Goal: Transaction & Acquisition: Purchase product/service

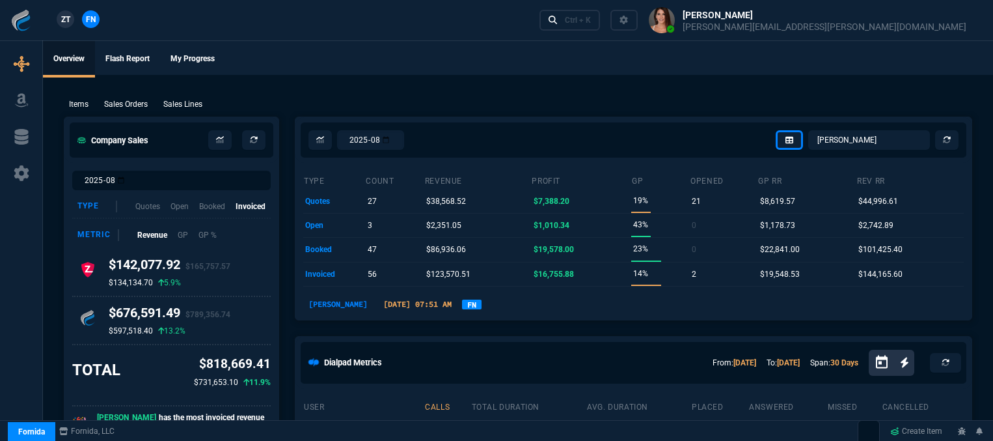
select select "12: [PERSON_NAME]"
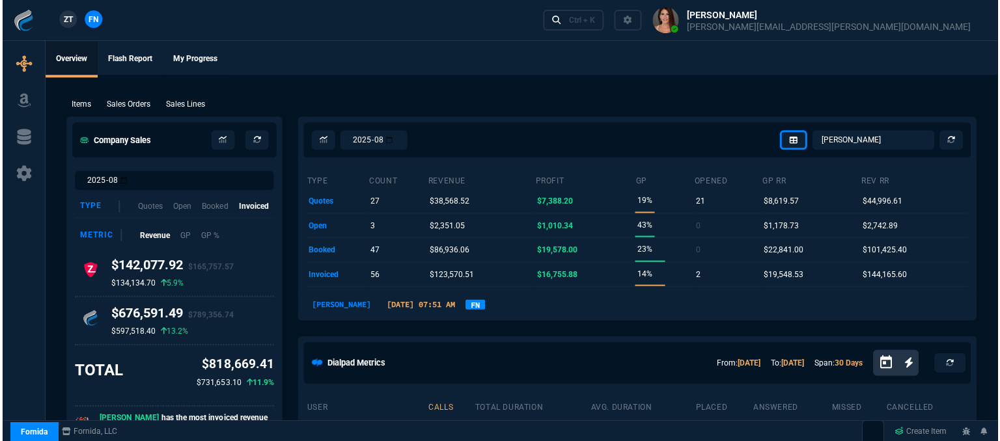
scroll to position [65, 0]
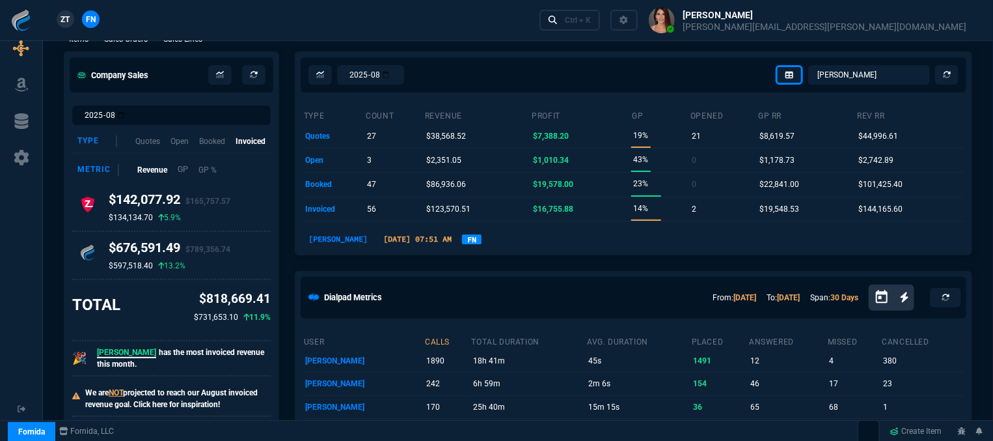
click at [183, 168] on p "GP" at bounding box center [183, 169] width 11 height 12
click at [208, 171] on p "GP %" at bounding box center [206, 169] width 19 height 12
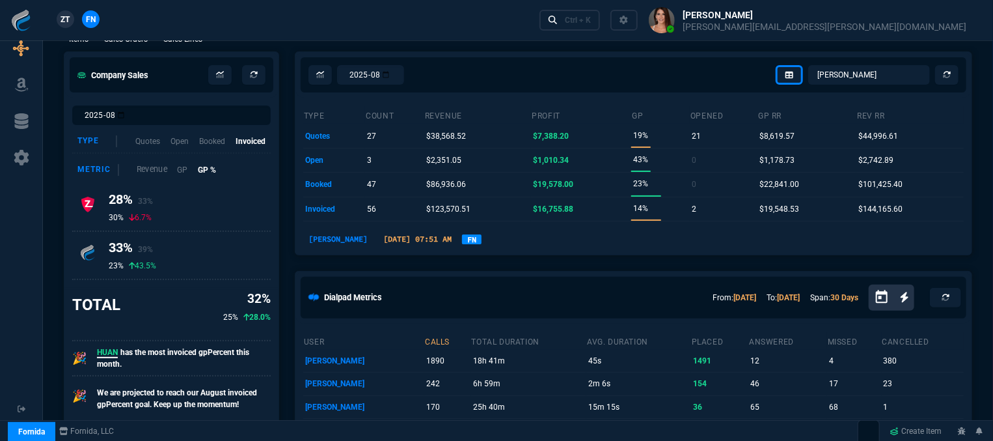
click at [148, 172] on p "Revenue" at bounding box center [152, 169] width 31 height 12
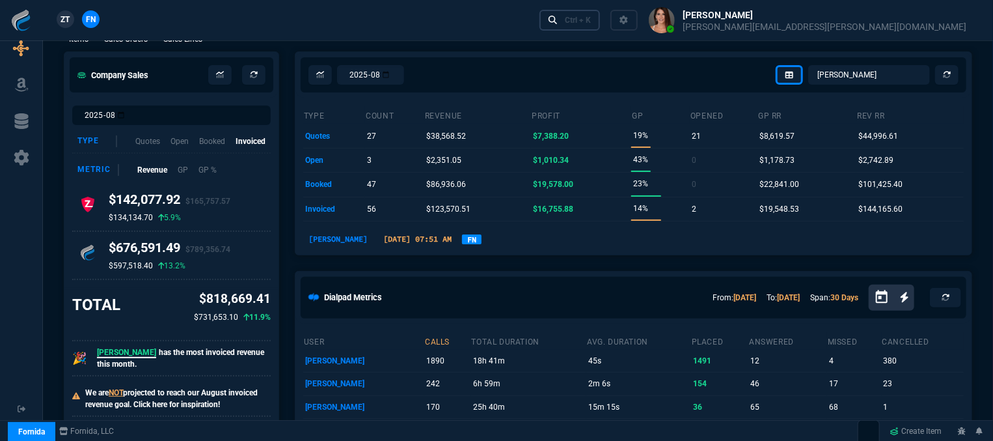
click at [591, 20] on div "Ctrl + K" at bounding box center [578, 20] width 26 height 10
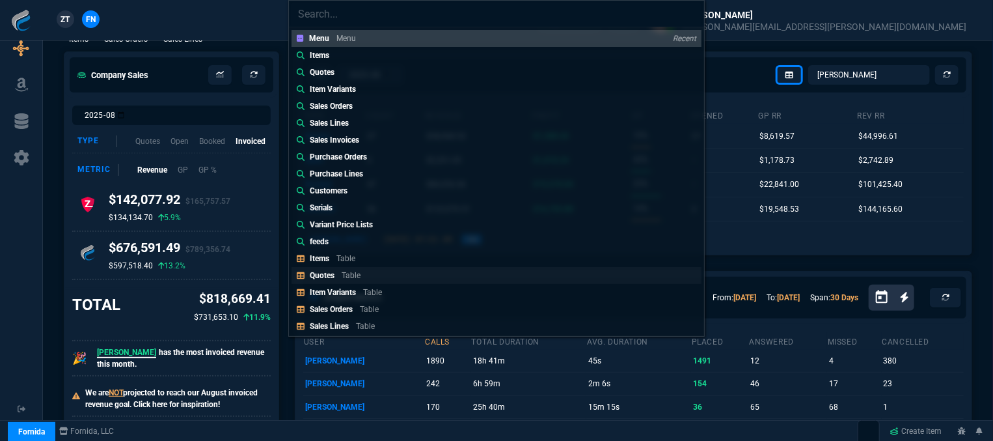
click at [331, 279] on p "Quotes" at bounding box center [322, 275] width 25 height 9
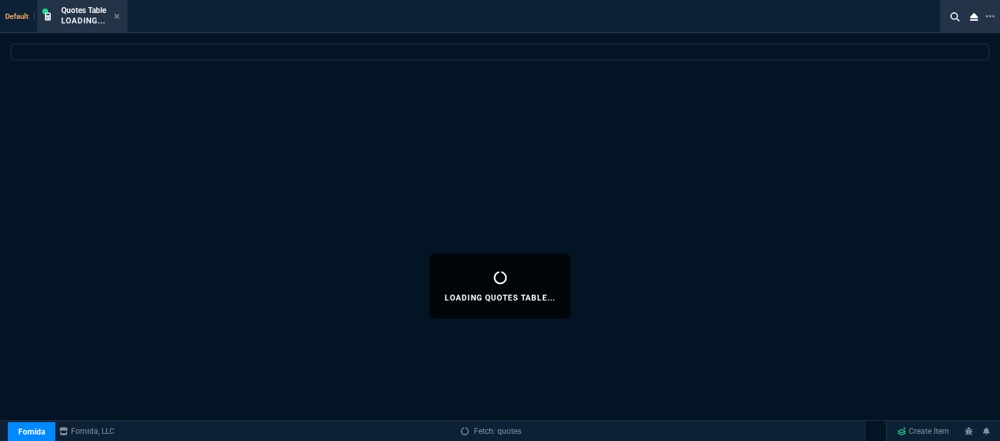
select select
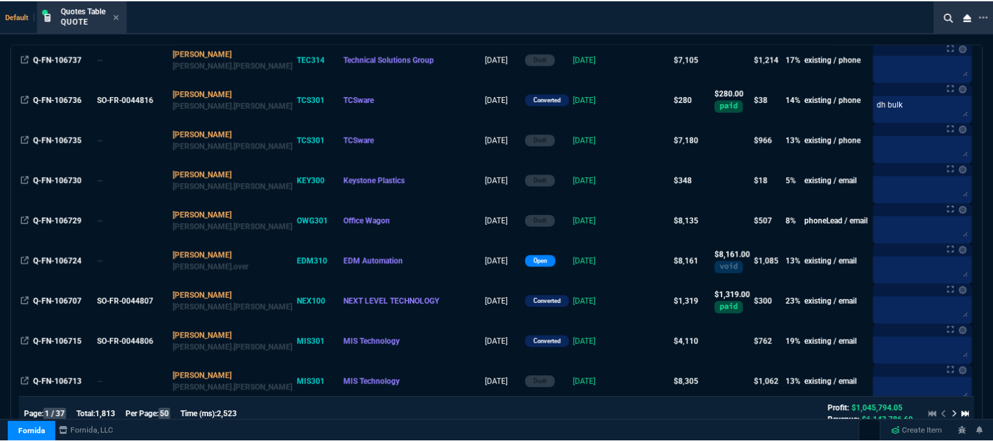
scroll to position [846, 0]
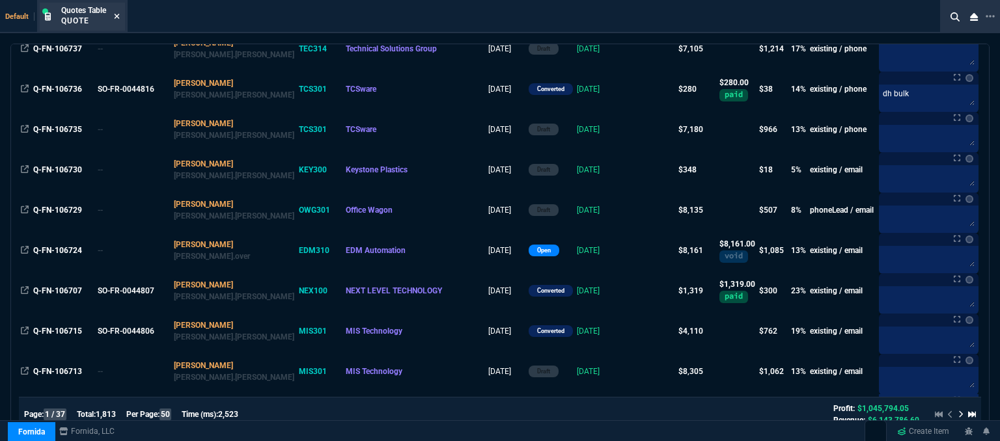
click at [118, 13] on icon at bounding box center [117, 16] width 6 height 8
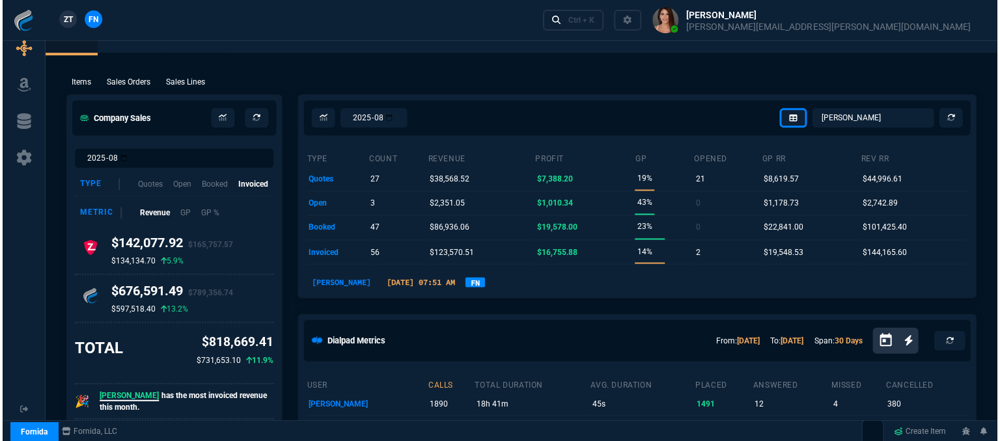
scroll to position [0, 0]
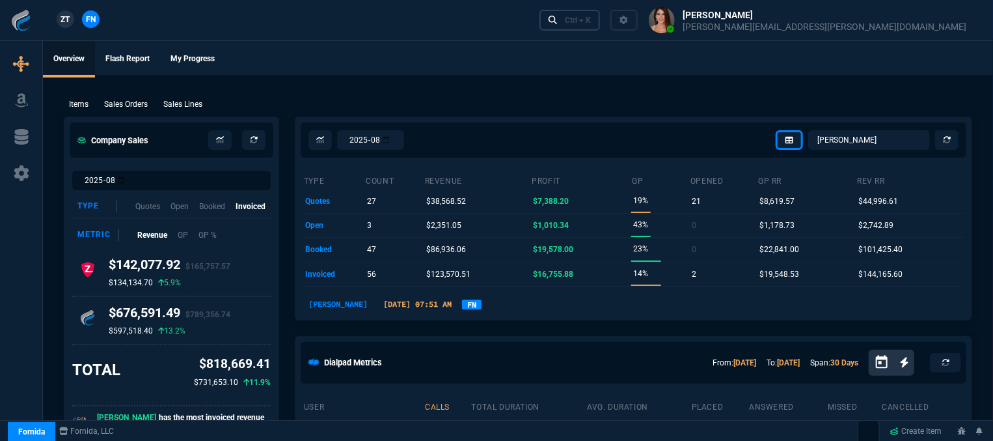
click at [601, 25] on link "Ctrl + K" at bounding box center [570, 20] width 61 height 20
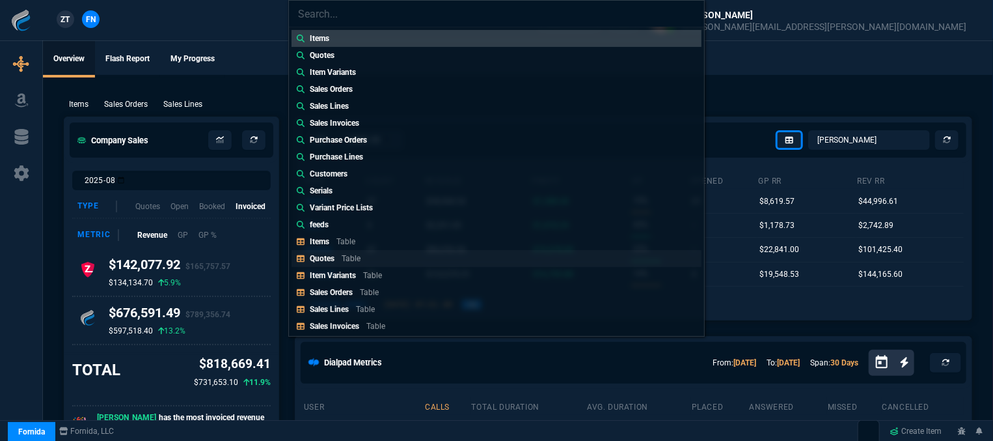
click at [371, 256] on link "Quotes Table" at bounding box center [497, 258] width 410 height 17
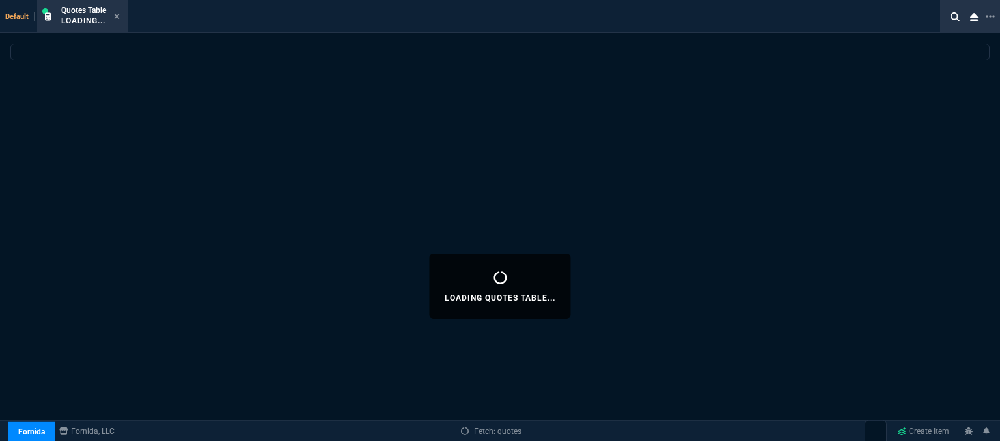
select select
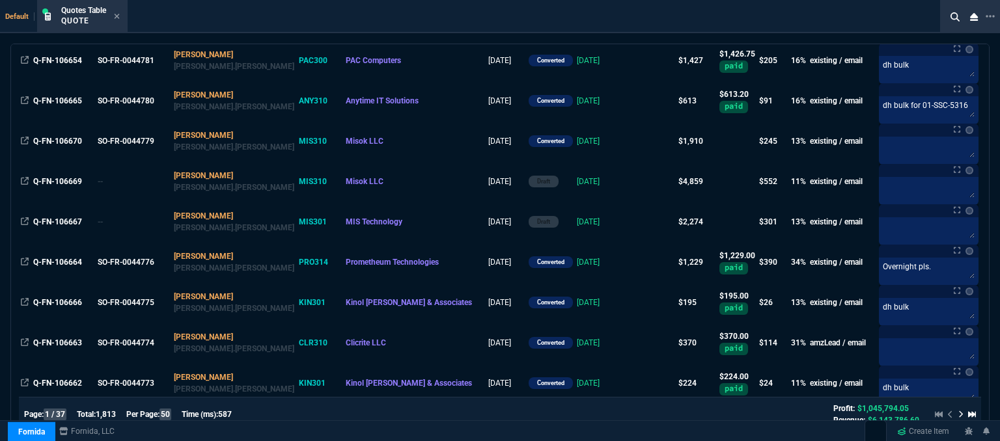
scroll to position [1829, 0]
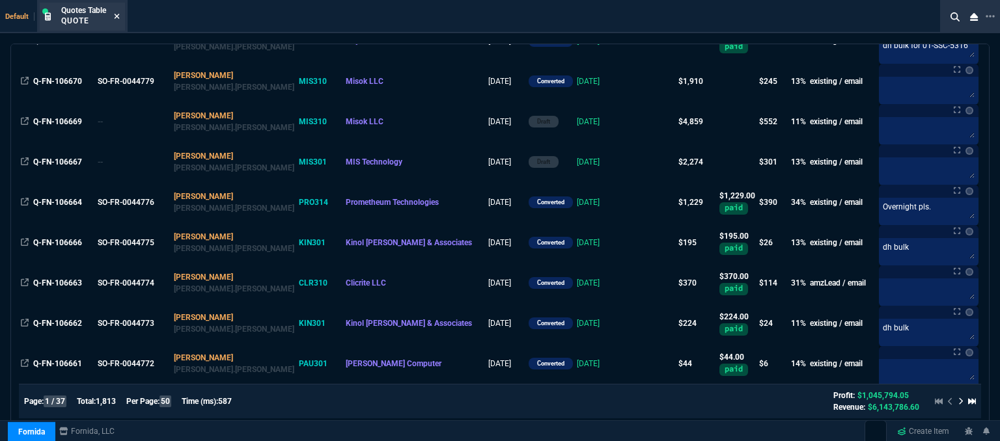
click at [118, 14] on icon at bounding box center [117, 16] width 6 height 8
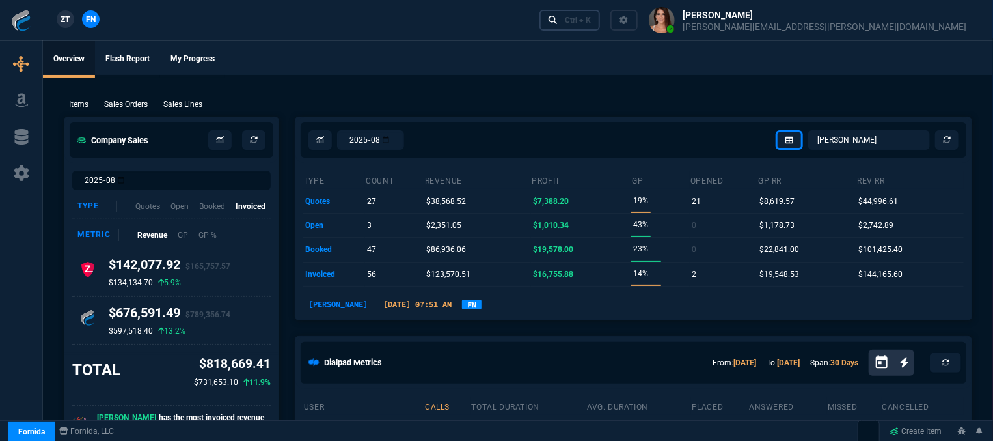
click at [591, 19] on div "Ctrl + K" at bounding box center [578, 20] width 26 height 10
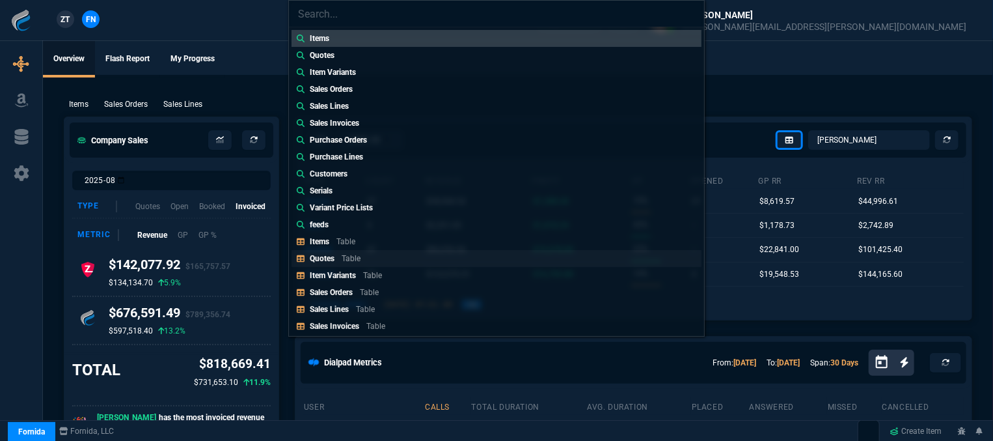
click at [360, 262] on p "Table" at bounding box center [351, 258] width 19 height 9
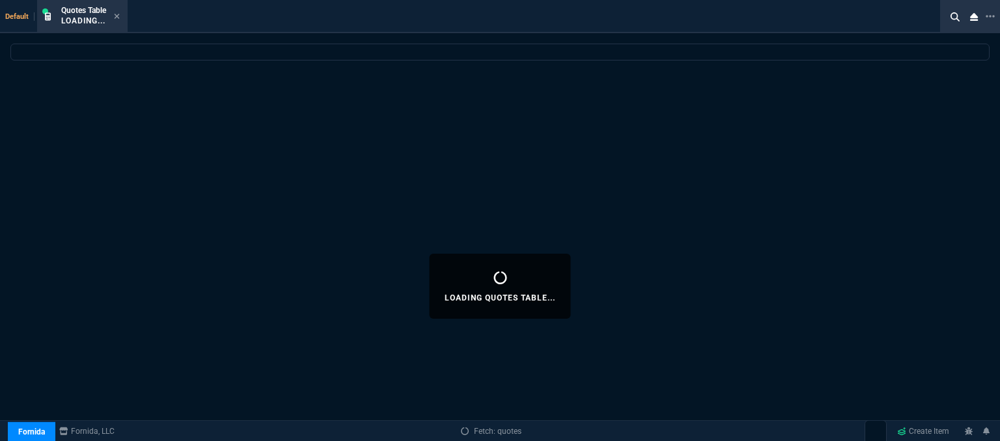
select select
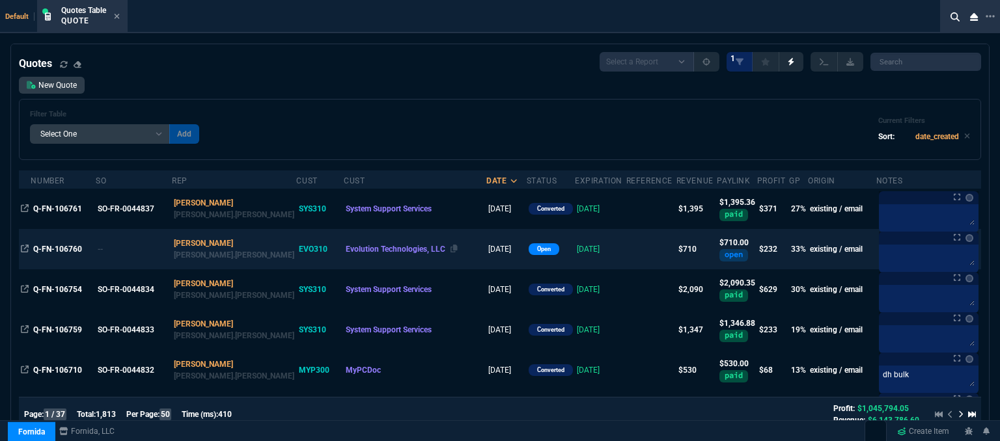
click at [417, 249] on div "Evolution Technologies, LLC" at bounding box center [415, 249] width 139 height 12
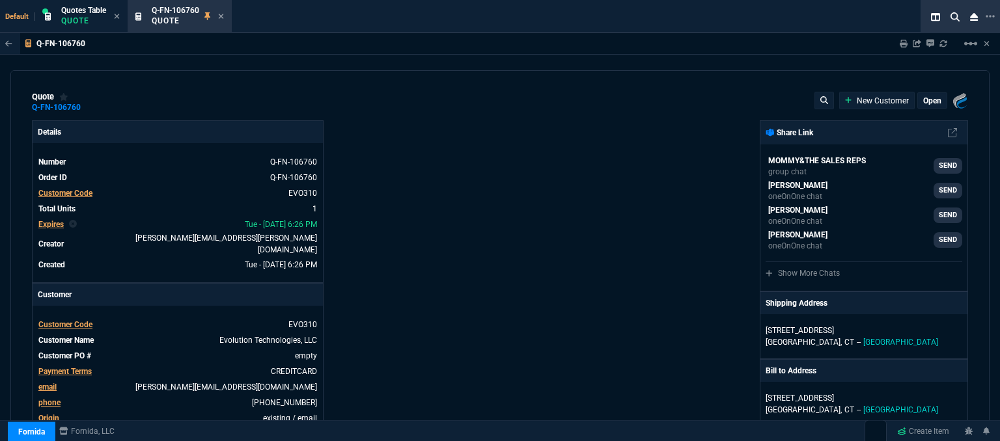
type input "36"
type input "257"
type input "940"
type input "24"
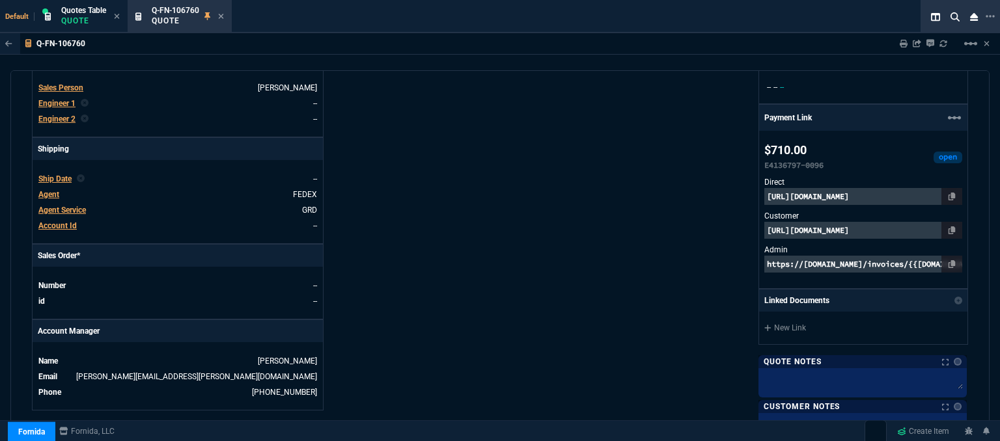
scroll to position [746, 0]
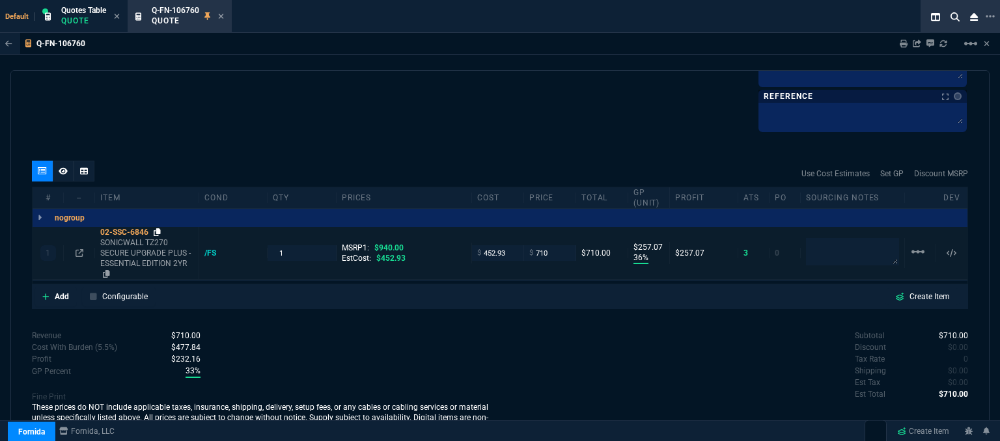
click at [155, 230] on icon at bounding box center [157, 232] width 7 height 8
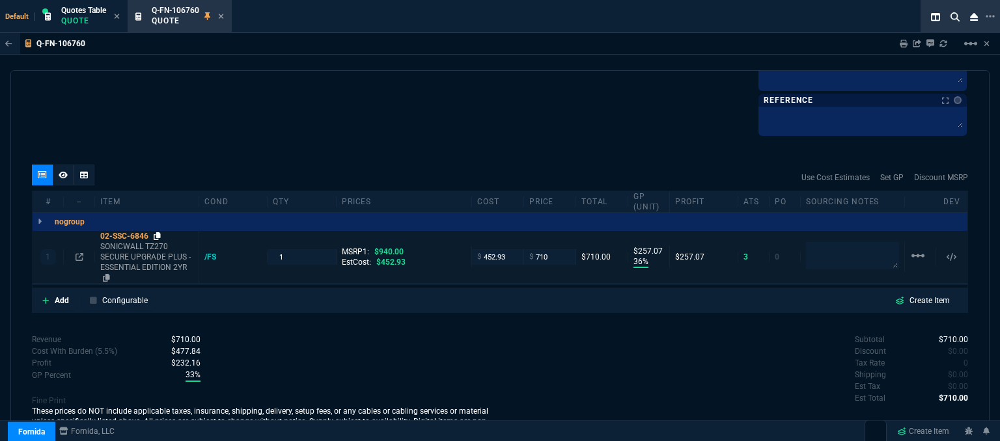
click at [159, 235] on icon at bounding box center [157, 236] width 7 height 8
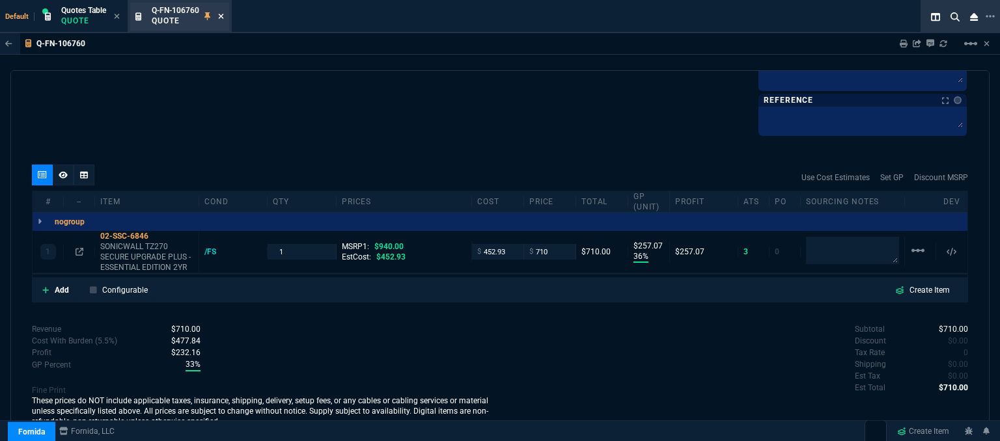
click at [222, 14] on icon at bounding box center [221, 16] width 6 height 8
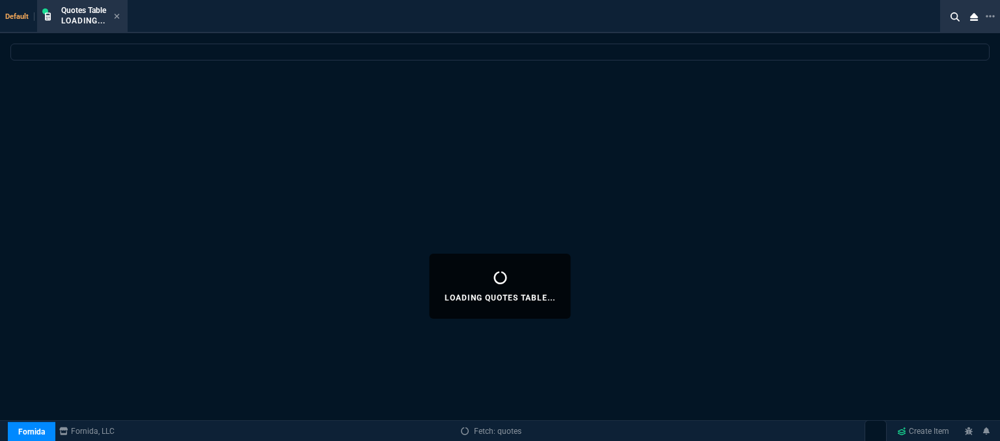
select select
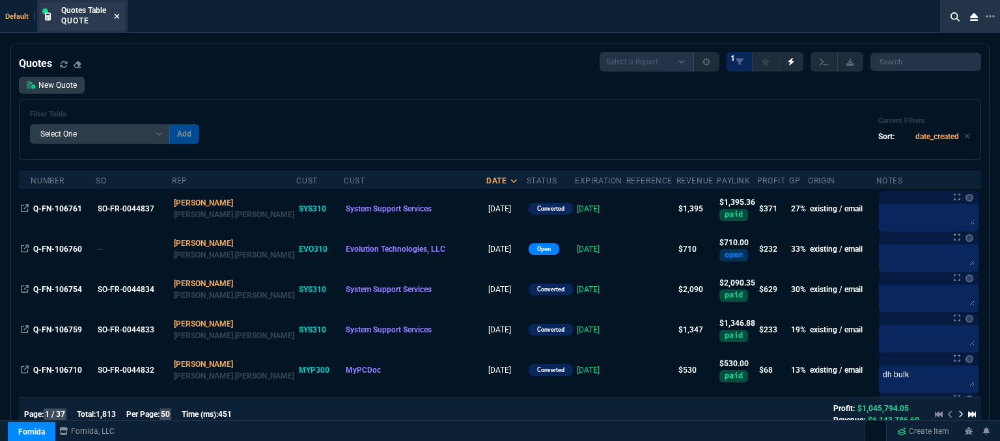
click at [118, 18] on icon at bounding box center [117, 16] width 6 height 8
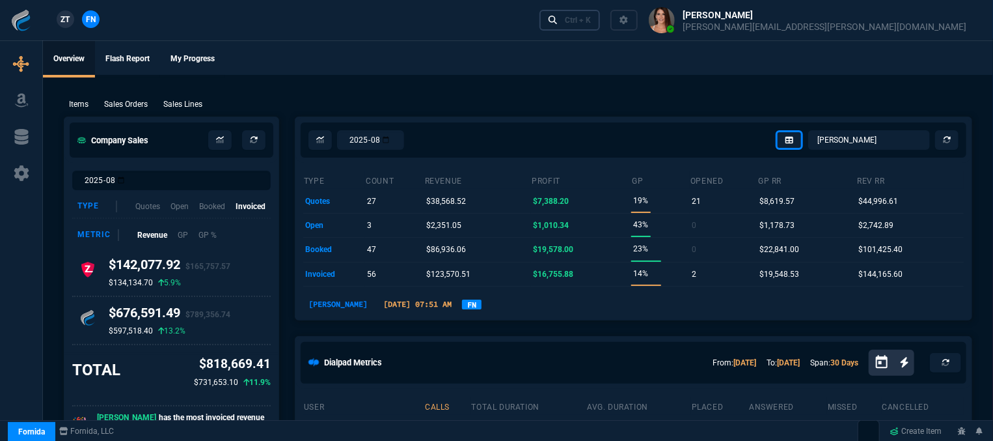
click at [601, 12] on link "Ctrl + K" at bounding box center [570, 20] width 61 height 20
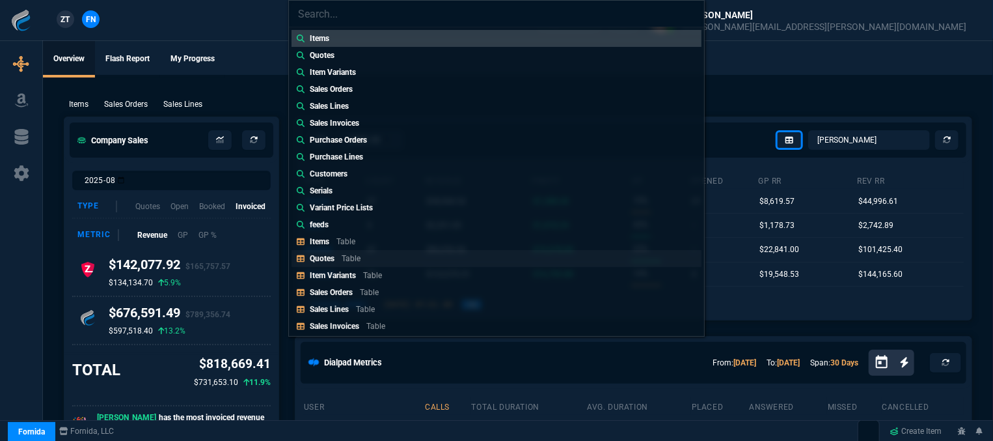
click at [359, 263] on div "Quotes Table" at bounding box center [338, 259] width 56 height 12
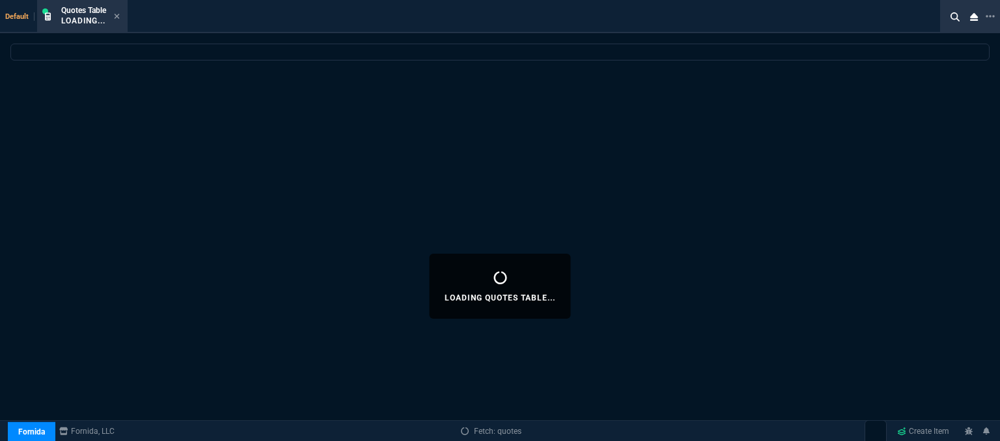
select select
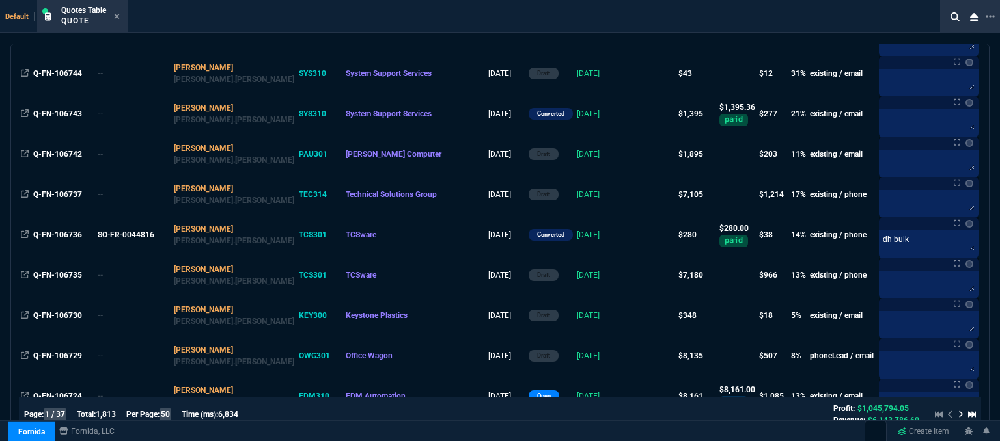
scroll to position [781, 0]
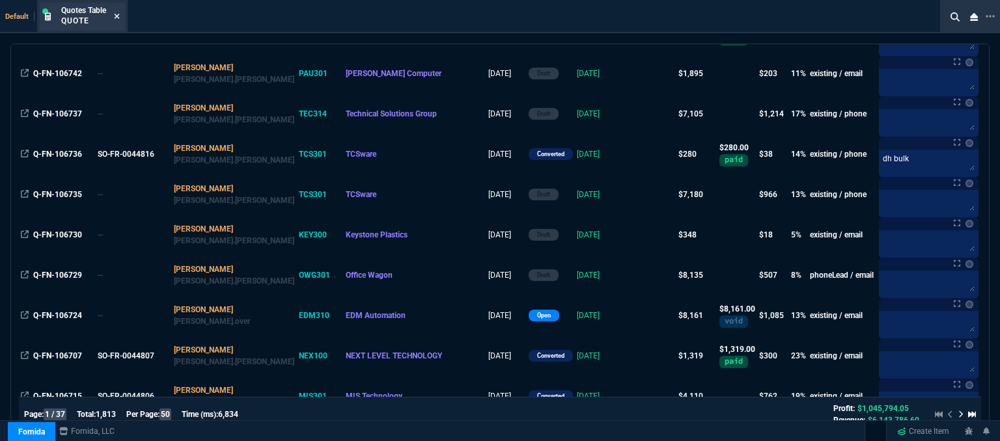
click at [118, 16] on icon at bounding box center [117, 16] width 5 height 5
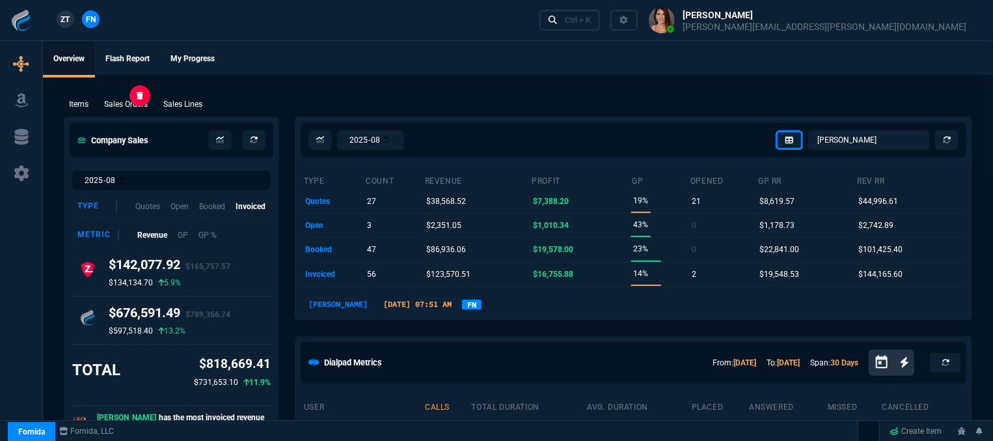
click at [144, 103] on p "Sales Orders" at bounding box center [126, 104] width 44 height 12
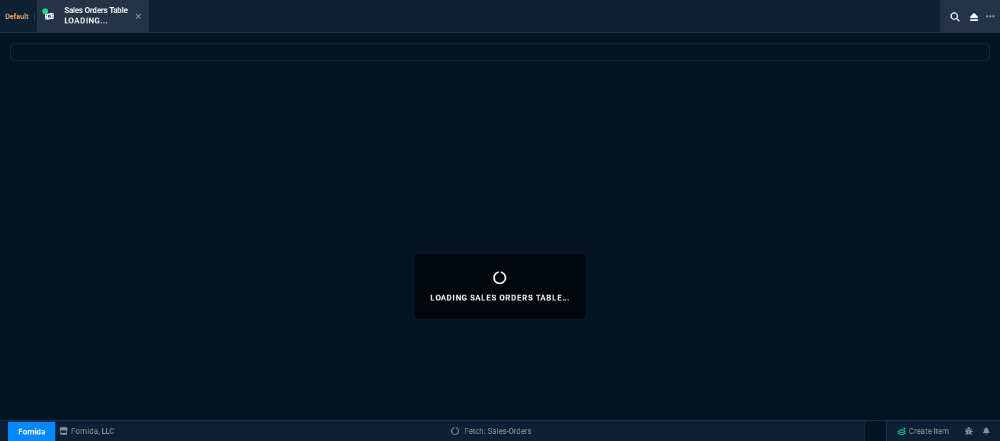
select select
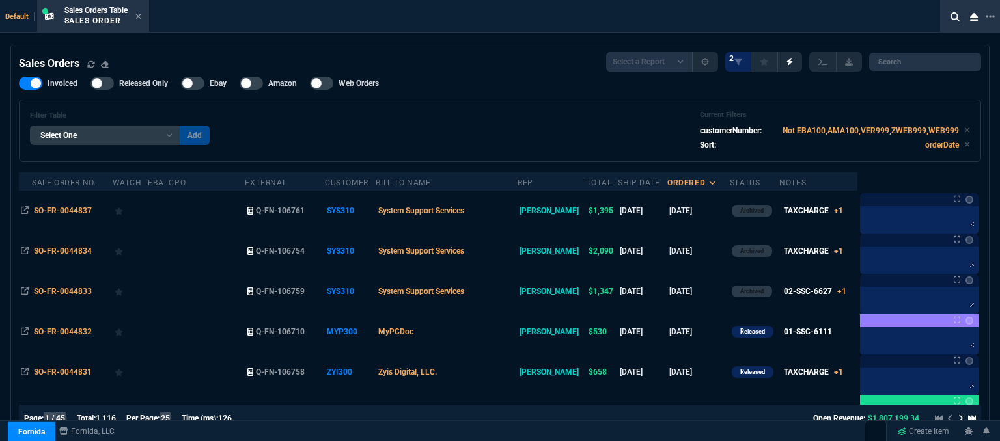
scroll to position [130, 0]
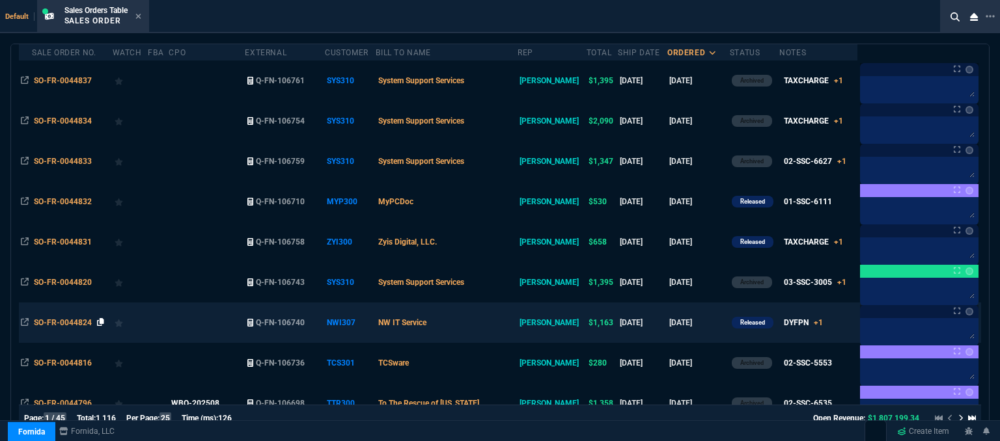
click at [100, 326] on icon at bounding box center [100, 322] width 7 height 8
click at [490, 321] on td "NW IT Service" at bounding box center [446, 323] width 141 height 40
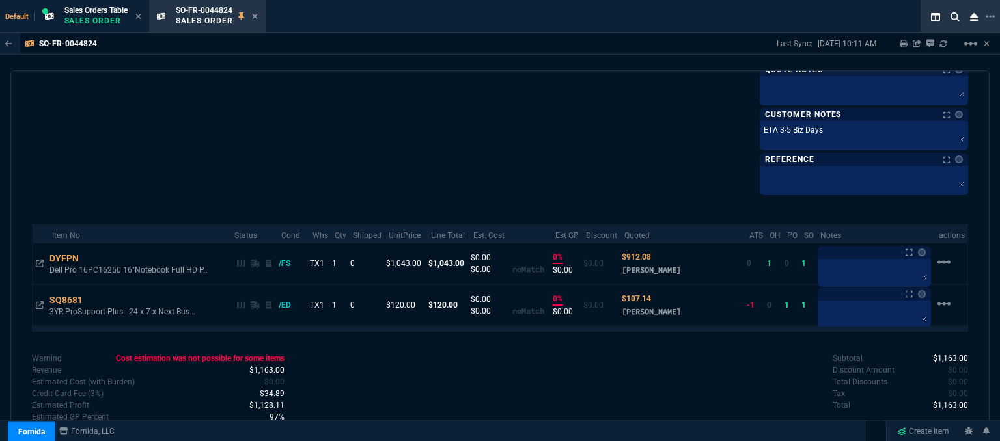
scroll to position [752, 0]
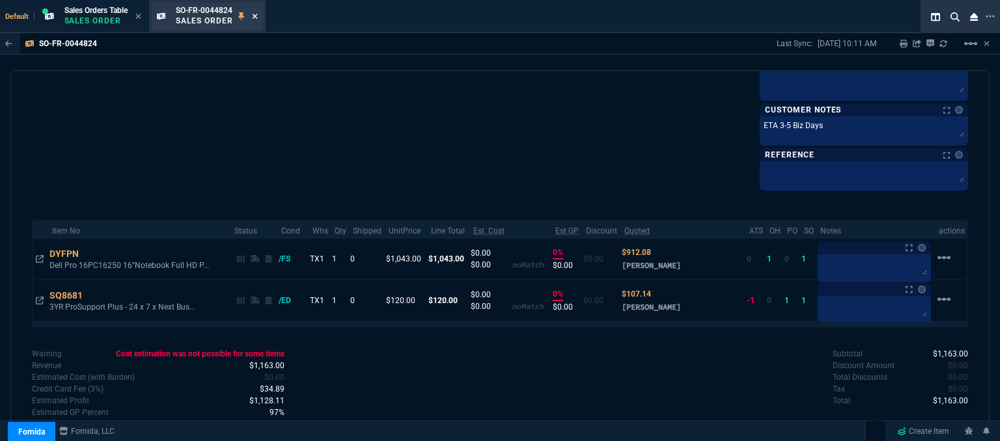
click at [254, 13] on icon at bounding box center [255, 16] width 6 height 8
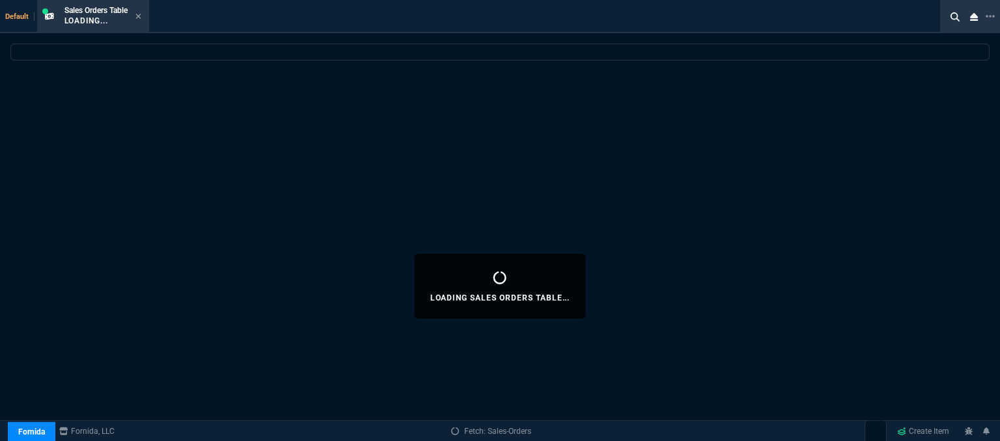
select select
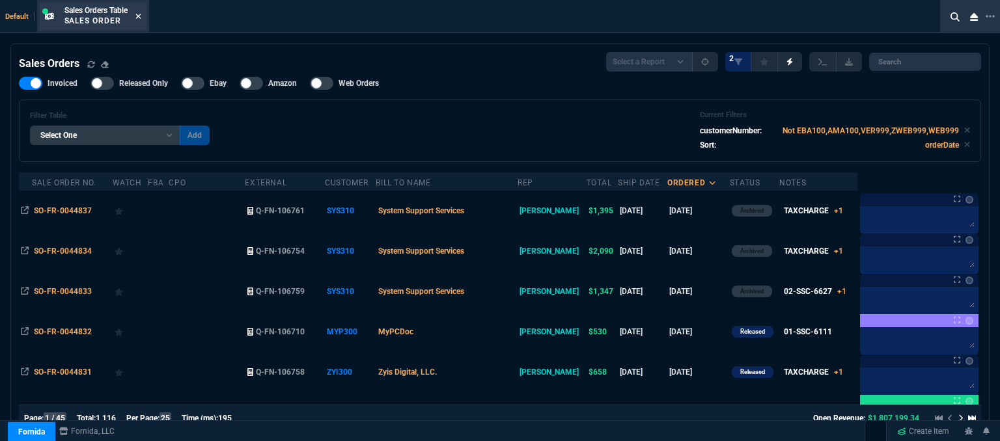
click at [139, 17] on icon at bounding box center [137, 16] width 5 height 5
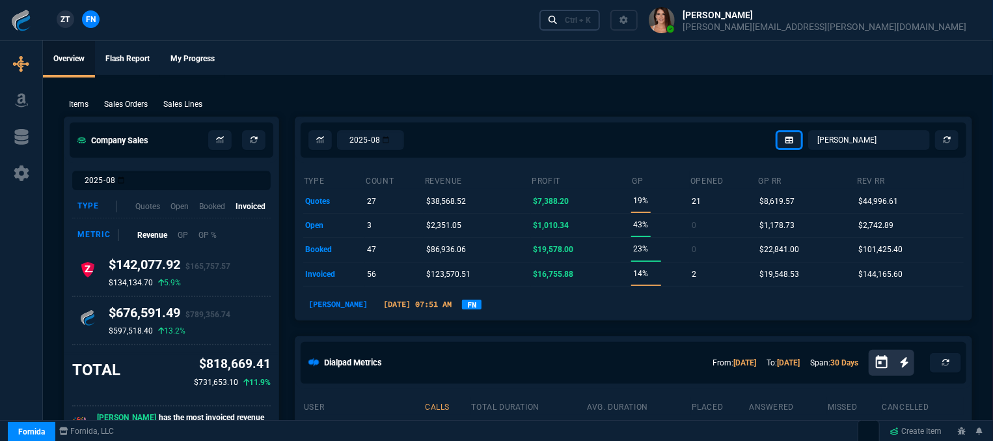
click at [591, 25] on div "Ctrl + K" at bounding box center [578, 20] width 26 height 10
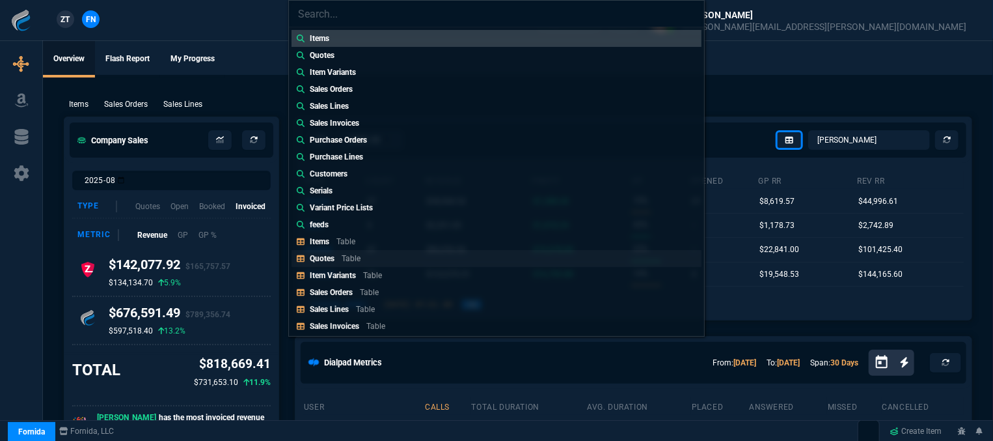
click at [353, 262] on p "Table" at bounding box center [351, 258] width 19 height 9
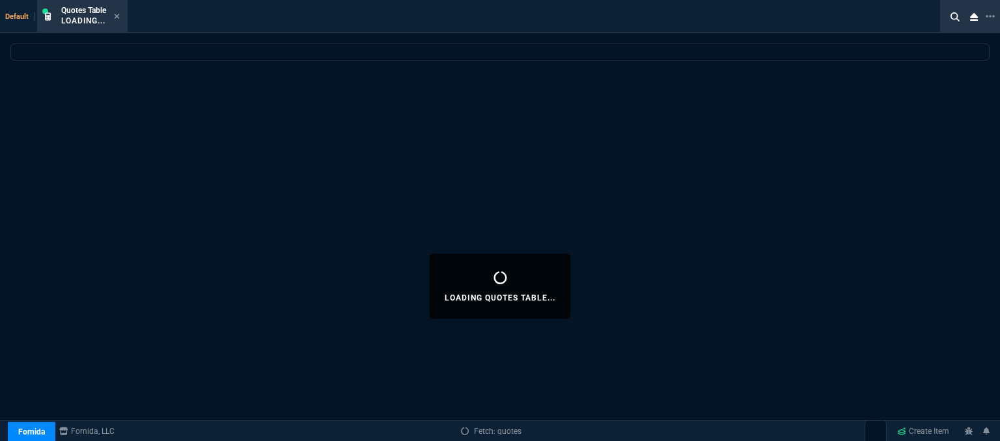
select select
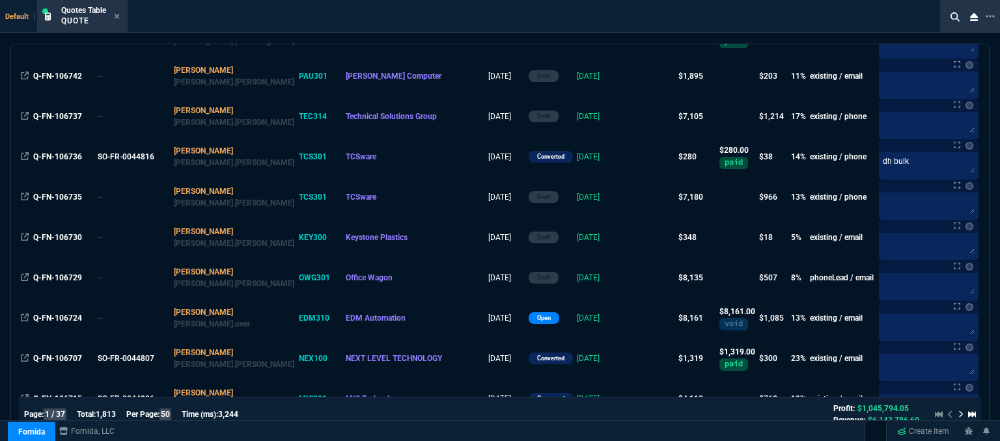
scroll to position [781, 0]
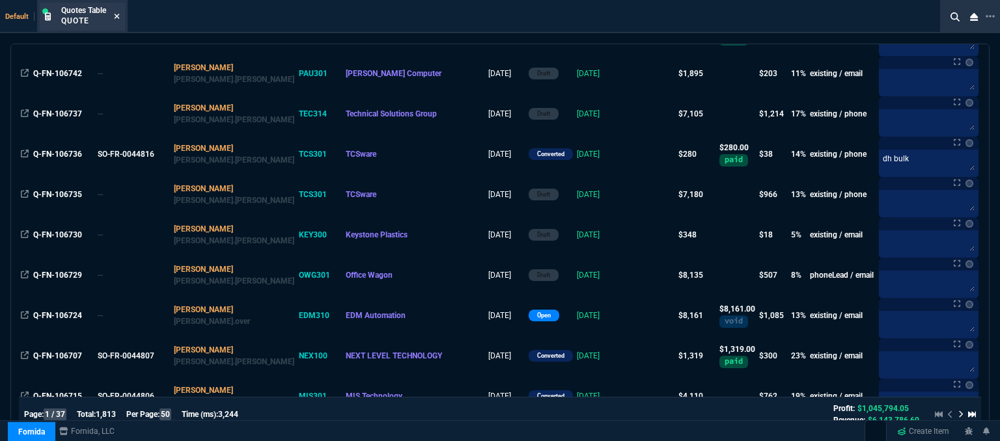
click at [118, 16] on icon at bounding box center [117, 16] width 5 height 5
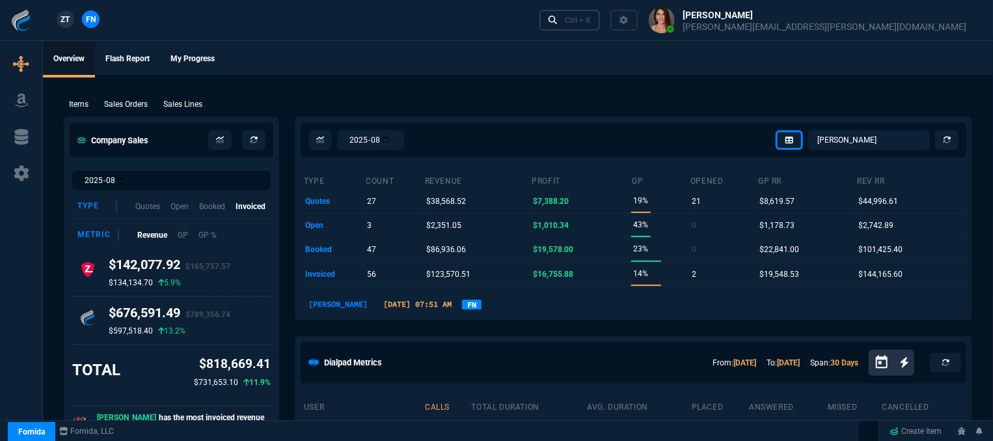
click at [601, 21] on link "Ctrl + K" at bounding box center [570, 20] width 61 height 20
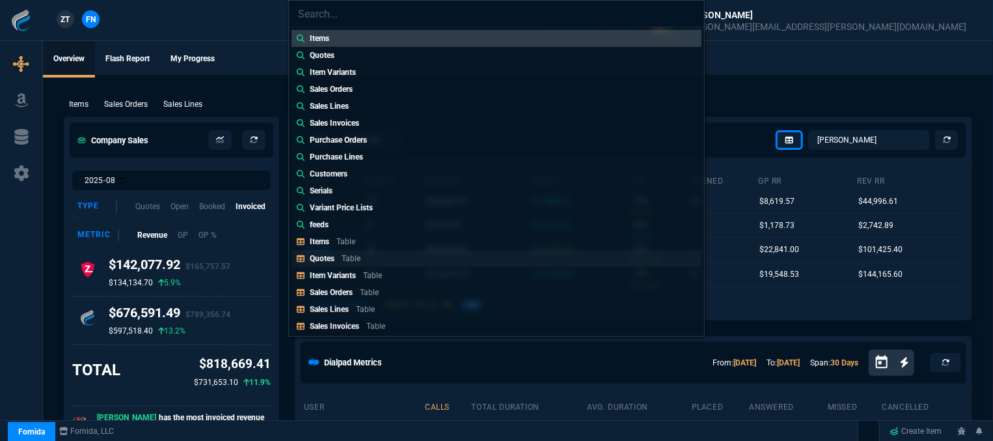
click at [351, 256] on p "Table" at bounding box center [351, 258] width 19 height 9
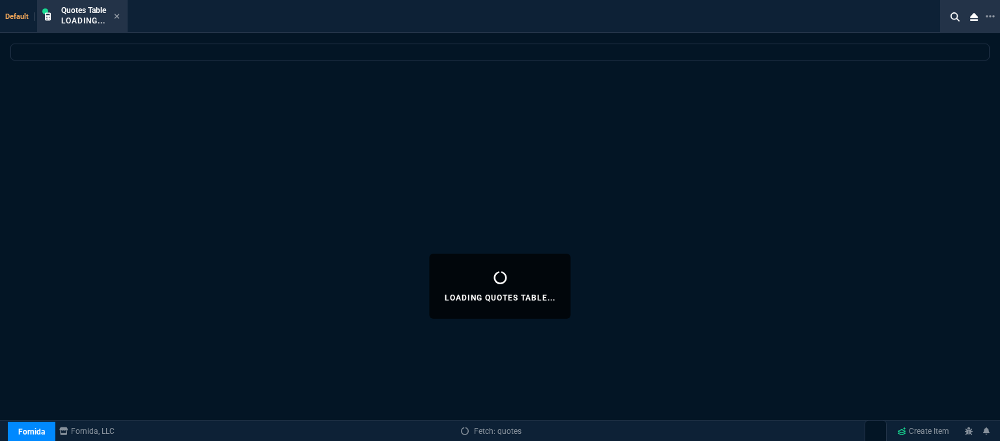
select select
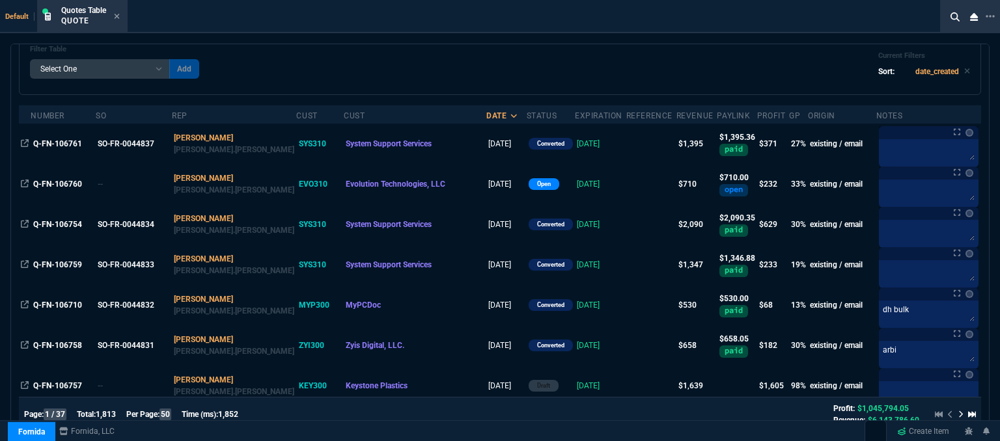
scroll to position [130, 0]
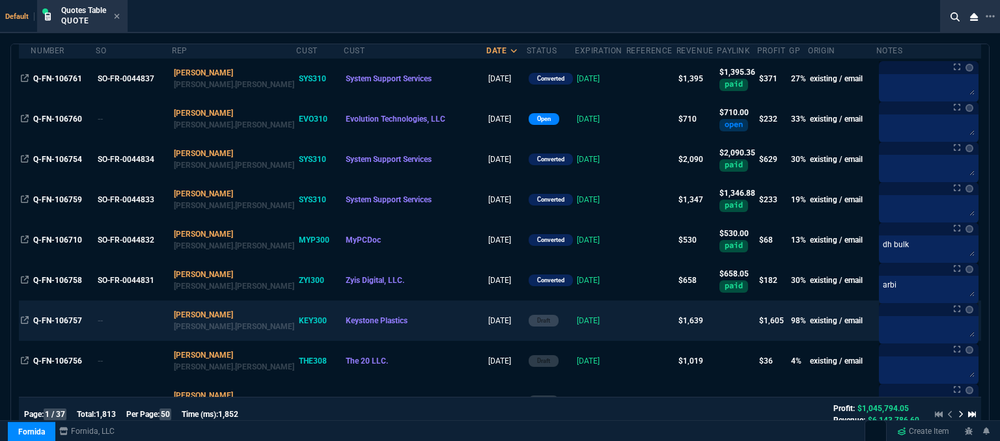
click at [629, 320] on td at bounding box center [651, 321] width 50 height 40
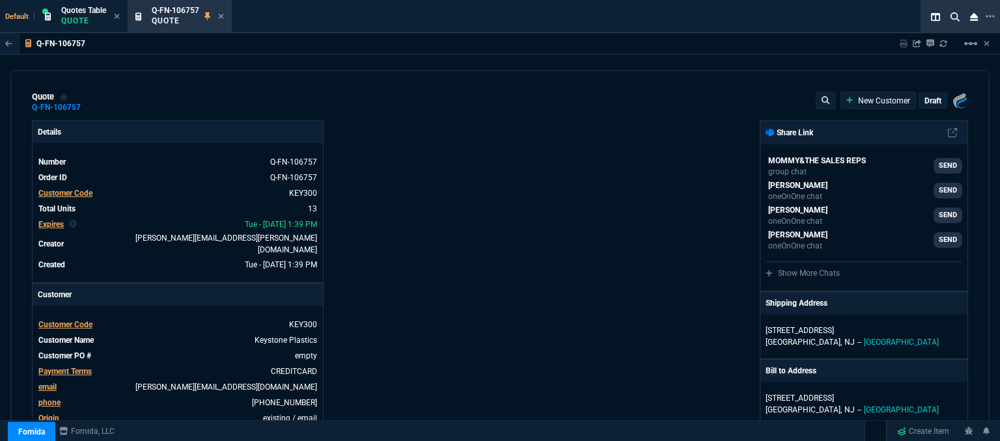
type input "15"
type input "20"
type input "0"
type input "100"
type input "1600"
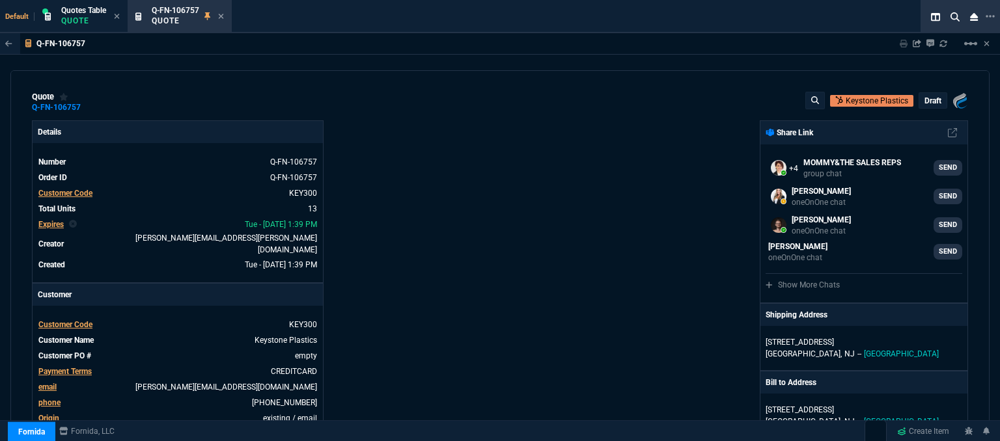
click at [928, 100] on p "draft" at bounding box center [932, 101] width 17 height 10
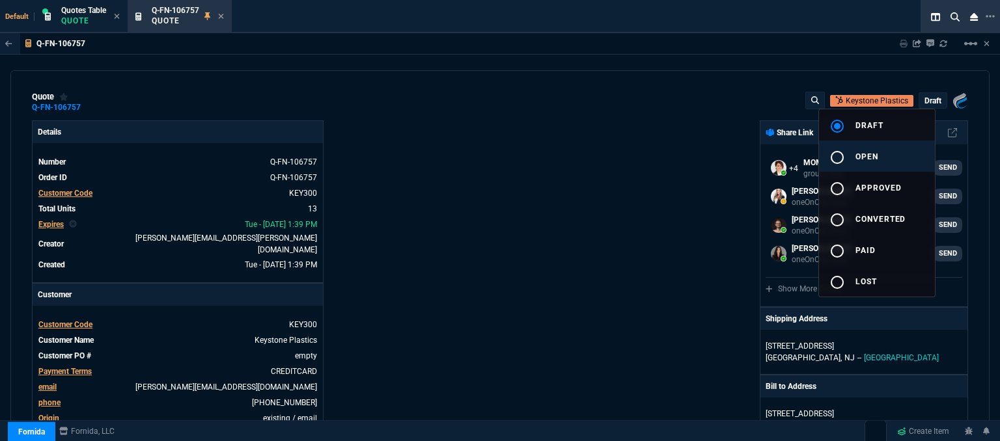
click at [879, 153] on button "radio_button_unchecked open" at bounding box center [877, 156] width 116 height 31
click at [594, 235] on div at bounding box center [500, 220] width 1000 height 441
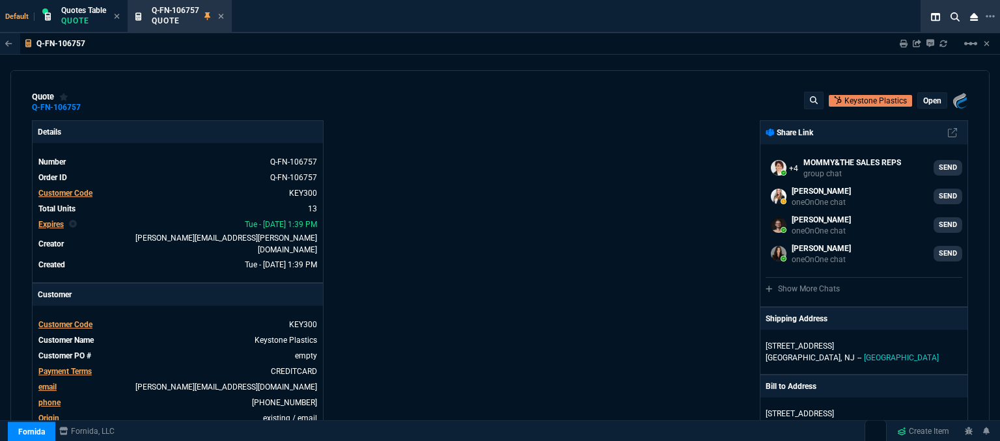
type input "15"
type input "20"
type input "0"
type input "100"
type input "1600"
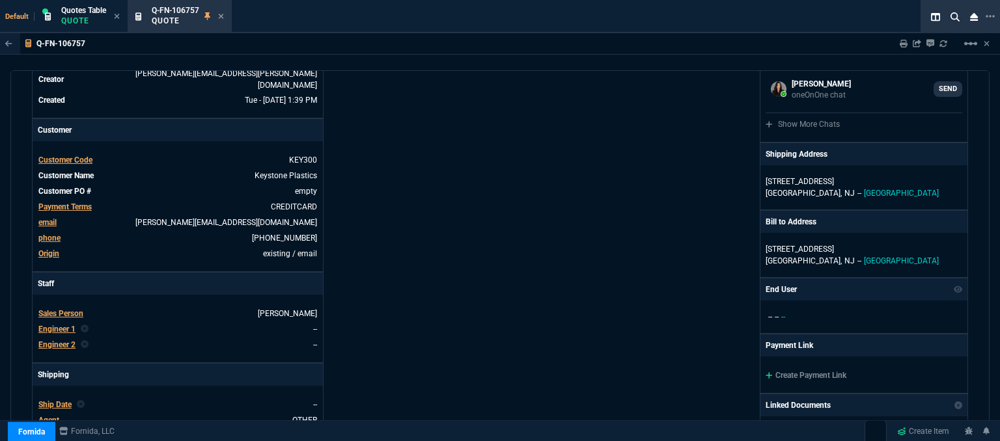
scroll to position [195, 0]
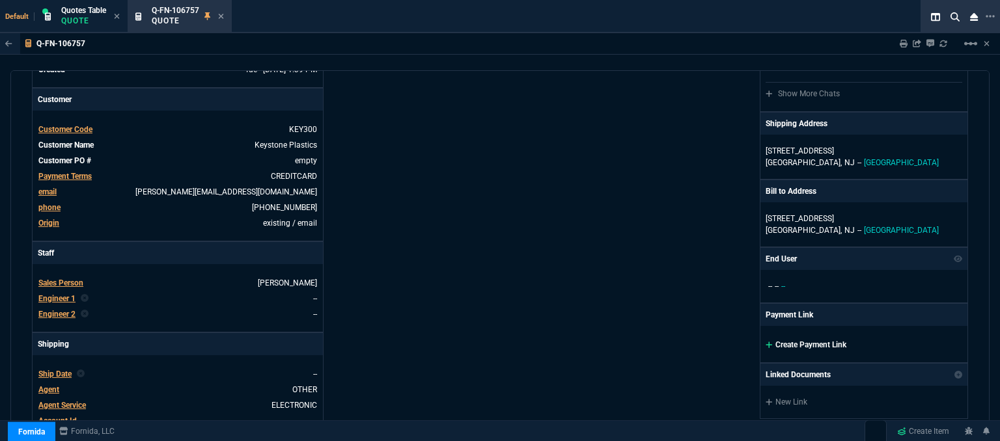
click at [765, 344] on icon at bounding box center [768, 345] width 7 height 8
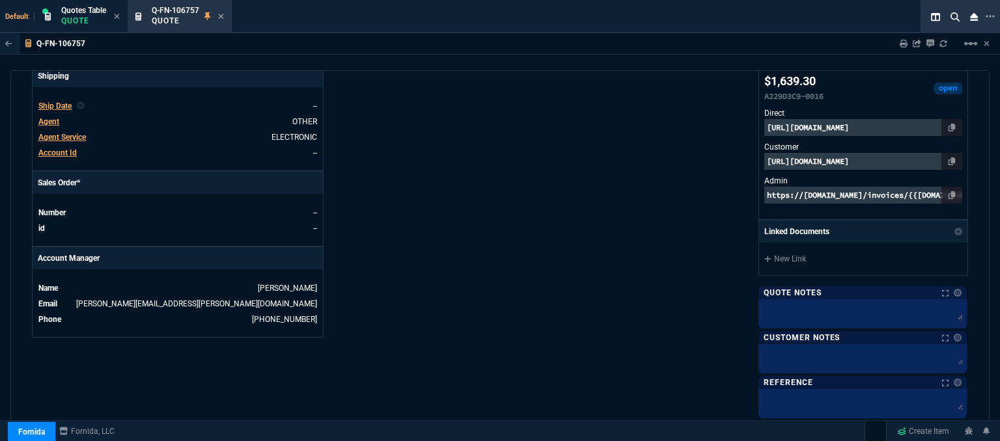
scroll to position [432, 0]
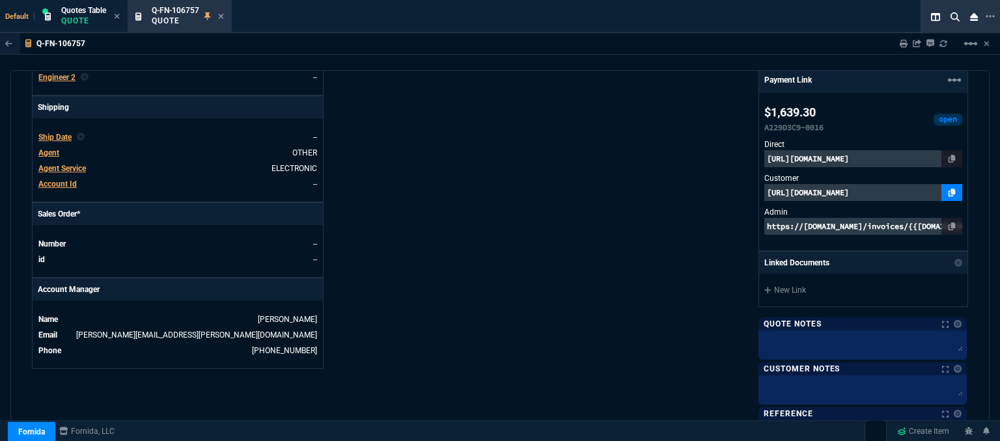
click at [948, 190] on icon at bounding box center [951, 193] width 7 height 8
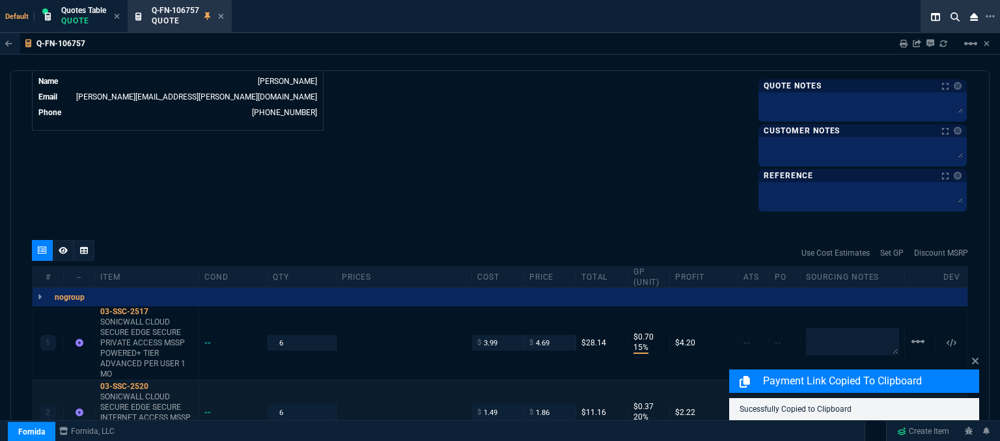
scroll to position [758, 0]
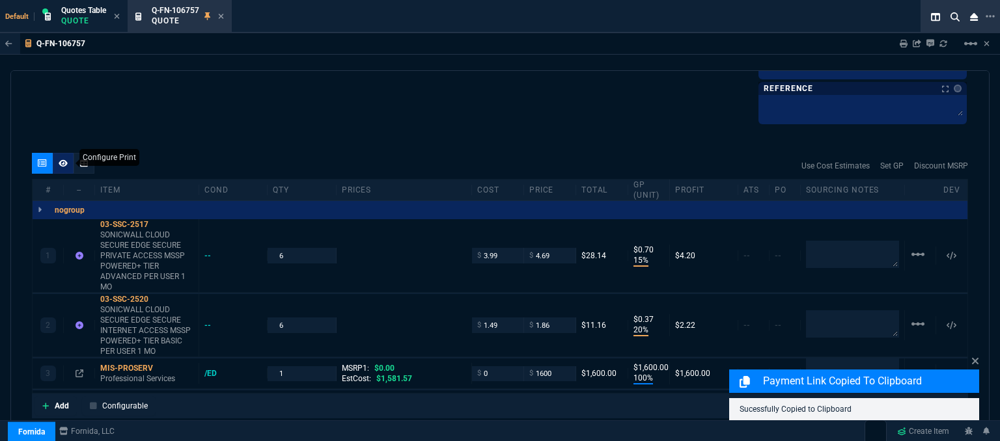
click at [61, 161] on icon at bounding box center [63, 162] width 9 height 7
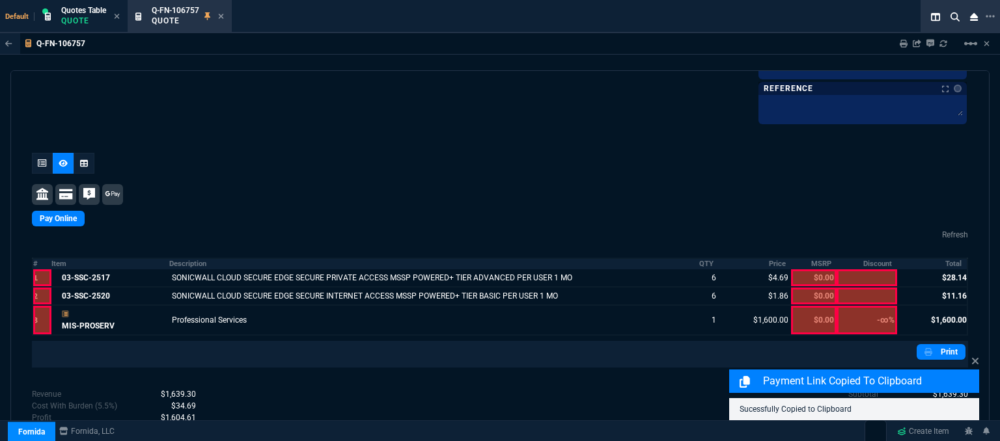
scroll to position [732, 0]
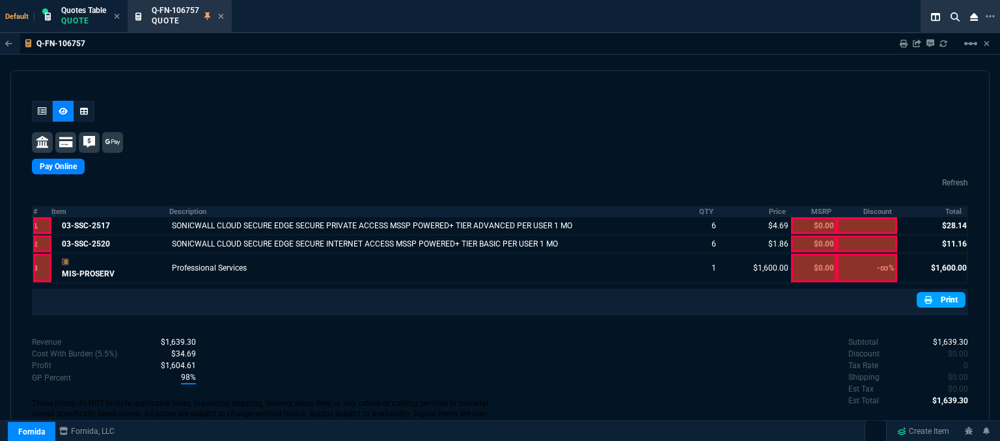
click at [950, 292] on link "Print" at bounding box center [940, 300] width 49 height 16
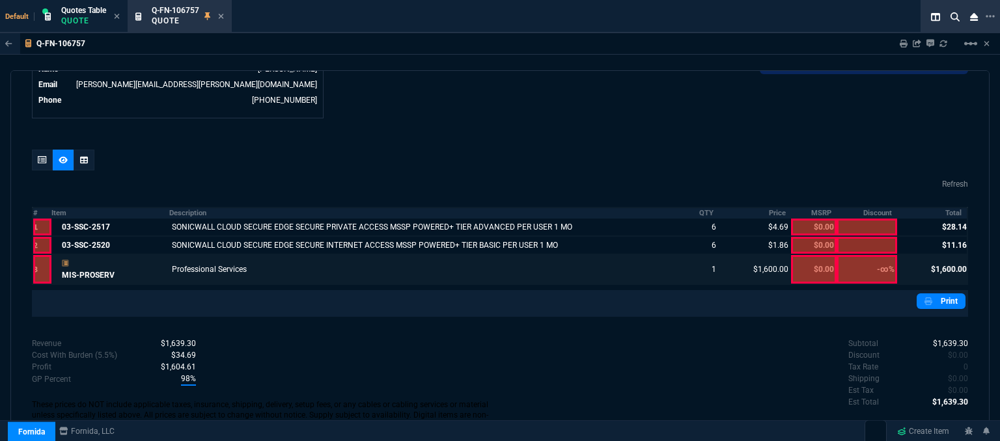
scroll to position [422, 0]
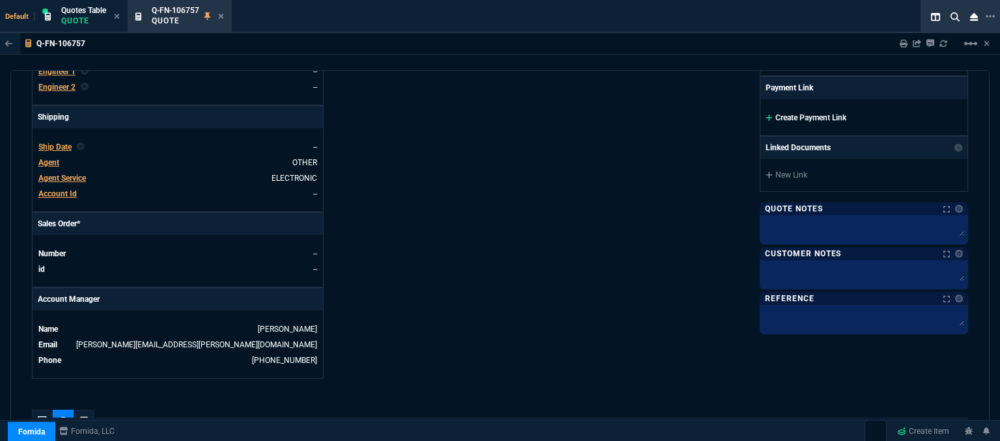
click at [765, 115] on icon at bounding box center [768, 118] width 7 height 7
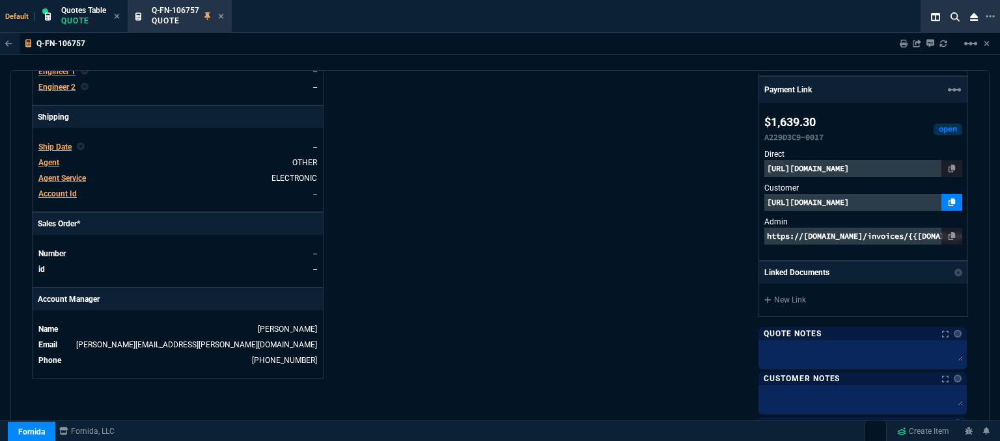
click at [948, 199] on icon at bounding box center [951, 203] width 7 height 8
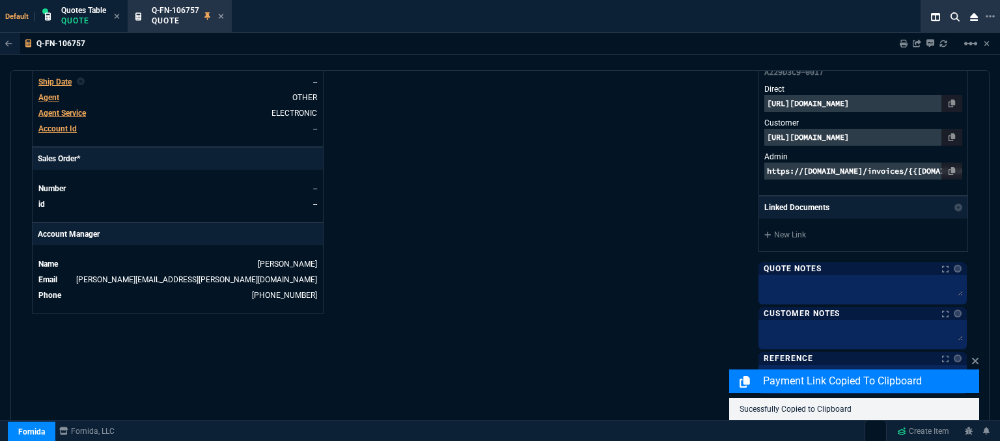
scroll to position [813, 0]
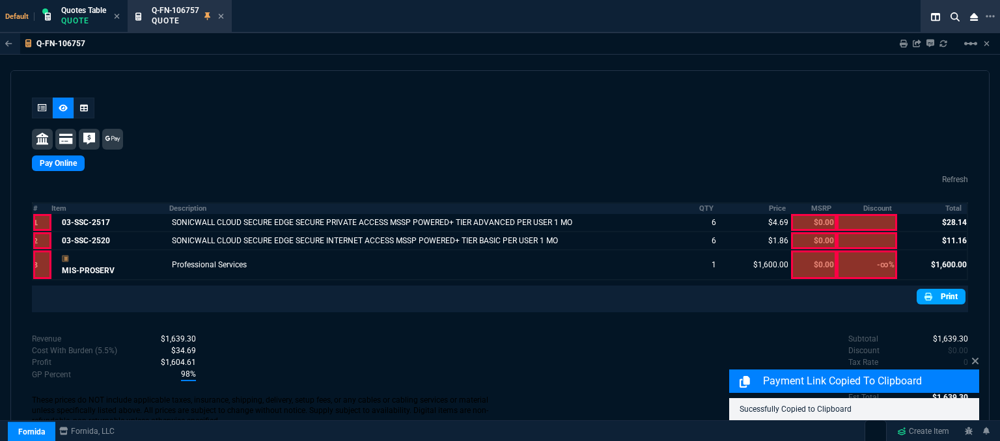
click at [944, 297] on link "Print" at bounding box center [940, 297] width 49 height 16
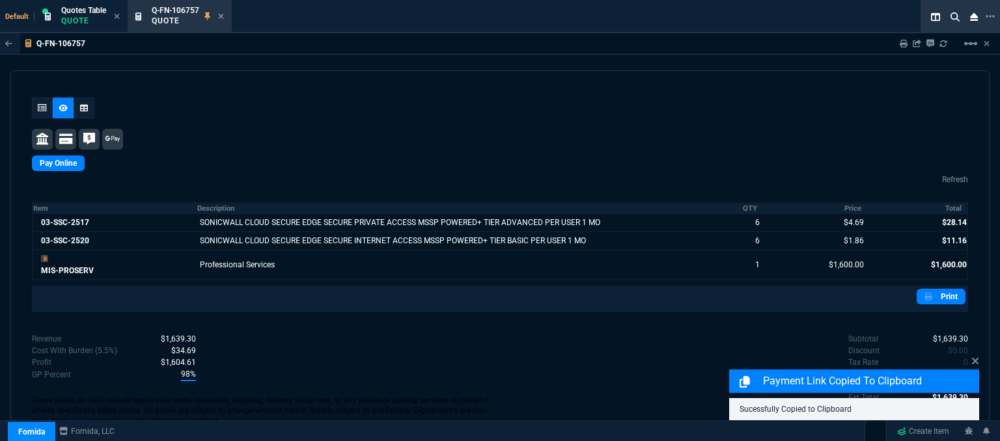
scroll to position [817, 0]
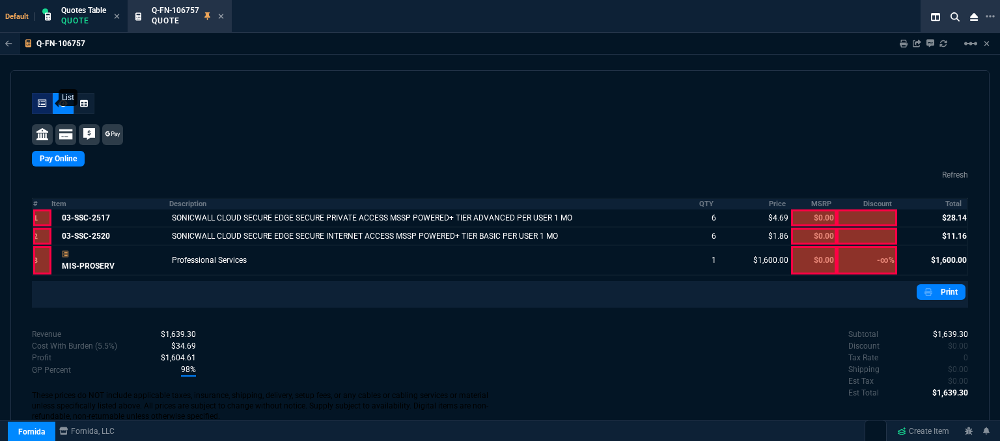
click at [42, 101] on icon at bounding box center [42, 104] width 9 height 8
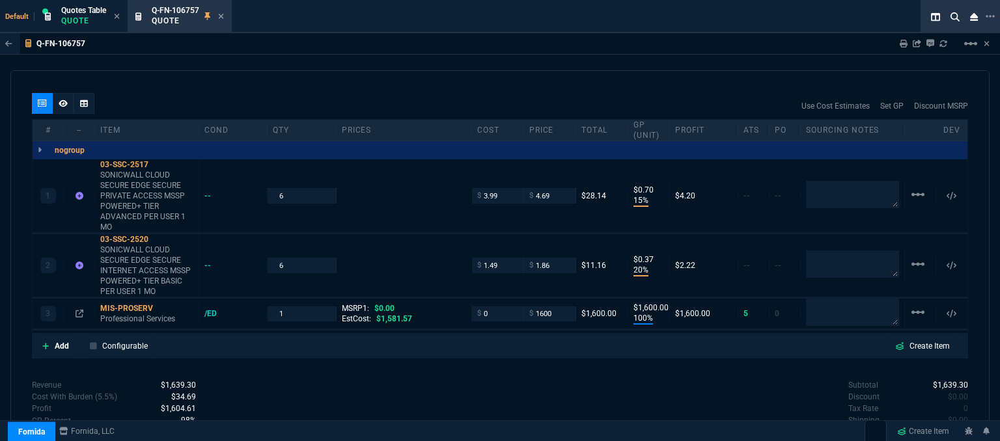
type input "15"
type input "20"
type input "0"
type input "100"
type input "1600"
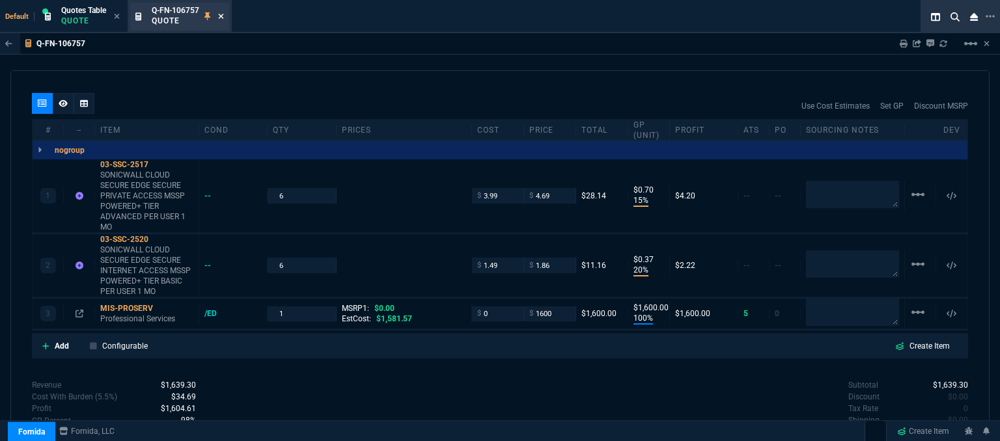
click at [221, 16] on icon at bounding box center [221, 16] width 6 height 8
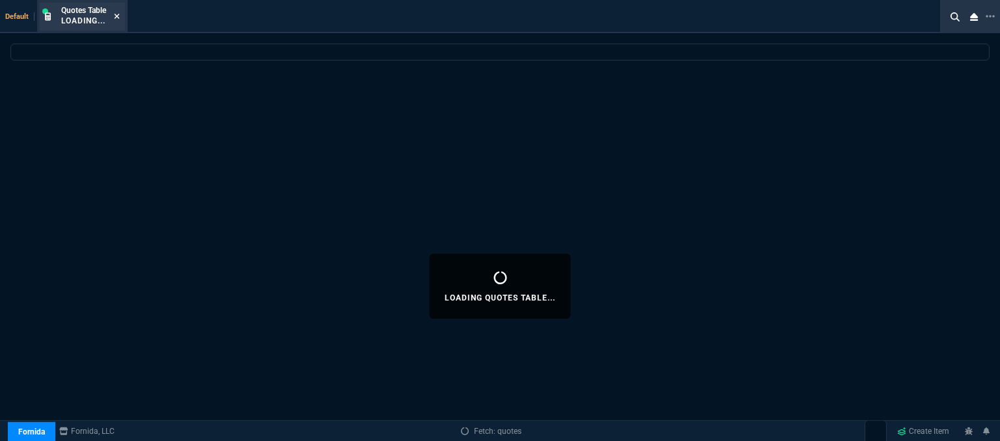
click at [117, 16] on icon at bounding box center [117, 16] width 5 height 5
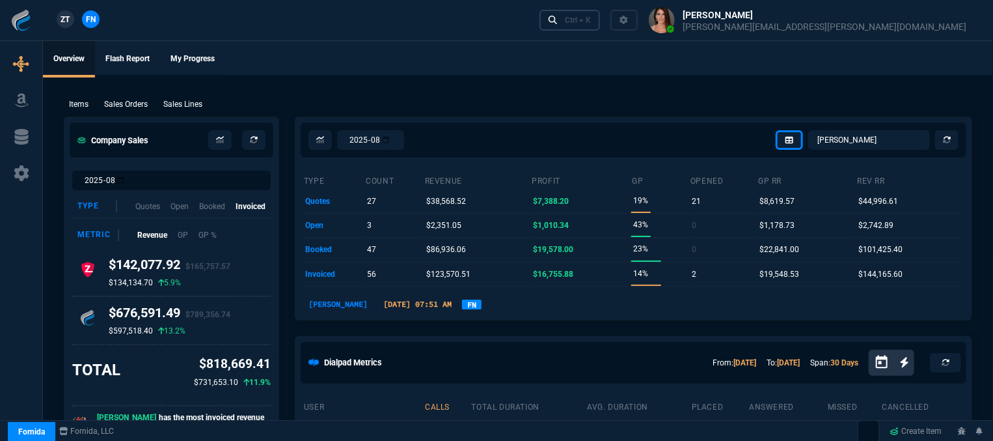
click at [601, 26] on link "Ctrl + K" at bounding box center [570, 20] width 61 height 20
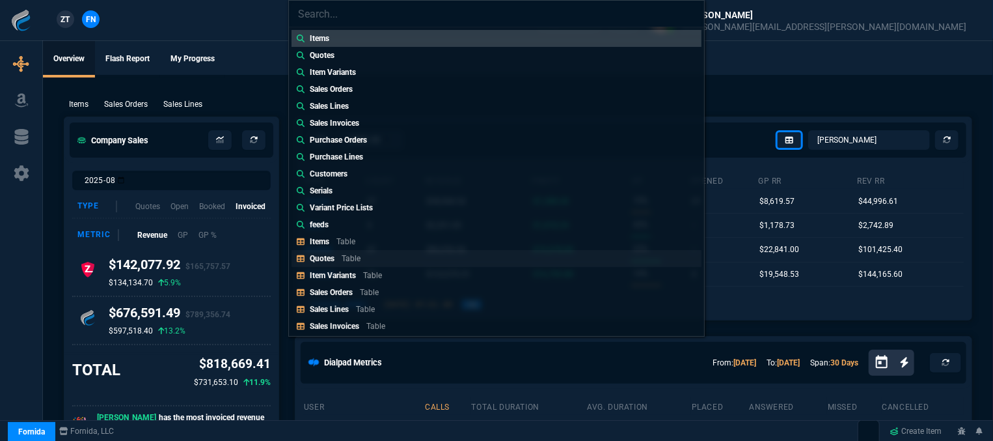
click at [363, 257] on div "Quotes Table" at bounding box center [338, 259] width 56 height 12
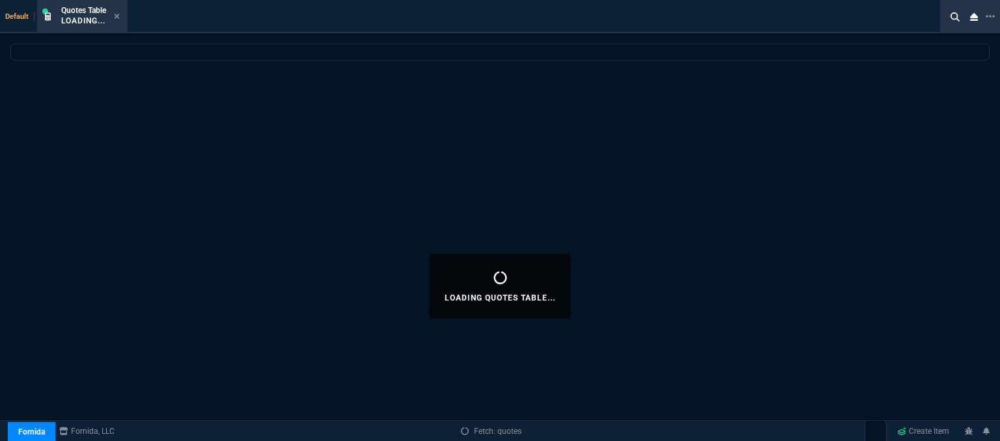
select select
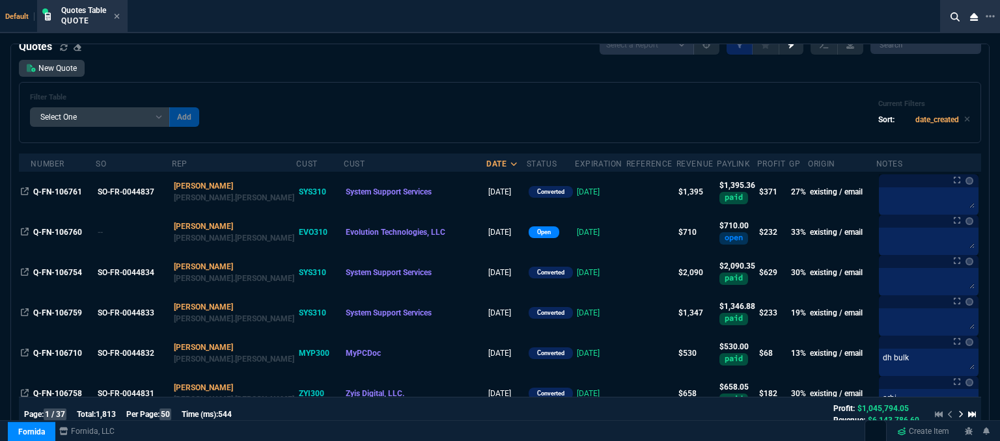
scroll to position [0, 0]
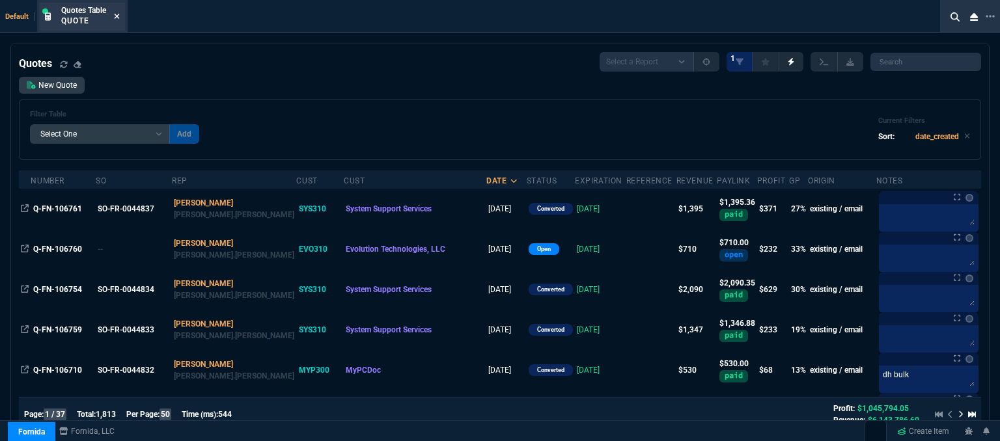
click at [120, 14] on icon at bounding box center [117, 16] width 5 height 5
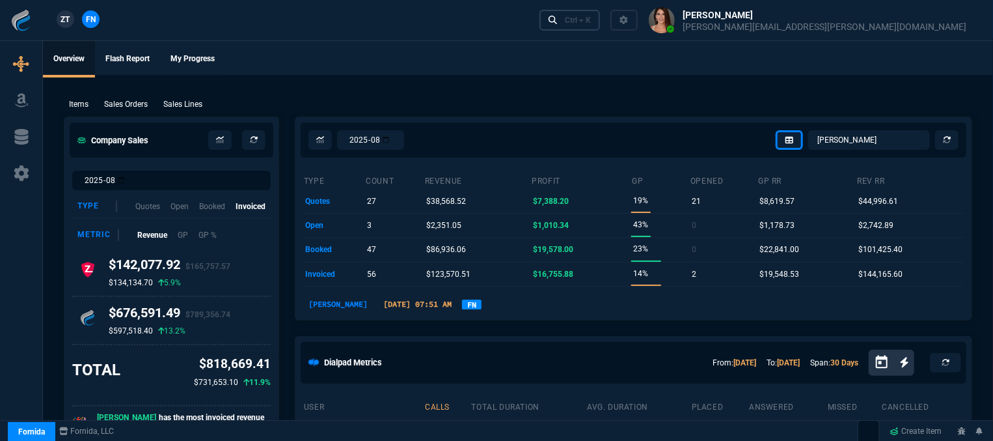
click at [591, 21] on div "Ctrl + K" at bounding box center [578, 20] width 26 height 10
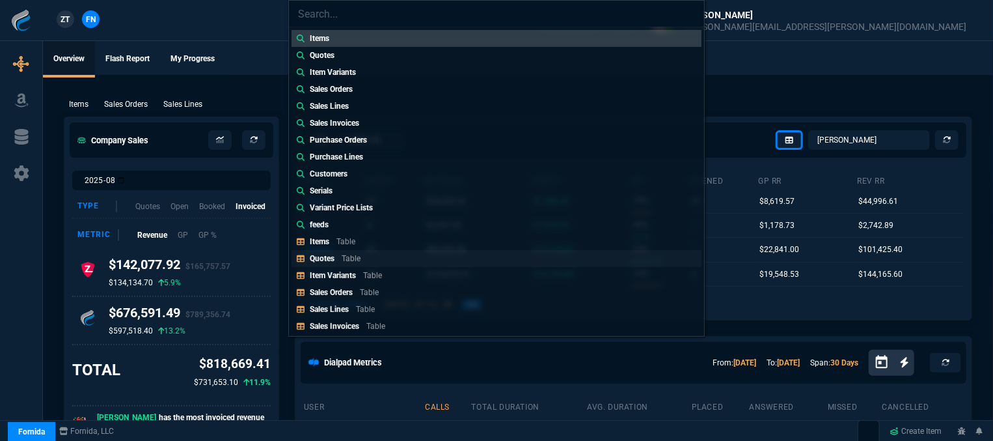
click at [344, 258] on p "Table" at bounding box center [351, 258] width 19 height 9
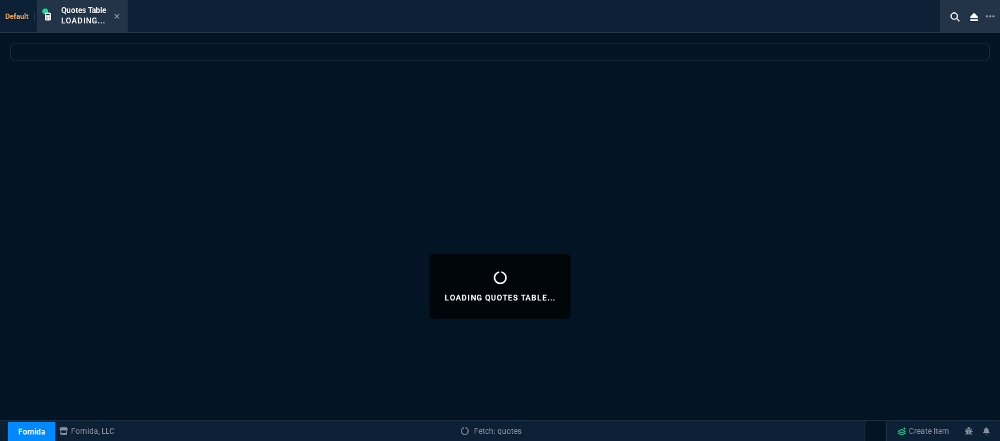
select select
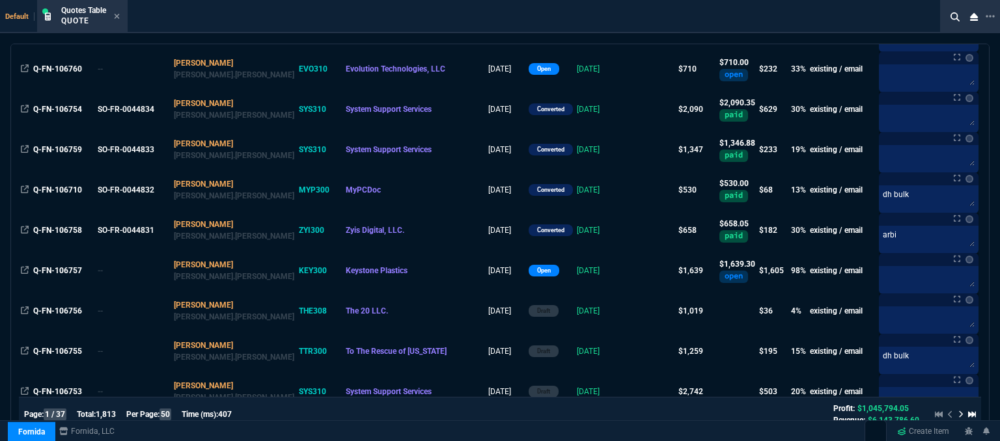
scroll to position [195, 0]
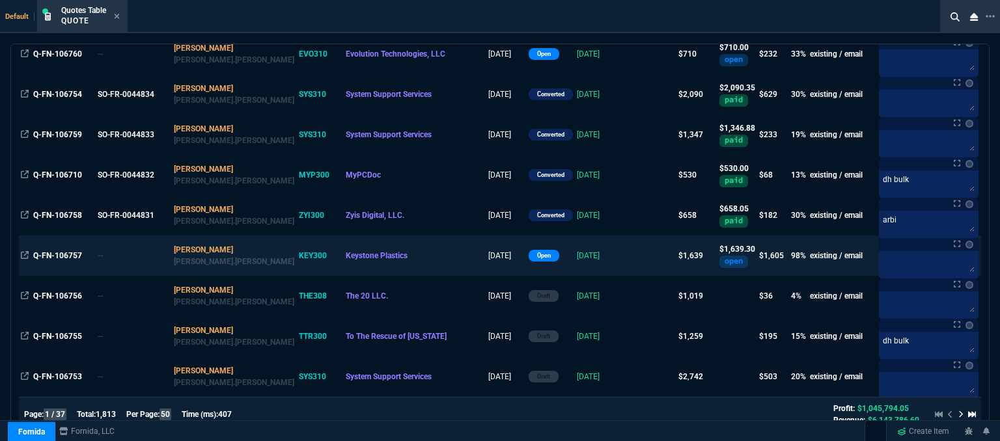
click at [596, 254] on td "[DATE]" at bounding box center [600, 256] width 51 height 40
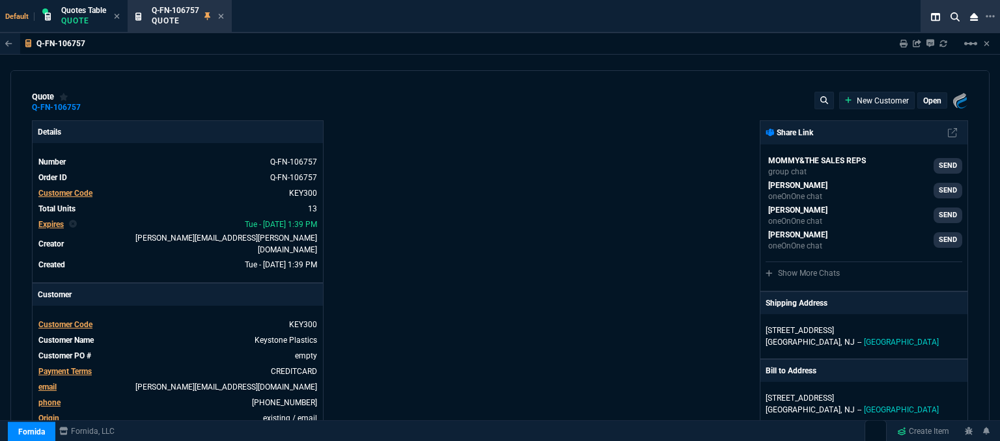
type input "15"
type input "20"
type input "0"
type input "100"
type input "1600"
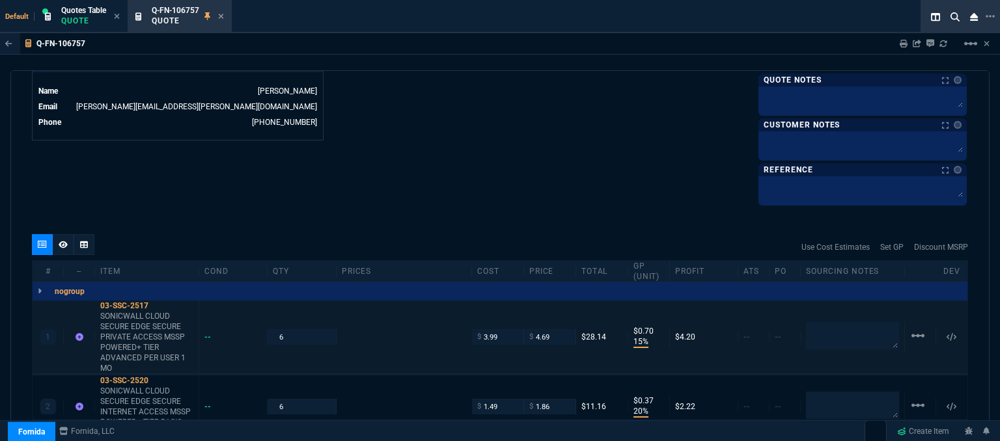
scroll to position [716, 0]
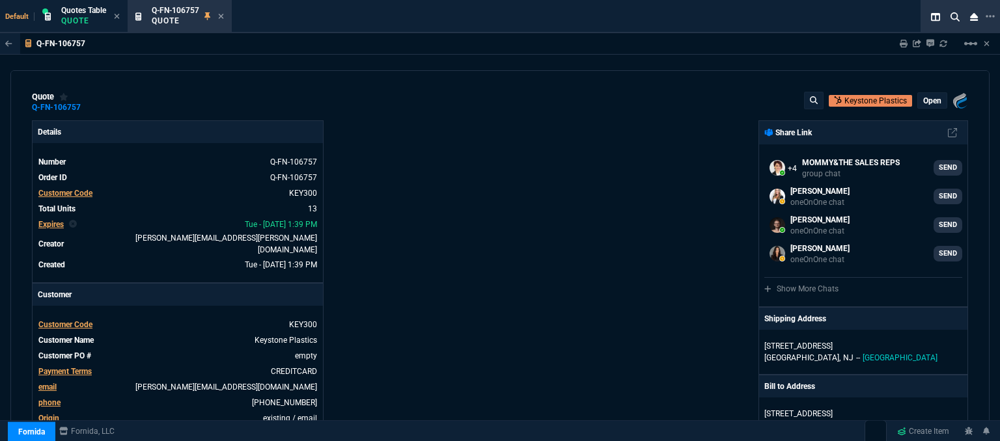
select select "12: [PERSON_NAME]"
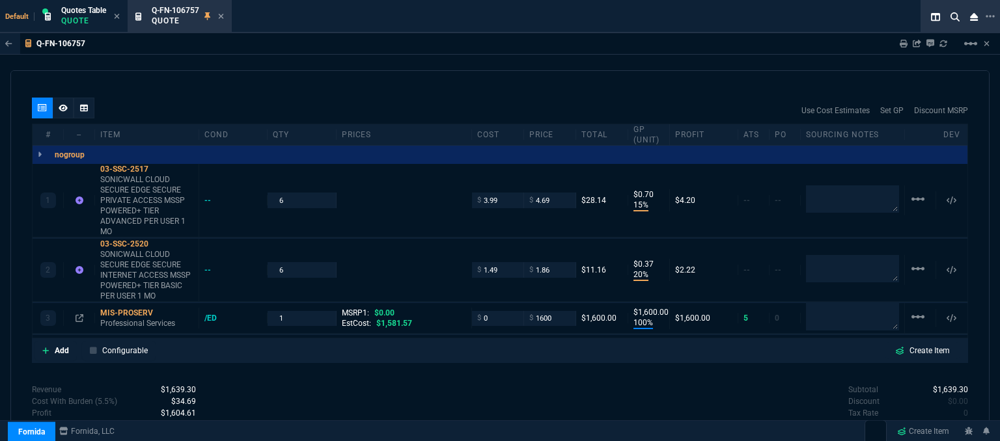
scroll to position [876, 0]
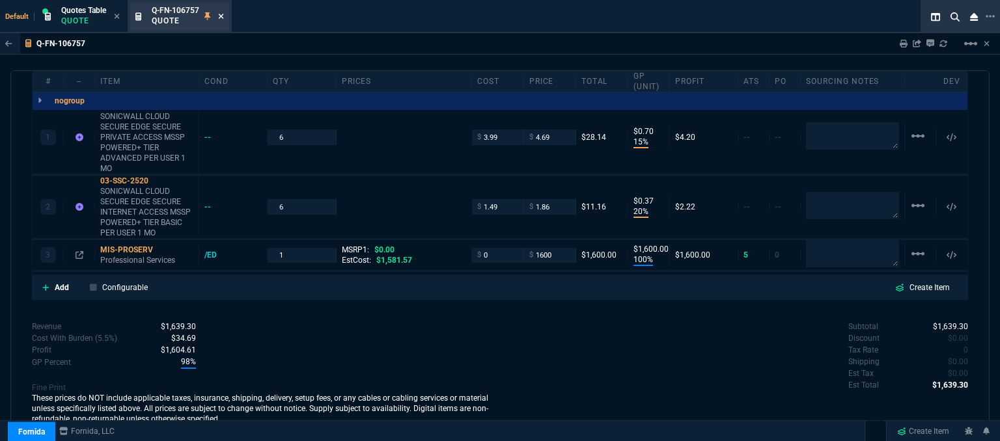
click at [220, 16] on icon at bounding box center [221, 16] width 6 height 8
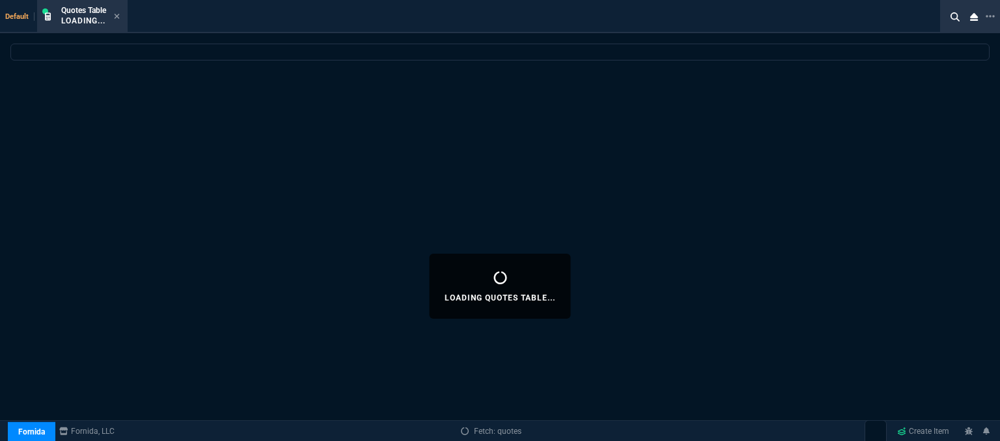
select select
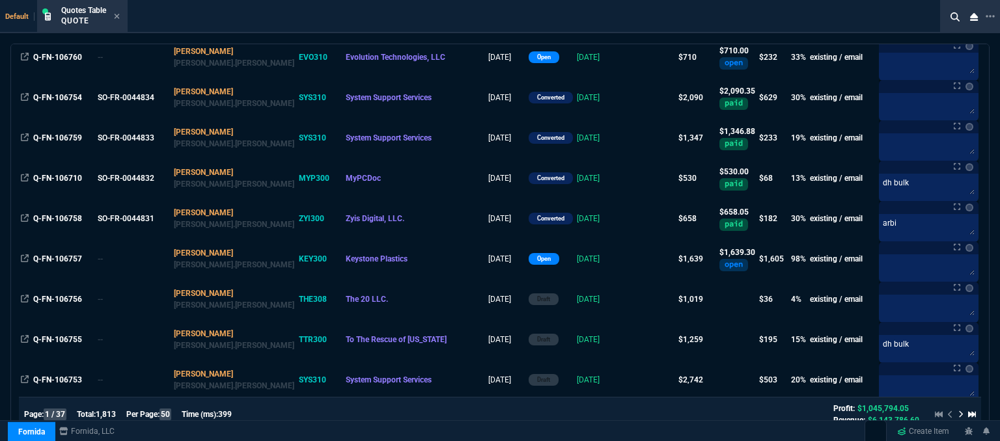
scroll to position [130, 0]
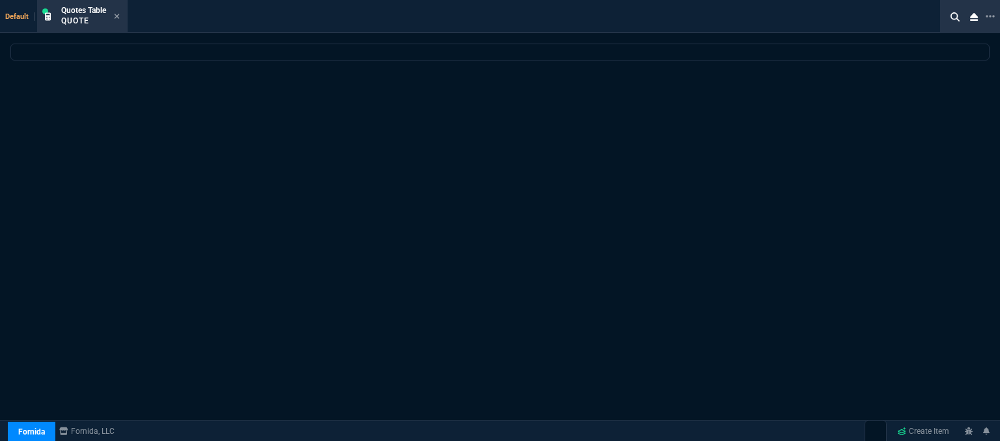
select select "12: [PERSON_NAME]"
select select
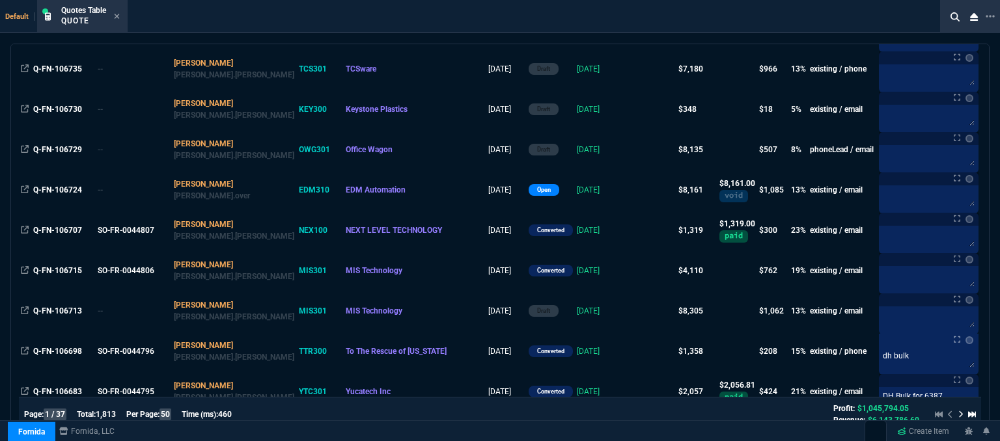
scroll to position [911, 0]
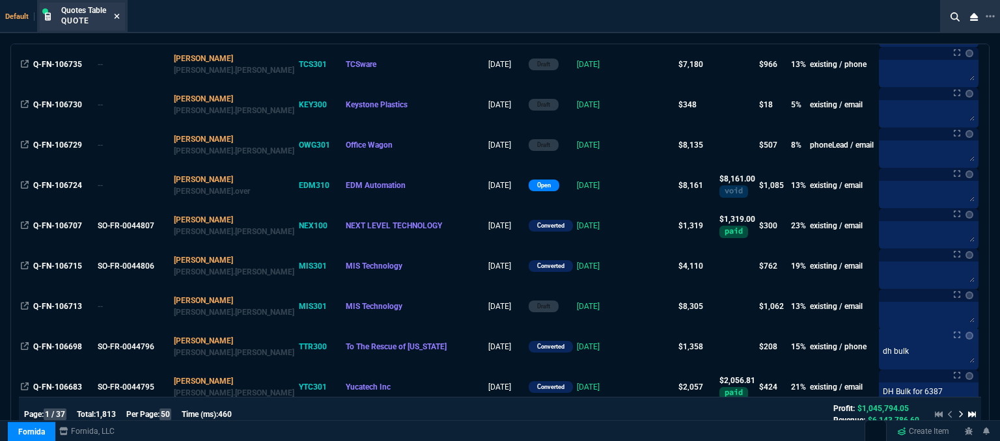
click at [118, 12] on nx-icon at bounding box center [117, 17] width 6 height 10
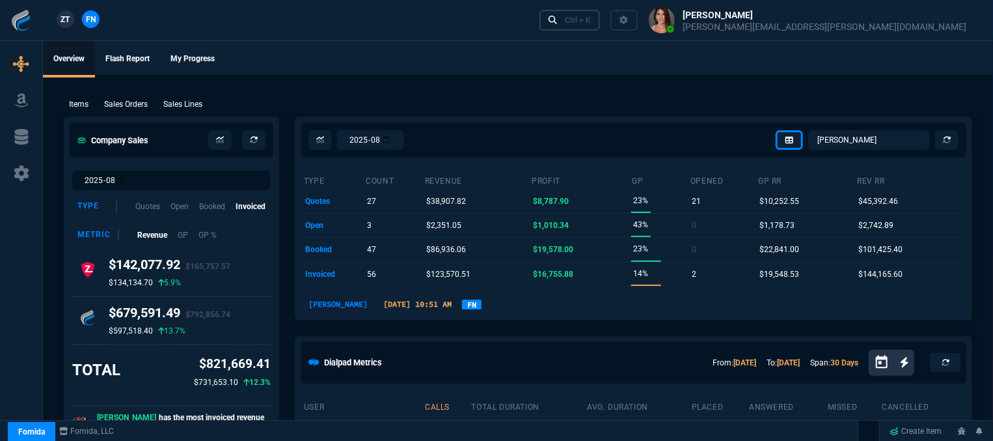
click at [601, 26] on link "Ctrl + K" at bounding box center [570, 20] width 61 height 20
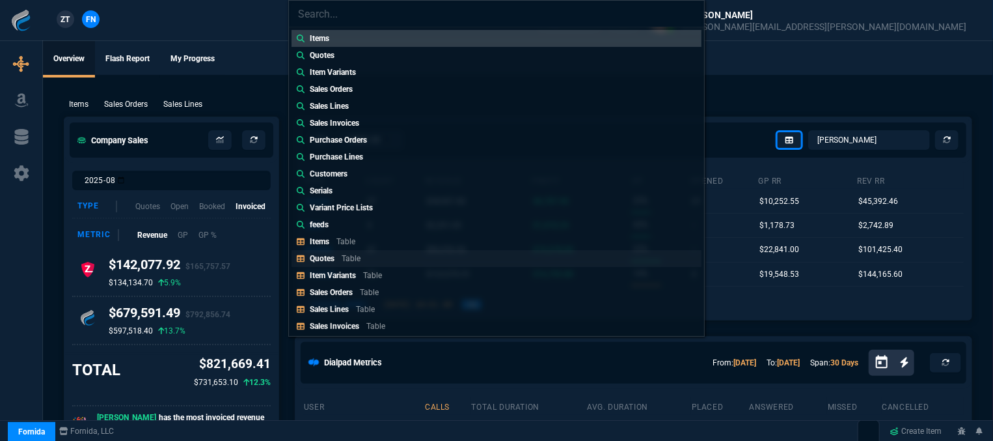
click at [314, 261] on p "Quotes" at bounding box center [322, 258] width 25 height 9
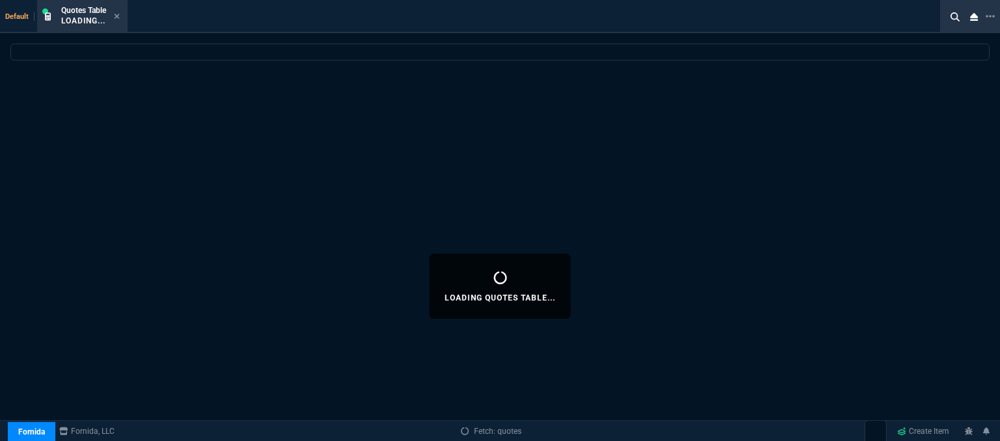
select select
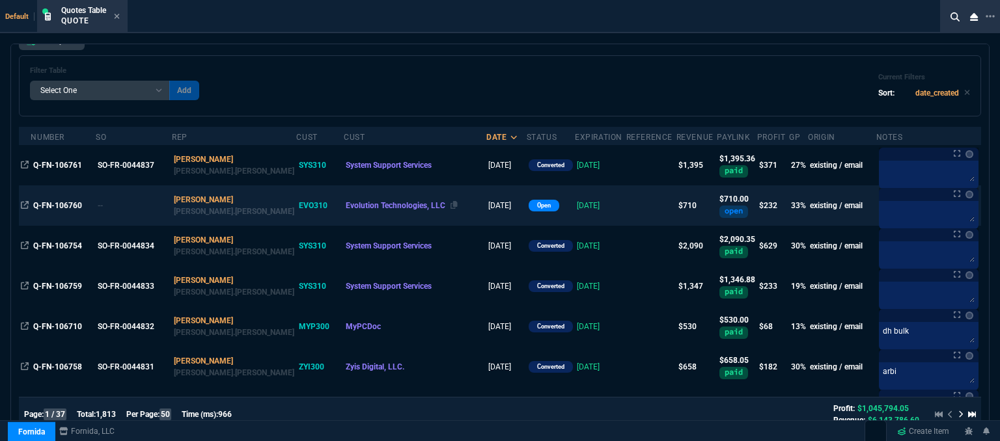
scroll to position [65, 0]
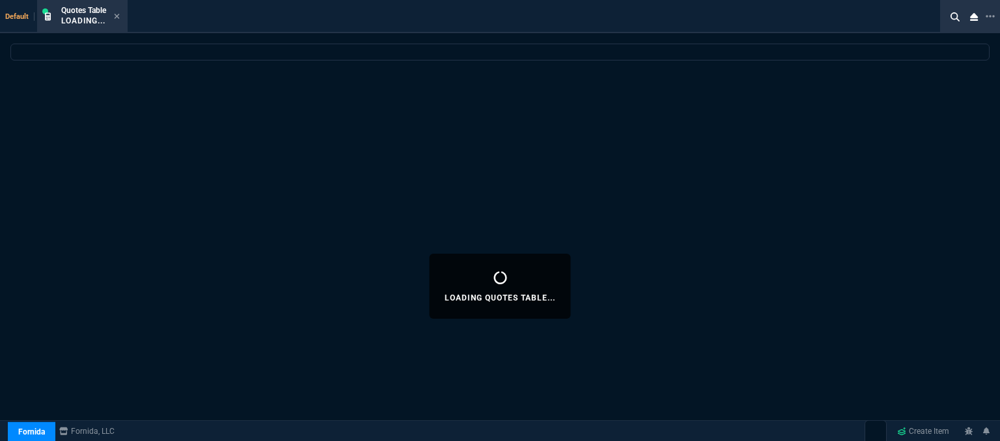
select select "12: [PERSON_NAME]"
select select
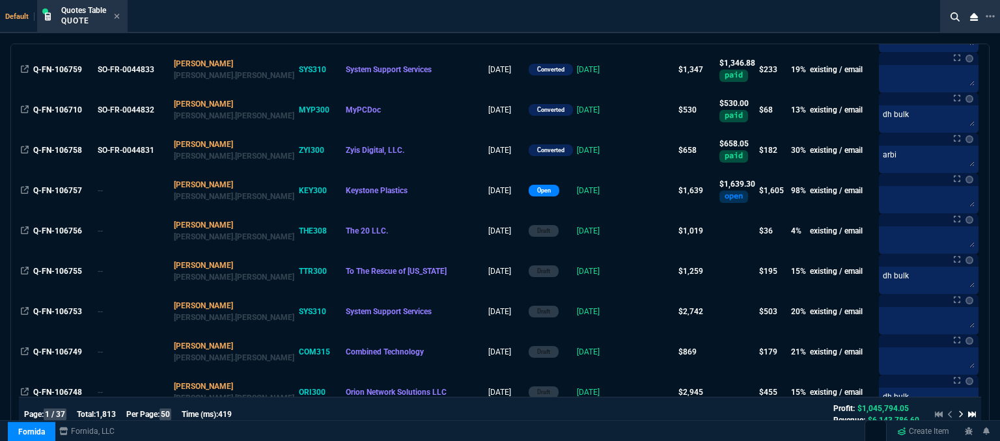
scroll to position [325, 0]
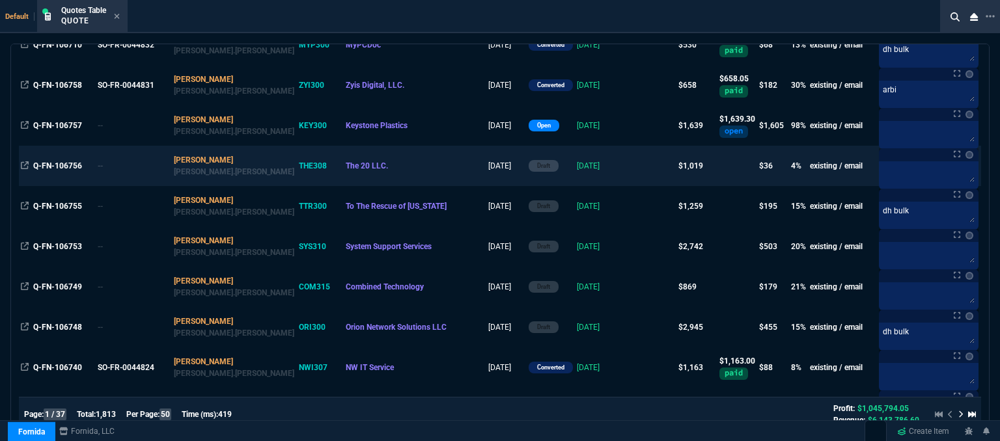
click at [380, 158] on td "The 20 LLC." at bounding box center [415, 166] width 143 height 40
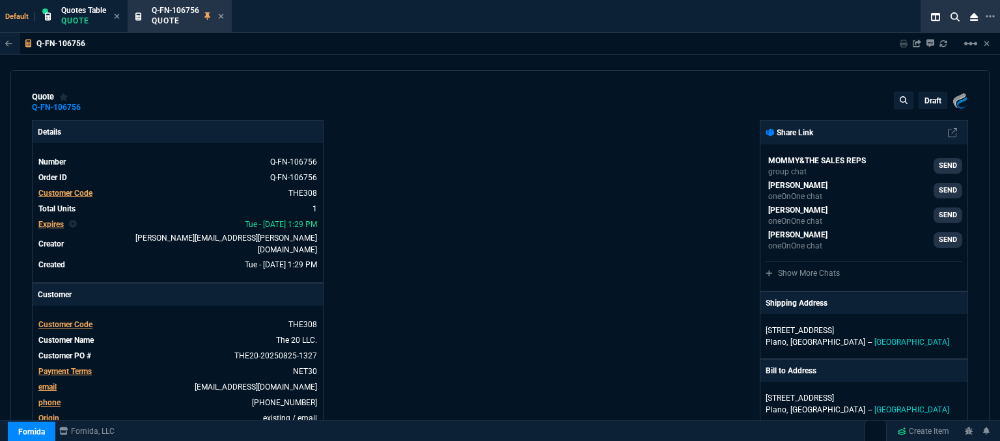
type input "9"
type input "88"
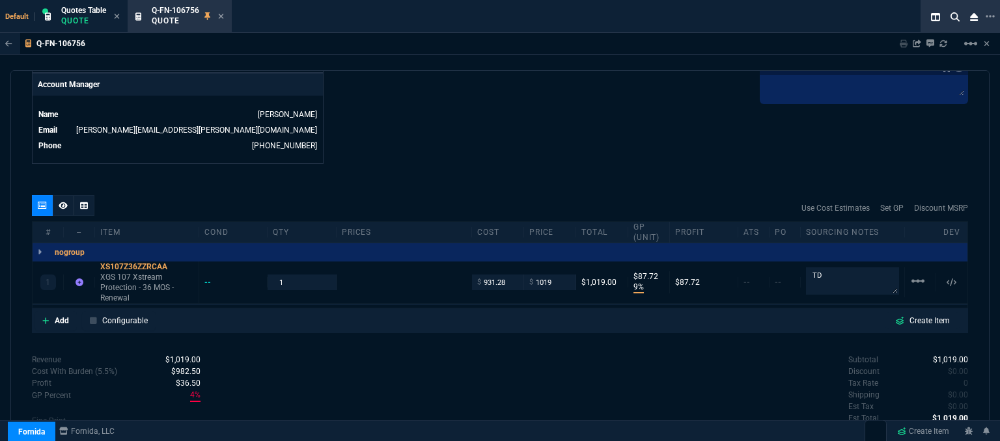
scroll to position [666, 0]
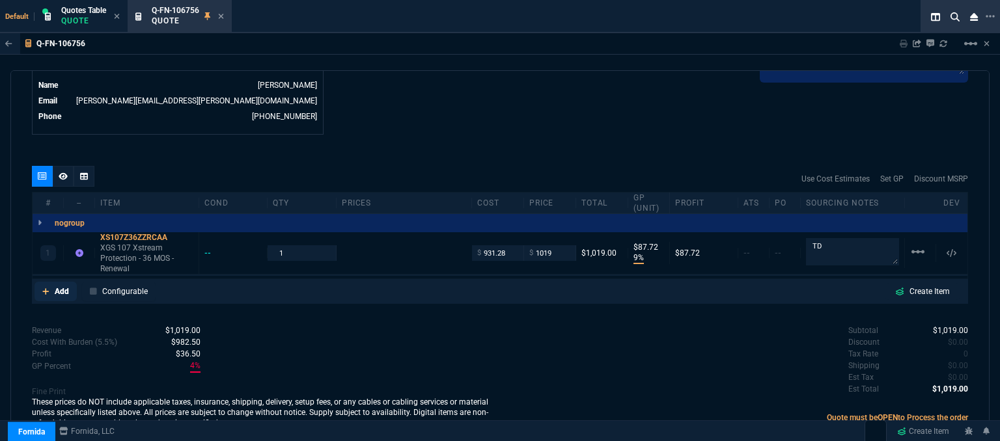
click at [45, 288] on icon at bounding box center [45, 291] width 7 height 7
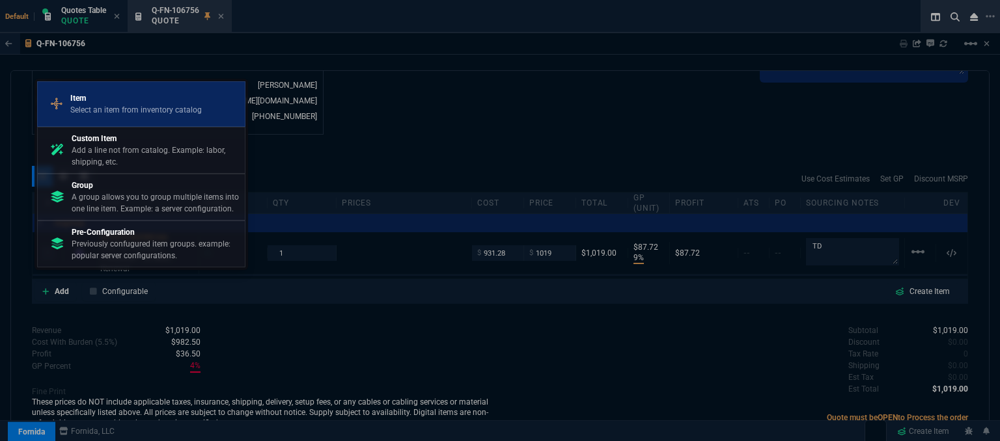
click at [121, 98] on p "Item" at bounding box center [135, 98] width 131 height 12
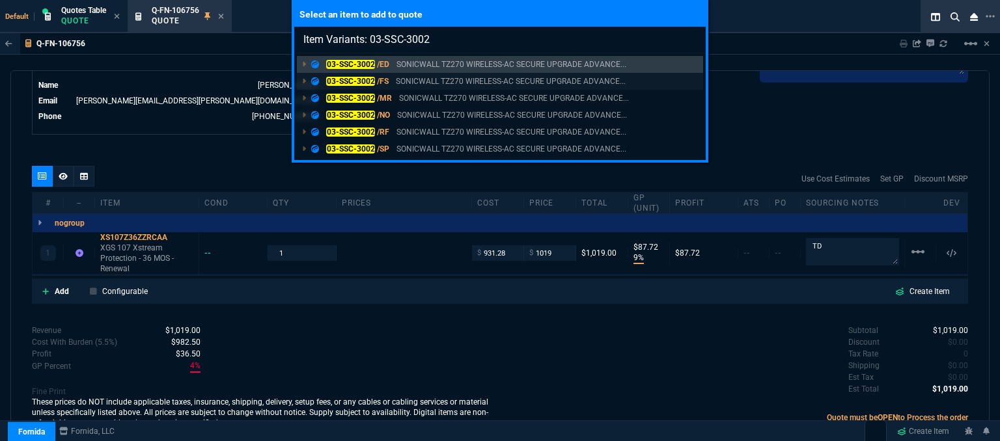
type input "Item Variants: 03-SSC-3002"
click at [509, 77] on p "SONICWALL TZ270 WIRELESS-AC SECURE UPGRADE ADVANCE..." at bounding box center [511, 81] width 230 height 12
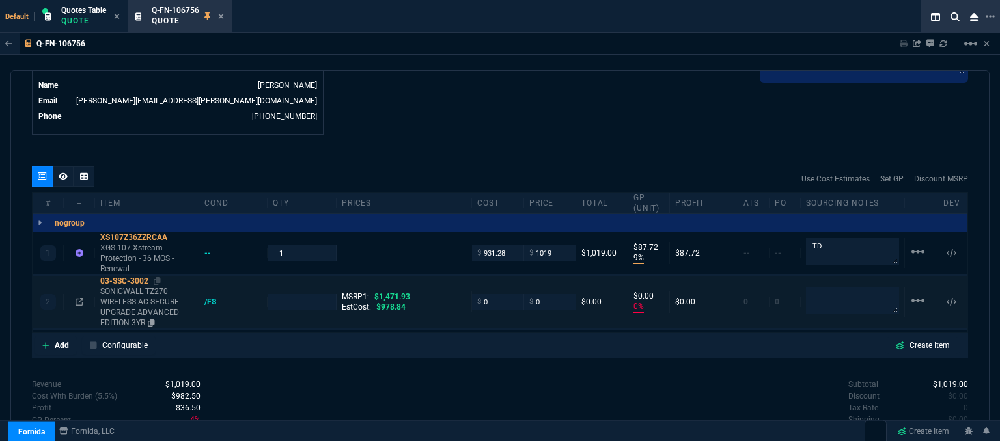
type input "9"
type input "88"
type input "0"
type input "100"
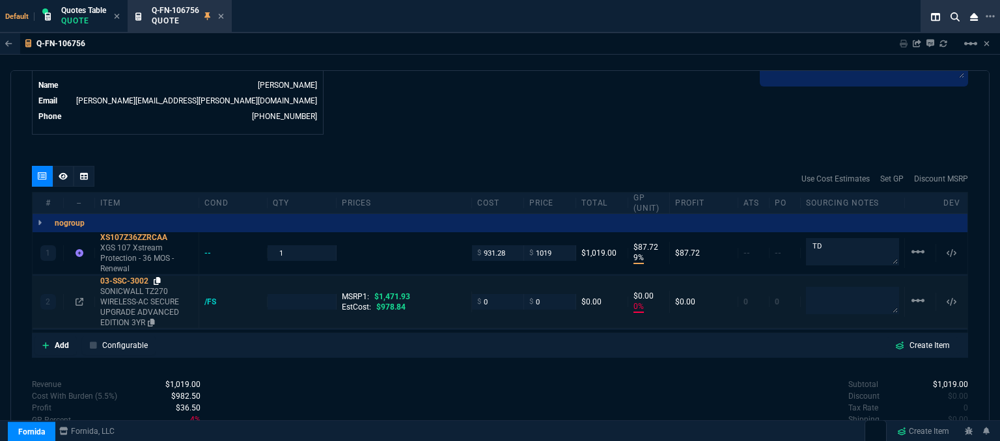
click at [159, 277] on icon at bounding box center [157, 281] width 7 height 8
click at [910, 293] on mat-icon "linear_scale" at bounding box center [918, 301] width 16 height 16
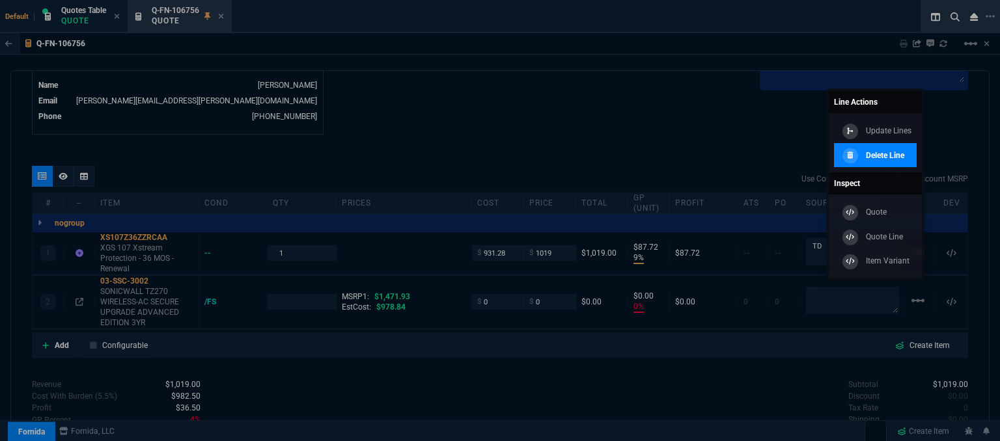
click at [886, 159] on p "Delete Line" at bounding box center [885, 156] width 38 height 12
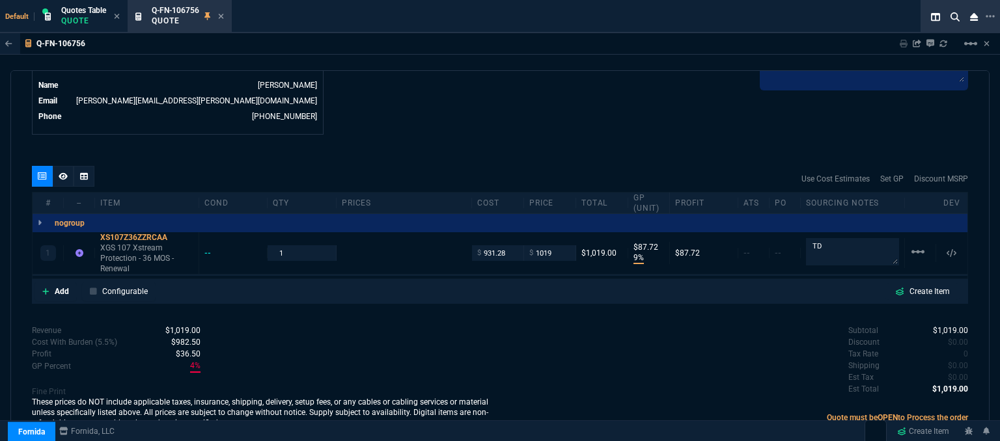
type input "9"
type input "88"
click at [222, 16] on icon at bounding box center [221, 16] width 5 height 5
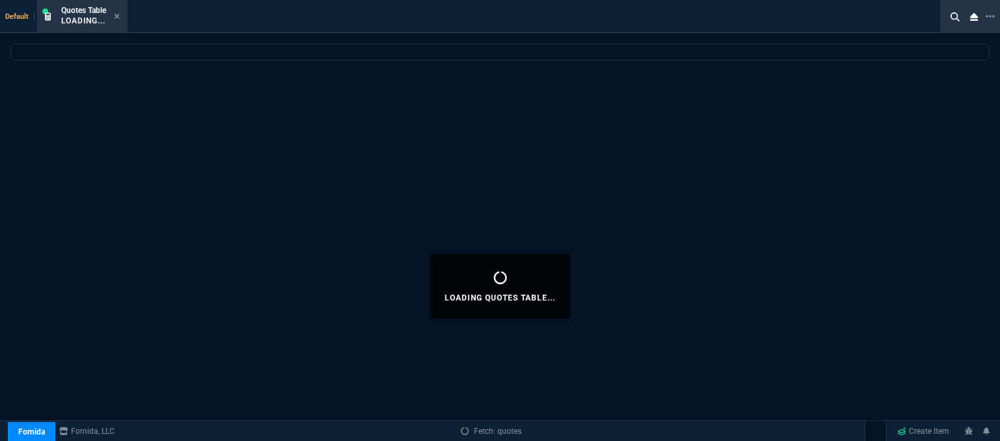
select select
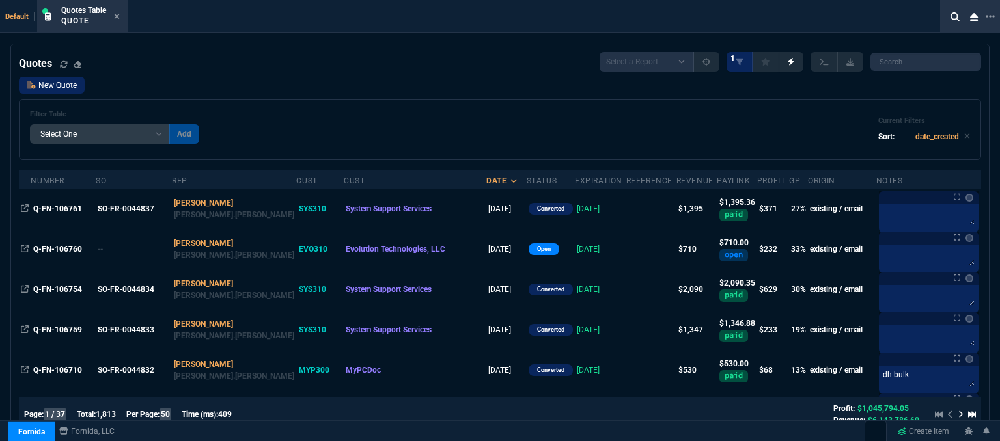
click at [56, 86] on link "New Quote" at bounding box center [52, 85] width 66 height 17
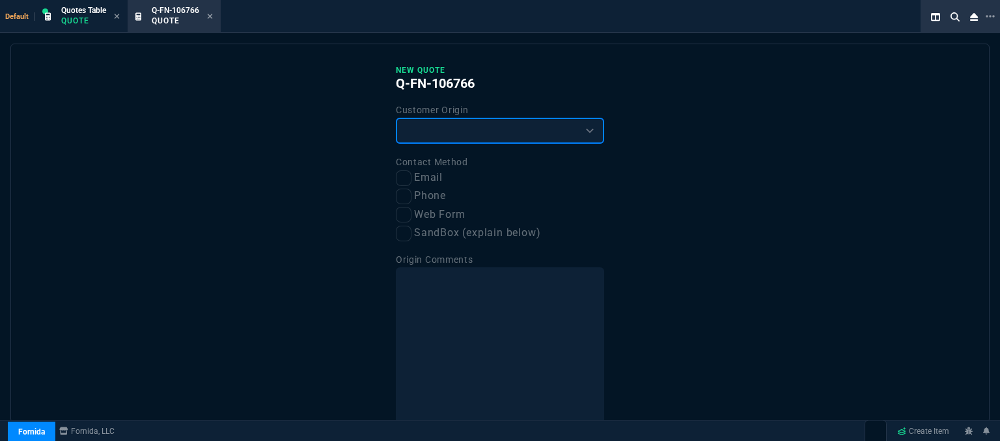
click at [448, 141] on select "Existing Customer Amazon Lead (first order) Website Lead (first order) Called (…" at bounding box center [500, 131] width 208 height 26
select select "existing"
click at [396, 118] on select "Existing Customer Amazon Lead (first order) Website Lead (first order) Called (…" at bounding box center [500, 131] width 208 height 26
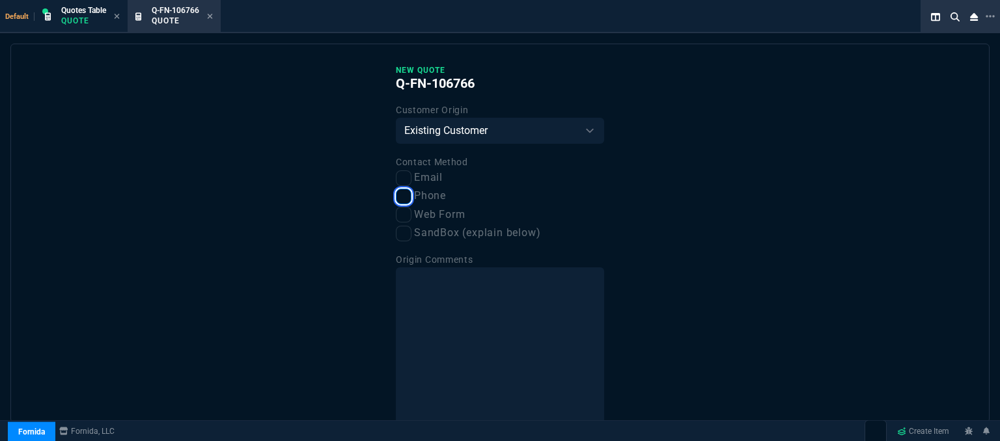
click at [401, 199] on input "Phone" at bounding box center [404, 197] width 16 height 16
checkbox input "true"
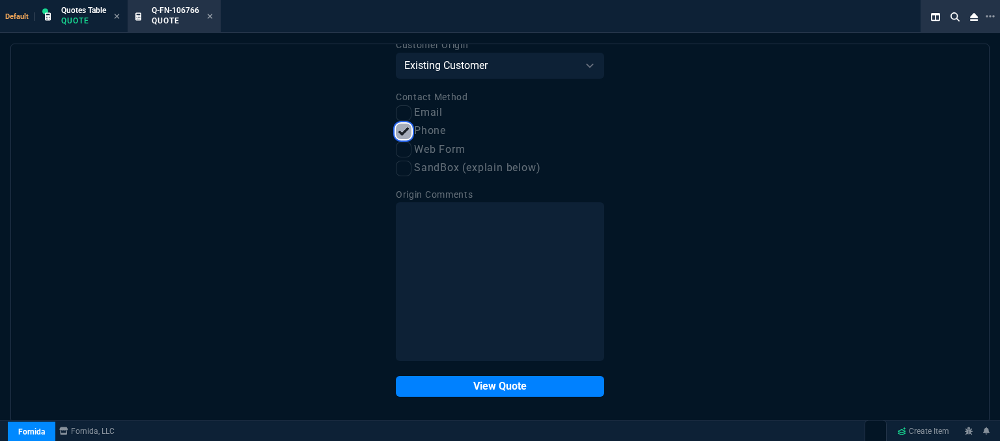
scroll to position [66, 0]
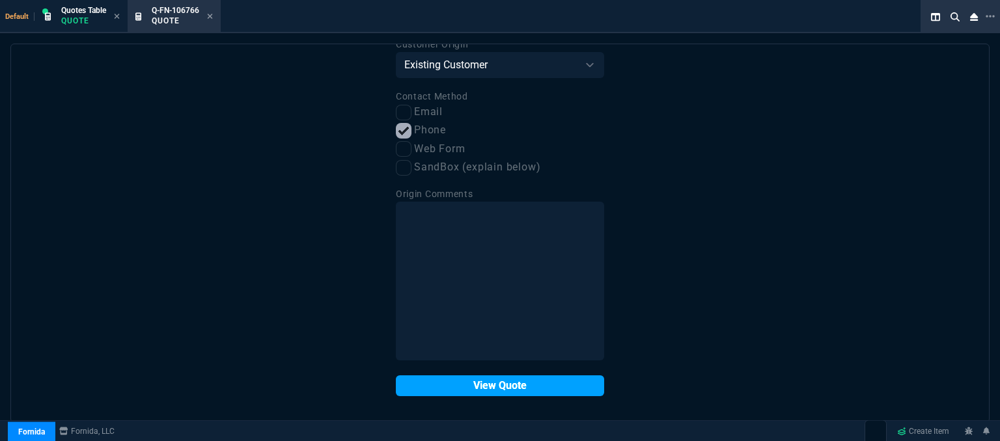
click at [467, 387] on button "View Quote" at bounding box center [500, 386] width 208 height 21
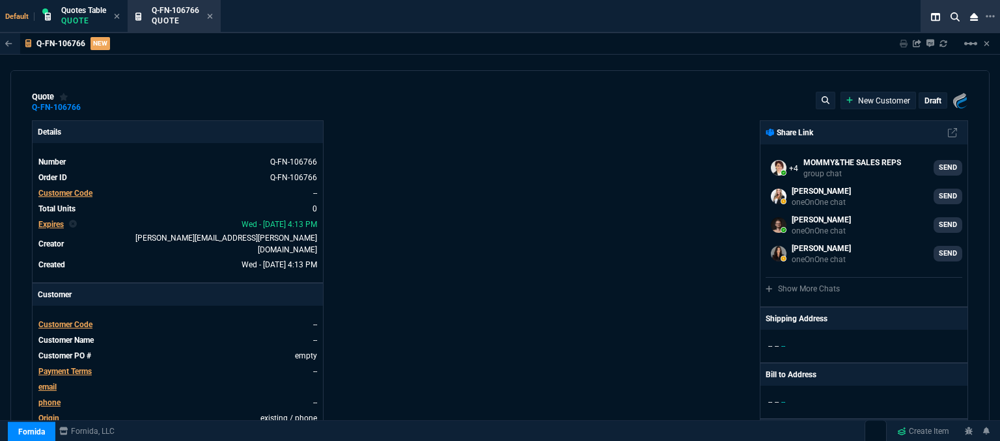
click at [85, 320] on span "Customer Code" at bounding box center [65, 324] width 54 height 9
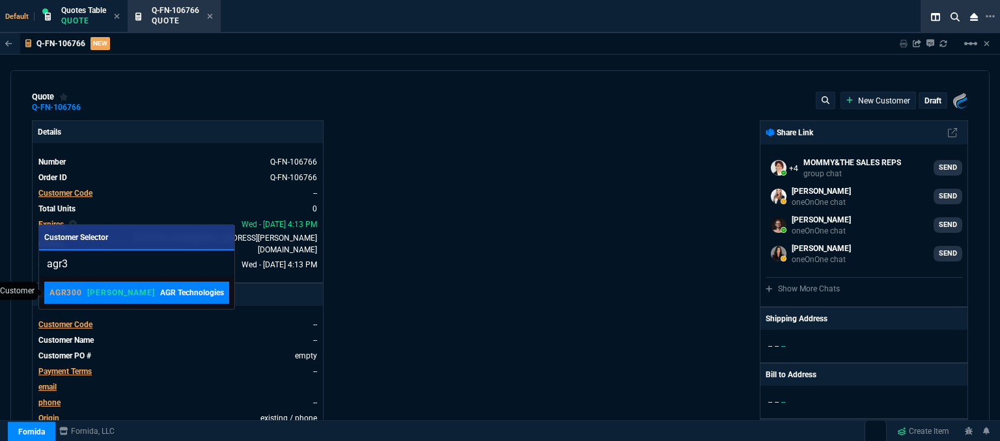
type input "agr3"
click at [160, 288] on p "AGR Technologies" at bounding box center [192, 293] width 64 height 12
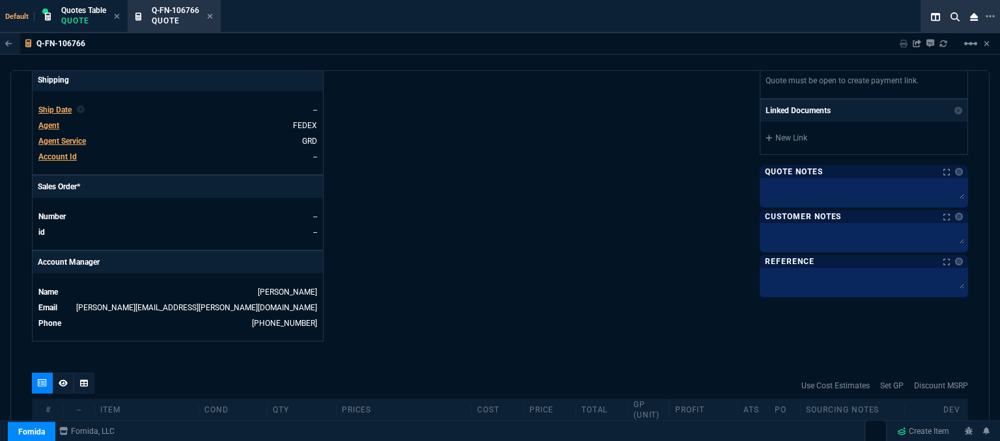
scroll to position [586, 0]
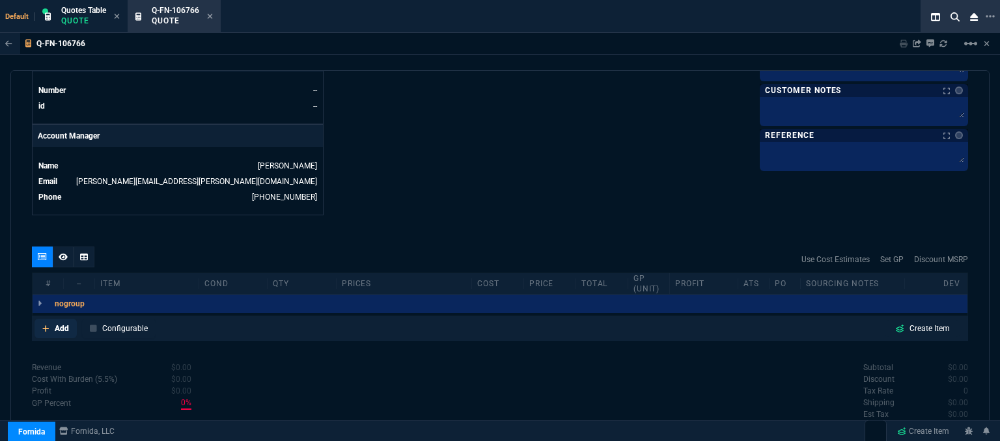
click at [44, 325] on icon at bounding box center [45, 329] width 7 height 8
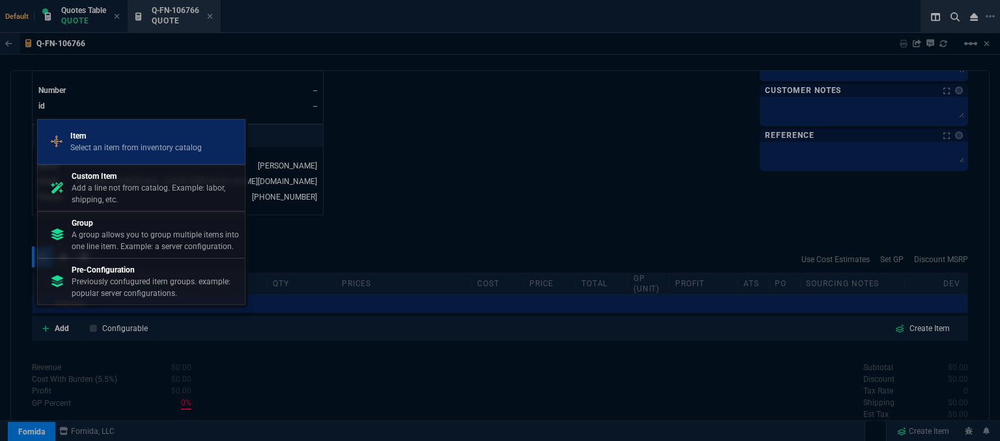
click at [128, 131] on p "Item" at bounding box center [135, 136] width 131 height 12
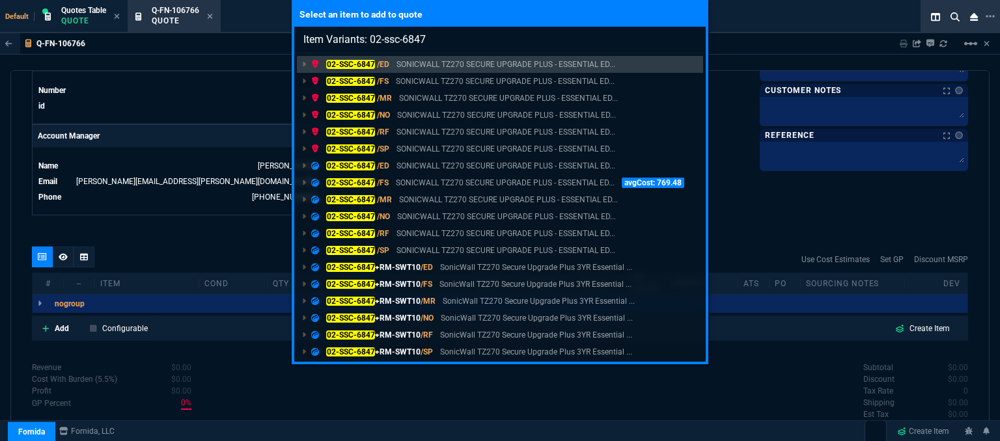
type input "Item Variants: 02-ssc-6847"
click at [265, 398] on div "Select an item to add to quote Item Variants: 02-ssc-6847 02-SSC-6847 /ED SONIC…" at bounding box center [500, 220] width 1000 height 441
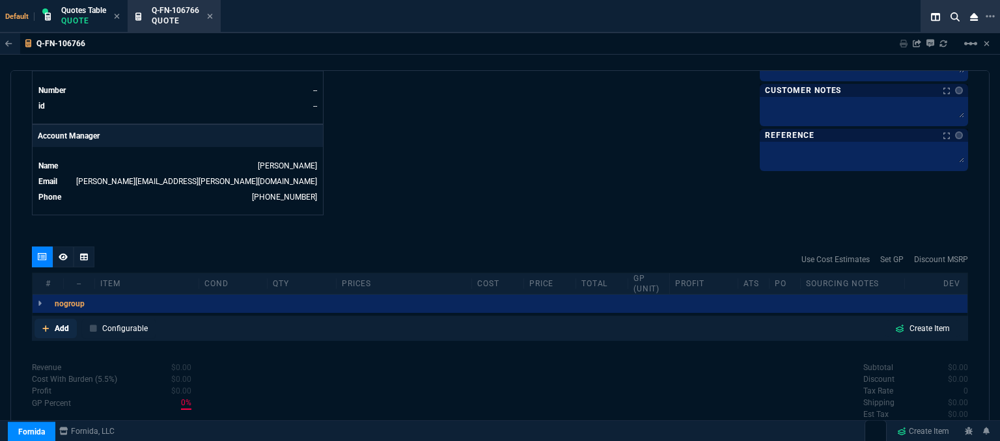
click at [43, 325] on icon at bounding box center [45, 329] width 7 height 8
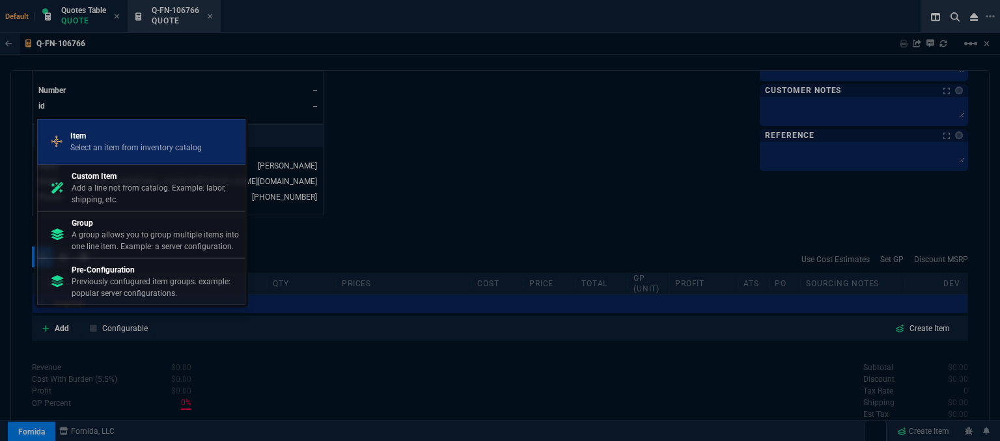
click at [130, 141] on p "Item" at bounding box center [135, 136] width 131 height 12
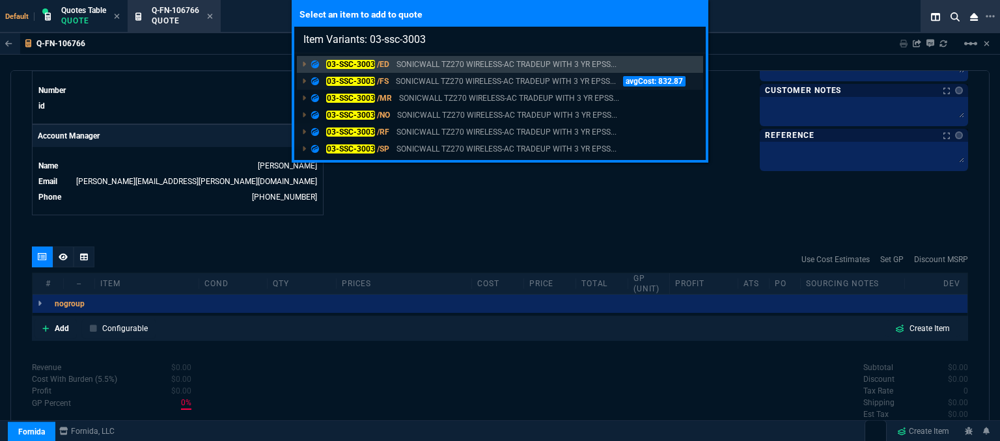
type input "Item Variants: 03-ssc-3003"
click at [464, 84] on p "SONICWALL TZ270 WIRELESS-AC TRADEUP WITH 3 YR EPSS..." at bounding box center [506, 81] width 220 height 12
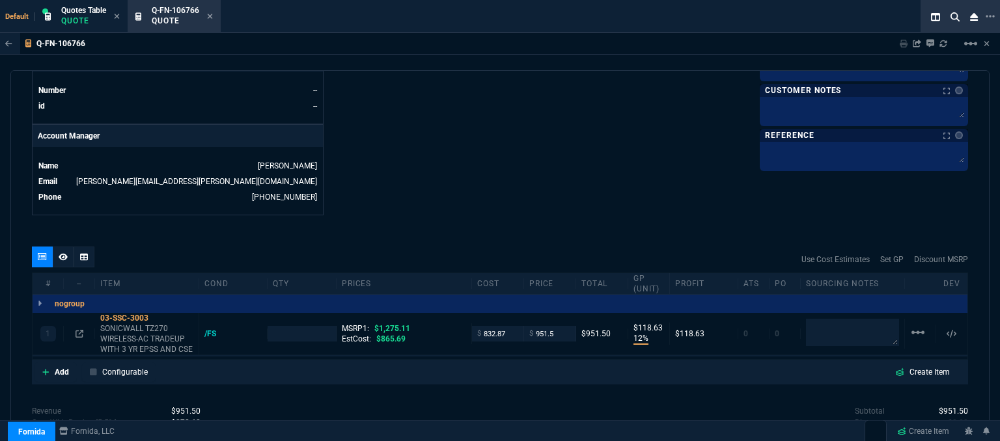
type input "12"
type input "119"
type input "25"
click at [44, 368] on icon at bounding box center [45, 372] width 7 height 8
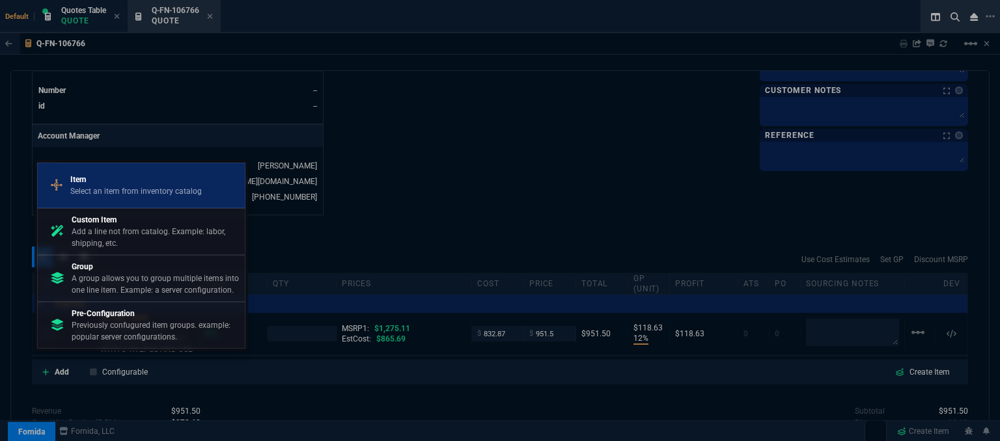
click at [124, 185] on p "Item" at bounding box center [135, 180] width 131 height 12
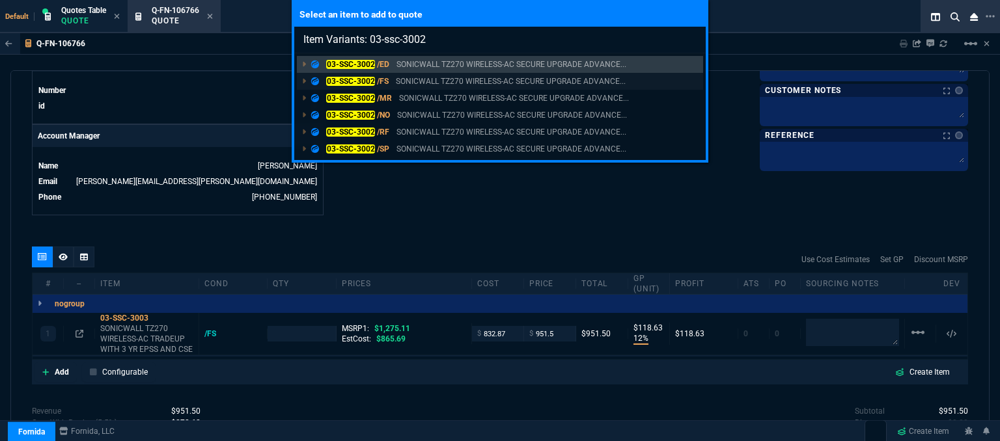
type input "Item Variants: 03-ssc-3002"
click at [435, 78] on p "SONICWALL TZ270 WIRELESS-AC SECURE UPGRADE ADVANCE..." at bounding box center [511, 81] width 230 height 12
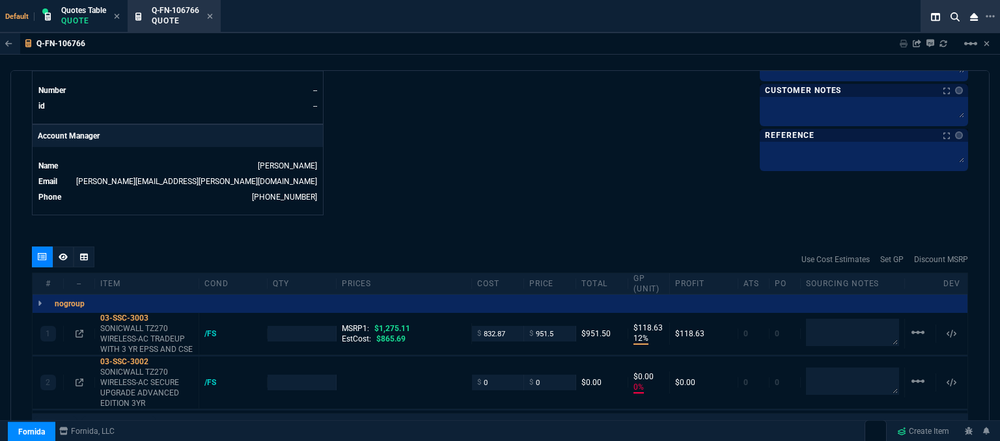
type input "1"
type input "12"
type input "119"
type input "0"
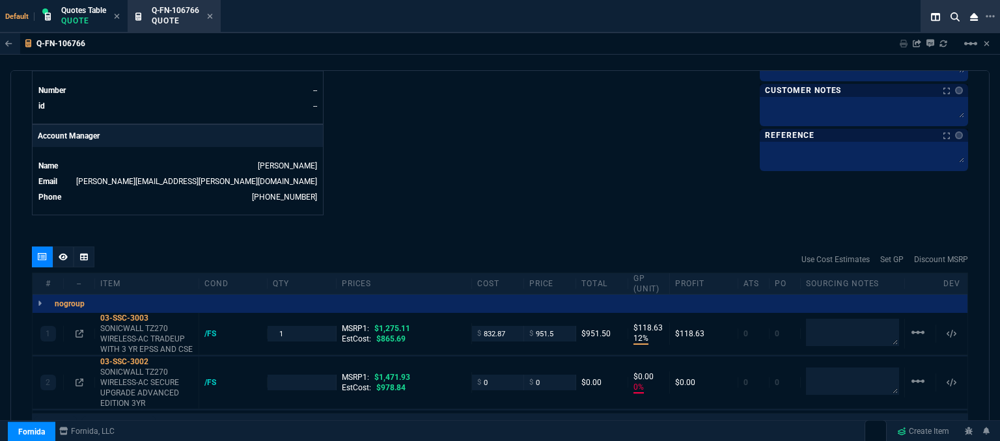
type input "25"
type input "100"
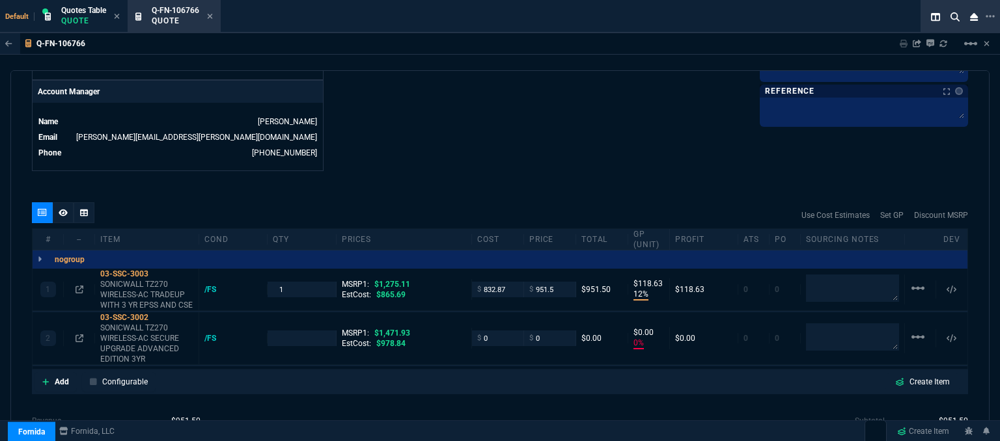
scroll to position [651, 0]
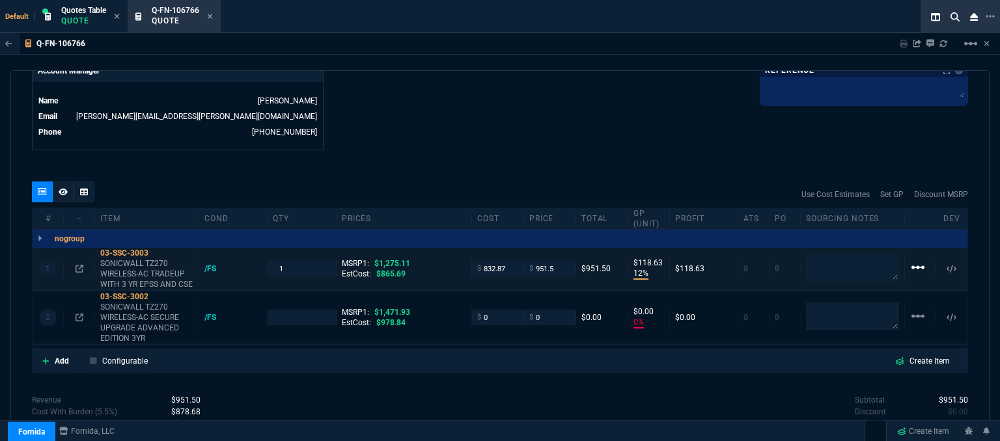
click at [910, 260] on mat-icon "linear_scale" at bounding box center [918, 268] width 16 height 16
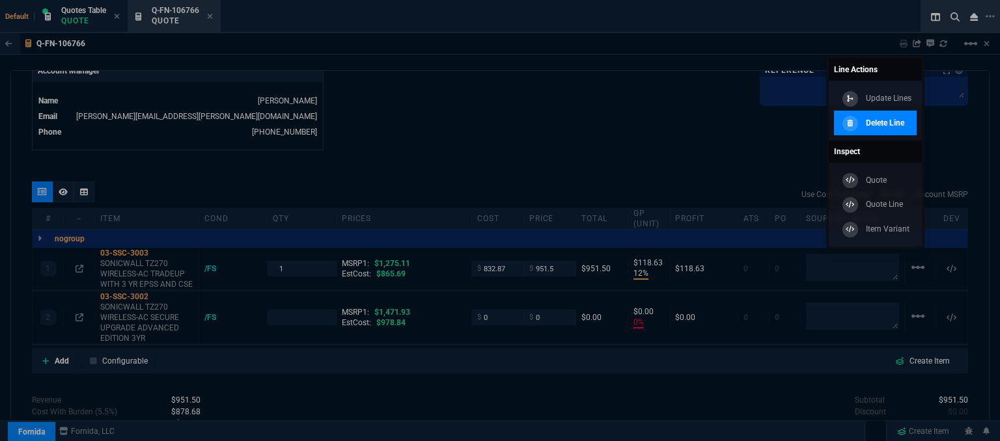
click at [872, 120] on p "Delete Line" at bounding box center [885, 123] width 38 height 12
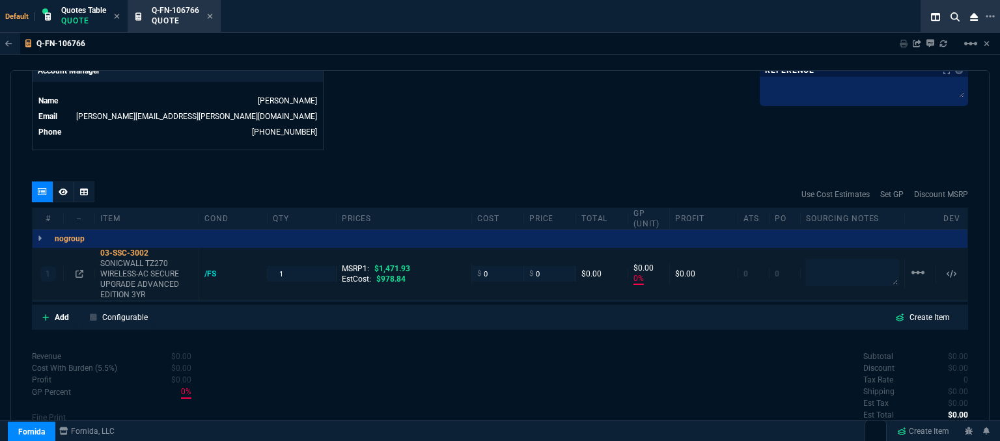
type input "0"
type input "100"
click at [843, 264] on textarea at bounding box center [852, 272] width 93 height 27
type textarea "dh bulk"
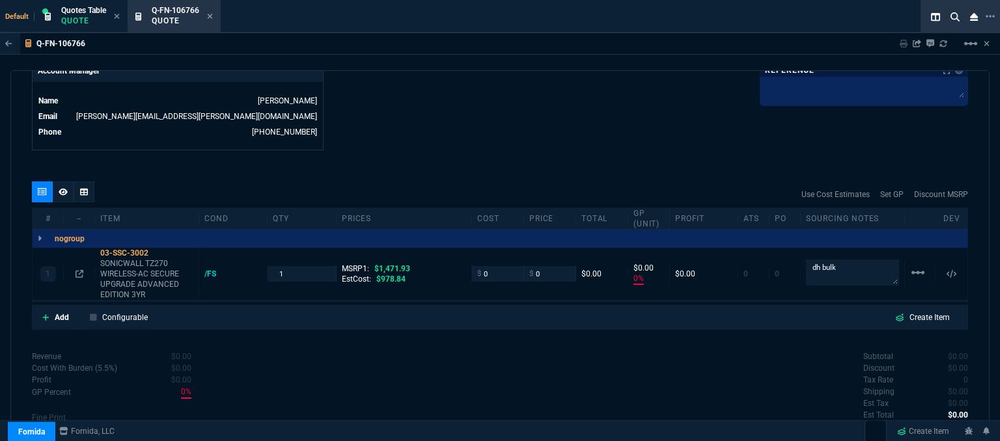
drag, startPoint x: 843, startPoint y: 254, endPoint x: 752, endPoint y: 248, distance: 90.7
click at [752, 248] on div "1 03-SSC-3002 SONICWALL TZ270 WIRELESS-AC SECURE UPGRADE ADVANCED EDITION 3YR /…" at bounding box center [500, 274] width 935 height 53
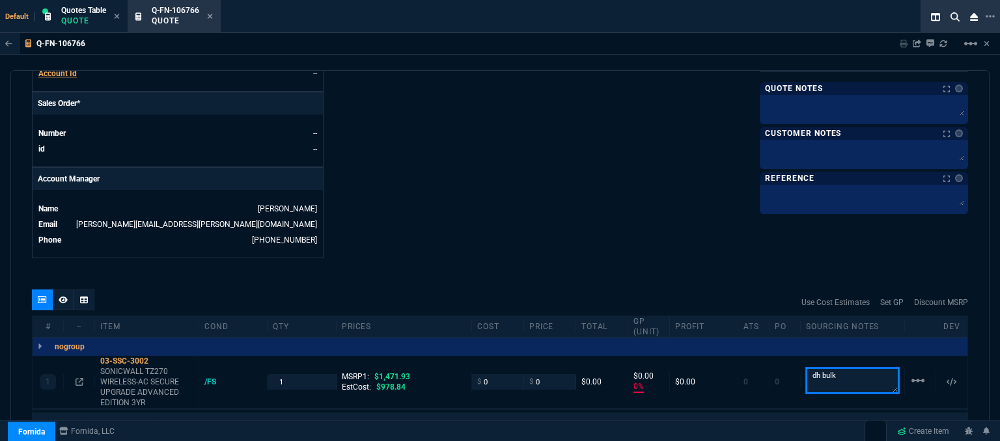
scroll to position [521, 0]
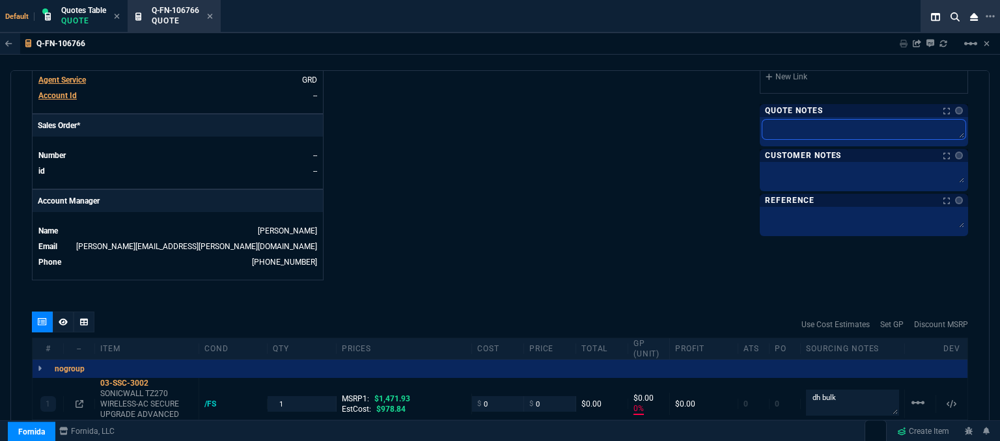
click at [794, 128] on textarea at bounding box center [863, 130] width 203 height 20
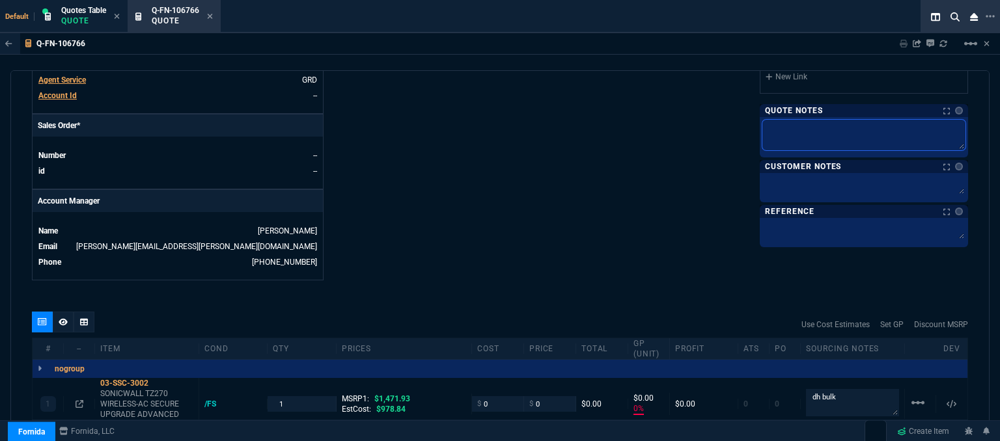
paste textarea "dh bulk"
type textarea "dh bulk"
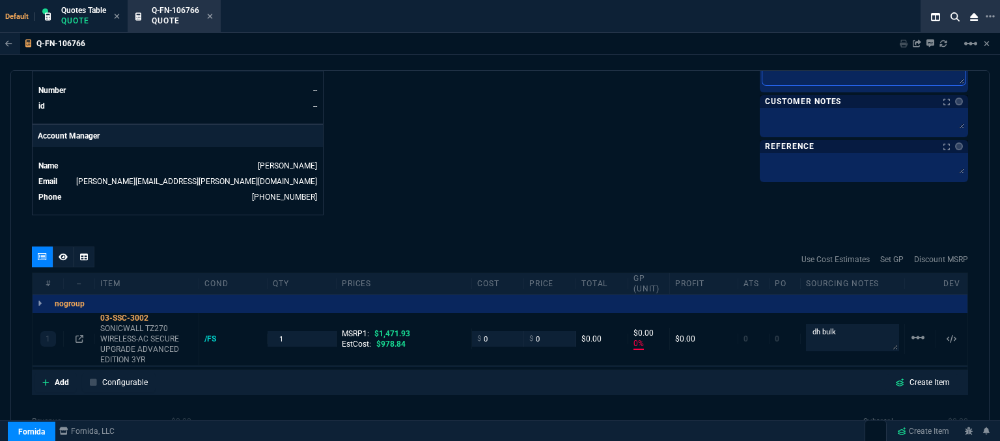
type textarea "dh bulk"
click at [852, 117] on textarea at bounding box center [863, 121] width 203 height 20
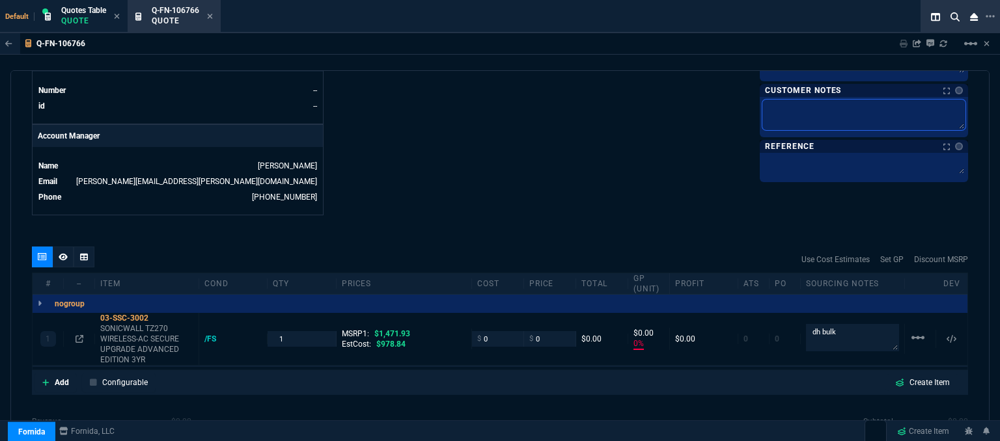
type textarea "E"
type textarea "ET"
type textarea "ETA"
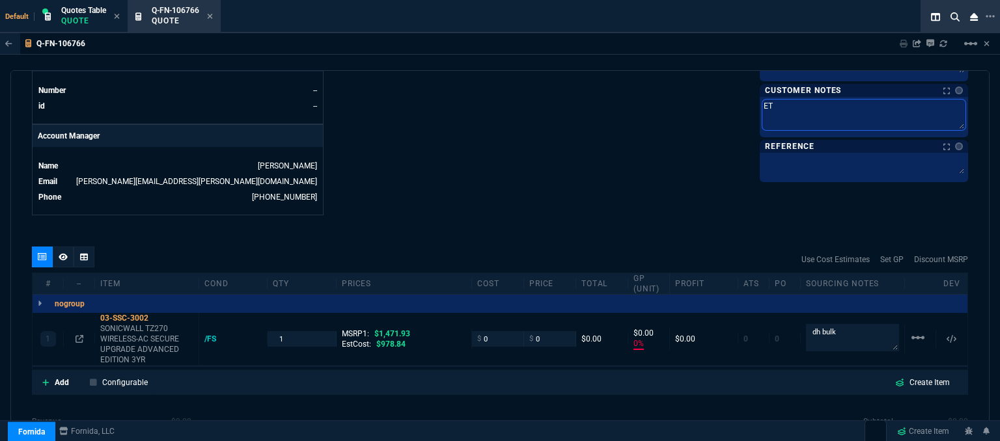
type textarea "ETA"
type textarea "ETA 5"
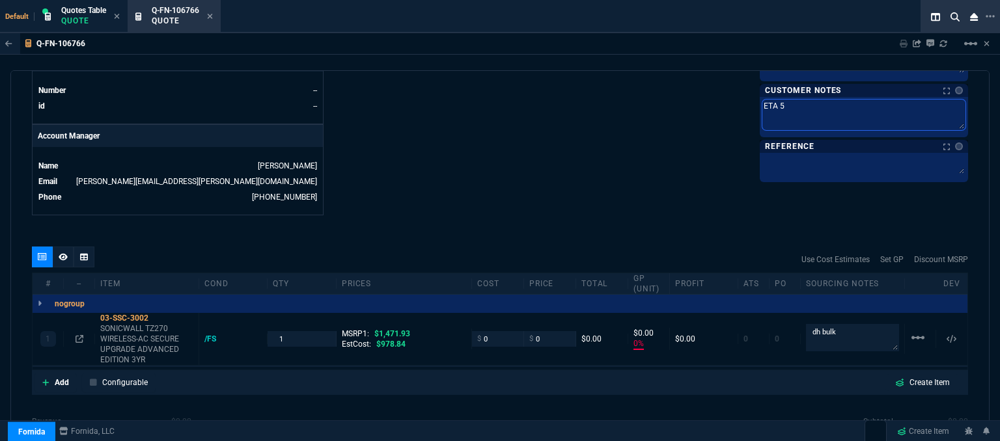
type textarea "ETA 5-"
type textarea "ETA 5-7"
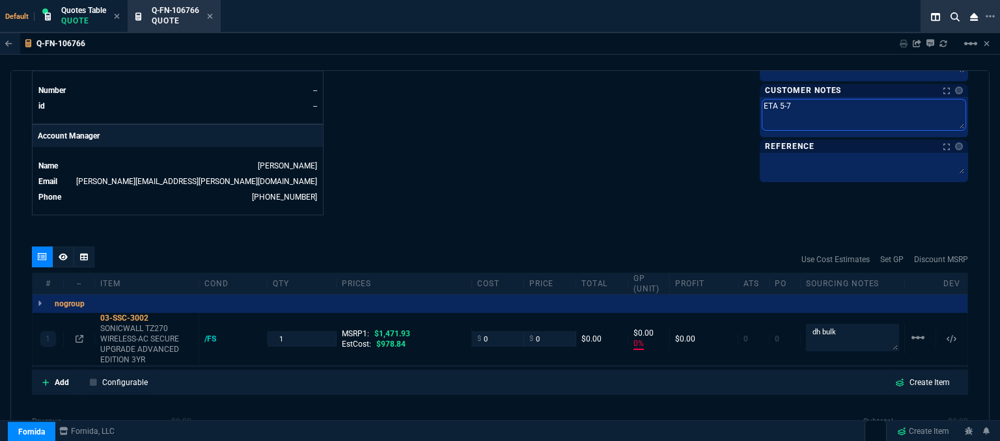
type textarea "ETA 5-7"
type textarea "ETA 5-7 B"
type textarea "ETA 5-7 Bi"
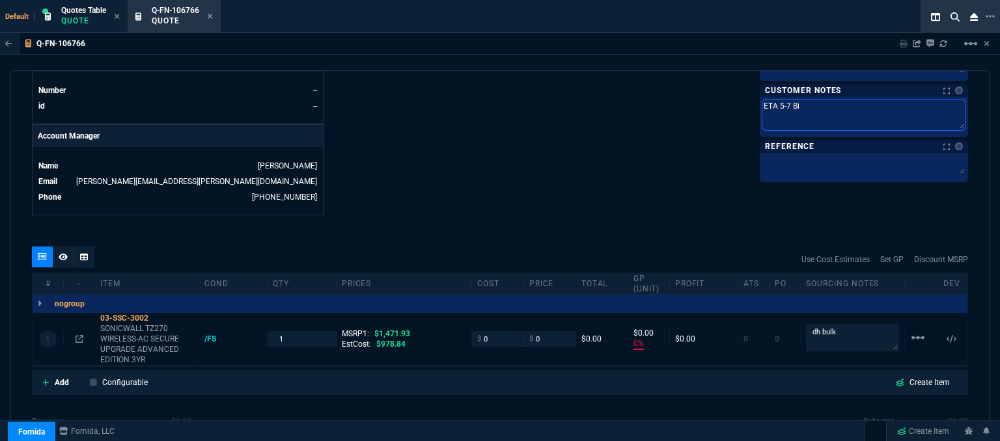
type textarea "ETA 5-7 Biz"
type textarea "ETA 5-7 Biz D"
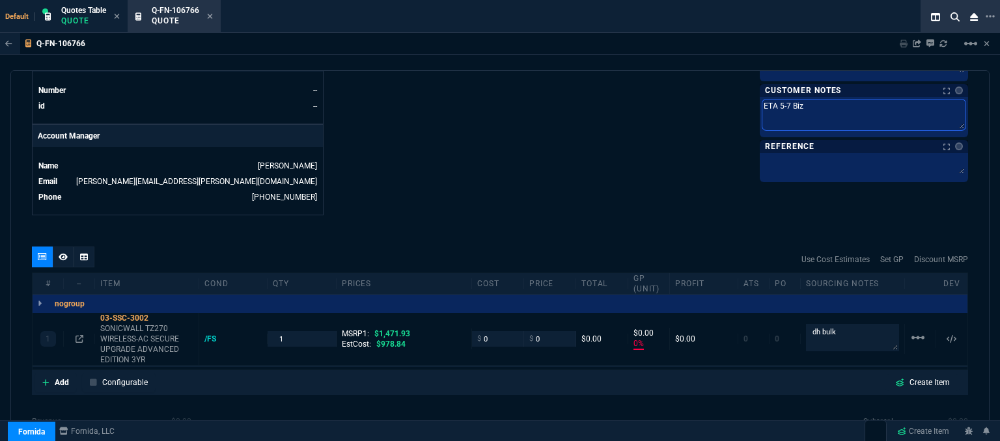
type textarea "ETA 5-7 Biz D"
type textarea "ETA 5-7 Biz Da"
type textarea "ETA 5-7 Biz Day"
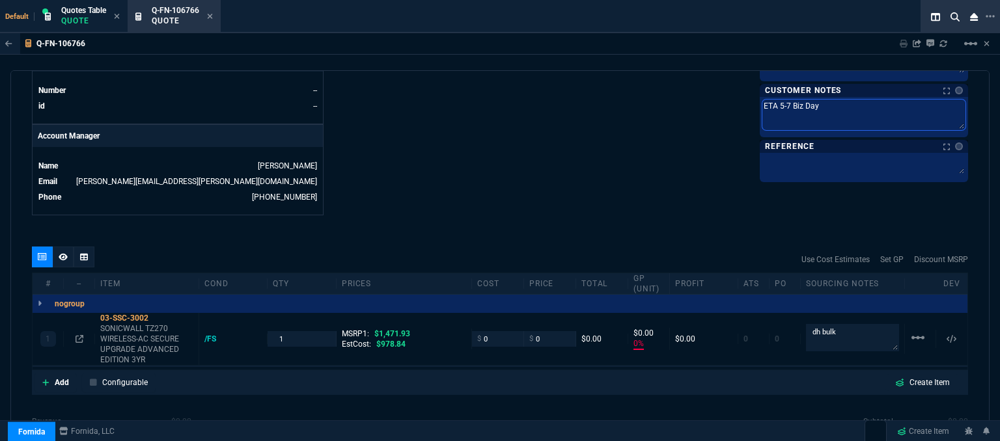
type textarea "ETA 5-7 Biz Days"
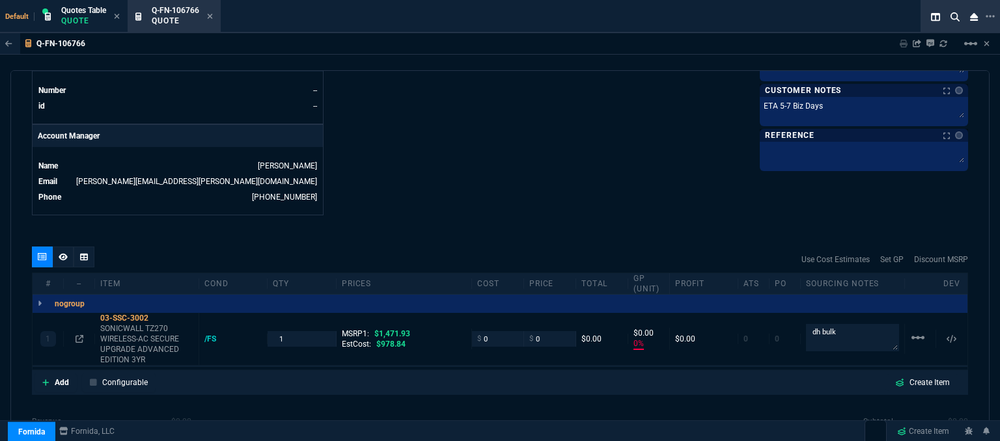
scroll to position [651, 0]
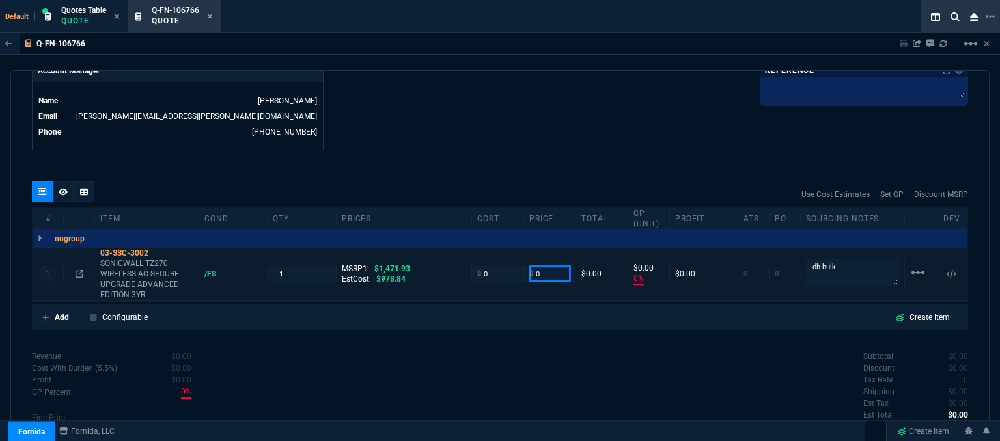
drag, startPoint x: 557, startPoint y: 264, endPoint x: 508, endPoint y: 258, distance: 49.7
click at [508, 258] on div "1 03-SSC-3002 SONICWALL TZ270 WIRELESS-AC SECURE UPGRADE ADVANCED EDITION 3YR /…" at bounding box center [500, 274] width 935 height 53
type input "1040"
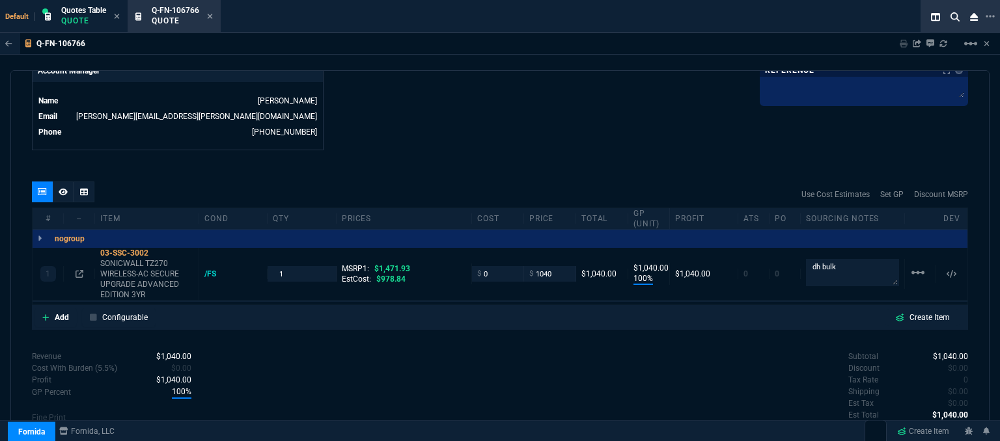
type input "1040"
type input "100"
type input "1040"
type input "29"
click at [159, 249] on icon at bounding box center [157, 253] width 7 height 8
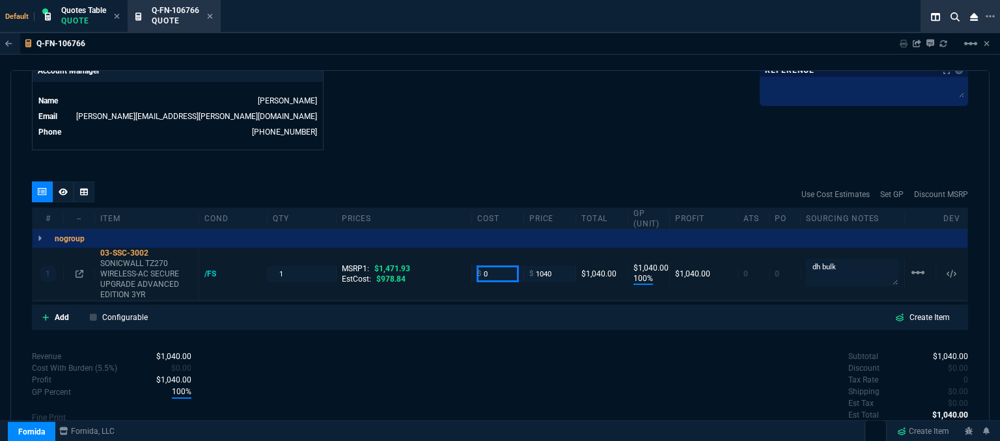
drag, startPoint x: 493, startPoint y: 262, endPoint x: 446, endPoint y: 259, distance: 47.0
click at [446, 259] on div "1 03-SSC-3002 SONICWALL TZ270 WIRELESS-AC SECURE UPGRADE ADVANCED EDITION 3YR /…" at bounding box center [500, 274] width 935 height 53
type input "865"
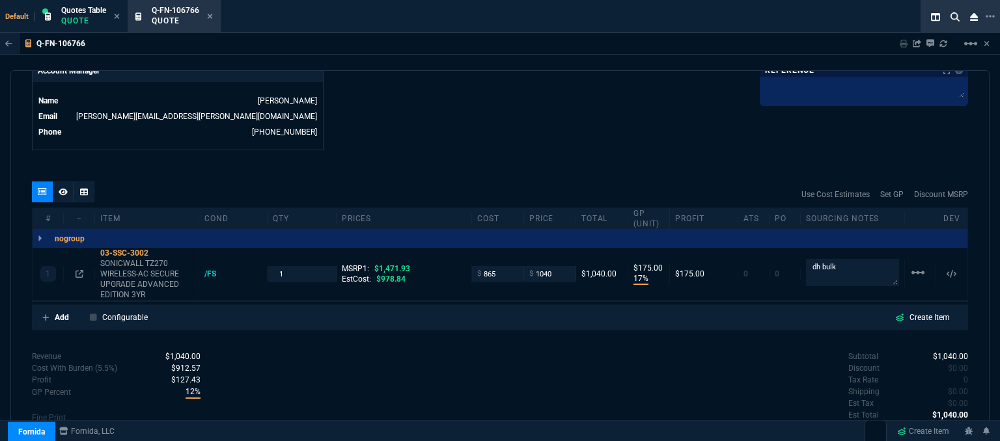
type input "17"
type input "175"
click at [157, 249] on icon at bounding box center [157, 253] width 7 height 8
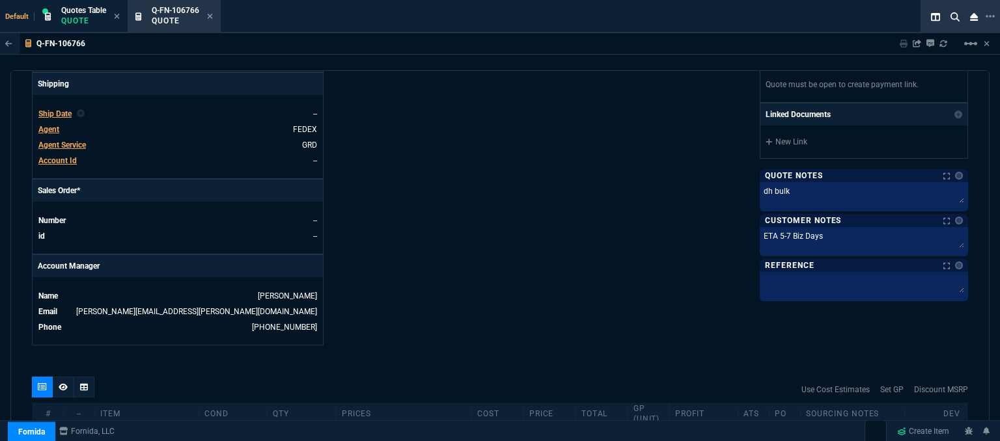
scroll to position [677, 0]
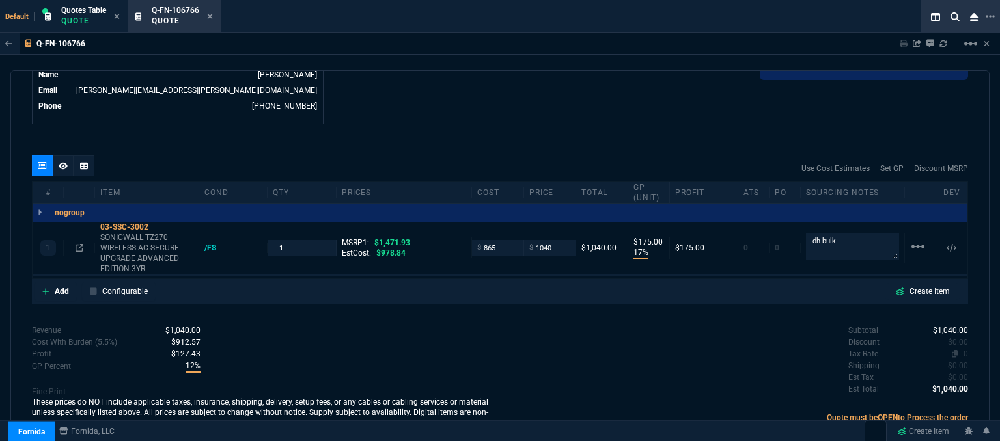
click at [963, 349] on span "0" at bounding box center [965, 353] width 5 height 9
click at [211, 16] on icon at bounding box center [210, 16] width 5 height 5
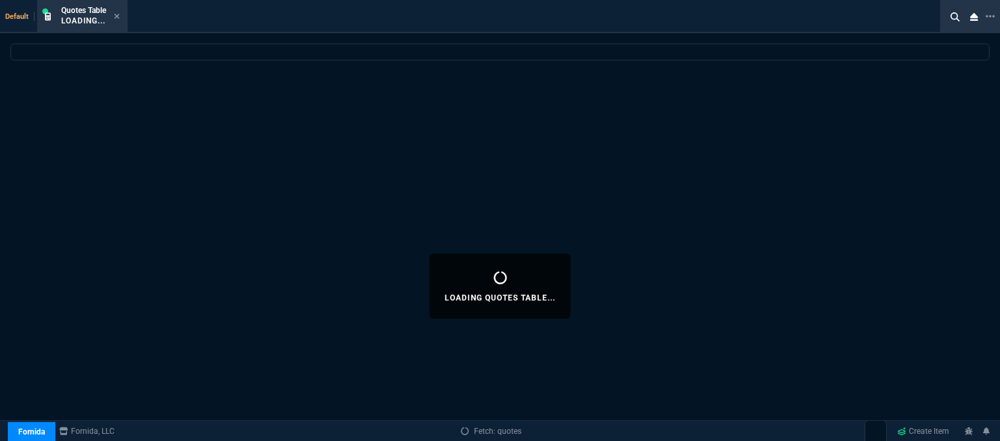
select select
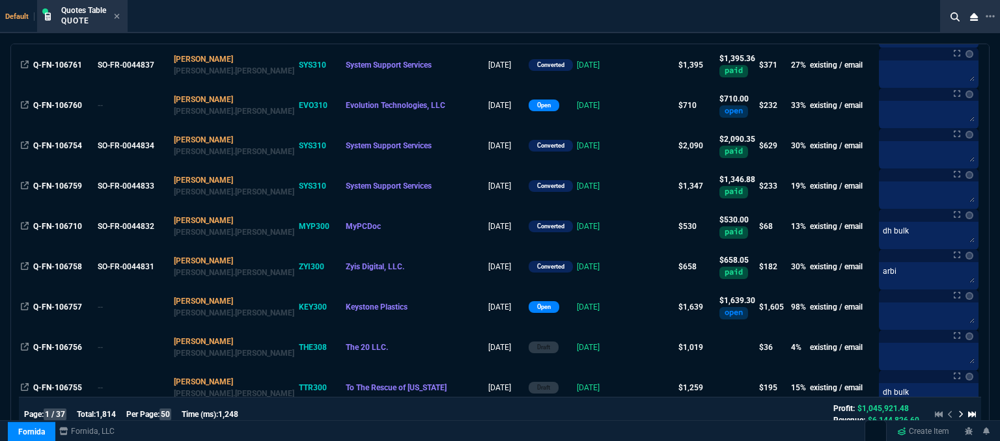
scroll to position [65, 0]
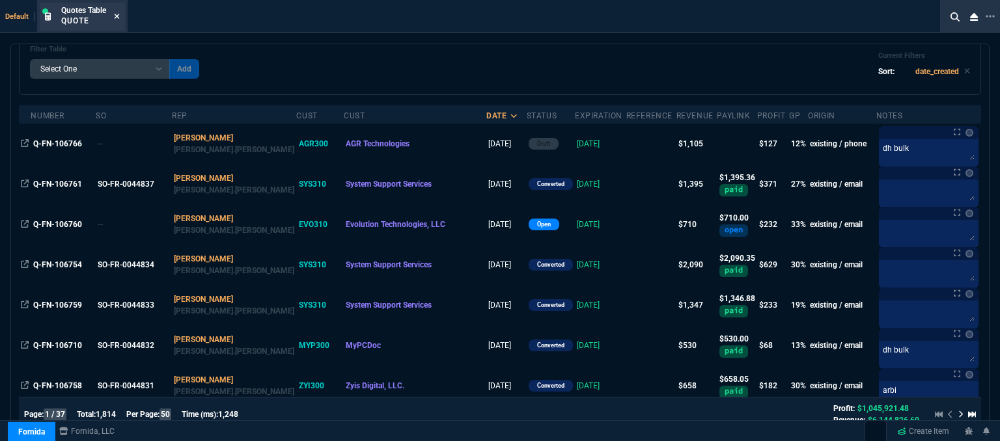
click at [120, 13] on icon at bounding box center [117, 16] width 6 height 8
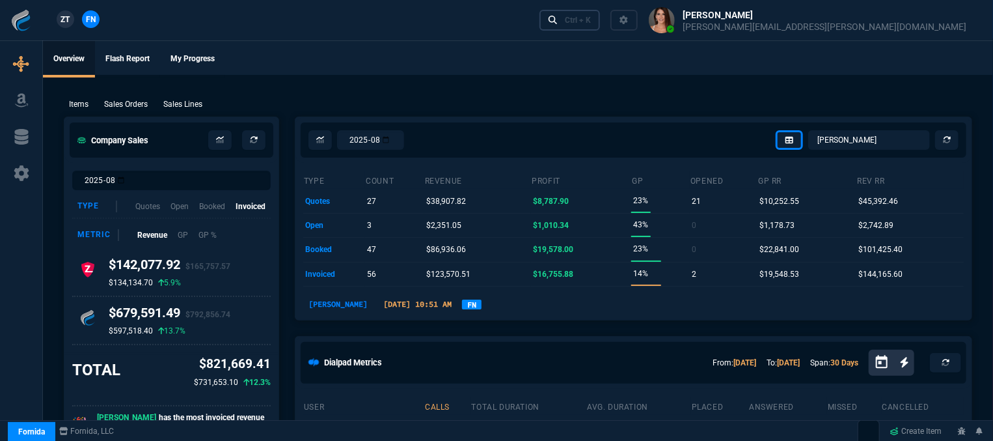
click at [591, 20] on div "Ctrl + K" at bounding box center [578, 20] width 26 height 10
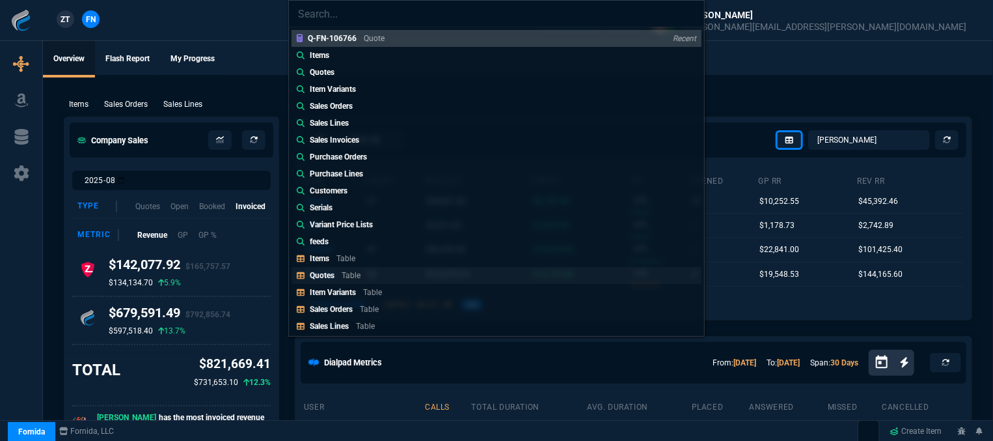
click at [393, 269] on link "Quotes Table" at bounding box center [497, 275] width 410 height 17
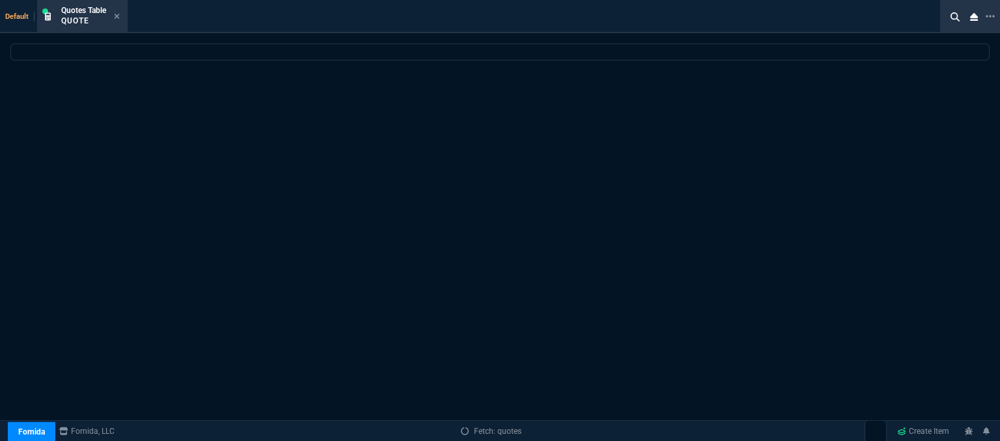
select select
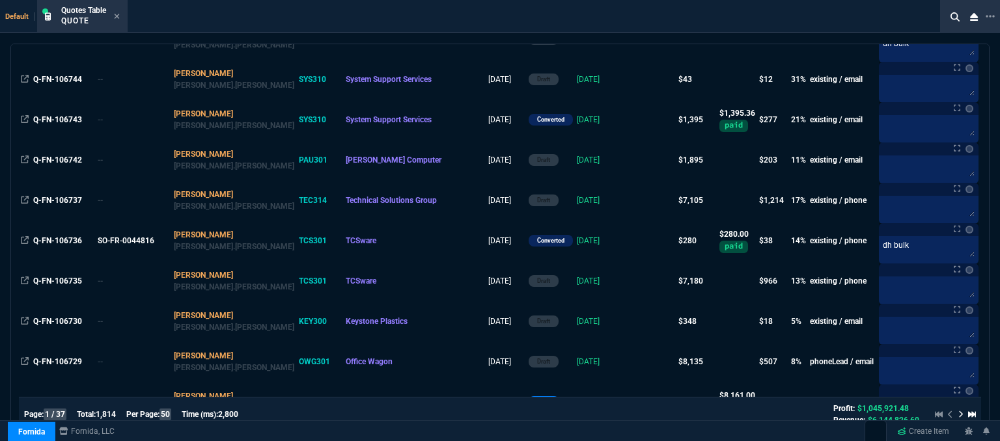
scroll to position [781, 0]
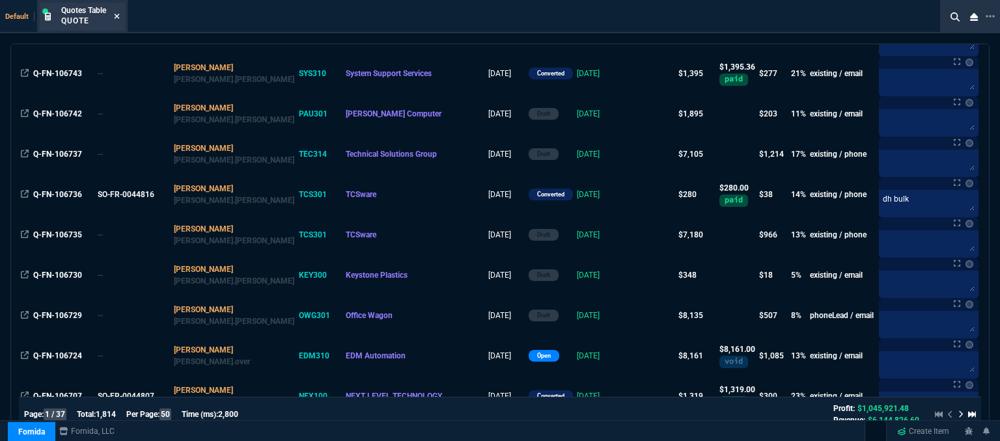
click at [115, 14] on icon at bounding box center [117, 16] width 6 height 8
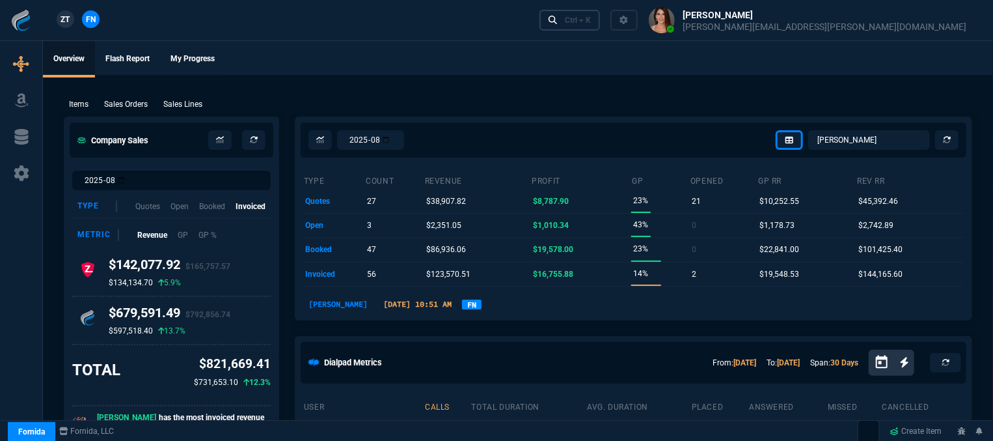
click at [591, 20] on div "Ctrl + K" at bounding box center [578, 20] width 26 height 10
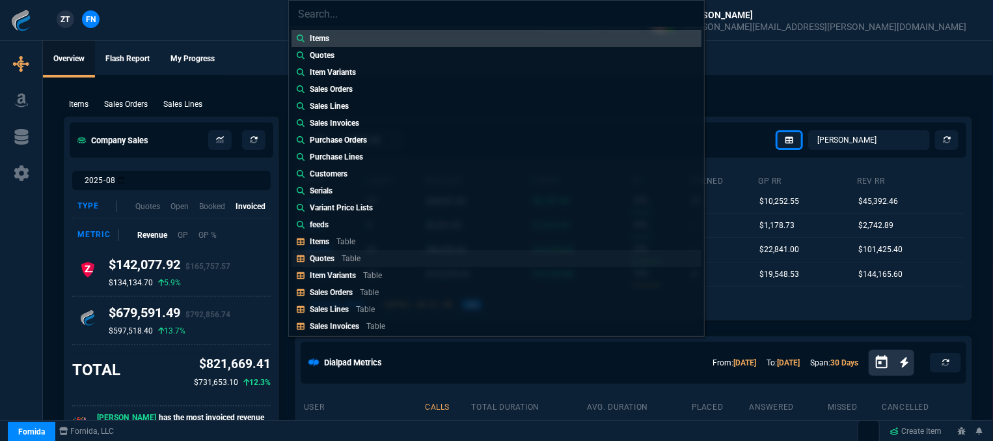
click at [361, 257] on div "Quotes Table" at bounding box center [338, 259] width 56 height 12
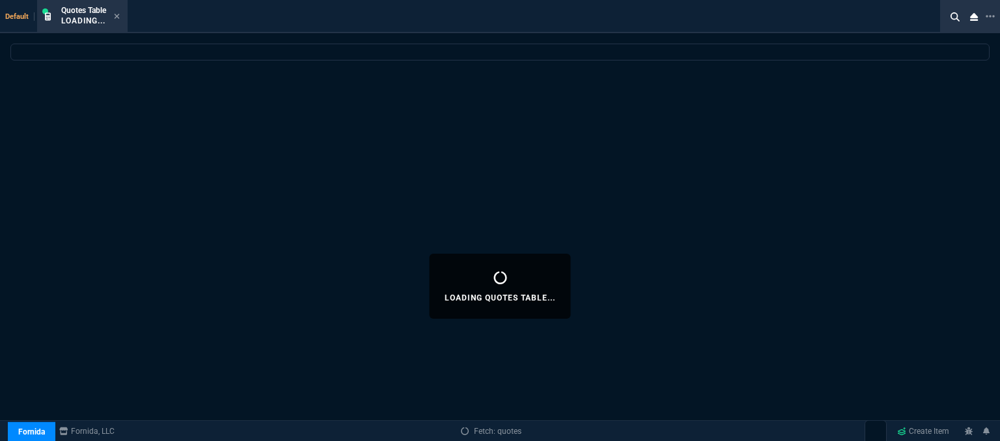
select select
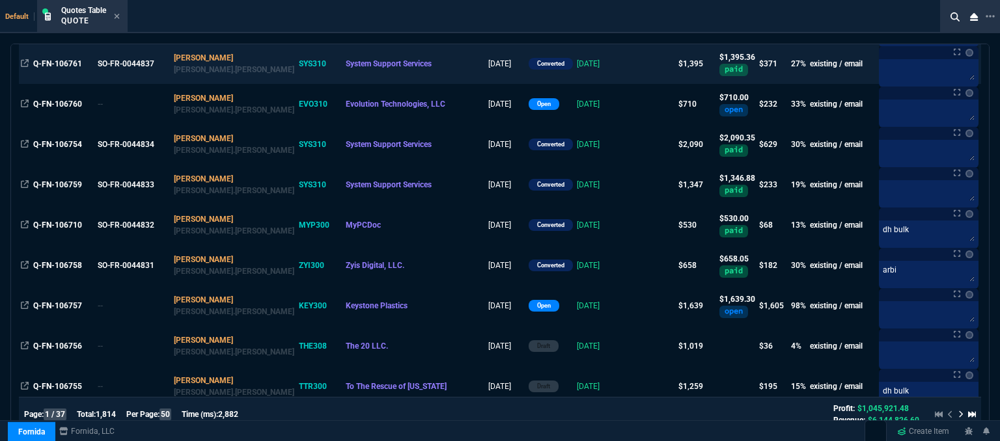
scroll to position [195, 0]
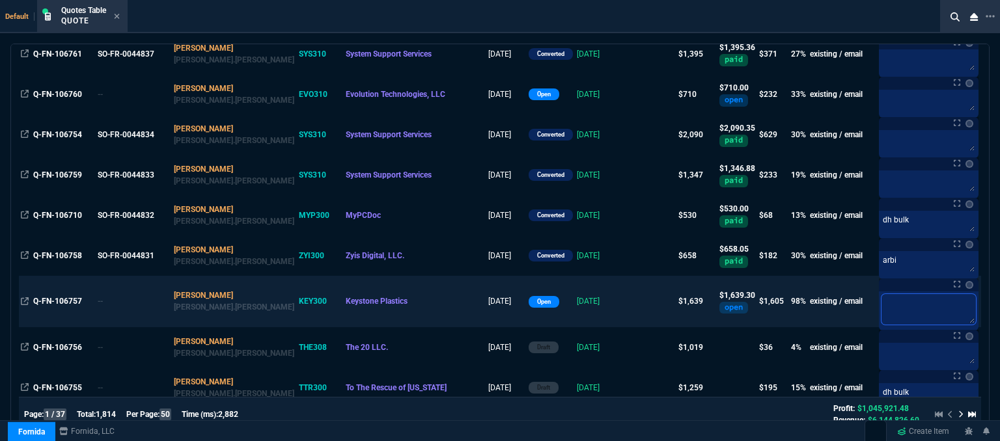
click at [886, 301] on textarea at bounding box center [928, 309] width 94 height 31
type textarea "C"
type textarea "CS"
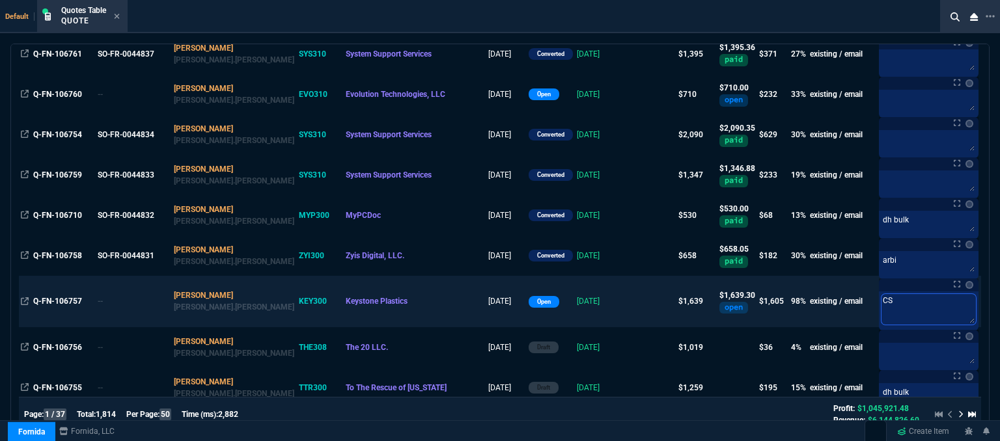
type textarea "CSE"
type textarea "CSE L"
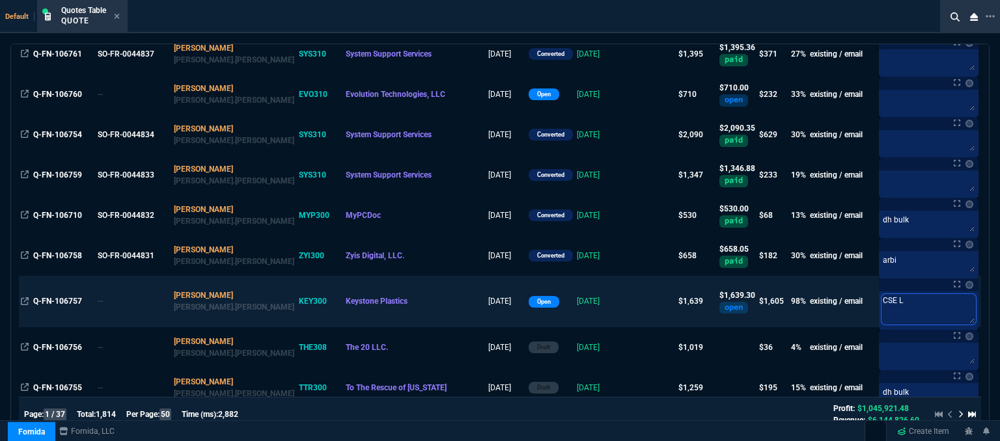
type textarea "CSE Li"
type textarea "CSE Lic"
type textarea "CSE Lice"
type textarea "CSE Licen"
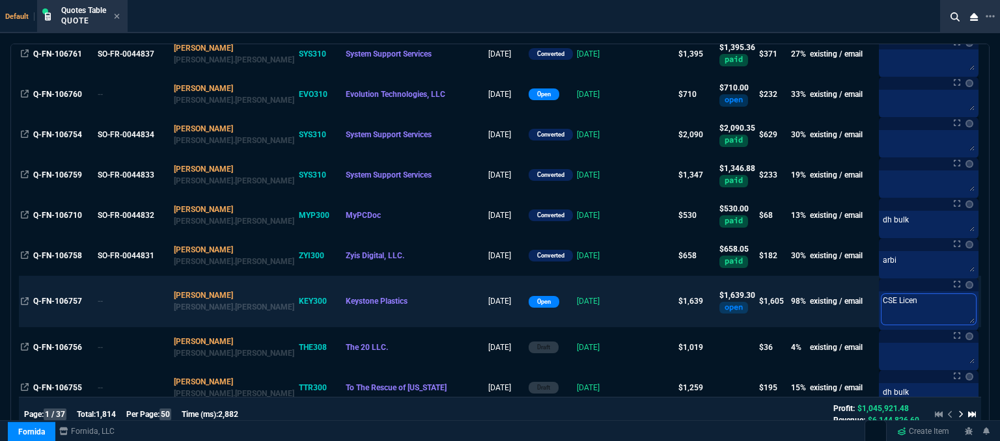
type textarea "CSE Licens"
type textarea "CSE License"
type textarea "CSE Licenses"
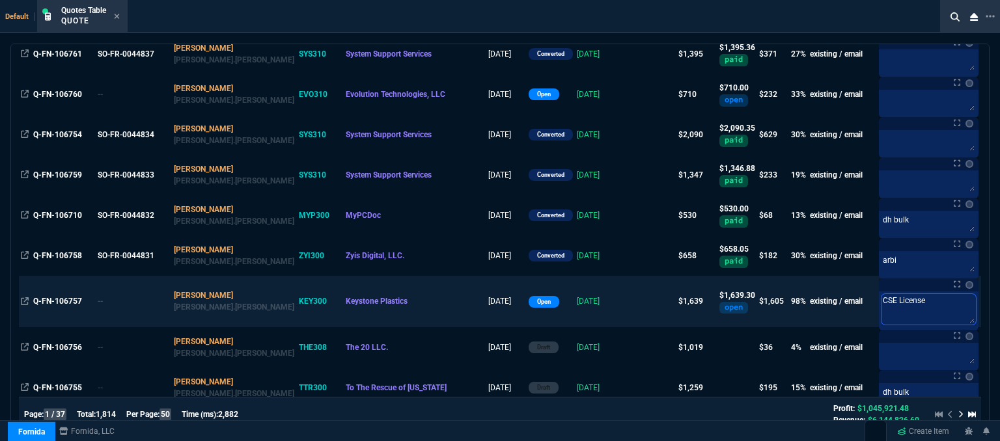
type textarea "CSE Licenses"
type textarea "CSE Licenses/"
type textarea "CSE Licenses/S"
type textarea "CSE Licenses/Se"
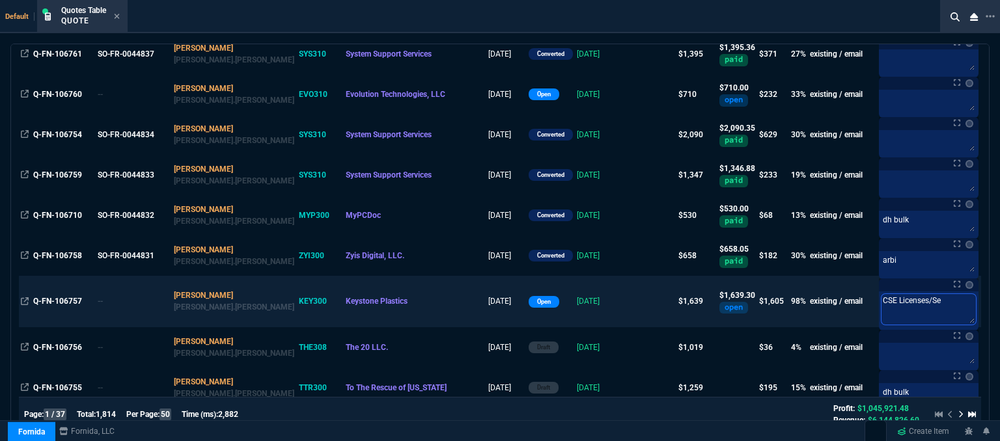
type textarea "CSE Licenses/Ser"
type textarea "CSE Licenses/Serv"
type textarea "CSE Licenses/Servi"
type textarea "CSE Licenses/Servic"
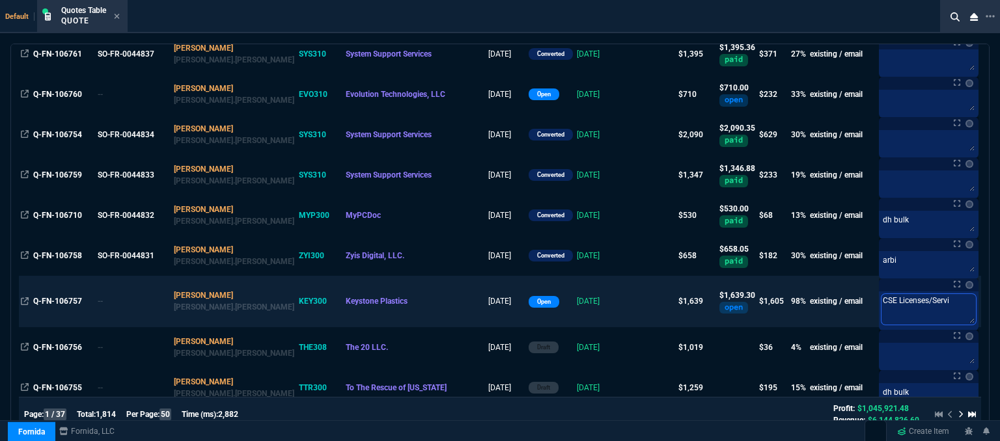
type textarea "CSE Licenses/Servic"
type textarea "CSE Licenses/Service"
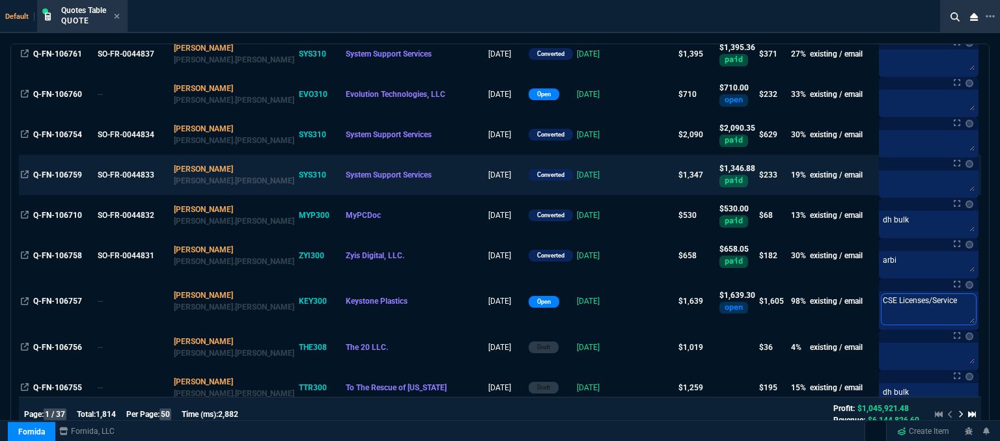
type textarea "CSE Licenses/Service"
click at [879, 177] on div at bounding box center [929, 185] width 100 height 28
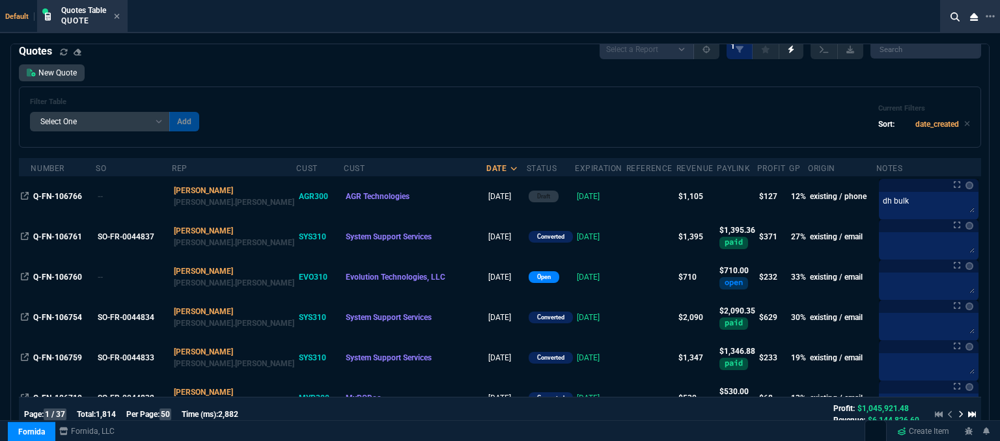
scroll to position [0, 0]
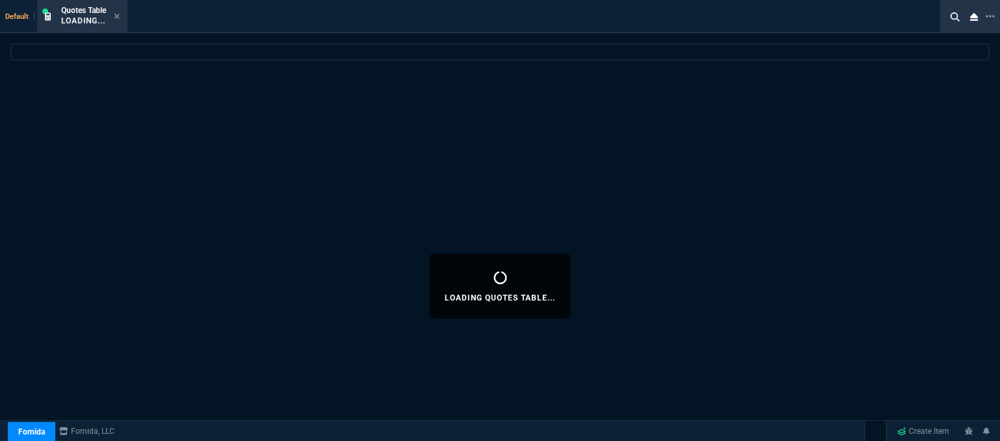
select select "12: [PERSON_NAME]"
select select
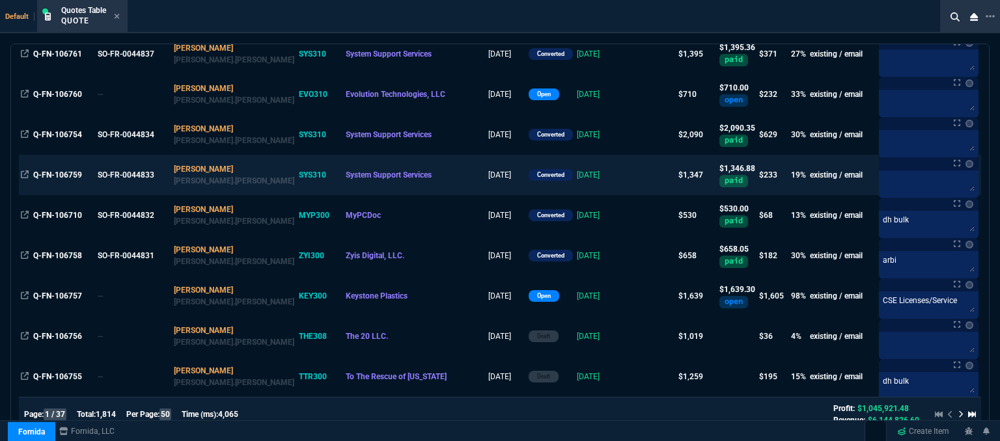
scroll to position [130, 0]
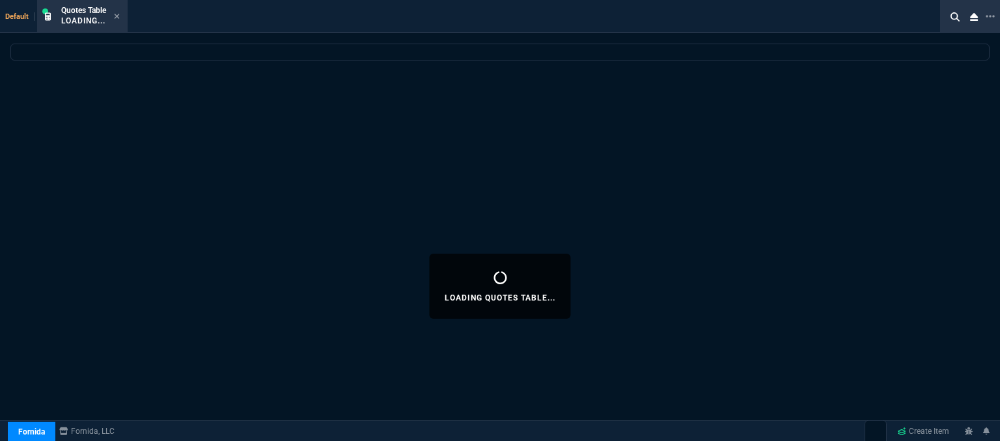
select select "12: [PERSON_NAME]"
select select
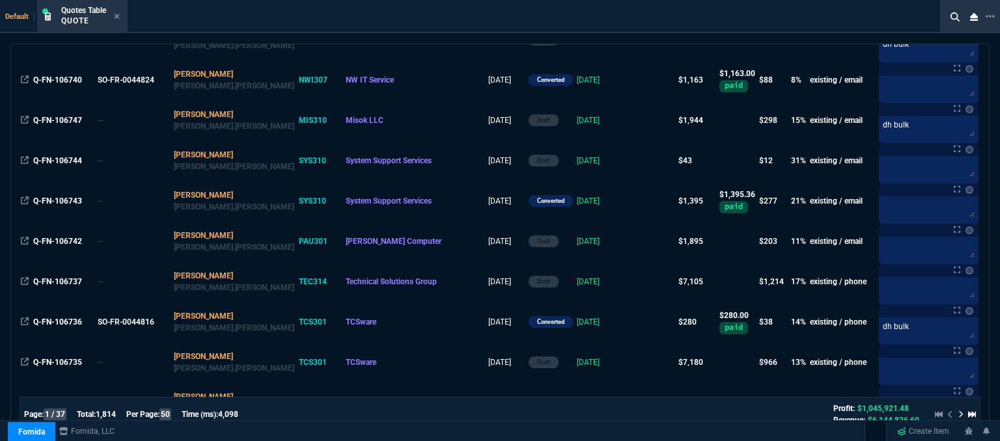
scroll to position [781, 0]
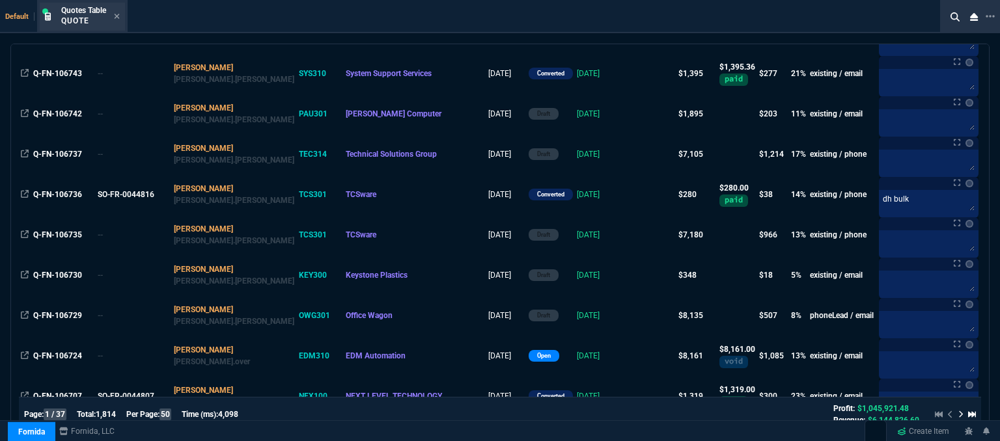
click at [120, 12] on div "Quotes Table Quote" at bounding box center [82, 17] width 85 height 28
click at [117, 13] on icon at bounding box center [117, 16] width 6 height 8
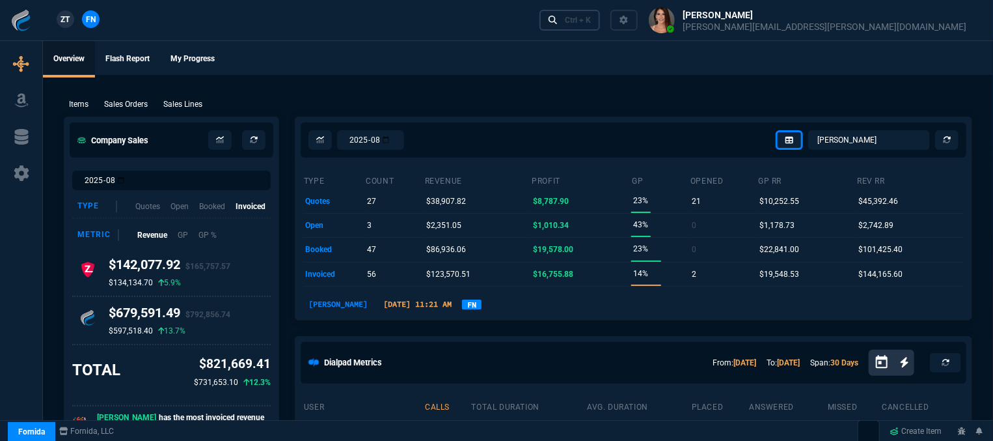
click at [601, 29] on link "Ctrl + K" at bounding box center [570, 20] width 61 height 20
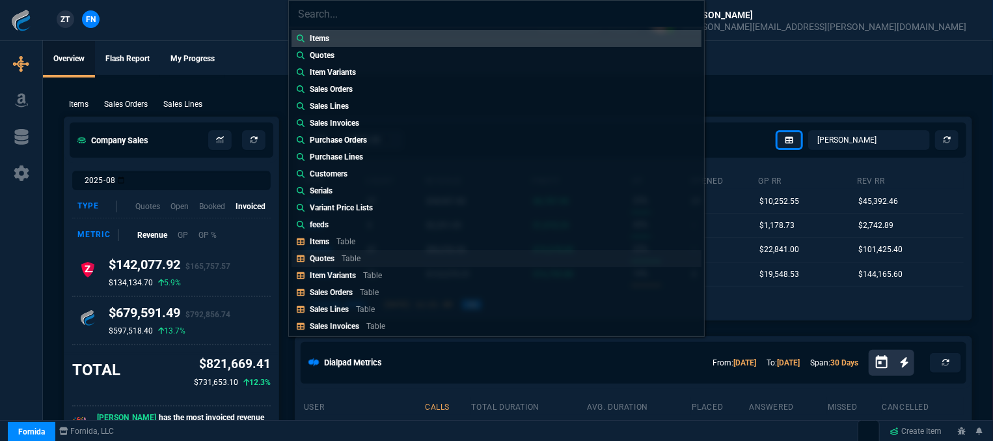
click at [342, 262] on p "Table" at bounding box center [351, 258] width 19 height 9
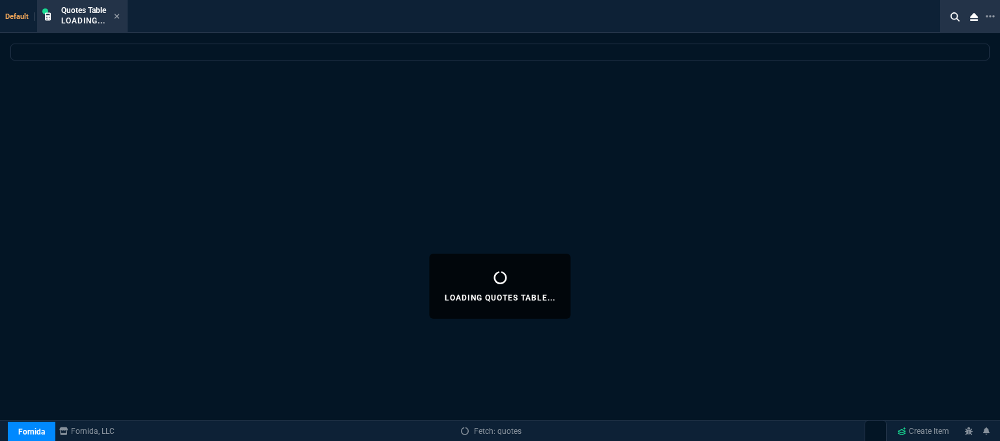
select select
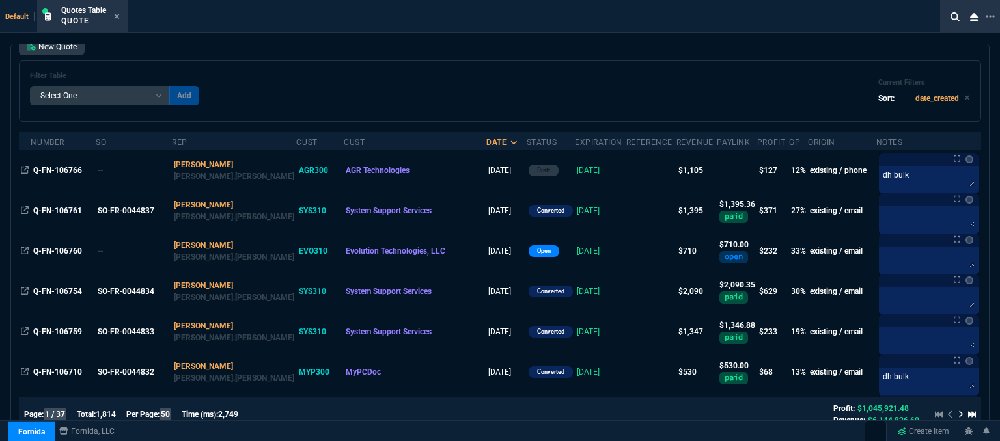
scroll to position [0, 0]
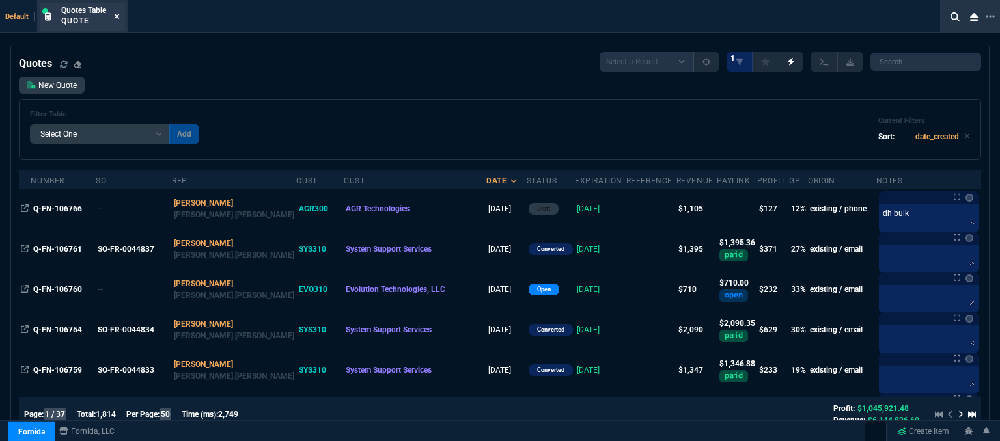
click at [116, 15] on icon at bounding box center [117, 16] width 6 height 8
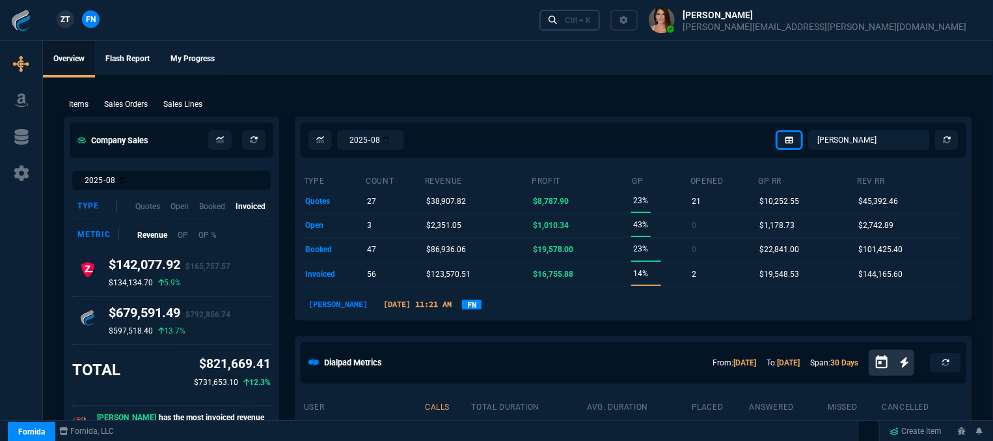
click at [601, 27] on link "Ctrl + K" at bounding box center [570, 20] width 61 height 20
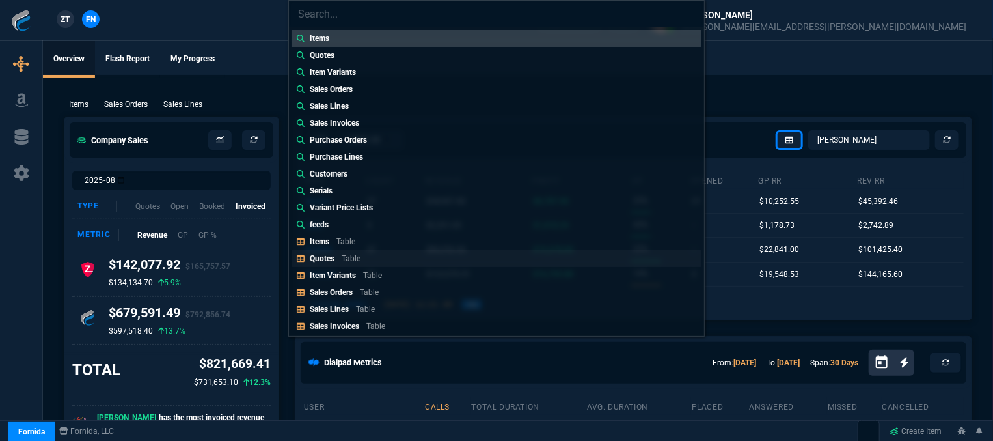
click at [378, 264] on link "Quotes Table" at bounding box center [497, 258] width 410 height 17
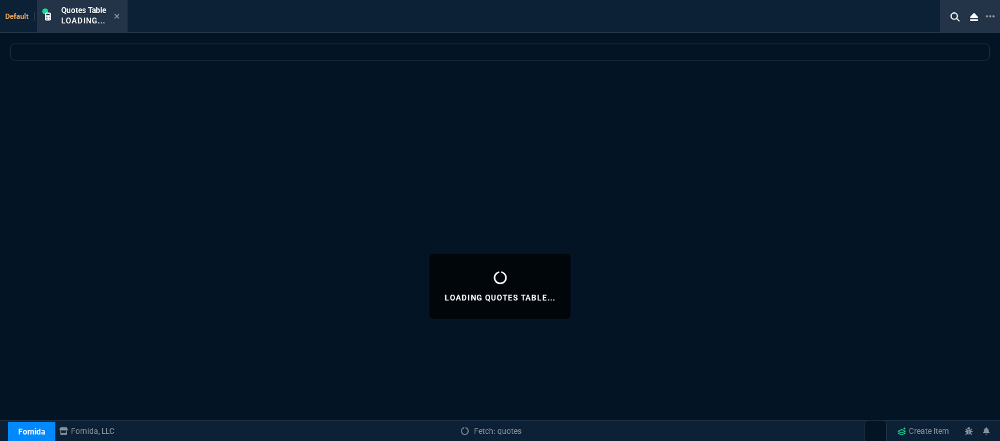
select select
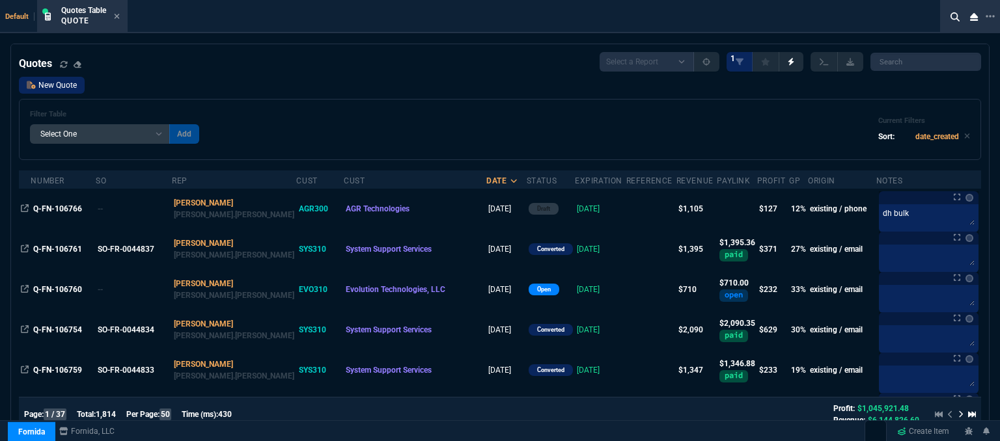
click at [64, 83] on link "New Quote" at bounding box center [52, 85] width 66 height 17
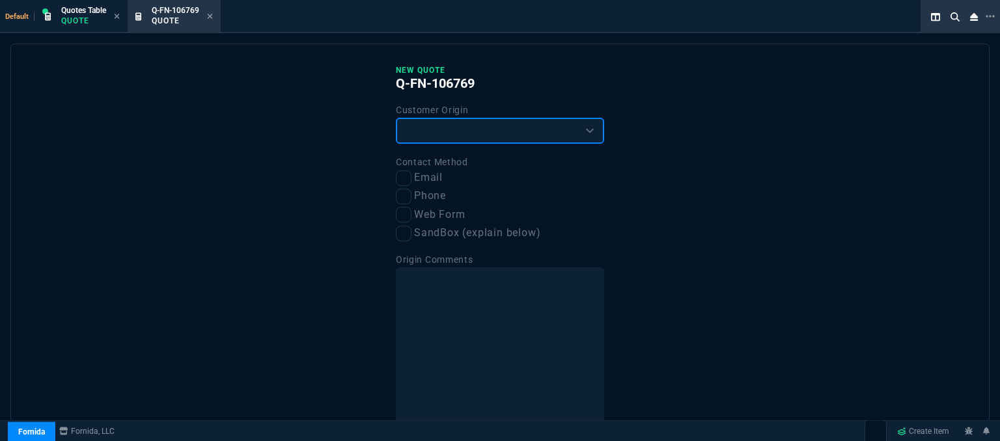
click at [484, 139] on select "Existing Customer Amazon Lead (first order) Website Lead (first order) Called (…" at bounding box center [500, 131] width 208 height 26
select select "existing"
click at [396, 118] on select "Existing Customer Amazon Lead (first order) Website Lead (first order) Called (…" at bounding box center [500, 131] width 208 height 26
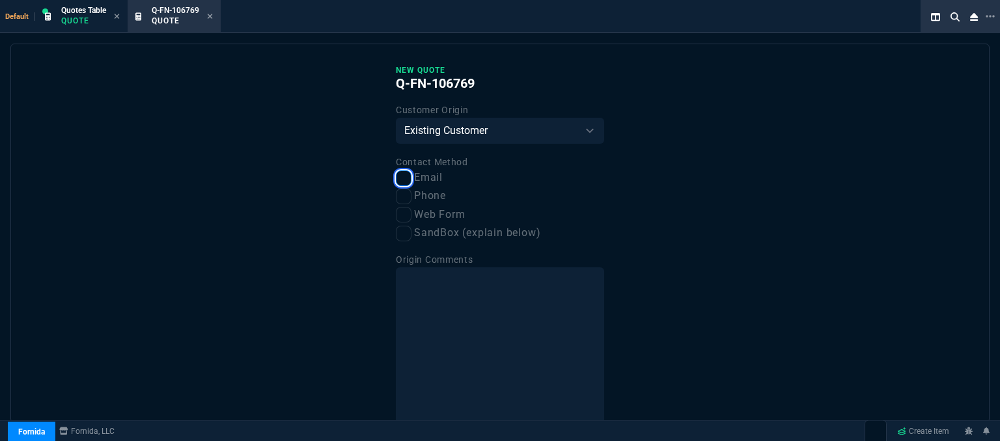
click at [401, 180] on input "Email" at bounding box center [404, 179] width 16 height 16
checkbox input "true"
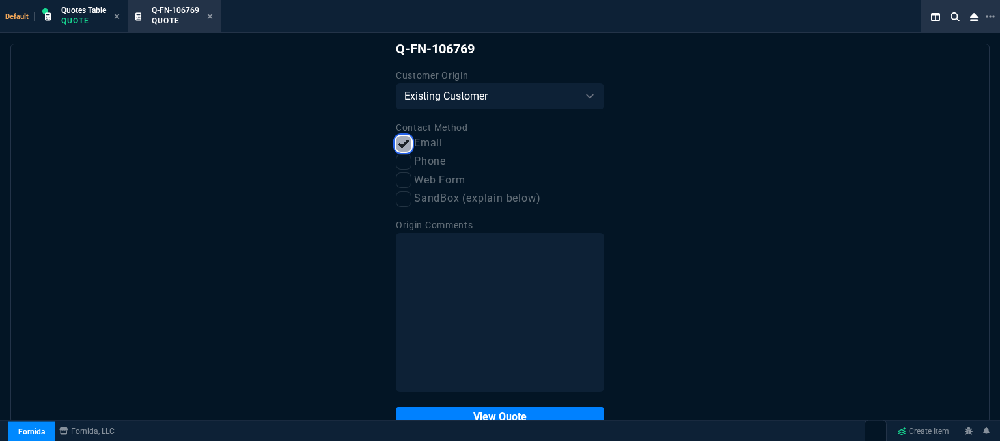
scroll to position [66, 0]
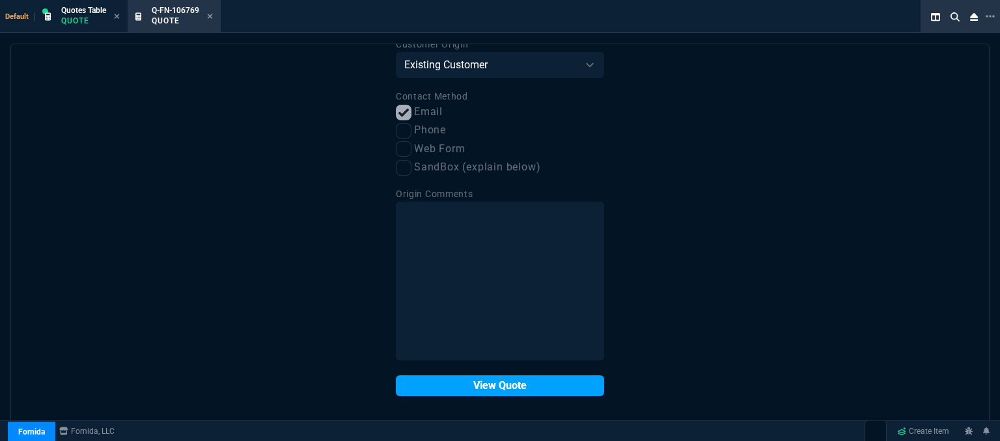
click at [488, 386] on button "View Quote" at bounding box center [500, 386] width 208 height 21
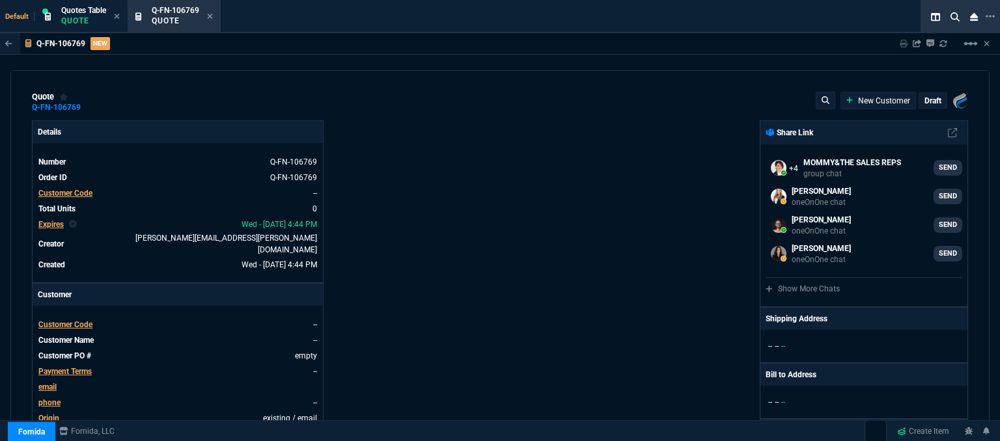
click at [82, 320] on span "Customer Code" at bounding box center [65, 324] width 54 height 9
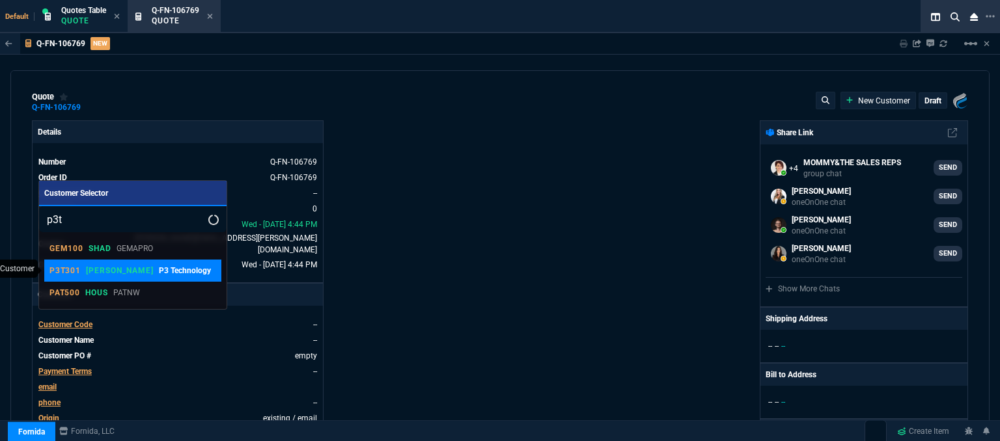
type input "p3t"
click at [159, 273] on p "P3 Technology" at bounding box center [185, 271] width 52 height 12
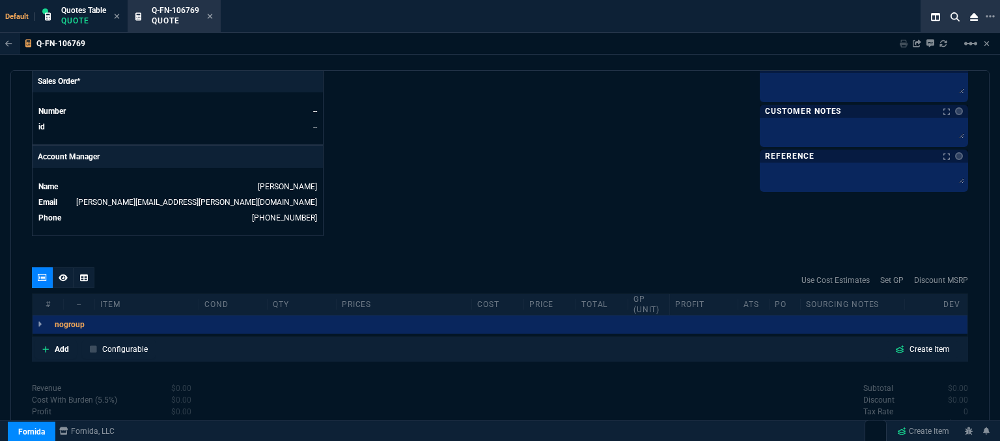
scroll to position [623, 0]
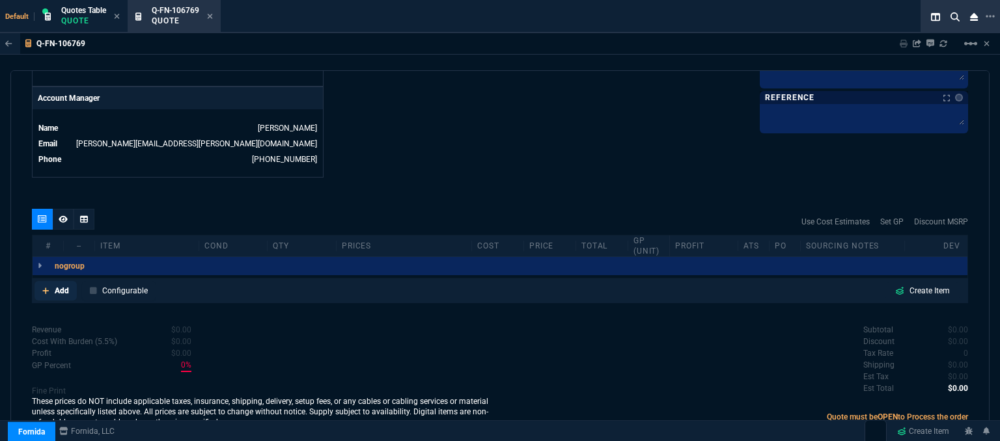
click at [48, 288] on icon at bounding box center [45, 291] width 7 height 7
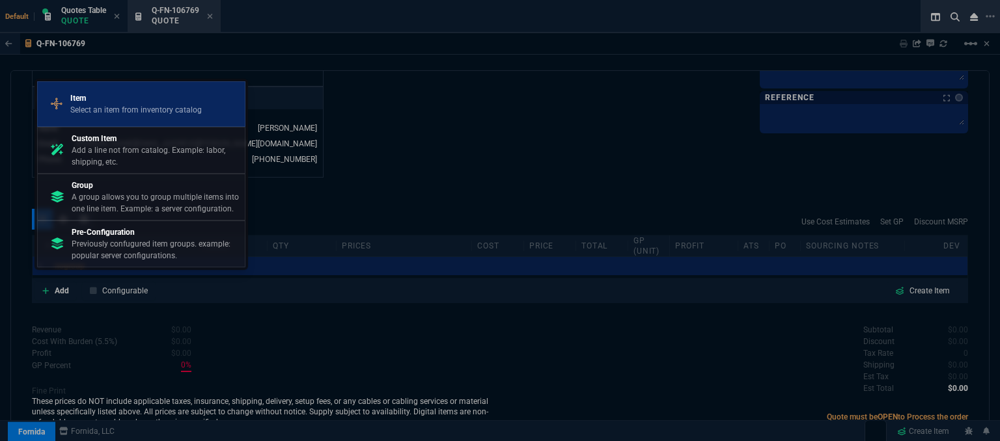
click at [100, 110] on p "Select an item from inventory catalog" at bounding box center [135, 110] width 131 height 12
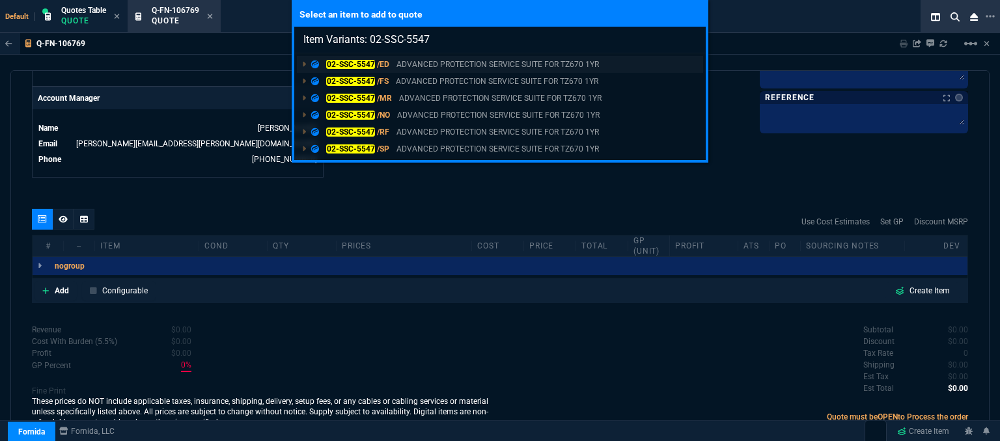
type input "Item Variants: 02-SSC-5547"
click at [456, 66] on p "ADVANCED PROTECTION SERVICE SUITE FOR TZ670 1YR" at bounding box center [497, 65] width 202 height 12
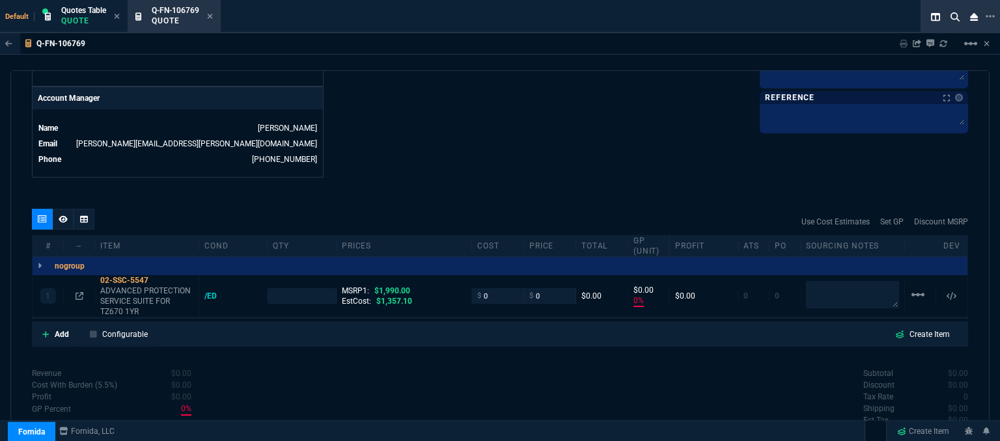
type input "0"
type input "100"
click at [854, 282] on textarea at bounding box center [852, 295] width 93 height 26
type textarea "dh bulk"
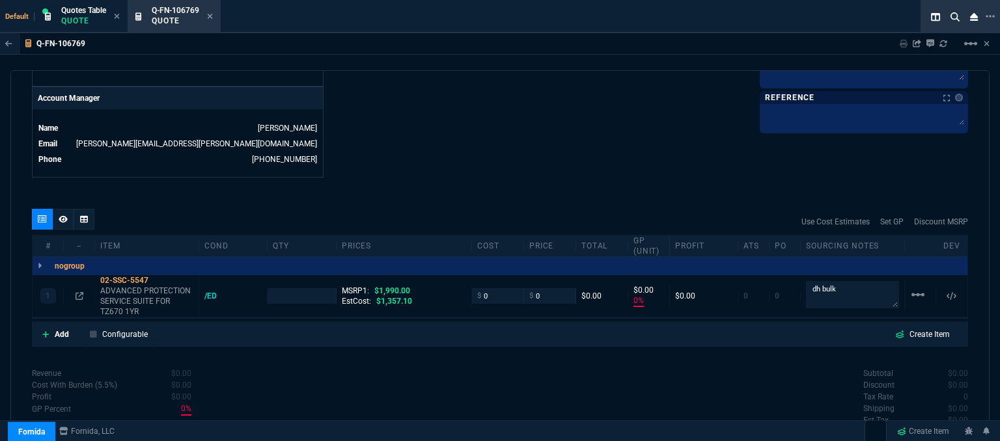
type input "1"
click at [159, 277] on icon at bounding box center [157, 281] width 7 height 8
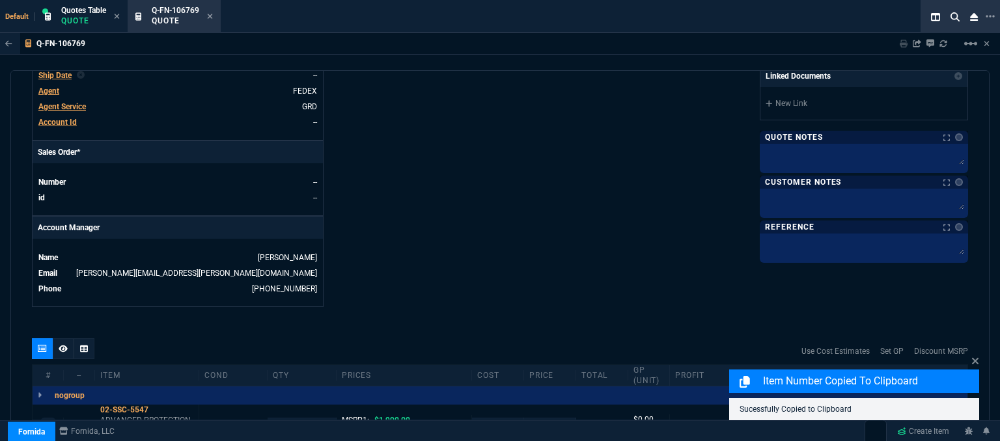
scroll to position [493, 0]
click at [52, 87] on span "Agent" at bounding box center [48, 91] width 21 height 9
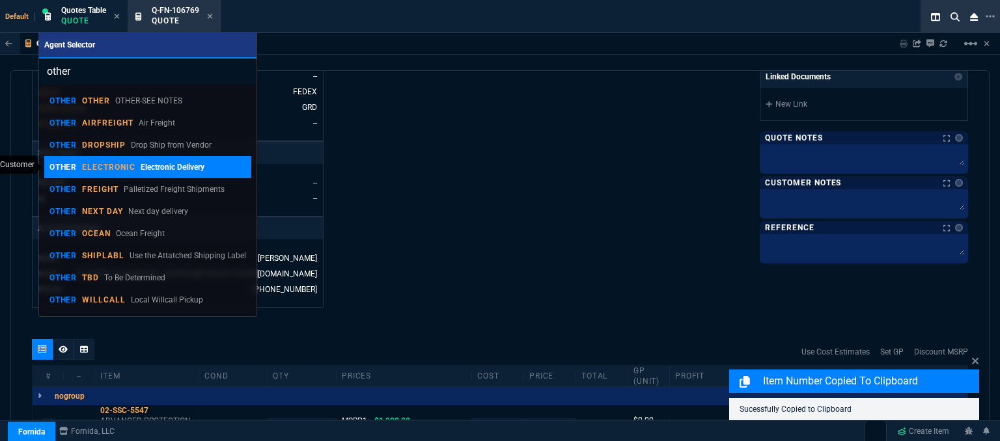
type input "other"
click at [139, 172] on div "OTHER ELECTRONIC Electronic Delivery" at bounding box center [126, 167] width 155 height 12
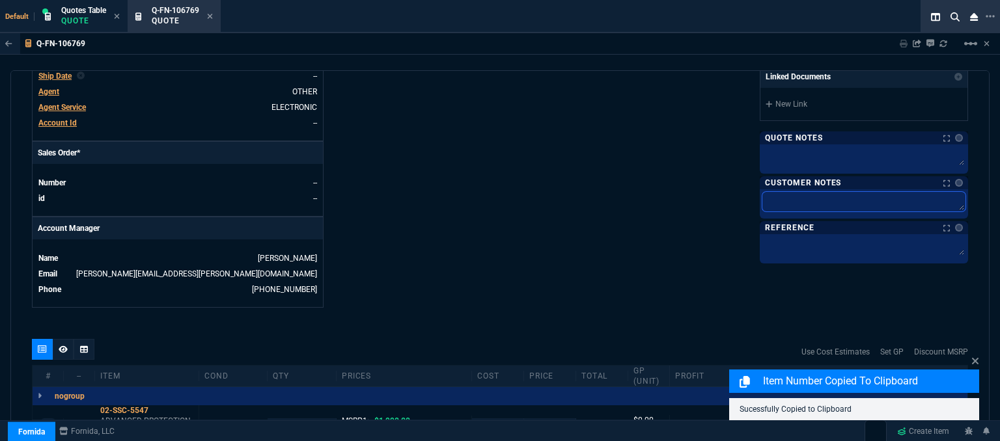
click at [810, 201] on textarea at bounding box center [863, 202] width 203 height 20
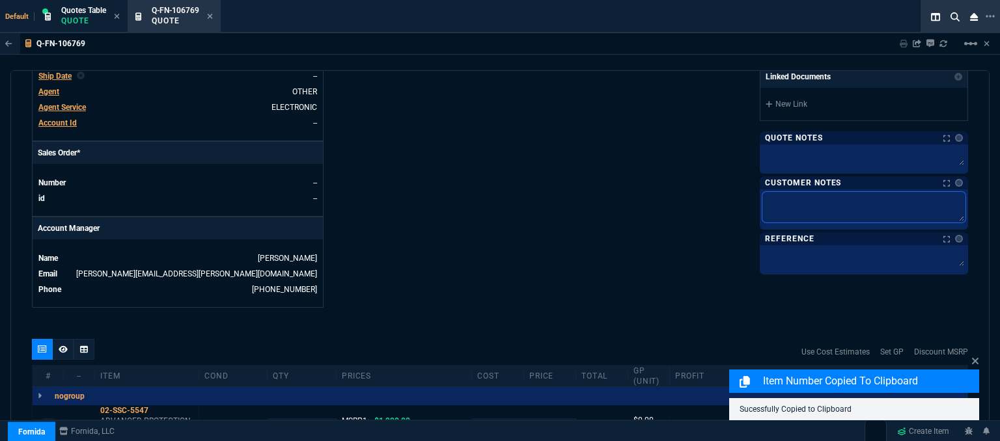
type textarea "e"
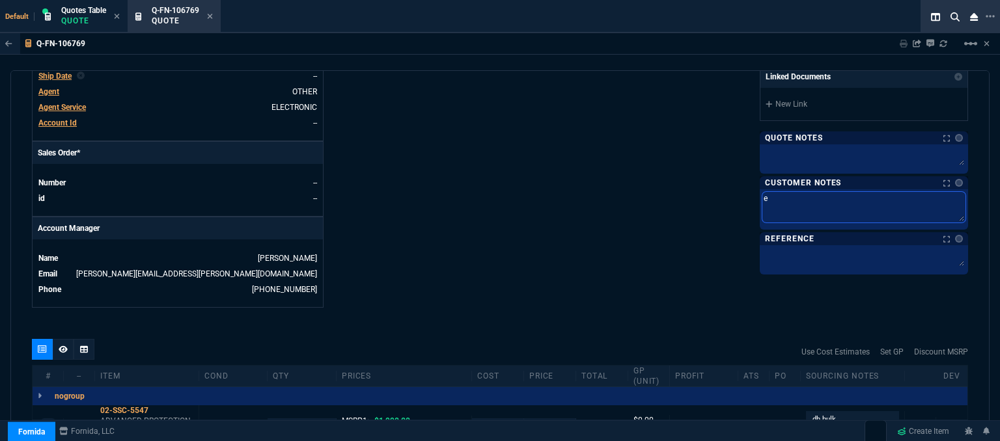
type textarea "el"
type textarea "ele"
type textarea "elec"
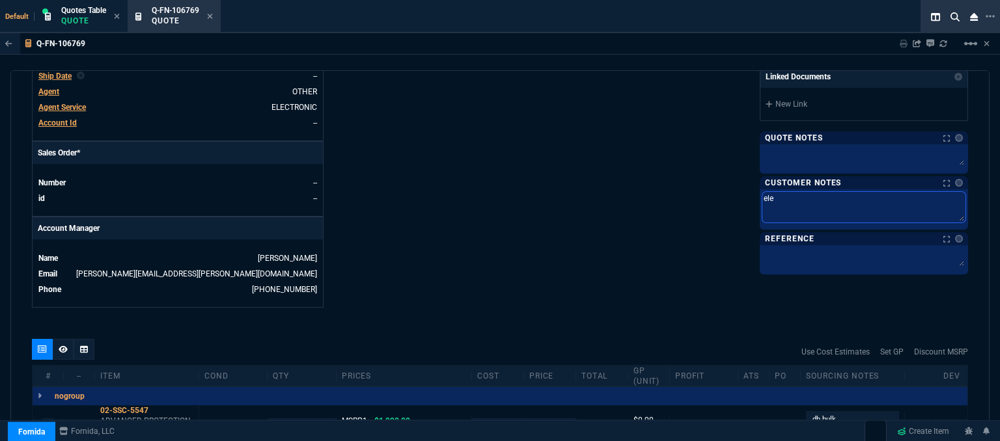
type textarea "elec"
type textarea "ele"
type textarea "el"
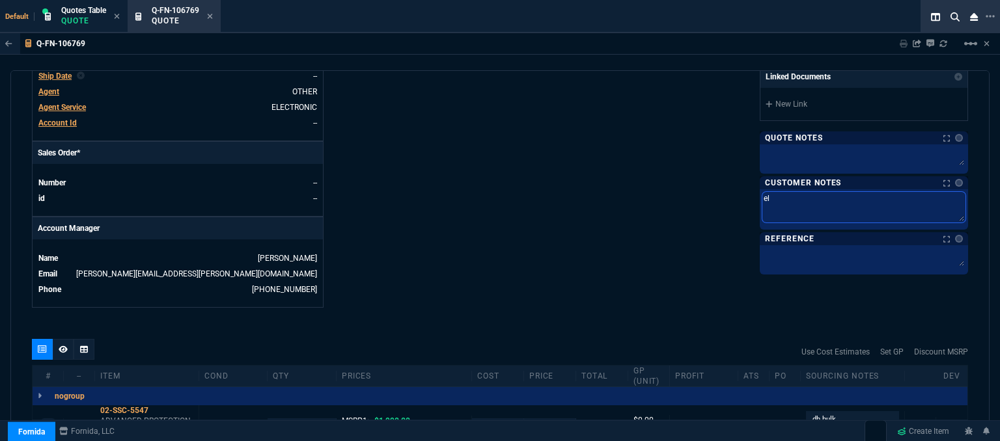
type textarea "e"
type textarea "E"
type textarea "EL"
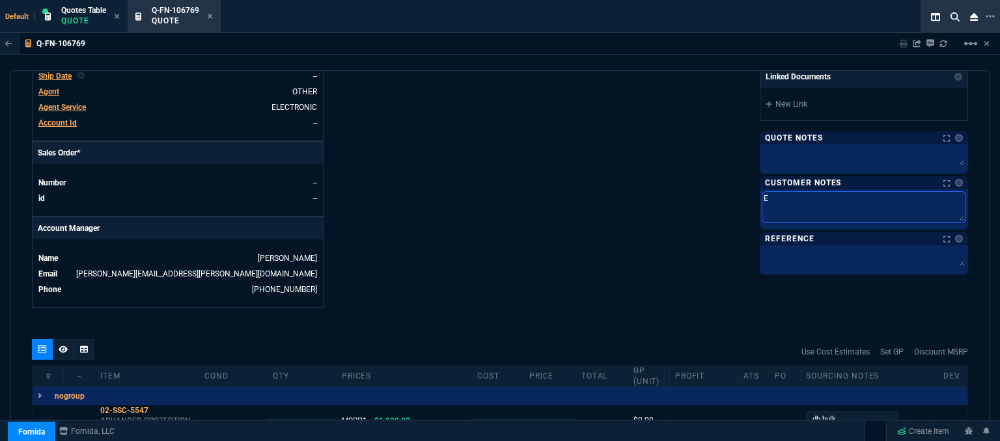
type textarea "EL"
type textarea "ELE"
type textarea "ELEC"
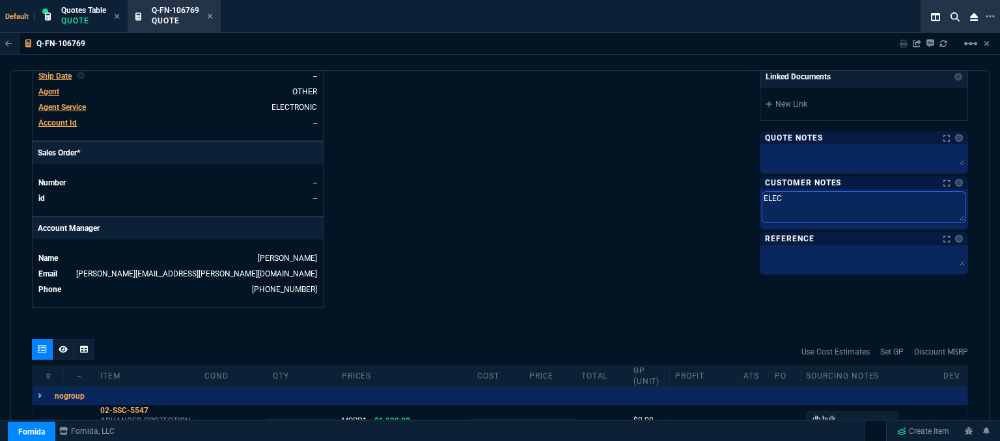
type textarea "ELECT"
type textarea "ELECTR"
type textarea "ELECTRO"
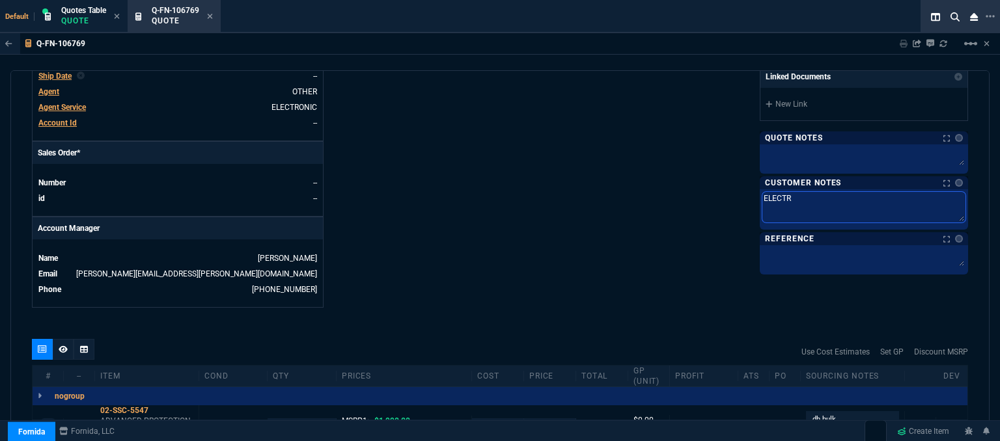
type textarea "ELECTRO"
type textarea "ELECTRON"
type textarea "ELECTRONI"
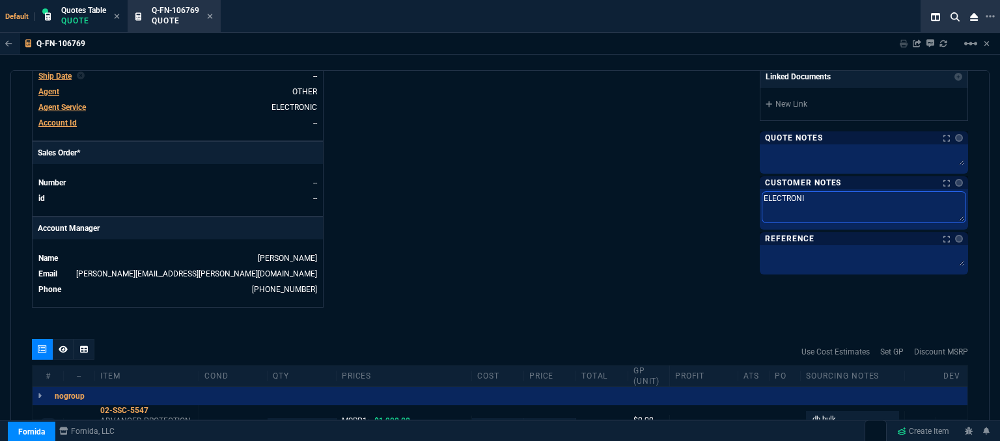
type textarea "ELECTRONIC"
type textarea "ELECTRONIC:"
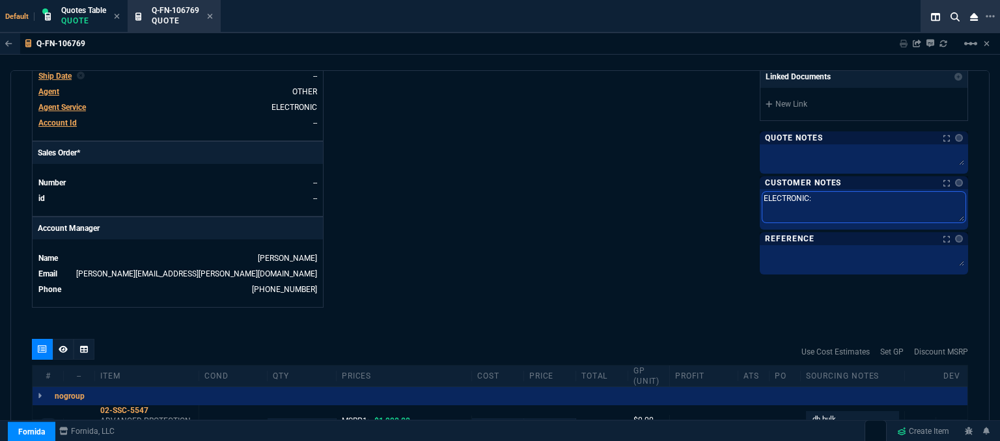
type textarea "ELECTRONIC:"
type textarea "ELECTRONIC: E"
type textarea "ELECTRONIC: EM"
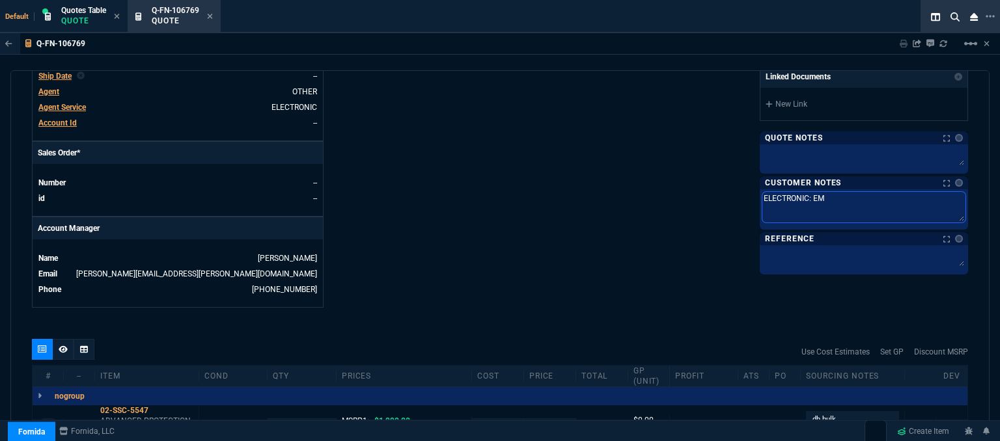
type textarea "ELECTRONIC: EMA"
type textarea "ELECTRONIC: EMAI"
type textarea "ELECTRONIC: EMAIL"
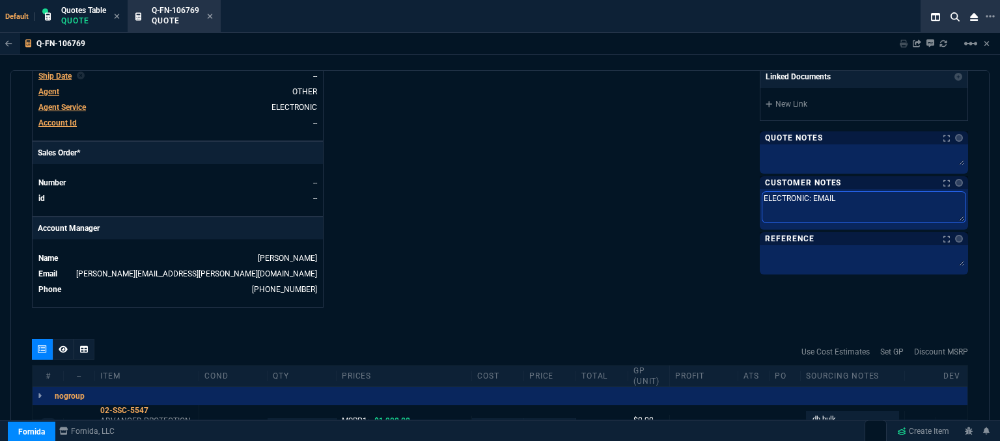
type textarea "ELECTRONIC: EMAIL*"
type textarea "ELECTRONIC: EMAIL**"
type textarea "ELECTRONIC: EMAIL**E"
type textarea "ELECTRONIC: EMAIL**ET"
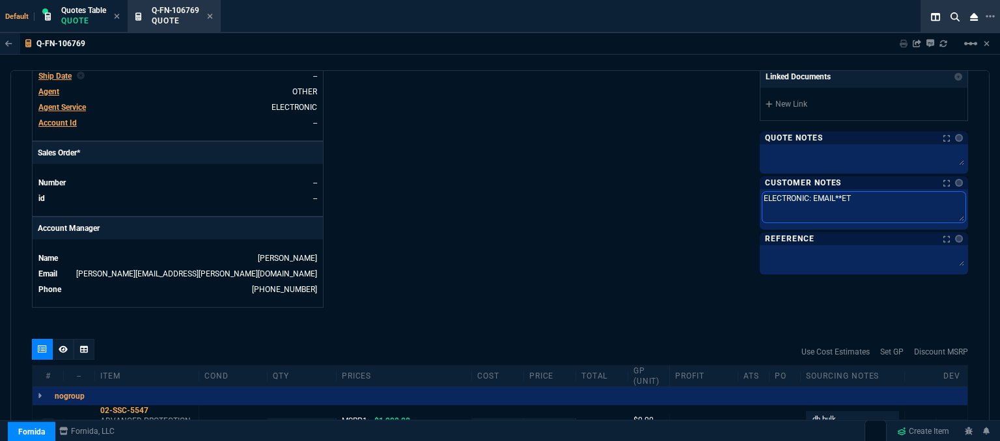
type textarea "ELECTRONIC: EMAIL**ETA"
type textarea "ELECTRONIC: EMAIL**ETA 3"
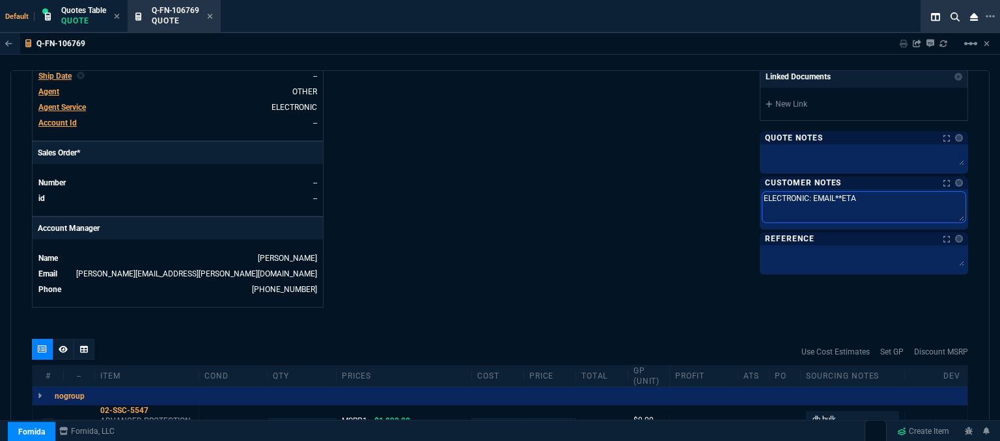
type textarea "ELECTRONIC: EMAIL**ETA 3"
type textarea "ELECTRONIC: EMAIL**ETA 3-"
type textarea "ELECTRONIC: EMAIL**ETA 3-4"
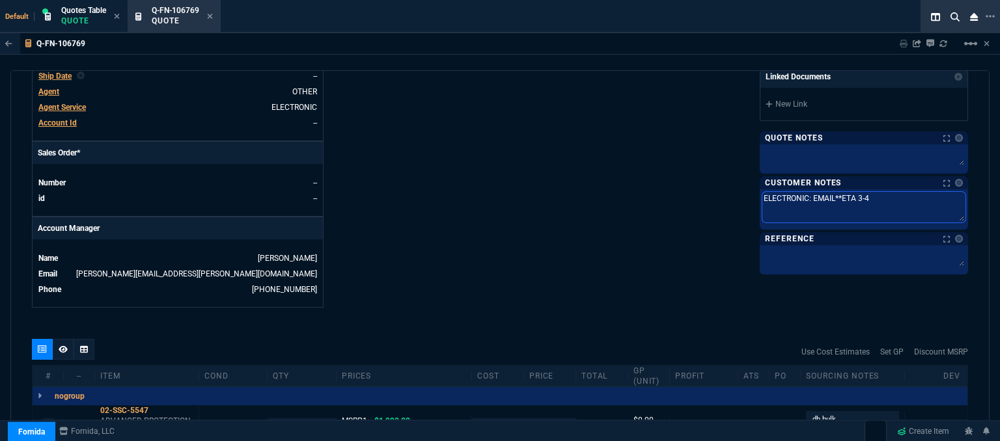
type textarea "ELECTRONIC: EMAIL**ETA 3-4"
type textarea "ELECTRONIC: EMAIL**ETA 3-4 B"
type textarea "ELECTRONIC: EMAIL**ETA 3-4 Bi"
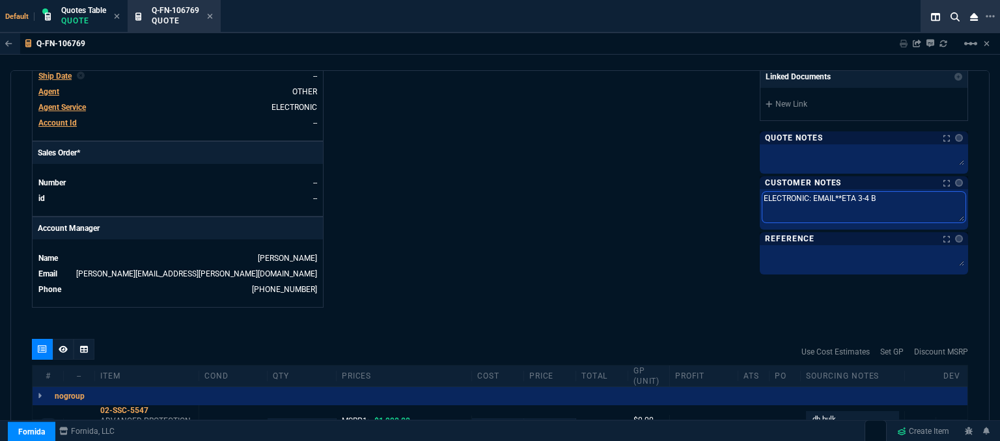
type textarea "ELECTRONIC: EMAIL**ETA 3-4 Bi"
type textarea "ELECTRONIC: EMAIL**ETA 3-4 Biz"
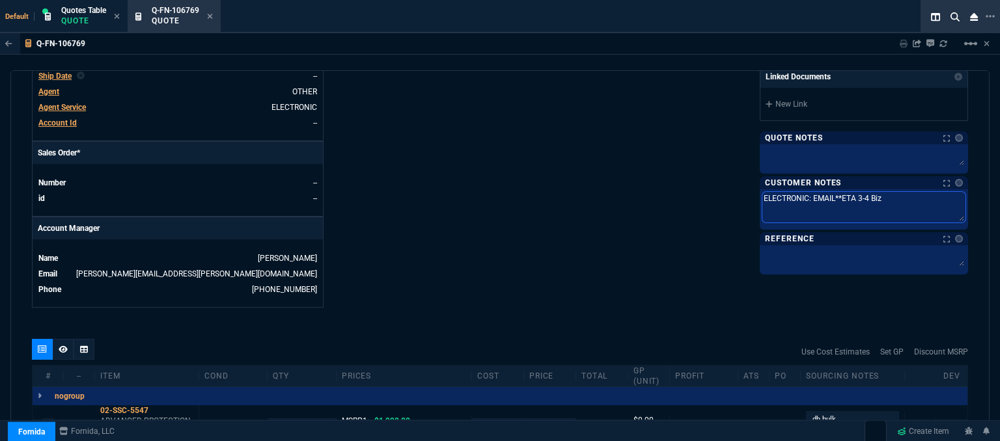
type textarea "ELECTRONIC: EMAIL**ETA 3-4 Biz D"
type textarea "ELECTRONIC: EMAIL**ETA 3-4 Biz Da"
type textarea "ELECTRONIC: EMAIL**ETA 3-4 Biz Day"
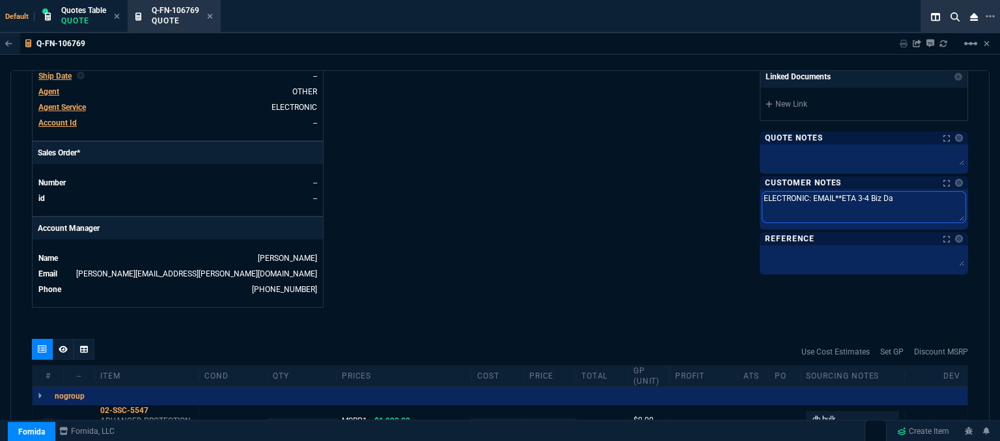
type textarea "ELECTRONIC: EMAIL**ETA 3-4 Biz Day"
type textarea "ELECTRONIC: EMAIL**ETA 3-4 Biz Days"
click at [802, 151] on textarea at bounding box center [863, 157] width 203 height 20
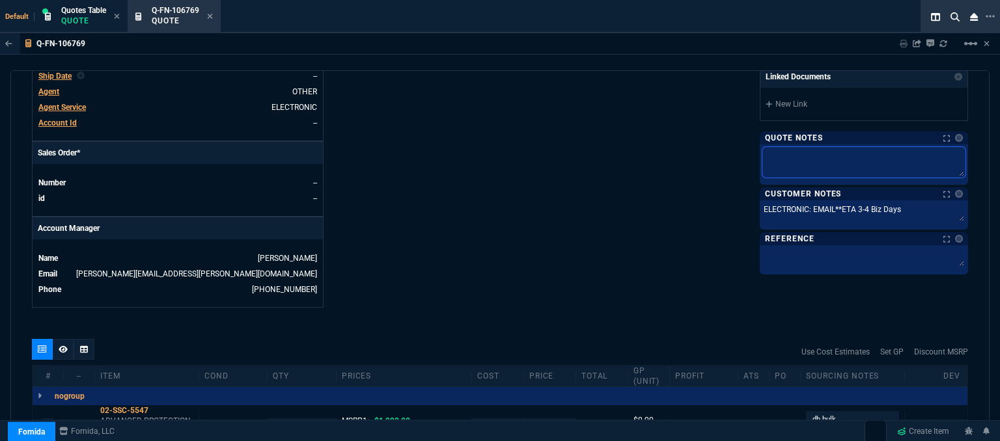
type textarea "d"
type textarea "dh"
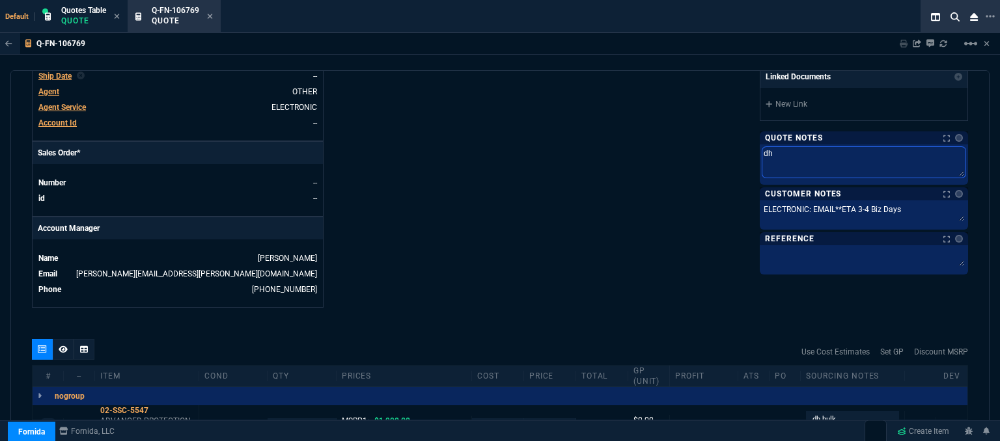
type textarea "dh"
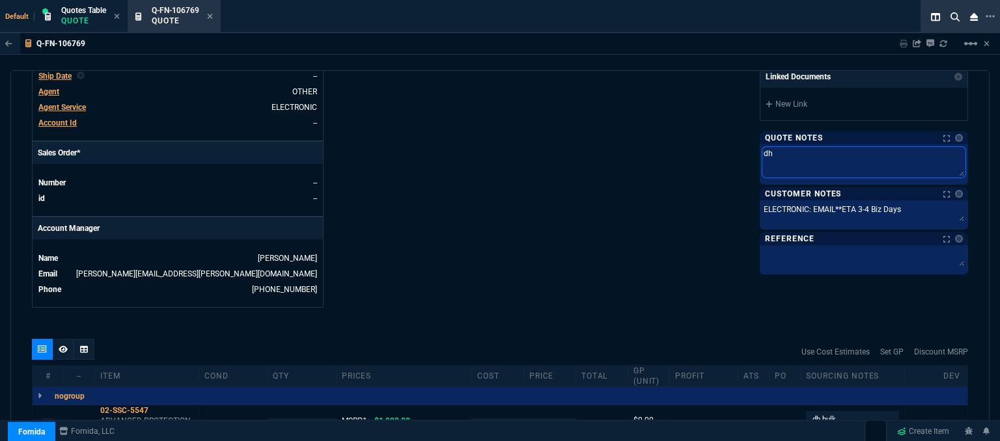
type textarea "dh b"
type textarea "dh bu"
type textarea "dh bul"
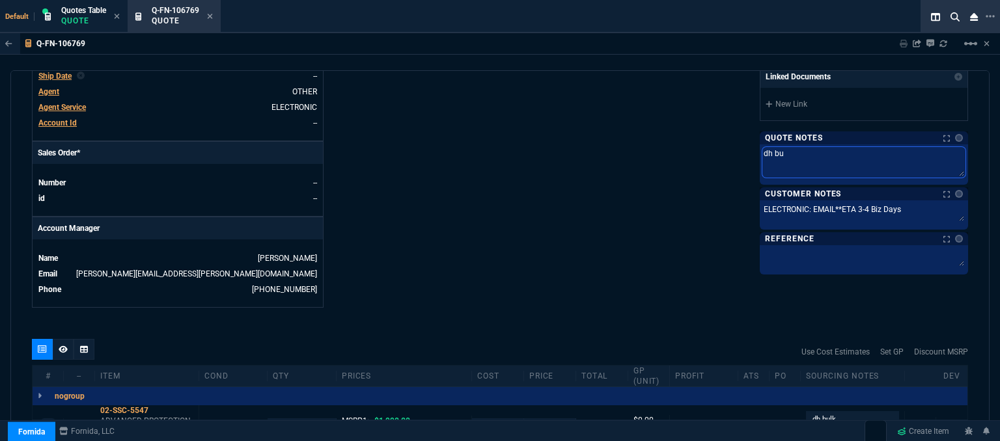
type textarea "dh bul"
type textarea "dh bulk"
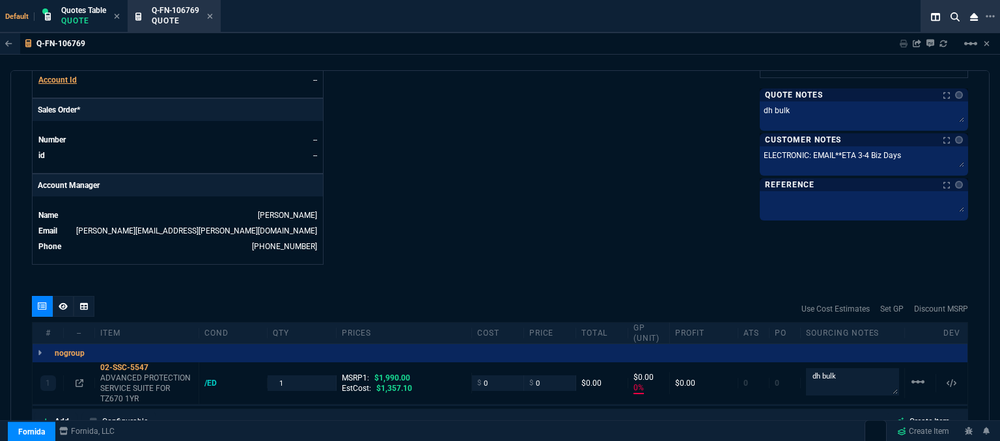
scroll to position [558, 0]
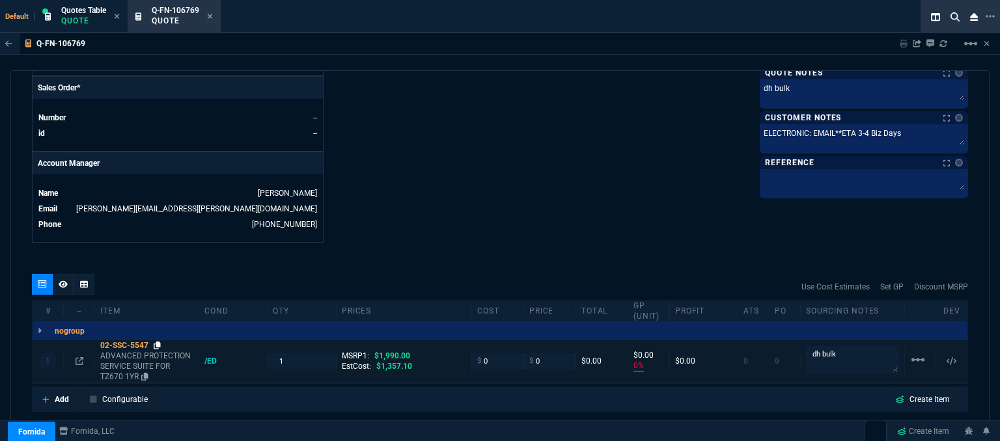
click at [156, 342] on icon at bounding box center [157, 346] width 7 height 8
drag, startPoint x: 499, startPoint y: 351, endPoint x: 461, endPoint y: 352, distance: 37.8
click at [461, 352] on div "1 02-SSC-5547 ADVANCED PROTECTION SERVICE SUITE FOR TZ670 1YR /ED 1 MSRP1: $1,9…" at bounding box center [500, 361] width 935 height 42
type input "1205"
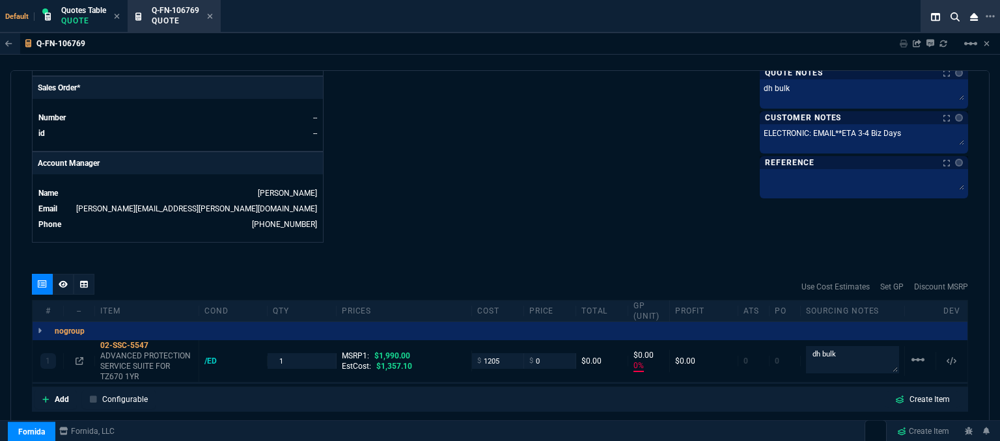
type input "1205"
type input "-100"
type input "-1205"
click at [160, 342] on icon at bounding box center [157, 346] width 7 height 8
drag, startPoint x: 545, startPoint y: 349, endPoint x: 508, endPoint y: 349, distance: 37.7
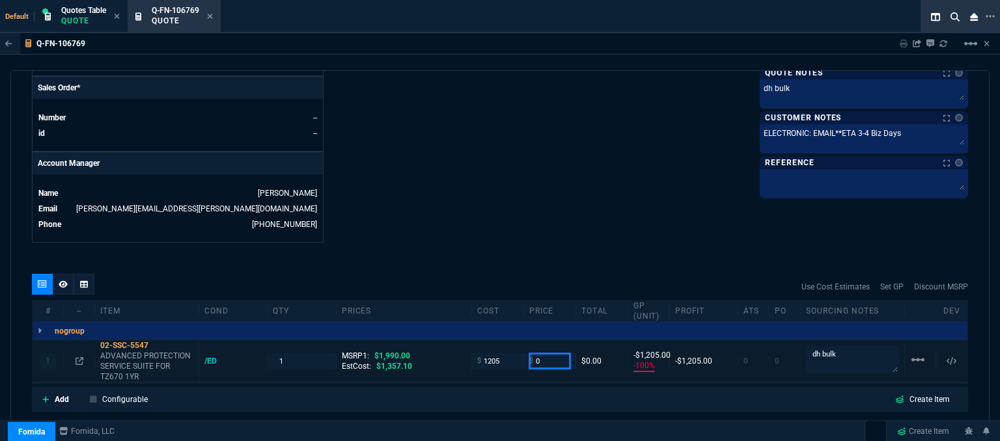
click at [508, 349] on div "1 02-SSC-5547 ADVANCED PROTECTION SERVICE SUITE FOR TZ670 1YR /ED 1 MSRP1: $1,9…" at bounding box center [500, 361] width 935 height 42
type input "1510"
click at [564, 238] on div "quote Q-FN-106769 P3 Technology draft Fornida, LLC 2609 Technology Dr Suite 300…" at bounding box center [499, 257] width 979 height 375
type input "1510"
type input "20"
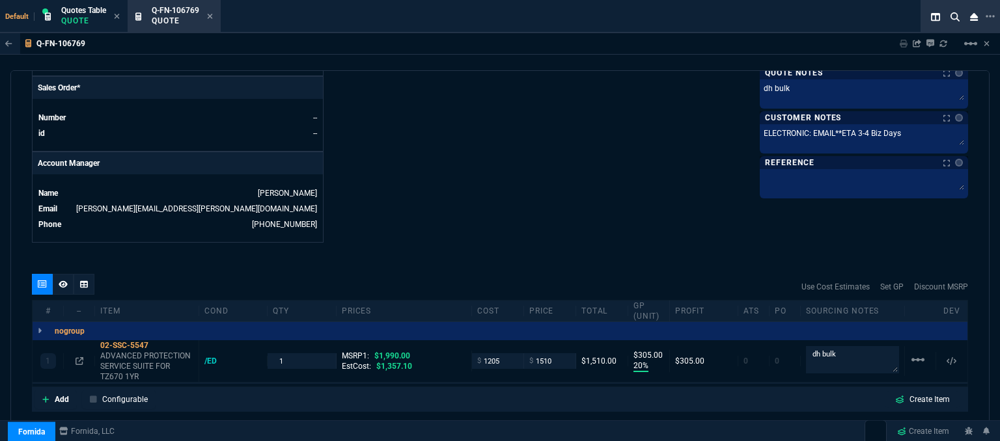
type input "305"
type input "24"
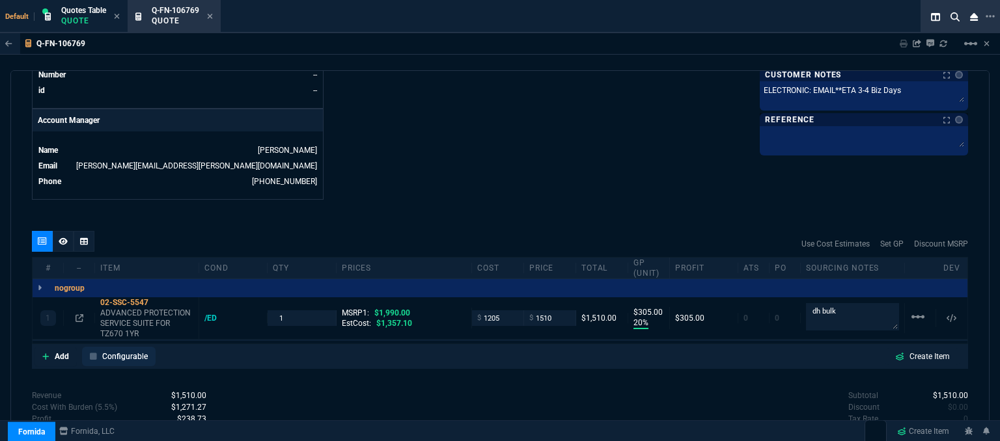
scroll to position [666, 0]
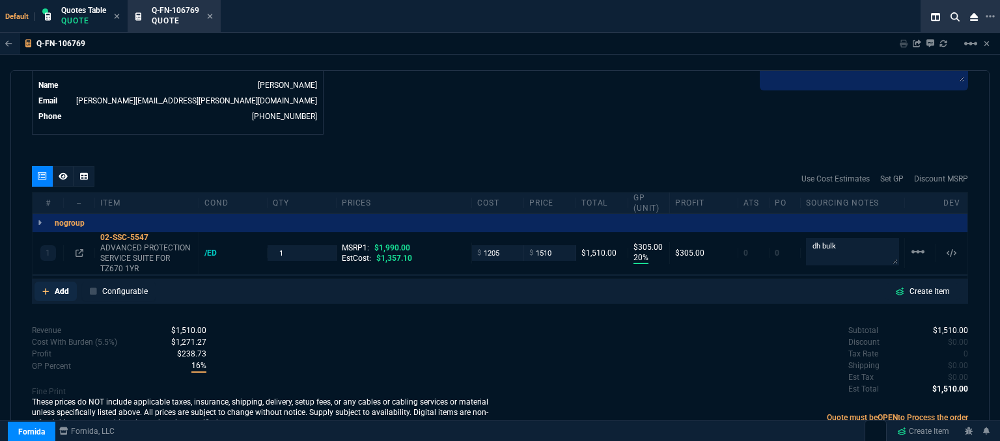
click at [44, 288] on icon at bounding box center [45, 292] width 7 height 8
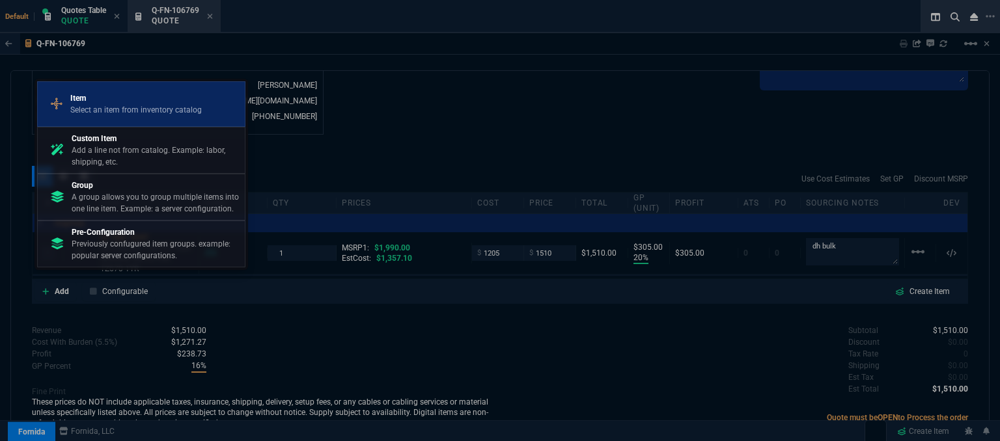
click at [112, 104] on p "Item" at bounding box center [135, 98] width 131 height 12
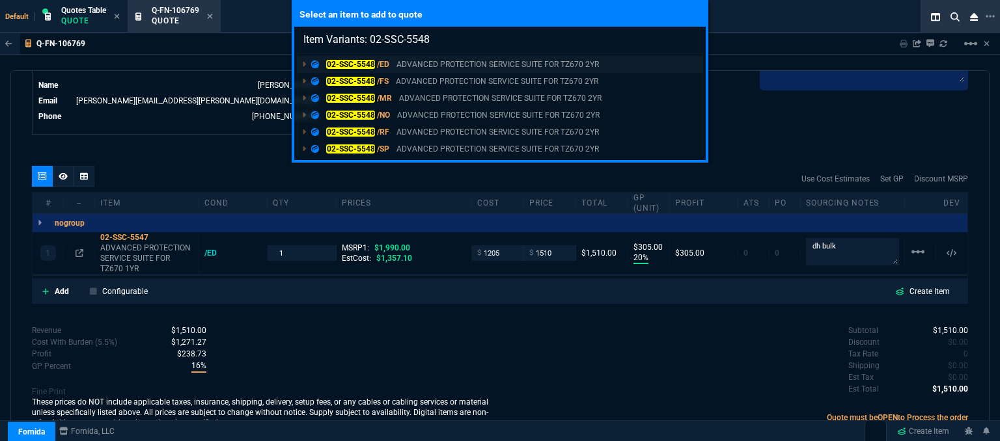
type input "Item Variants: 02-SSC-5548"
click at [483, 64] on p "ADVANCED PROTECTION SERVICE SUITE FOR TZ670 2YR" at bounding box center [497, 65] width 202 height 12
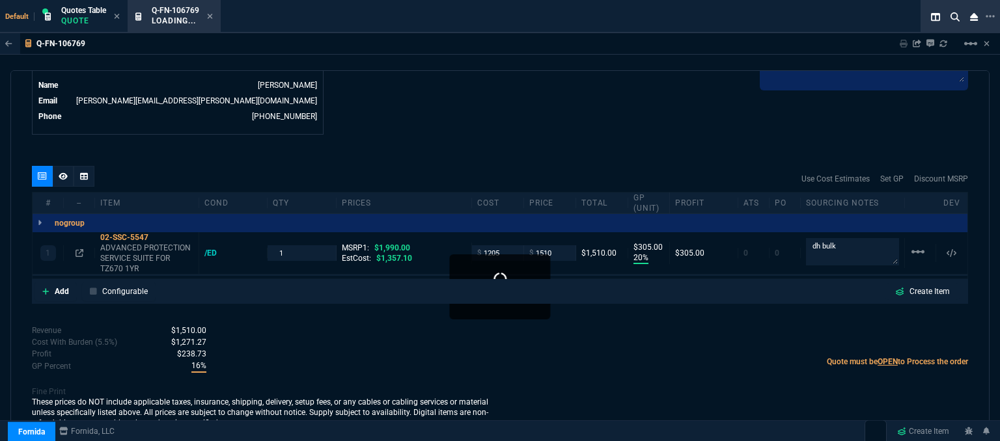
scroll to position [664, 0]
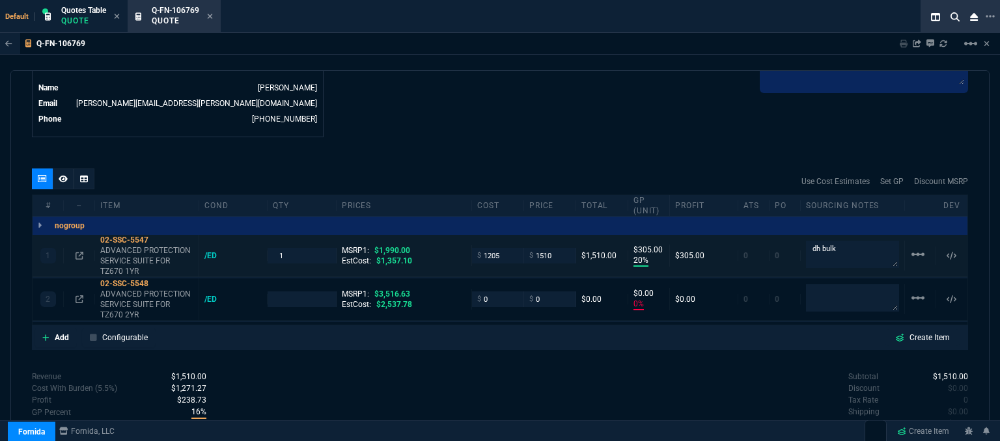
type input "20"
type input "305"
type input "0"
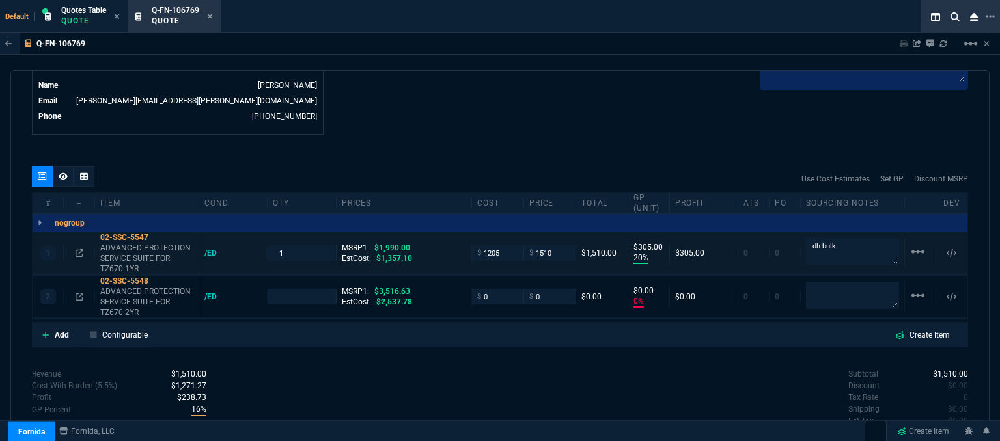
type input "24"
type input "100"
click at [159, 277] on icon at bounding box center [157, 281] width 7 height 8
drag, startPoint x: 552, startPoint y: 287, endPoint x: 487, endPoint y: 288, distance: 65.1
click at [487, 288] on div "2 02-SSC-5548 ADVANCED PROTECTION SERVICE SUITE FOR TZ670 2YR /ED MSRP1: $3,516…" at bounding box center [500, 297] width 935 height 42
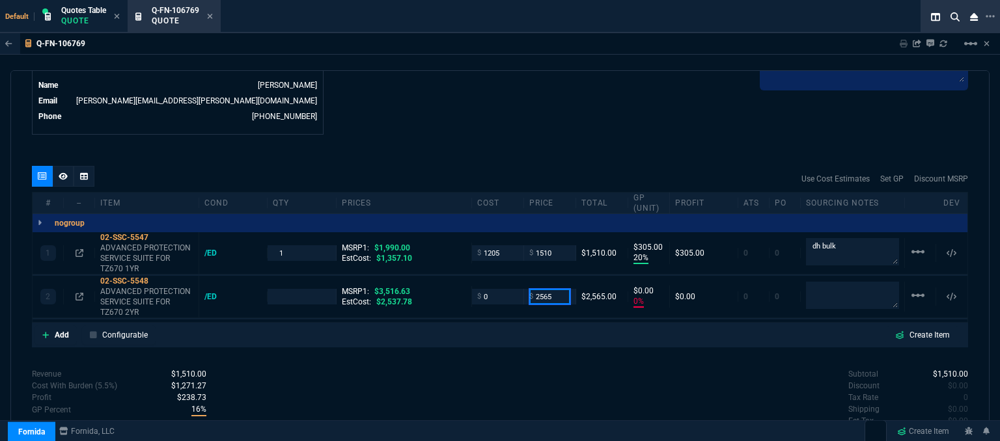
type input "2565"
click at [537, 64] on div "Q-FN-106769 Sharing Q-FN-106769 Link Dev Link Share on Teams linear_scale quote…" at bounding box center [500, 270] width 1000 height 474
type input "1"
type input "2565"
type input "100"
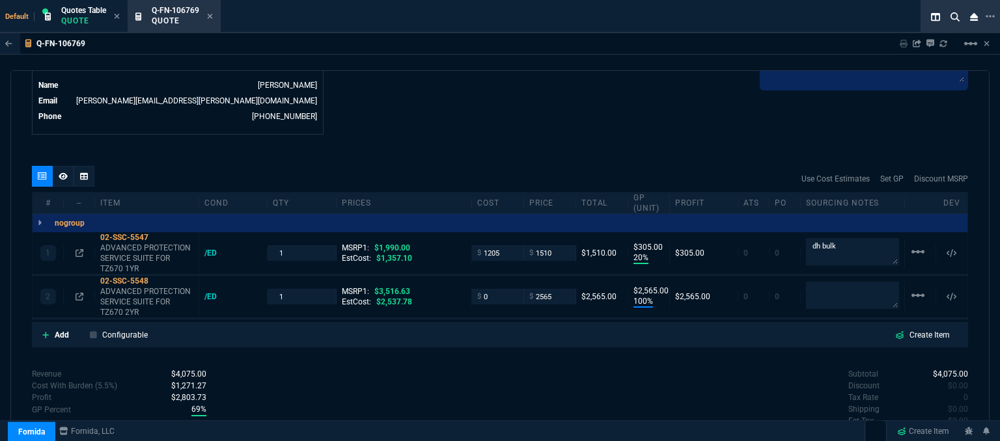
type input "2565"
type input "27"
click at [916, 288] on mat-icon "linear_scale" at bounding box center [918, 296] width 16 height 16
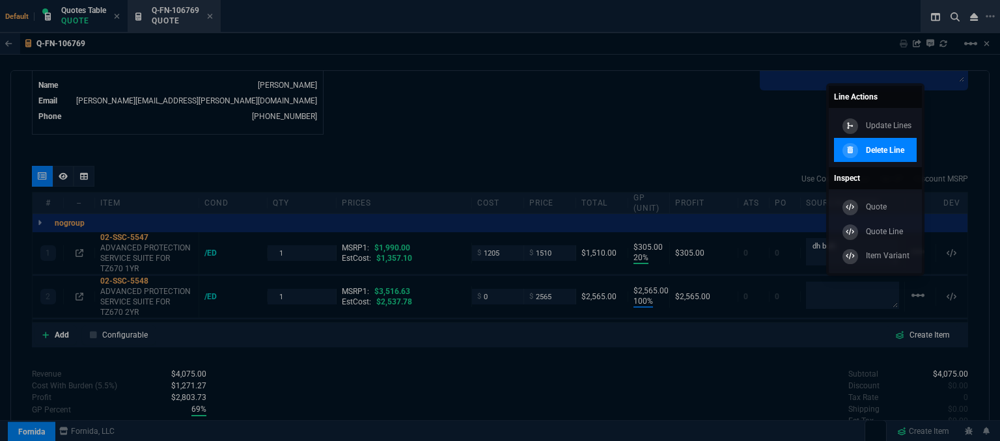
click at [890, 146] on p "Delete Line" at bounding box center [885, 150] width 38 height 12
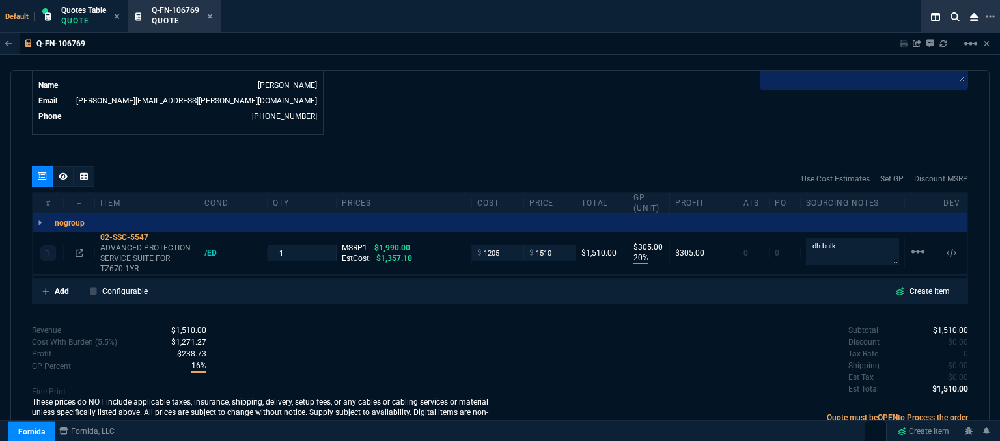
type input "20"
type input "305"
type input "24"
click at [47, 288] on icon at bounding box center [45, 292] width 7 height 8
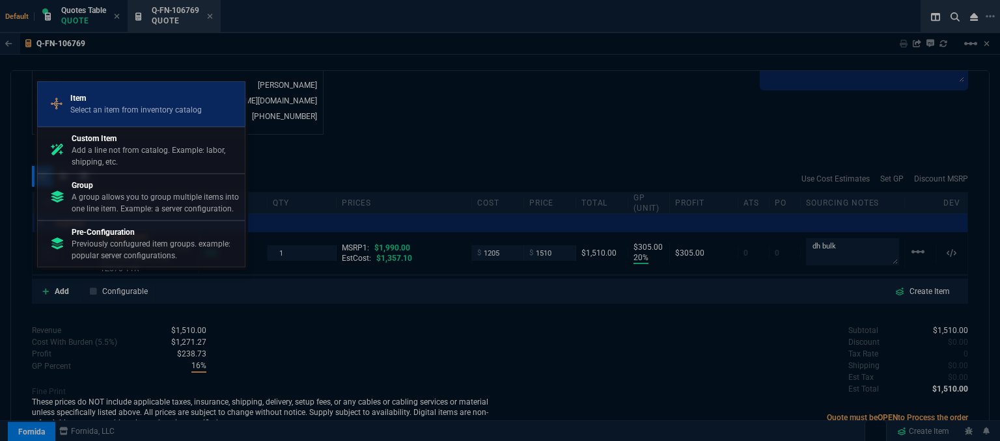
click at [96, 115] on p "Select an item from inventory catalog" at bounding box center [135, 110] width 131 height 12
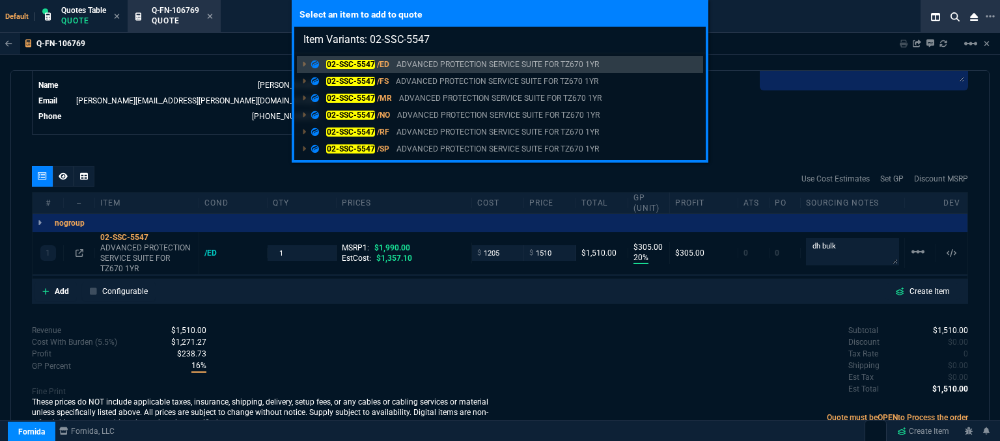
type input "Item Variants: 02-SSC-5547"
click at [487, 323] on div "Select an item to add to quote Item Variants: 02-SSC-5547 02-SSC-5547 /ED ADVAN…" at bounding box center [500, 220] width 1000 height 441
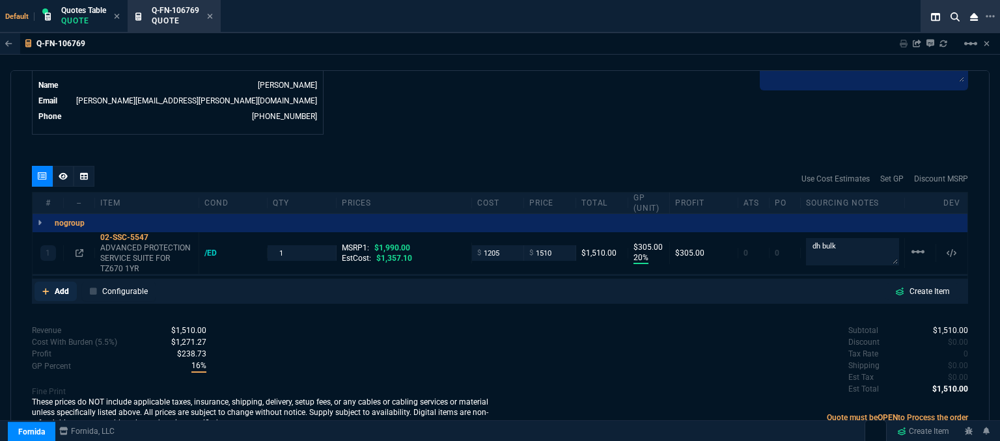
click at [47, 288] on icon at bounding box center [45, 292] width 7 height 8
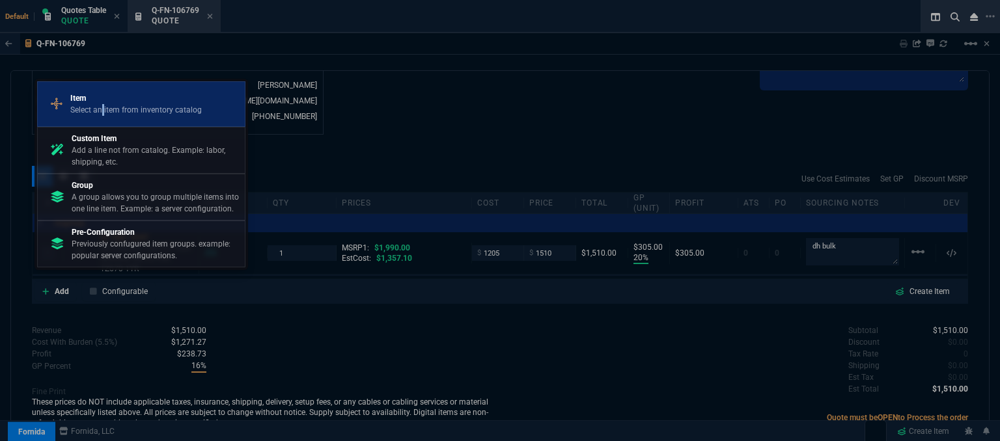
click at [103, 105] on p "Select an item from inventory catalog" at bounding box center [135, 110] width 131 height 12
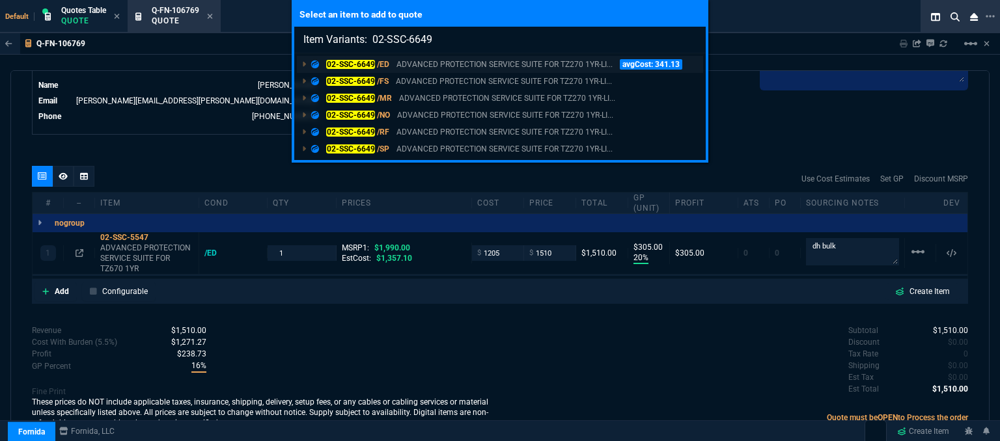
type input "Item Variants: 02-SSC-6649"
click at [487, 66] on p "ADVANCED PROTECTION SERVICE SUITE FOR TZ270 1YR-LI..." at bounding box center [504, 65] width 216 height 12
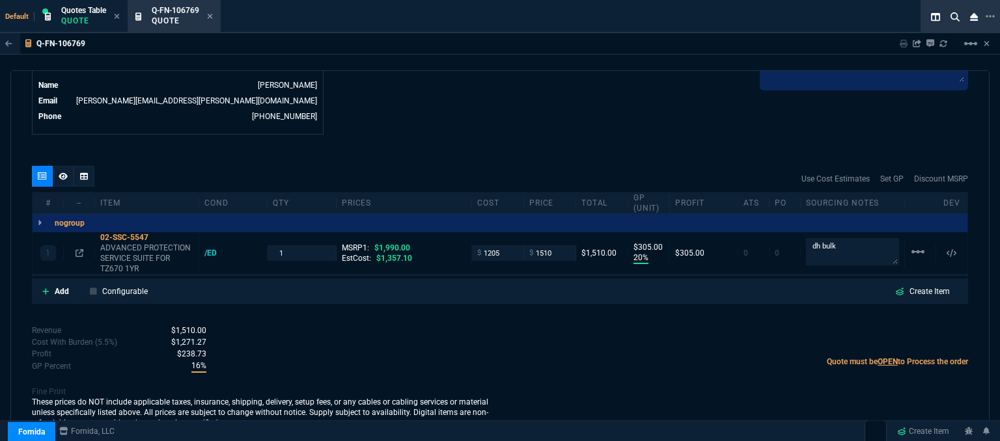
scroll to position [664, 0]
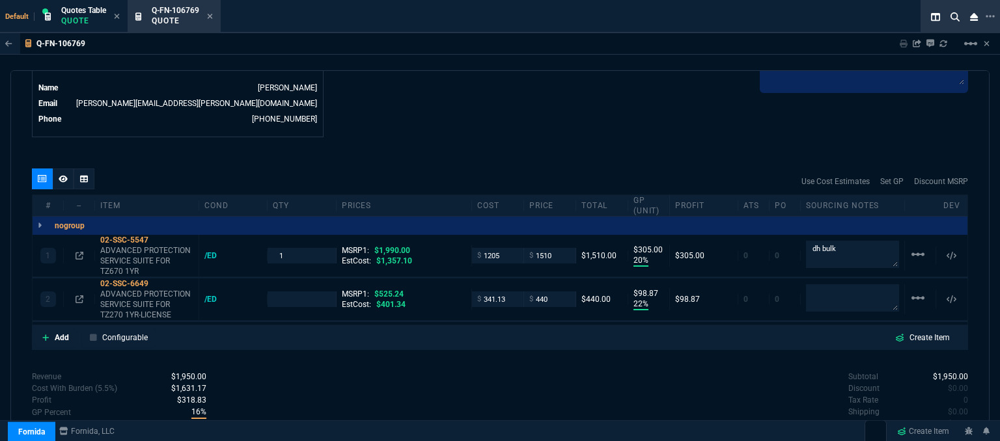
type input "20"
type input "305"
type input "22"
type input "99"
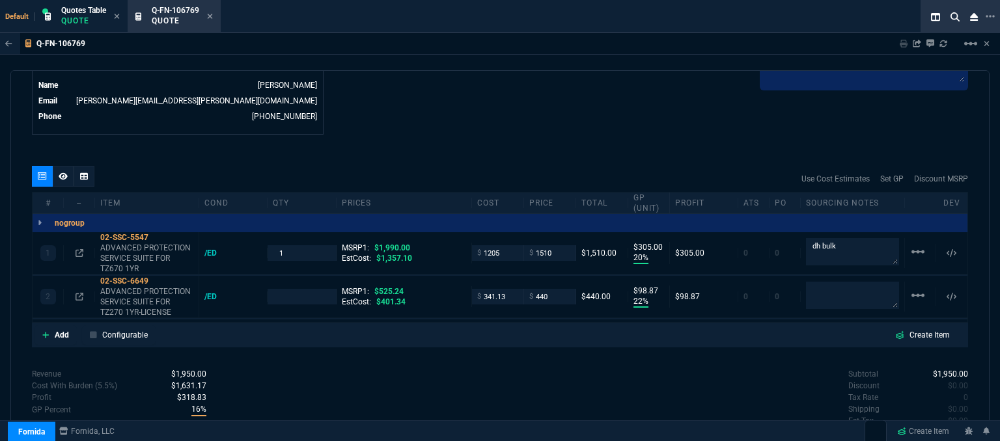
type input "24"
type input "16"
click at [146, 265] on icon at bounding box center [144, 269] width 7 height 8
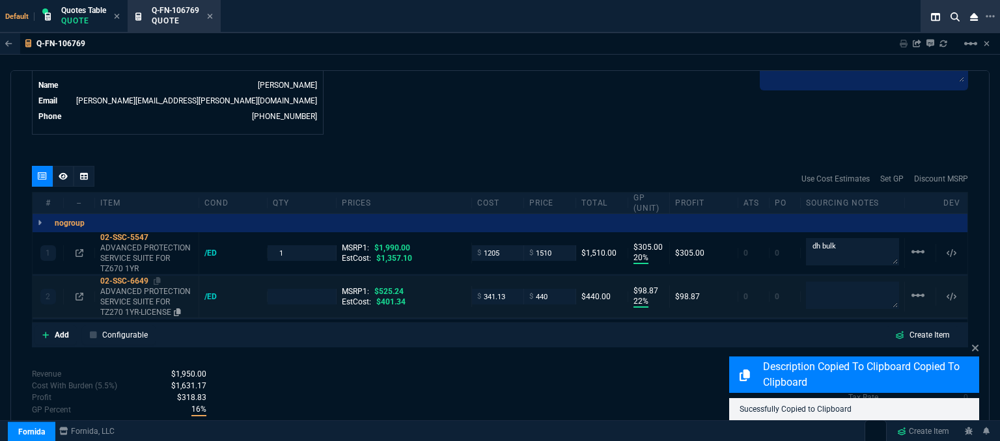
click at [143, 299] on p "ADVANCED PROTECTION SERVICE SUITE FOR TZ270 1YR-LICENSE" at bounding box center [146, 301] width 93 height 31
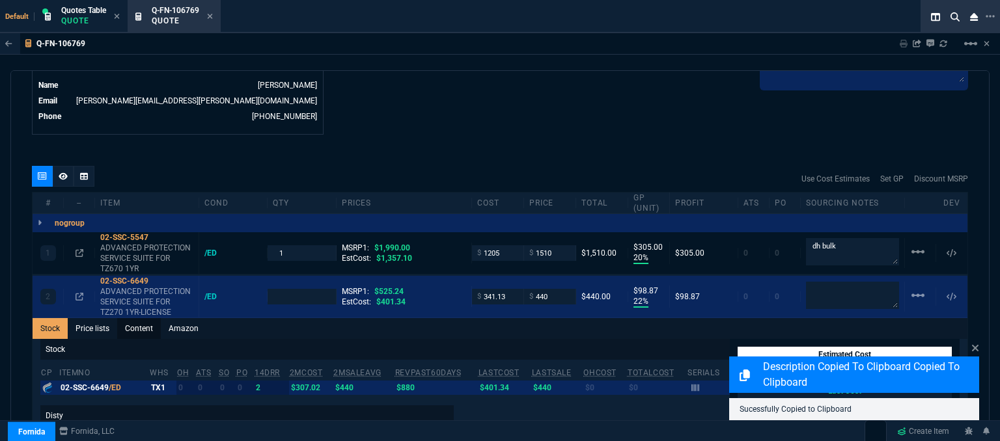
click at [146, 318] on link "Content" at bounding box center [139, 328] width 44 height 21
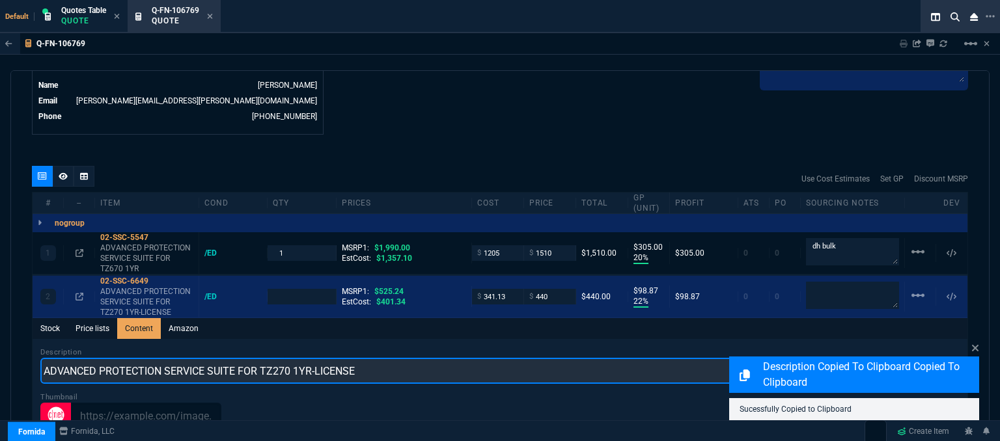
drag, startPoint x: 392, startPoint y: 364, endPoint x: 27, endPoint y: 320, distance: 367.9
click at [27, 320] on div "quote Q-FN-106769 P3 Technology draft Fornida, LLC 2609 Technology Dr Suite 300…" at bounding box center [499, 257] width 979 height 375
paste input "670 1YR"
click at [275, 358] on input "ADVANCED PROTECTION SERVICE SUITE FOR TZ670 1YR" at bounding box center [499, 371] width 919 height 26
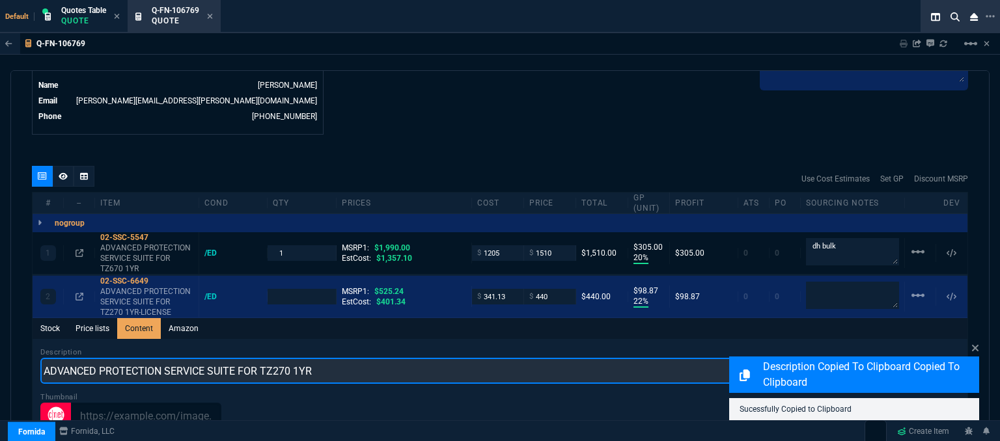
type input "ADVANCED PROTECTION SERVICE SUITE FOR TZ270 1YR"
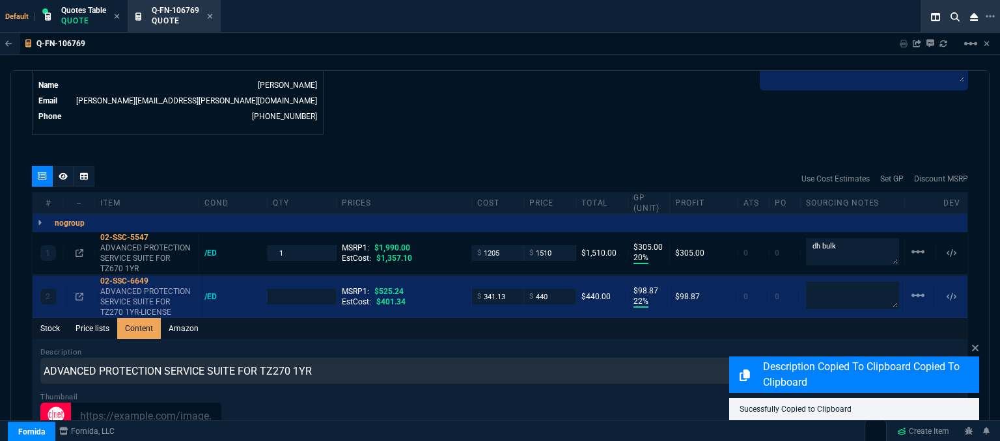
type input "1"
drag, startPoint x: 872, startPoint y: 238, endPoint x: 778, endPoint y: 238, distance: 94.4
click at [778, 238] on div "1 02-SSC-5547 ADVANCED PROTECTION SERVICE SUITE FOR TZ670 1YR /ED 1 MSRP1: $1,9…" at bounding box center [500, 253] width 935 height 42
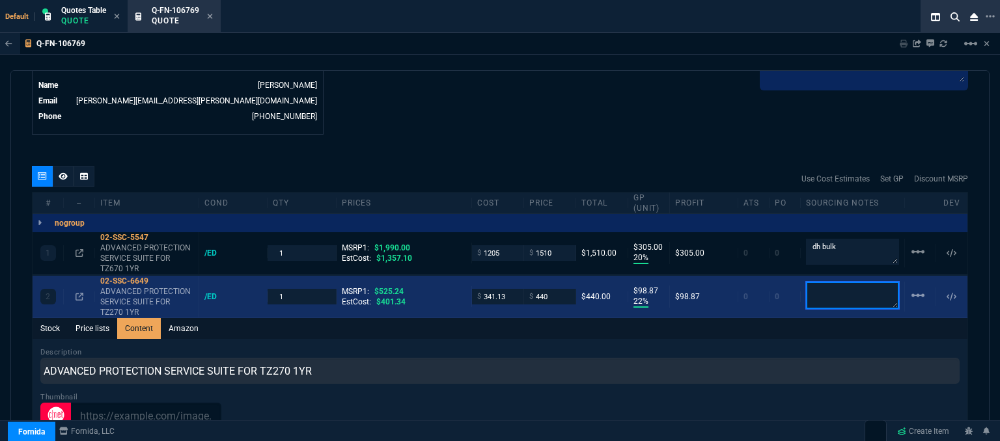
click at [838, 282] on textarea at bounding box center [852, 295] width 93 height 27
paste textarea "dh bulk"
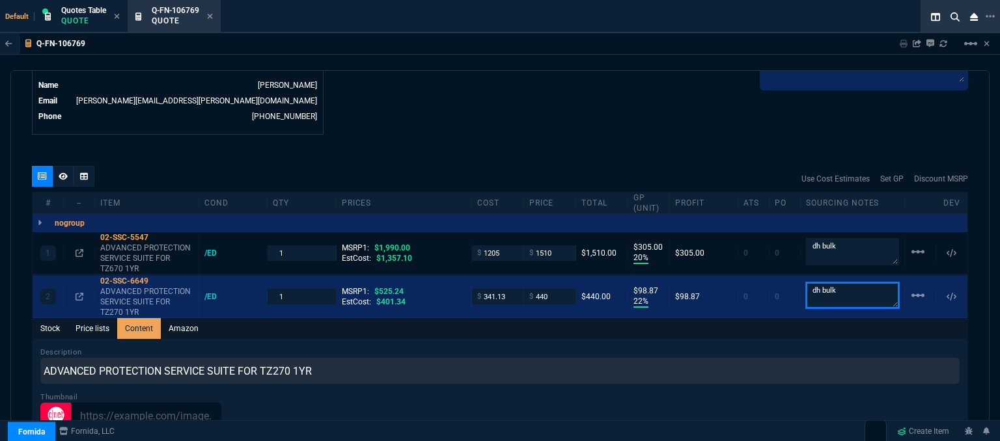
type textarea "dh bulk"
click at [656, 126] on div "quote Q-FN-106769 P3 Technology draft Fornida, LLC 2609 Technology Dr Suite 300…" at bounding box center [499, 257] width 979 height 375
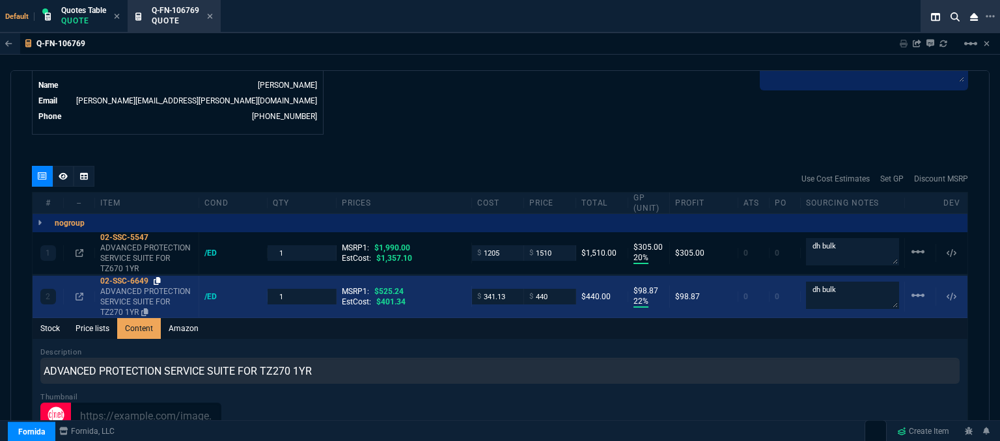
click at [156, 277] on icon at bounding box center [157, 281] width 7 height 8
drag, startPoint x: 547, startPoint y: 288, endPoint x: 518, endPoint y: 287, distance: 28.7
click at [524, 289] on div "$ 440" at bounding box center [550, 296] width 52 height 15
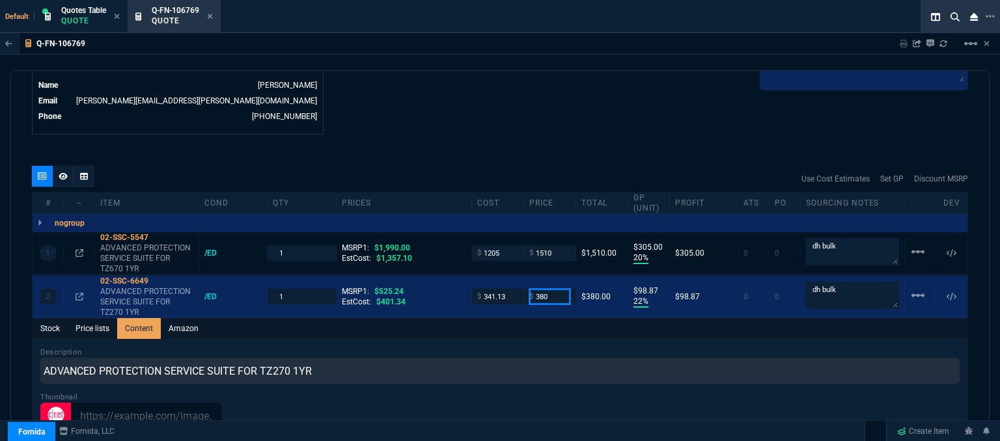
type input "380"
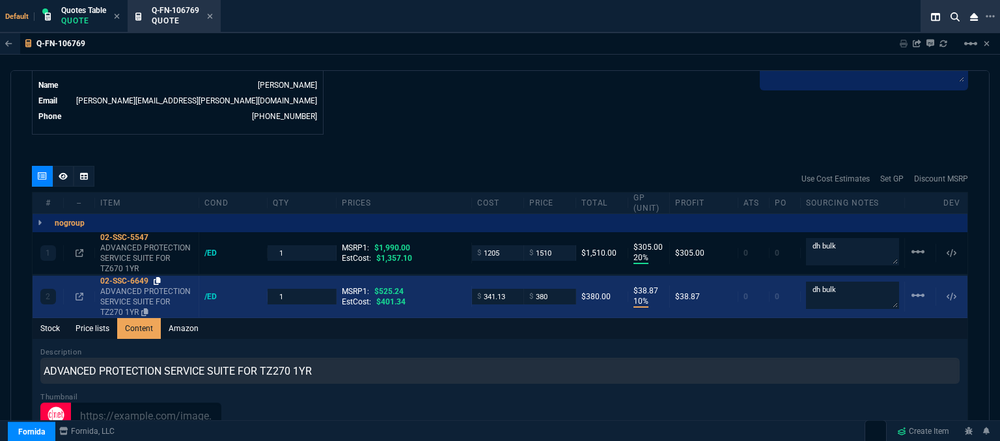
click at [156, 277] on icon at bounding box center [157, 281] width 7 height 8
drag, startPoint x: 506, startPoint y: 287, endPoint x: 463, endPoint y: 284, distance: 43.7
click at [463, 284] on div "2 02-SSC-6649 ADVANCED PROTECTION SERVICE SUITE FOR TZ270 1YR /ED 1 MSRP1: $525…" at bounding box center [500, 297] width 935 height 42
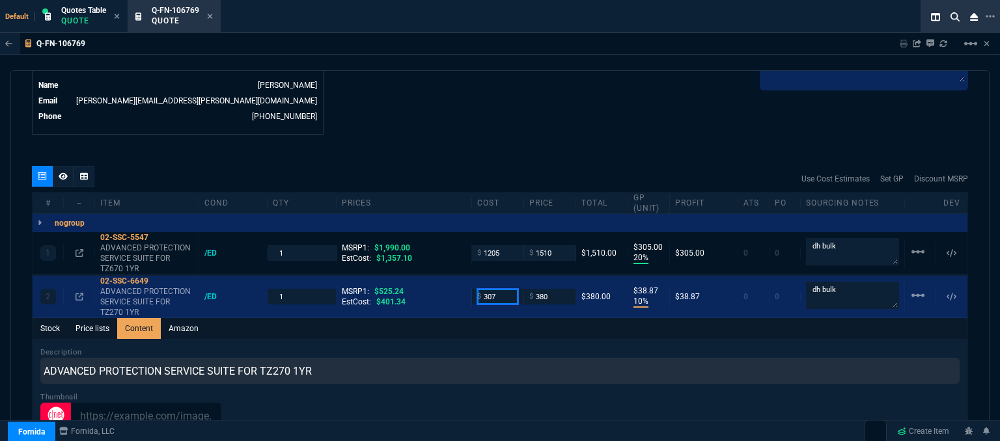
type input "307"
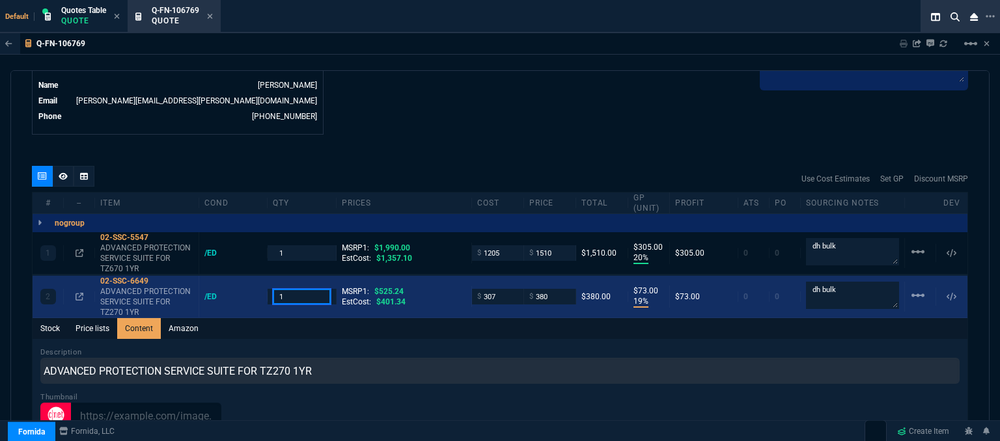
drag, startPoint x: 288, startPoint y: 284, endPoint x: 264, endPoint y: 281, distance: 23.7
click at [264, 281] on div "2 02-SSC-6649 ADVANCED PROTECTION SERVICE SUITE FOR TZ270 1YR /ED 1 MSRP1: $525…" at bounding box center [500, 297] width 935 height 42
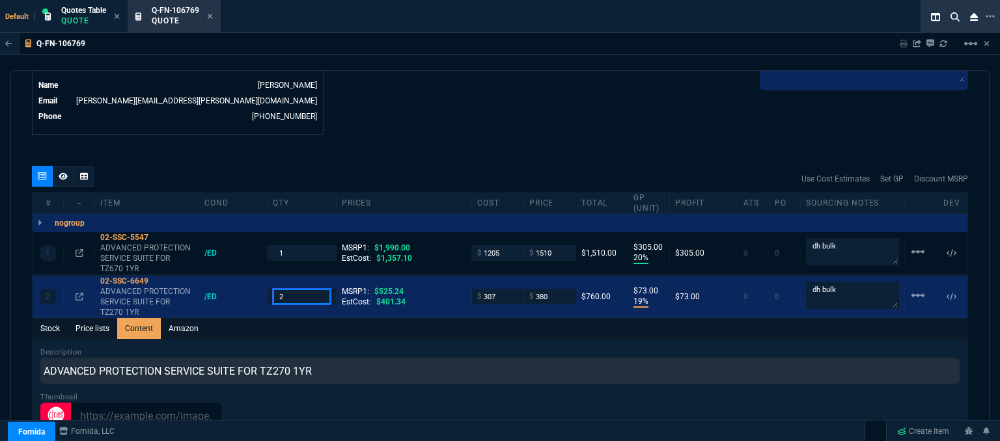
type input "2"
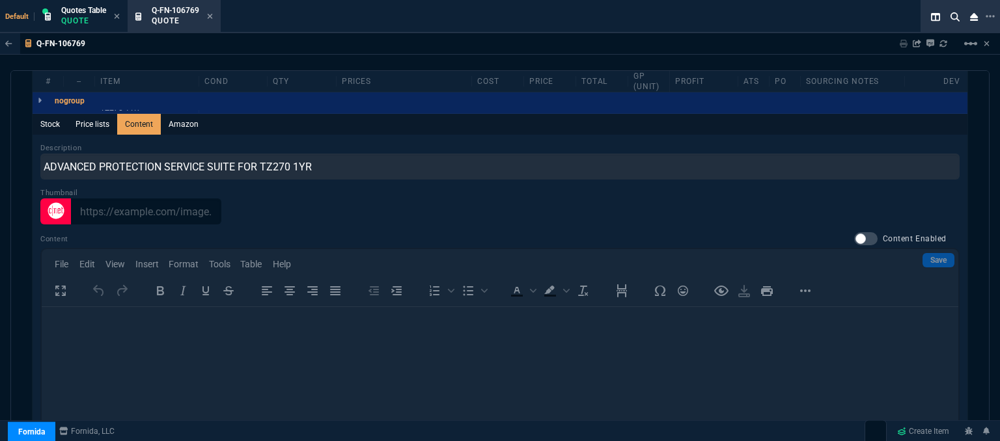
scroll to position [992, 0]
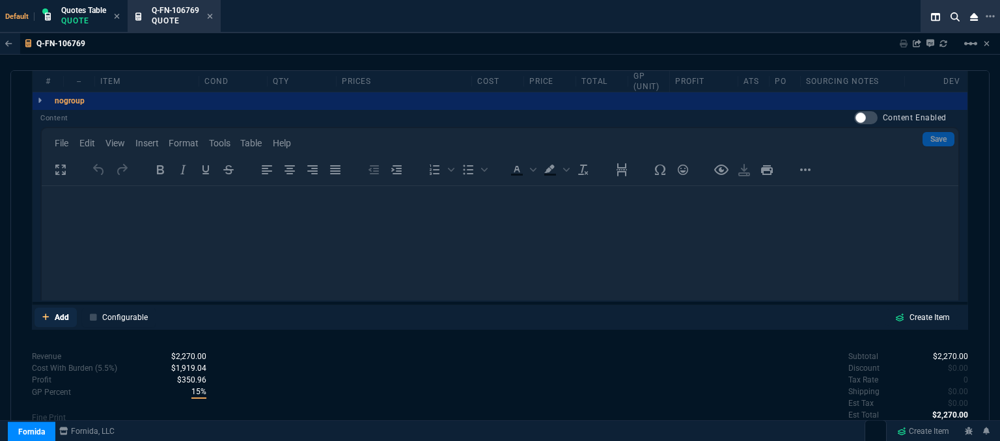
click at [43, 314] on icon at bounding box center [45, 317] width 7 height 7
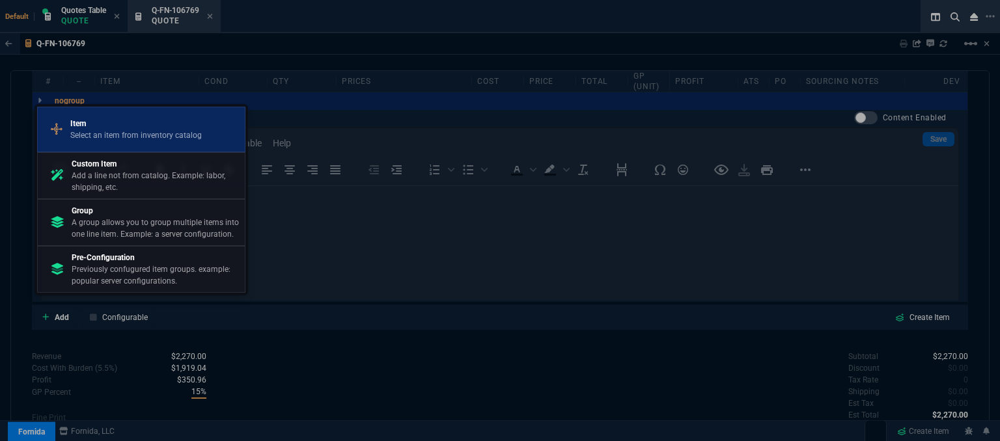
click at [128, 134] on p "Select an item from inventory catalog" at bounding box center [135, 136] width 131 height 12
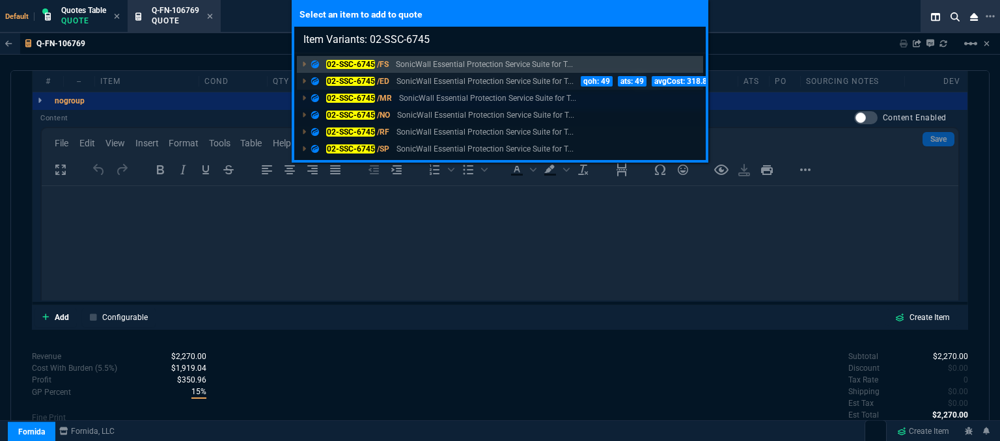
type input "Item Variants: 02-SSC-6745"
click at [484, 79] on p "SonicWall Essential Protection Service Suite for T..." at bounding box center [484, 81] width 177 height 12
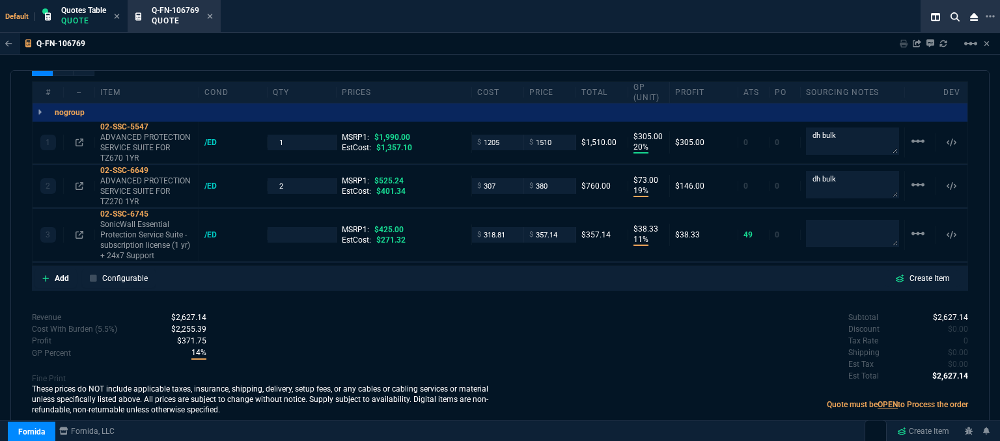
scroll to position [764, 0]
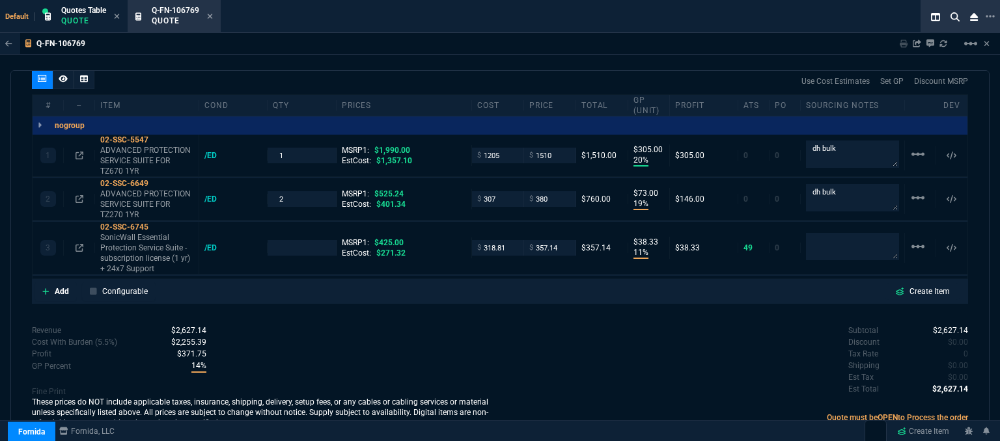
type input "20"
type input "305"
type input "19"
type input "73"
type input "11"
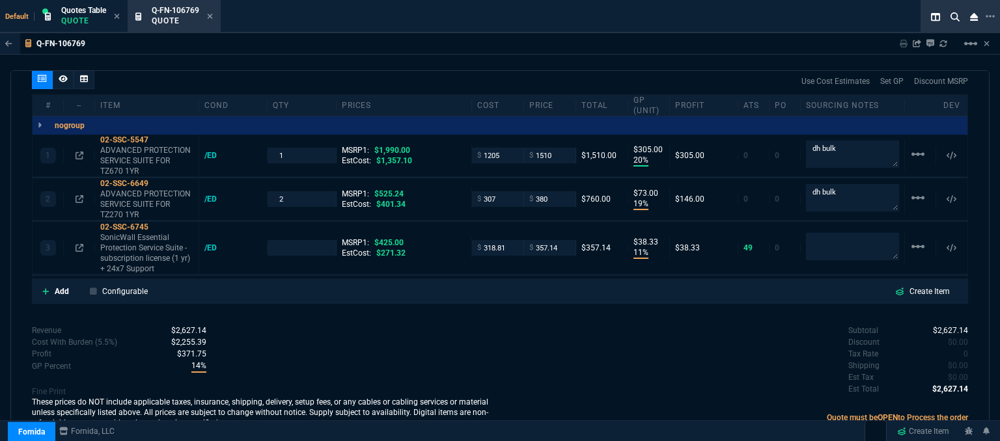
type input "38"
type input "24"
type input "28"
type input "16"
click at [46, 282] on link "Add" at bounding box center [55, 292] width 42 height 20
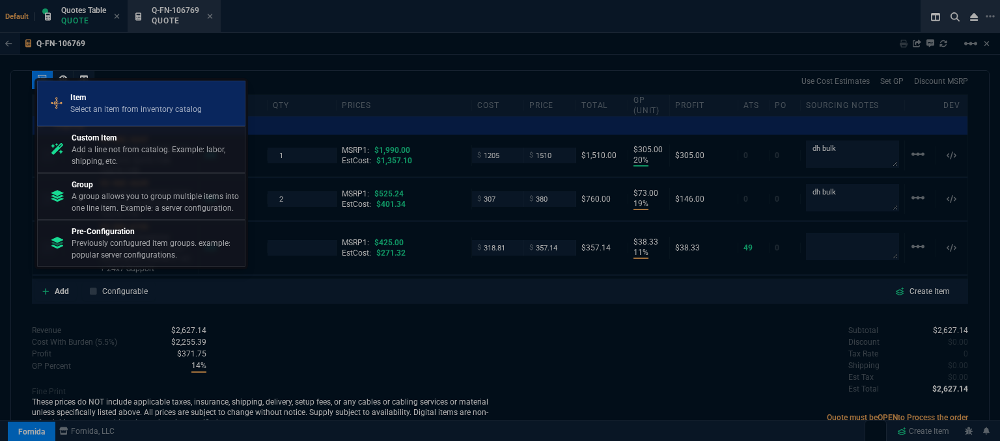
click at [109, 103] on p "Item" at bounding box center [135, 98] width 131 height 12
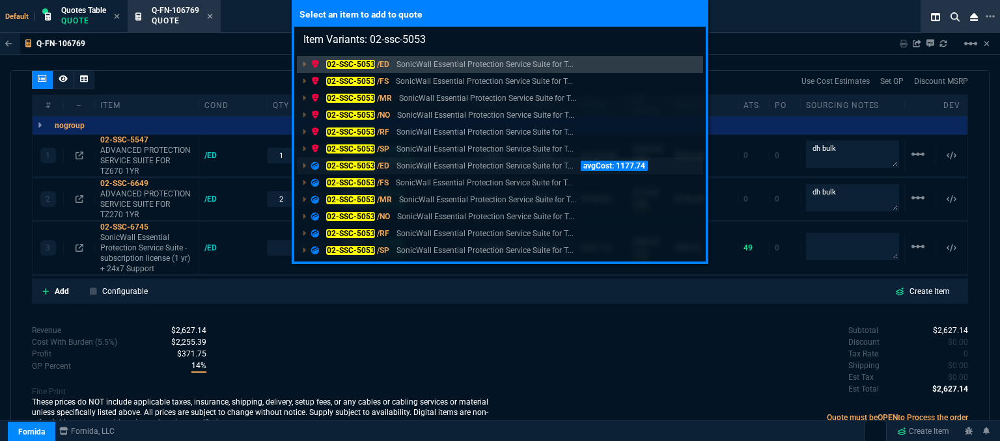
type input "Item Variants: 02-ssc-5053"
click at [477, 167] on p "SonicWall Essential Protection Service Suite for T..." at bounding box center [484, 166] width 177 height 12
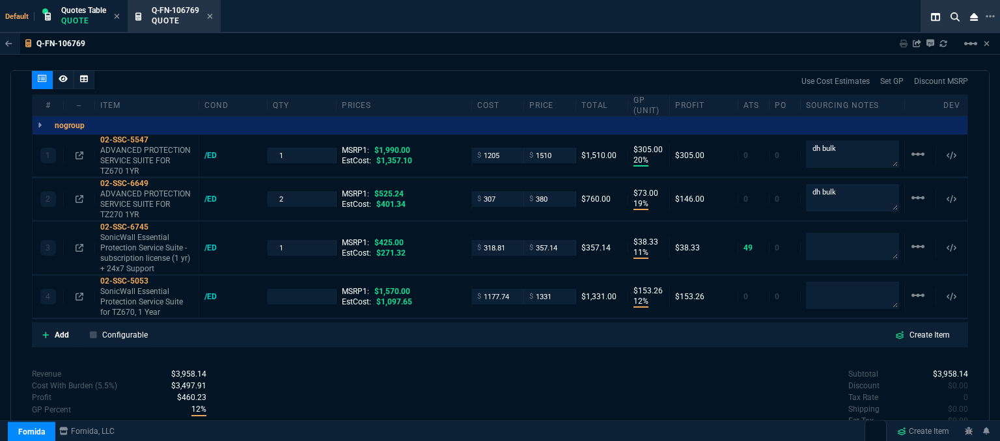
type input "20"
type input "305"
type input "19"
type input "73"
type input "11"
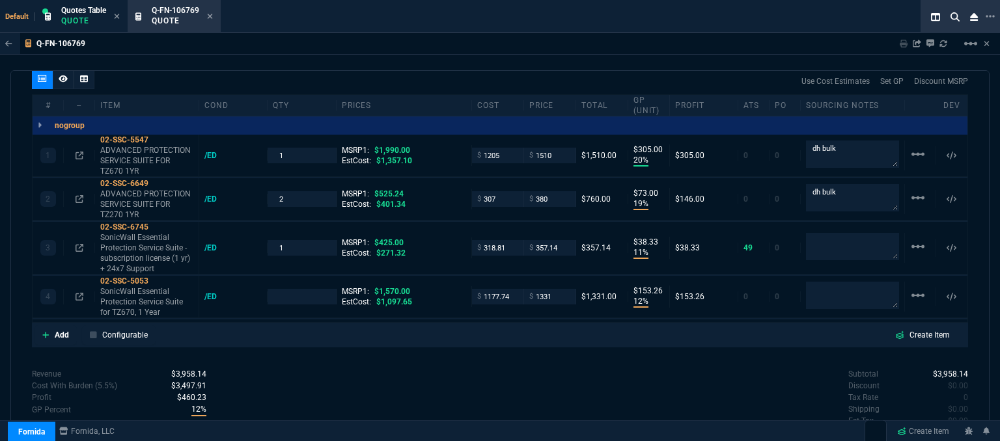
type input "38"
type input "12"
type input "153"
type input "24"
type input "28"
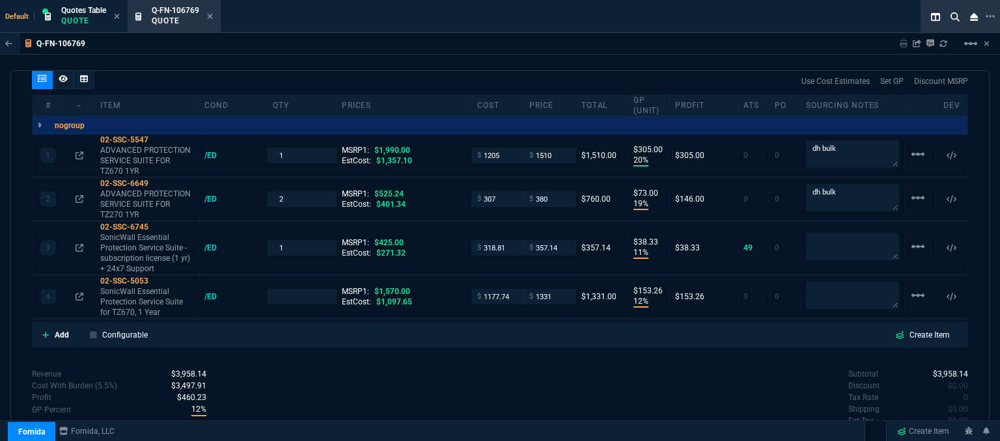
type input "16"
type input "15"
click at [913, 288] on mat-icon "linear_scale" at bounding box center [918, 296] width 16 height 16
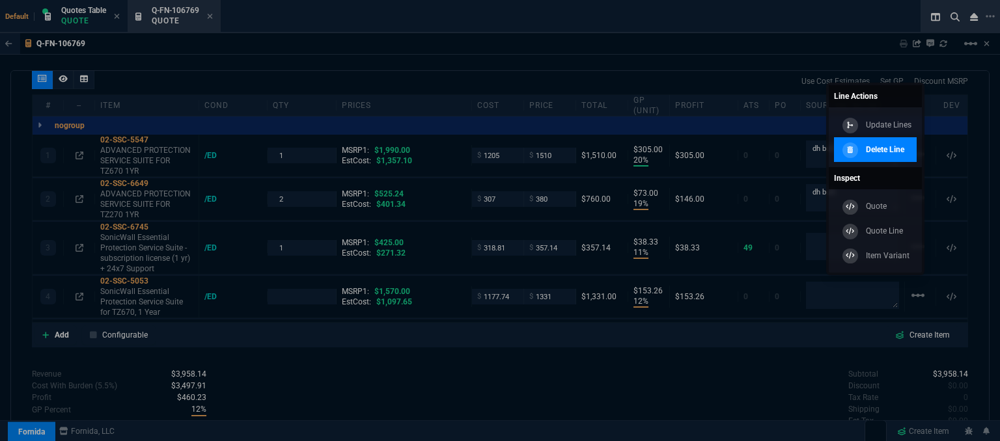
click at [864, 153] on div "Delete Line" at bounding box center [871, 150] width 65 height 14
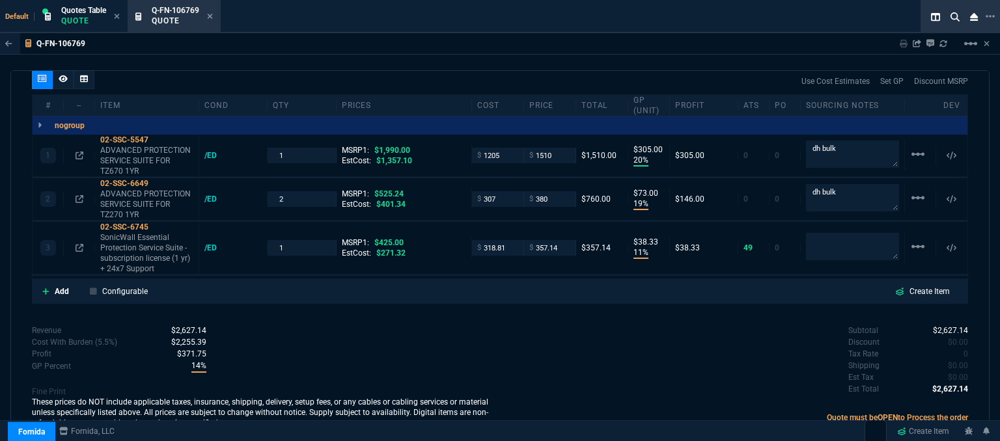
type input "20"
type input "305"
type input "19"
type input "73"
type input "11"
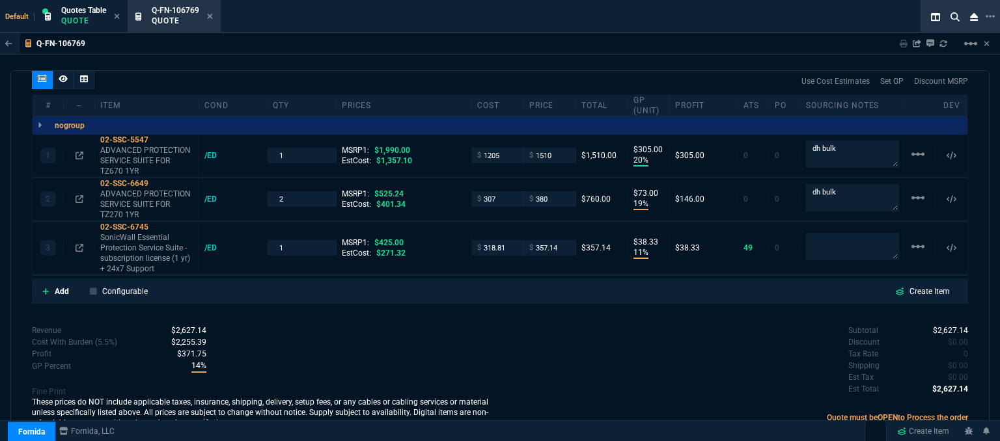
type input "38"
type input "24"
type input "28"
type input "16"
drag, startPoint x: 290, startPoint y: 232, endPoint x: 264, endPoint y: 233, distance: 26.0
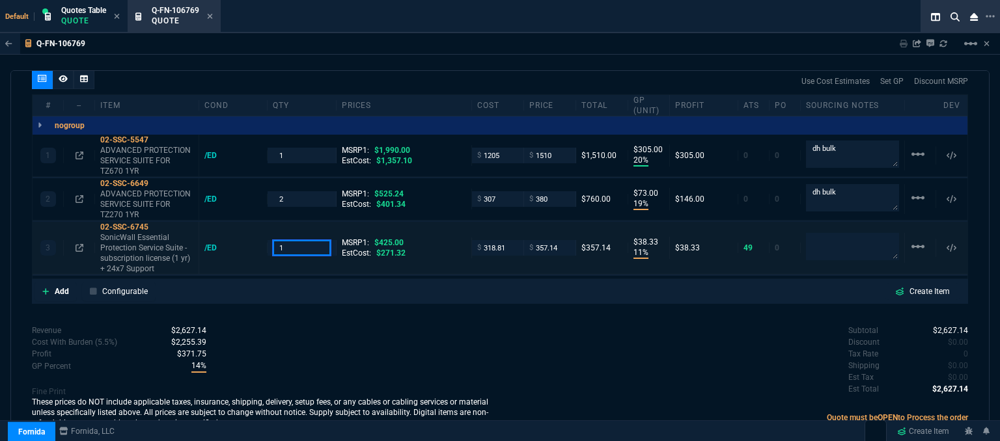
click at [264, 233] on div "3 02-SSC-6745 SonicWall Essential Protection Service Suite - subscription licen…" at bounding box center [500, 248] width 935 height 53
type input "2"
click at [379, 342] on div "Revenue $2,627.14 Cost $2,137.81 Cost With Burden (5.5%) $2,255.39 Profit $371.…" at bounding box center [266, 378] width 468 height 107
click at [159, 223] on icon at bounding box center [157, 227] width 7 height 8
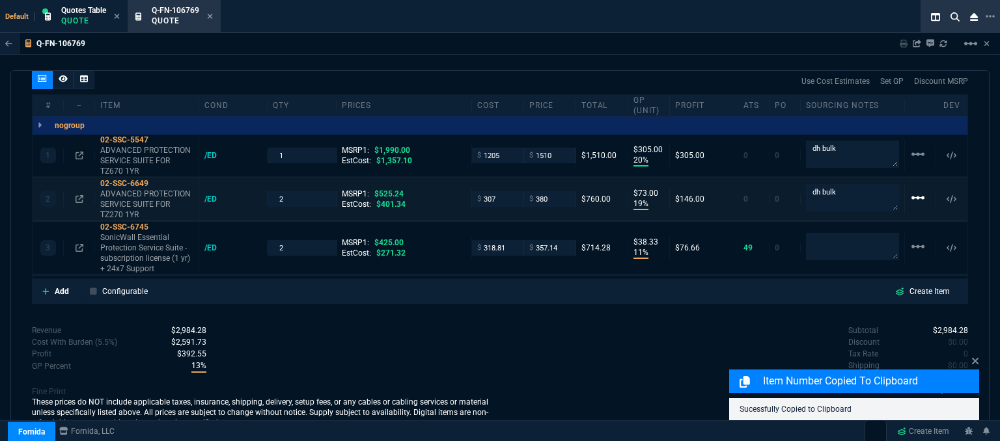
click at [911, 190] on mat-icon "linear_scale" at bounding box center [918, 198] width 16 height 16
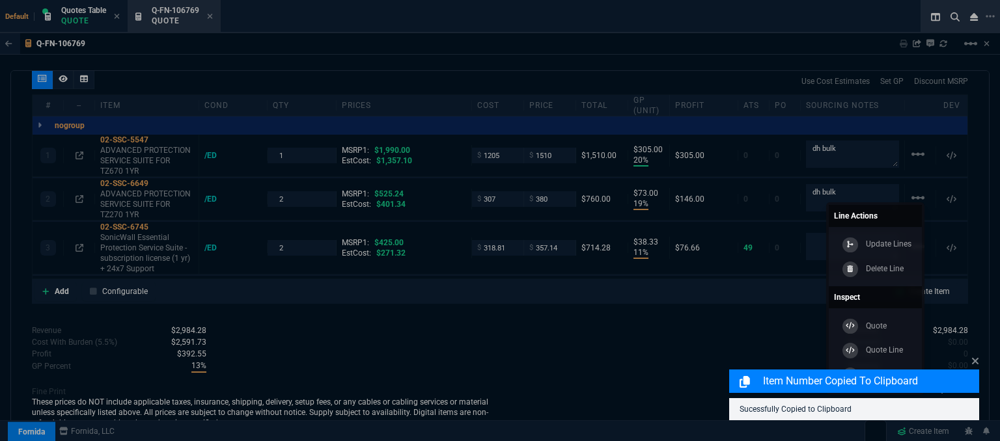
drag, startPoint x: 903, startPoint y: 268, endPoint x: 561, endPoint y: 45, distance: 408.7
click at [901, 269] on p "Delete Line" at bounding box center [885, 269] width 38 height 12
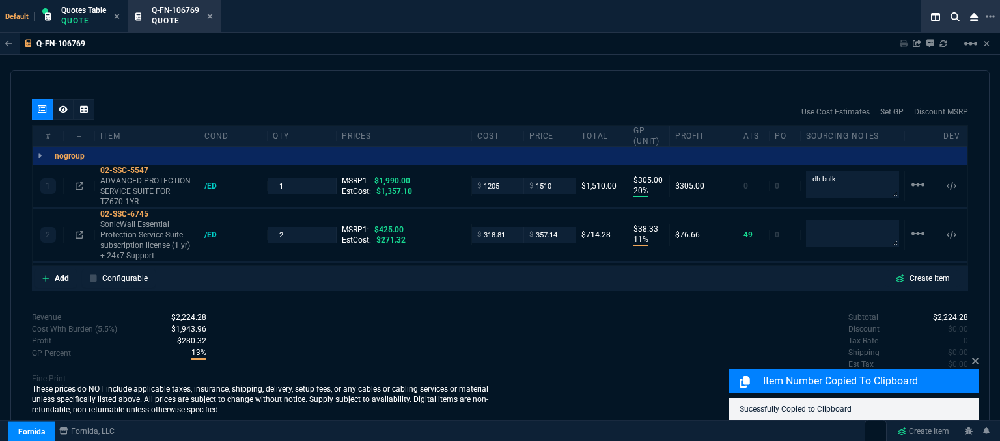
type input "20"
type input "305"
type input "11"
type input "38"
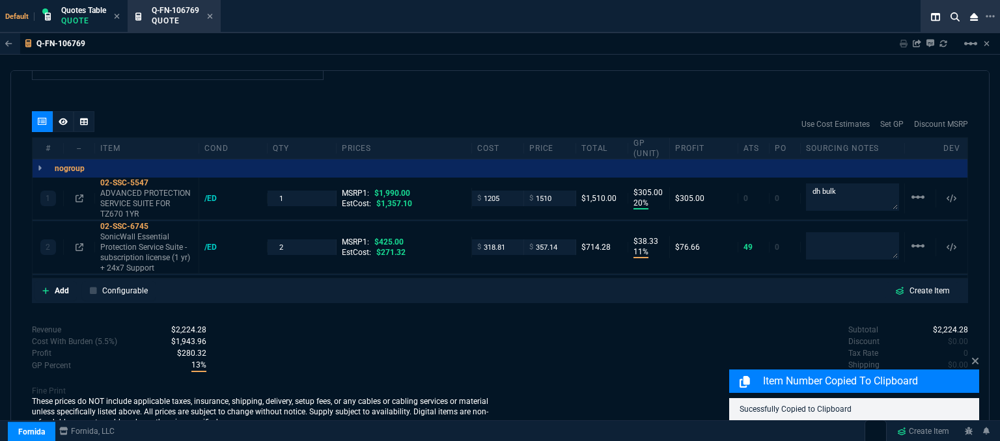
type input "24"
type input "16"
click at [842, 238] on textarea at bounding box center [852, 246] width 93 height 26
type textarea "e"
type textarea "E"
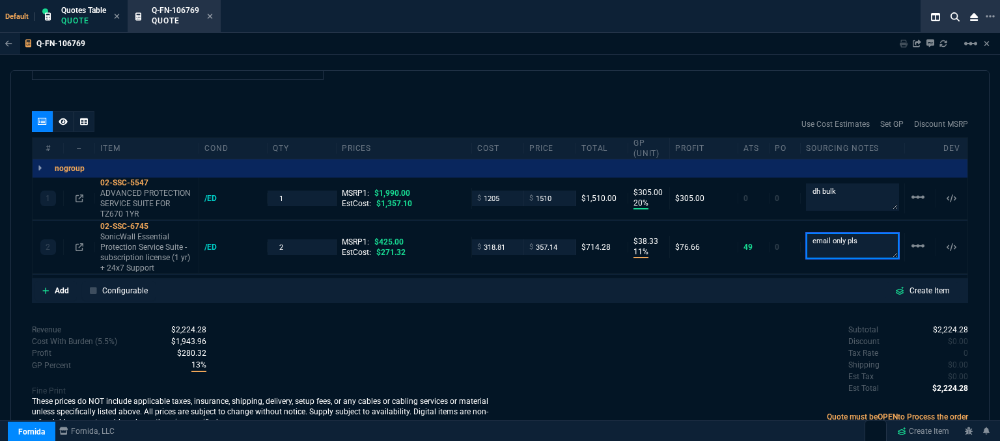
type textarea "email only pls"
click at [627, 373] on div "Subtotal $2,224.28 Discount $0.00 Tax Rate 0 Shipping $0.00 Est Tax $0.00 Est T…" at bounding box center [734, 360] width 468 height 72
click at [154, 221] on div "02-SSC-6745" at bounding box center [146, 226] width 93 height 10
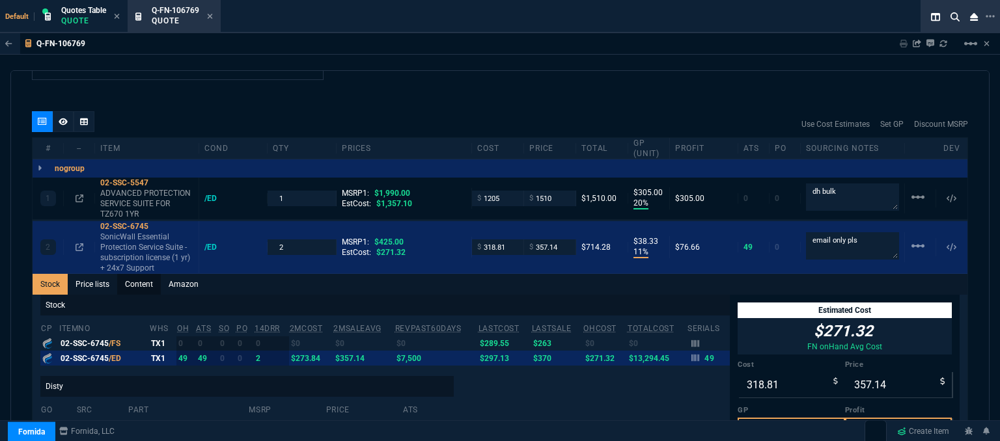
click at [144, 274] on link "Content" at bounding box center [139, 284] width 44 height 21
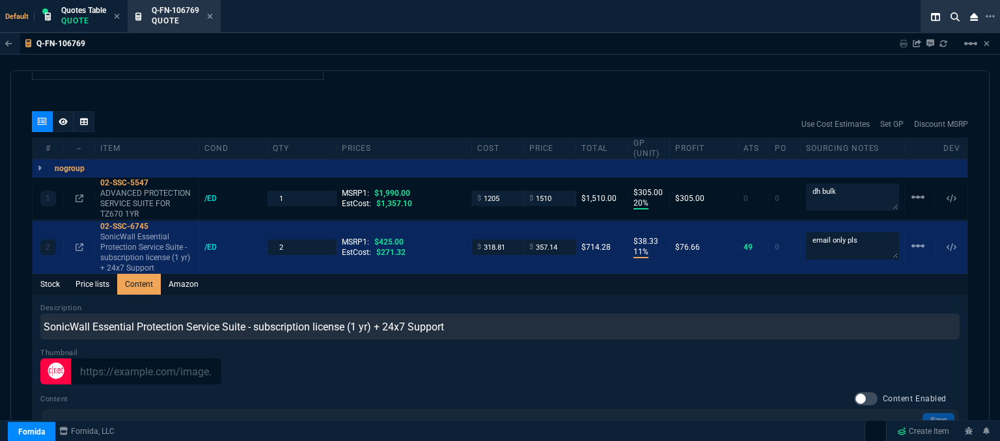
scroll to position [0, 0]
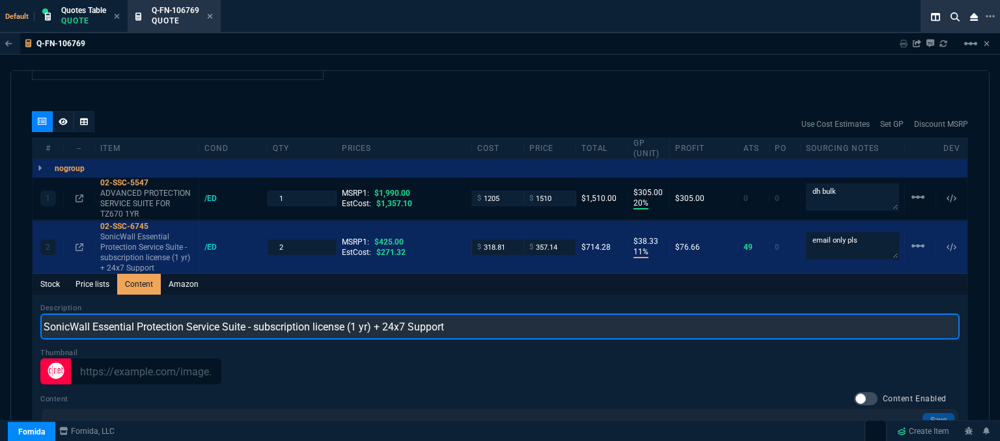
drag, startPoint x: 492, startPoint y: 316, endPoint x: 0, endPoint y: 316, distance: 492.0
click at [0, 316] on div "Q-FN-106769 Sharing Q-FN-106769 Link Dev Link Share on Teams linear_scale quote…" at bounding box center [500, 270] width 1000 height 474
paste input "ESSENTIAL PROTECTION SERVICE SUITE FOR TZ270 1YR"
type input "ESSENTIAL PROTECTION SERVICE SUITE FOR TZ270 1YR"
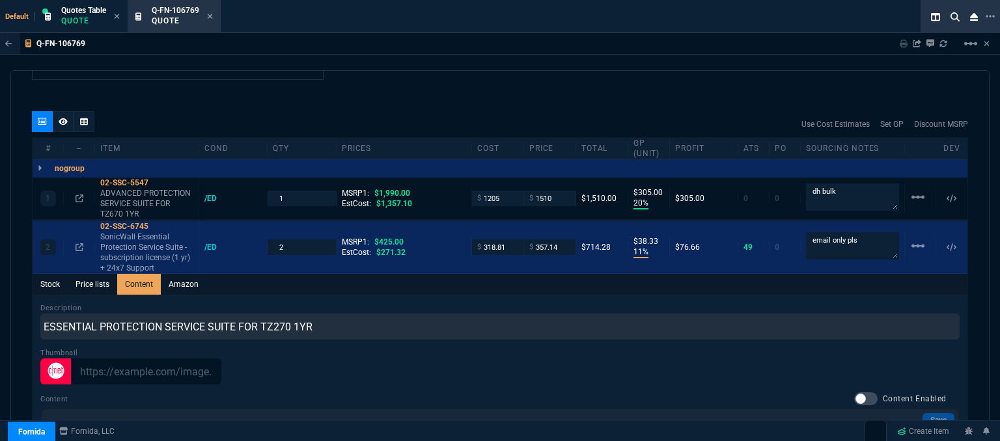
click at [450, 59] on div "Q-FN-106769 Sharing Q-FN-106769 Link Dev Link Share on Teams linear_scale quote…" at bounding box center [500, 270] width 1000 height 474
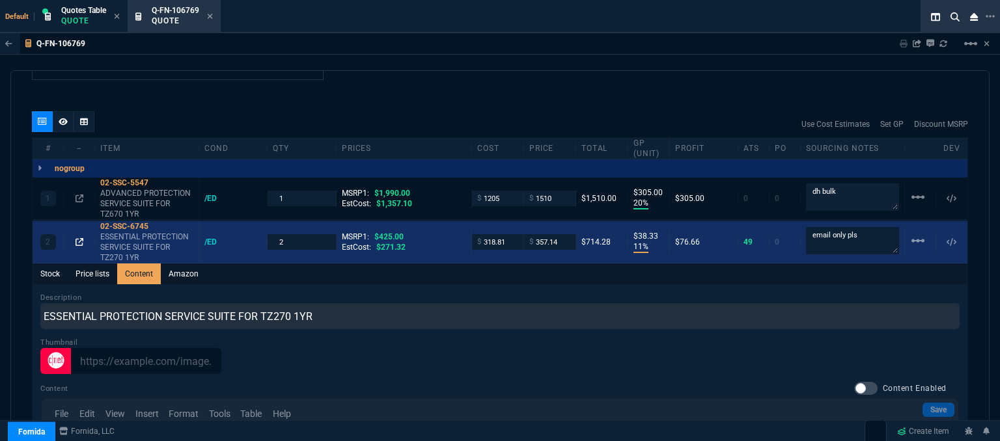
click at [78, 238] on icon at bounding box center [79, 242] width 8 height 8
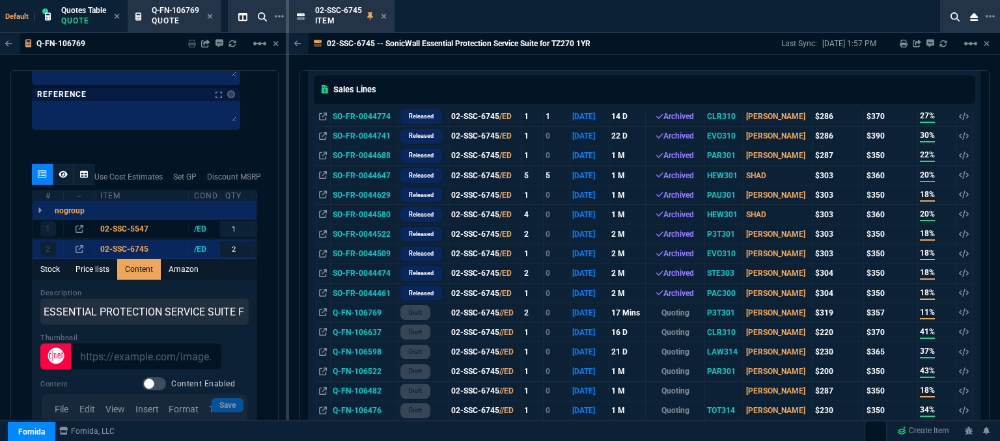
scroll to position [521, 0]
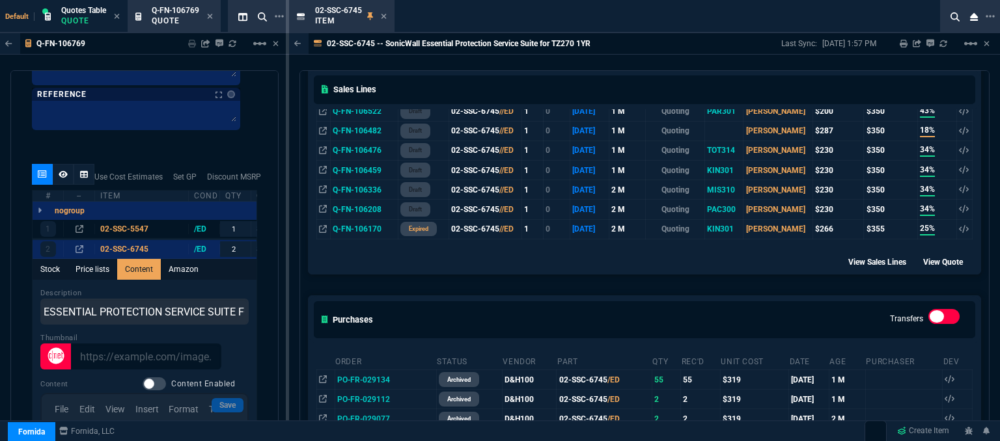
click at [523, 72] on div "Sales Lines" at bounding box center [644, 89] width 672 height 38
click at [382, 18] on icon at bounding box center [383, 16] width 5 height 5
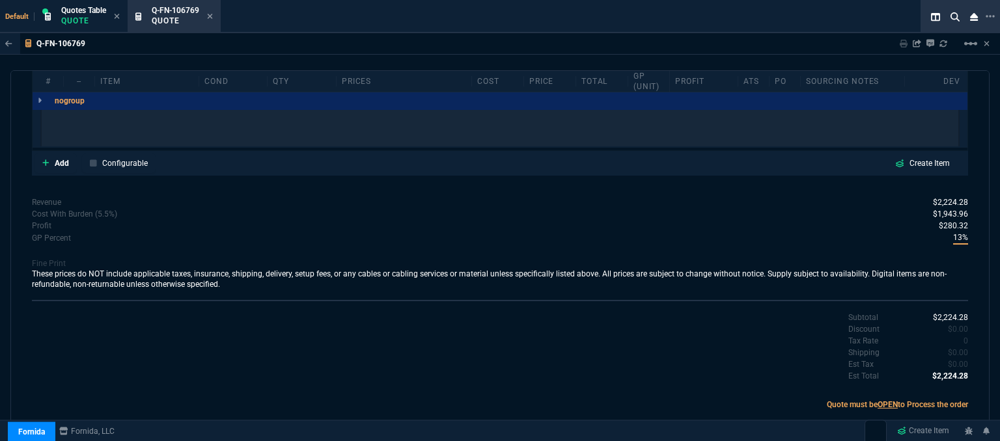
scroll to position [721, 0]
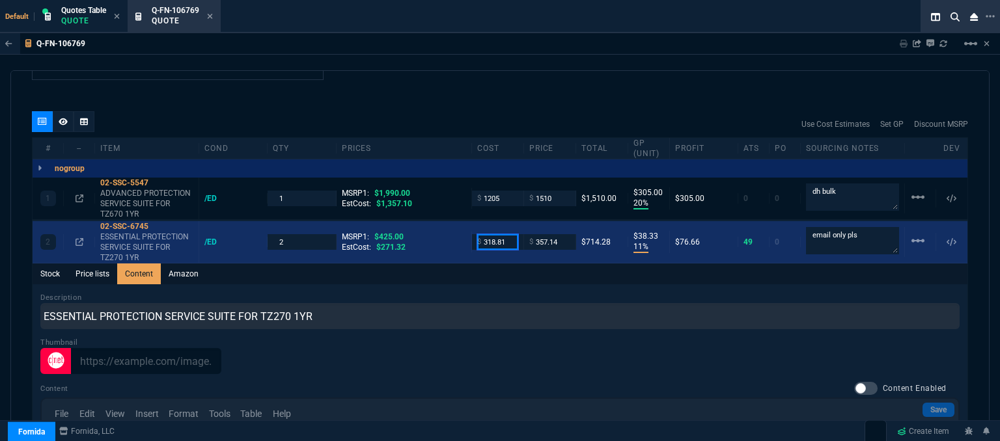
drag, startPoint x: 499, startPoint y: 230, endPoint x: 438, endPoint y: 230, distance: 60.5
click at [438, 230] on div "2 02-SSC-6745 ESSENTIAL PROTECTION SERVICE SUITE FOR TZ270 1YR /ED 2 MSRP1: $42…" at bounding box center [500, 242] width 935 height 42
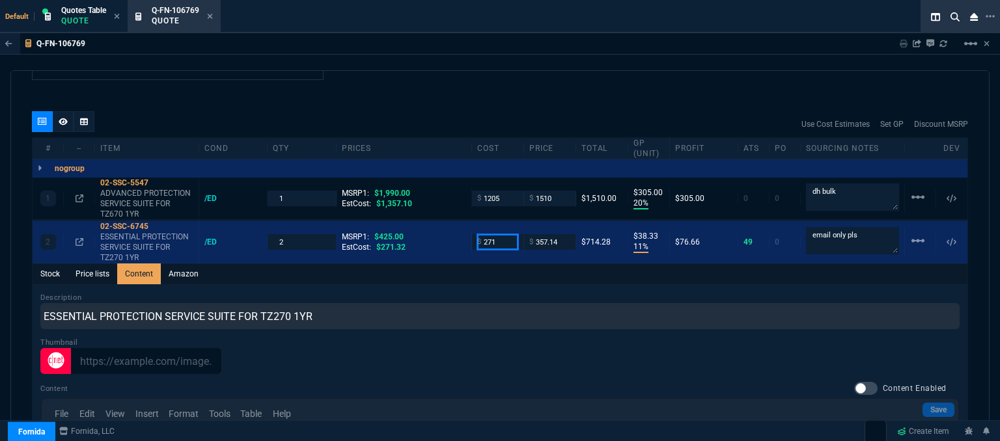
type input "271"
click at [430, 269] on div "Stock Price lists Content Amazon" at bounding box center [500, 274] width 935 height 21
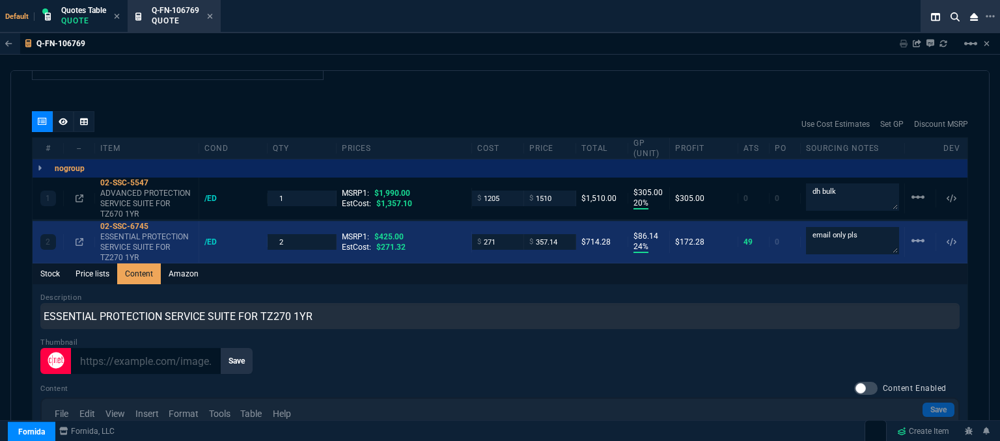
click at [200, 237] on div "/ED" at bounding box center [233, 242] width 68 height 10
click at [156, 223] on icon at bounding box center [157, 227] width 7 height 8
click at [560, 234] on input "357.14" at bounding box center [549, 241] width 41 height 15
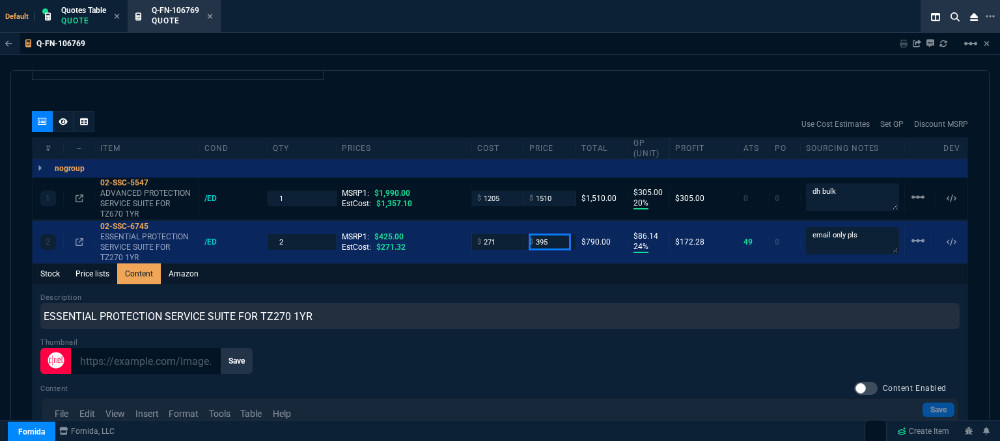
type input "395"
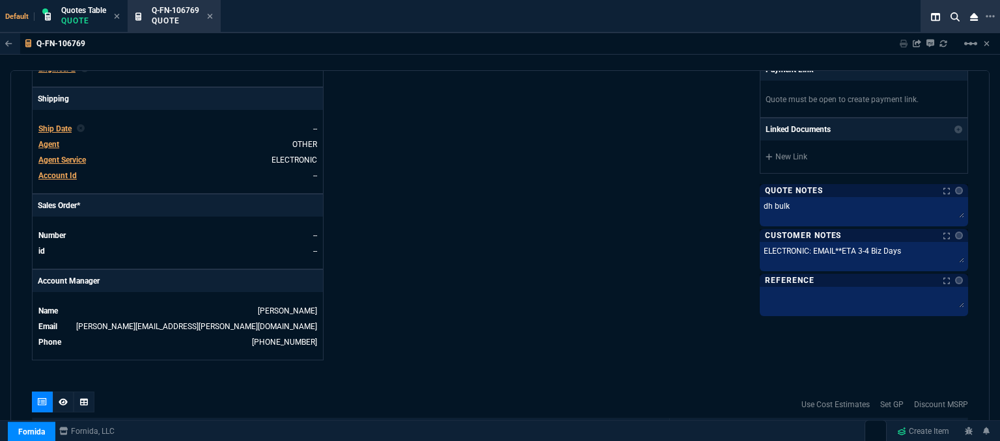
scroll to position [521, 0]
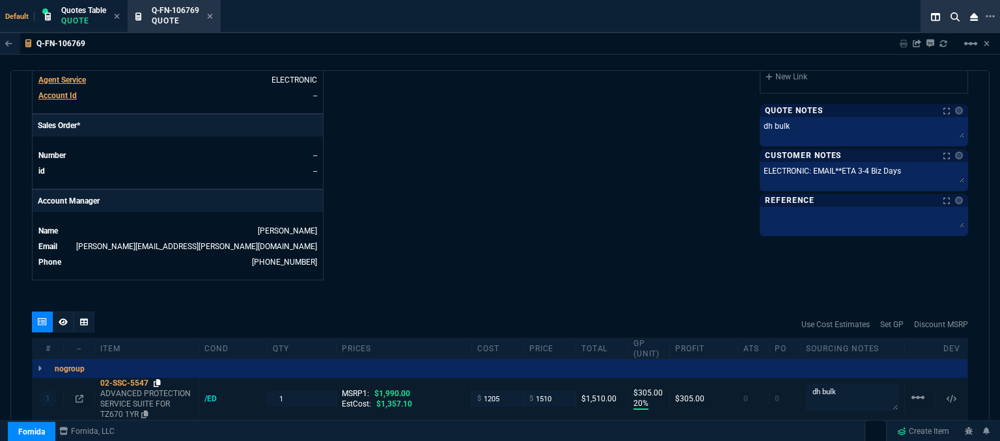
click at [156, 379] on icon at bounding box center [157, 383] width 7 height 8
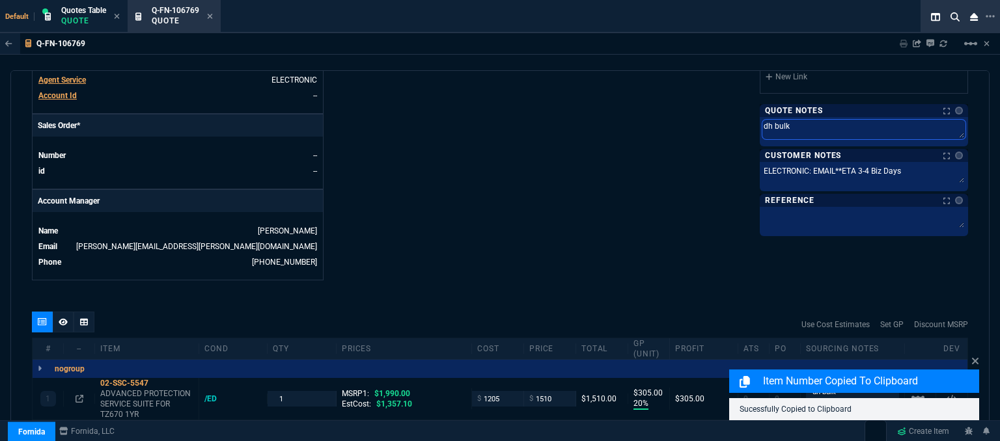
click at [821, 131] on textarea "dh bulk" at bounding box center [863, 130] width 203 height 20
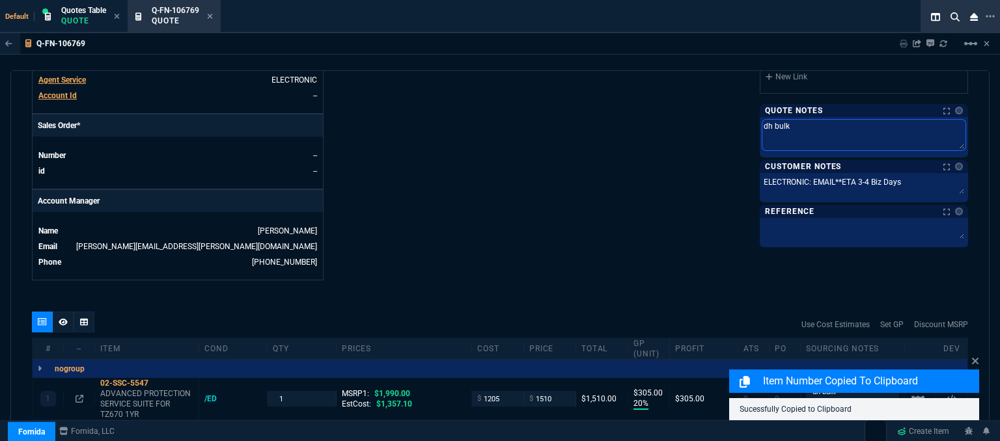
type textarea "dh bulk"
paste textarea "02-SSC-5547"
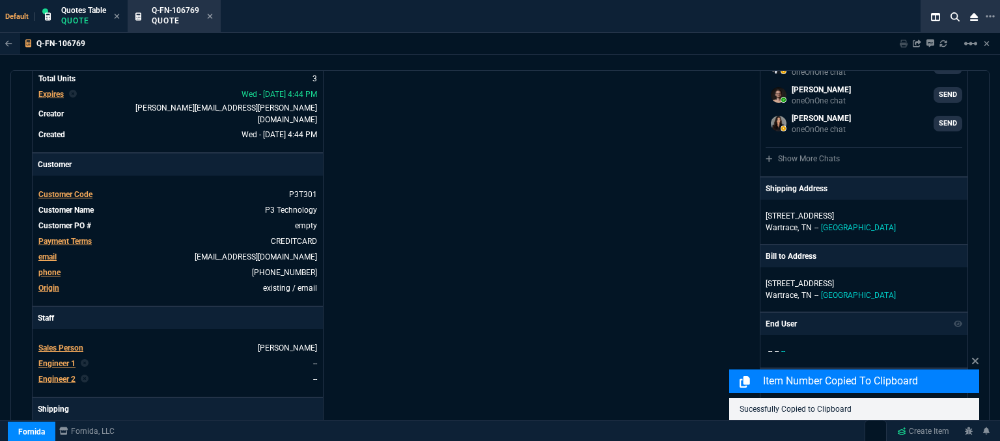
scroll to position [0, 0]
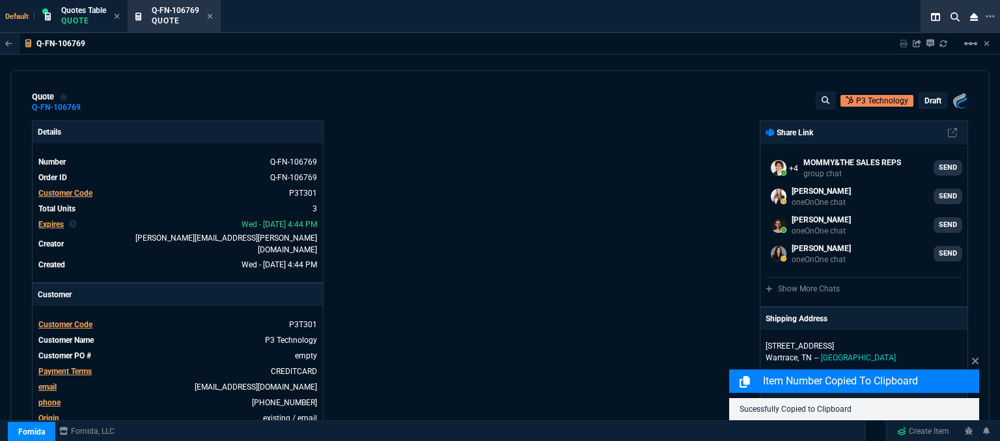
click at [924, 103] on p "draft" at bounding box center [932, 101] width 17 height 10
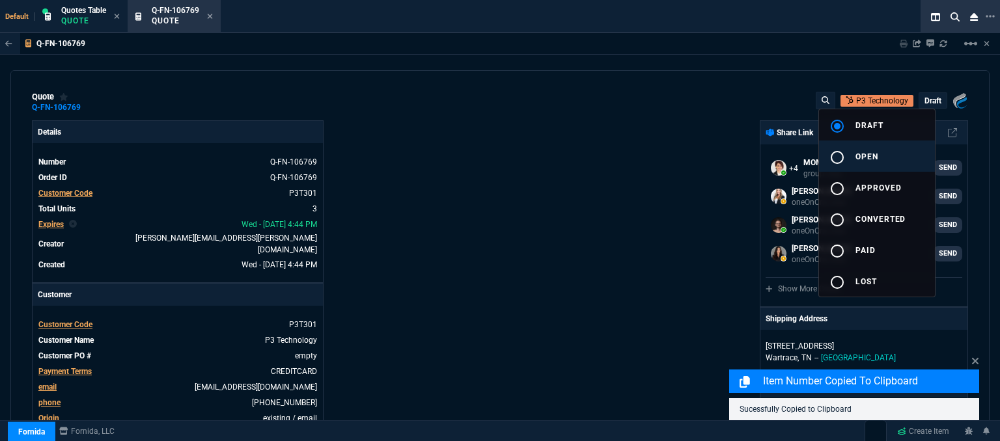
click at [877, 159] on span "open" at bounding box center [866, 156] width 23 height 9
click at [663, 180] on div at bounding box center [500, 220] width 1000 height 441
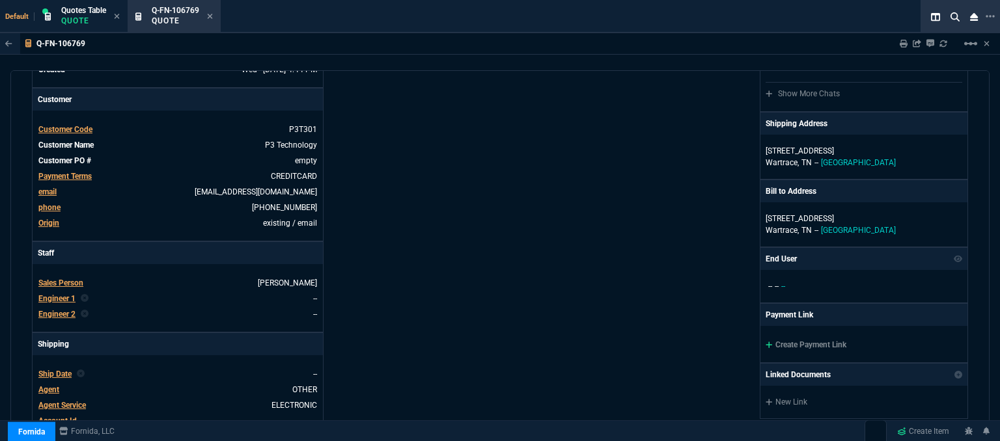
scroll to position [260, 0]
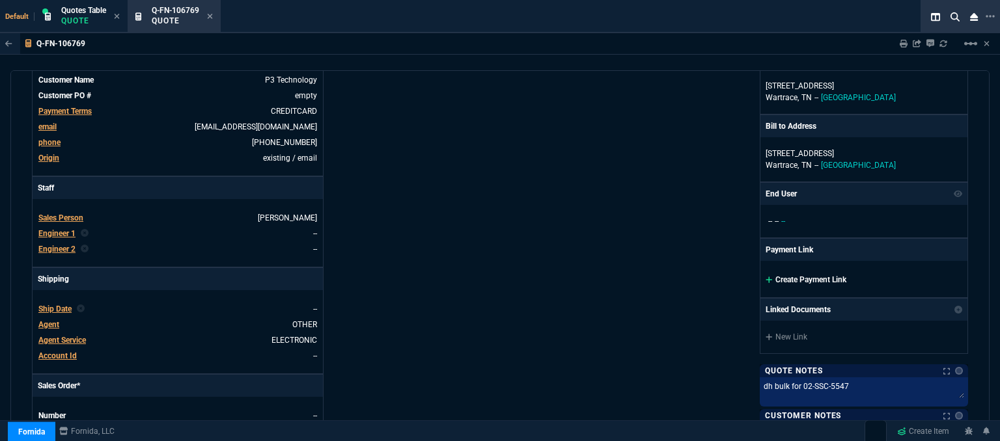
click at [765, 277] on icon at bounding box center [768, 280] width 7 height 8
click at [765, 279] on icon at bounding box center [768, 280] width 7 height 7
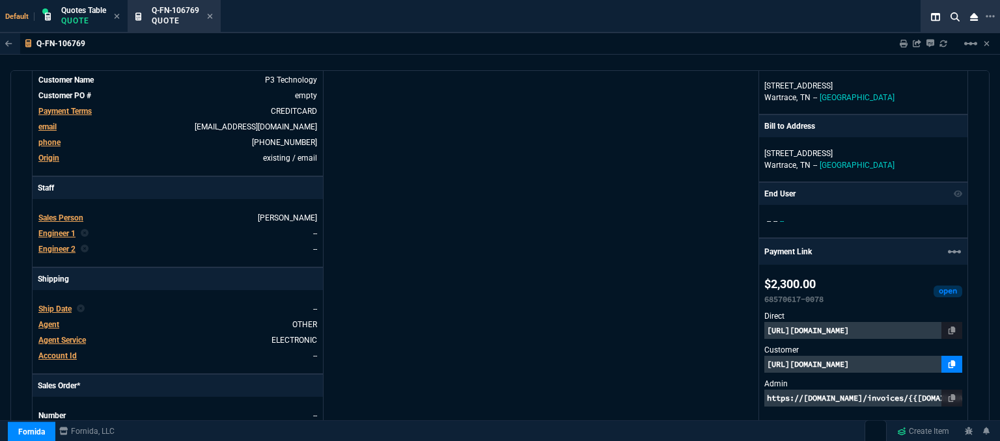
click at [948, 361] on icon at bounding box center [951, 365] width 7 height 8
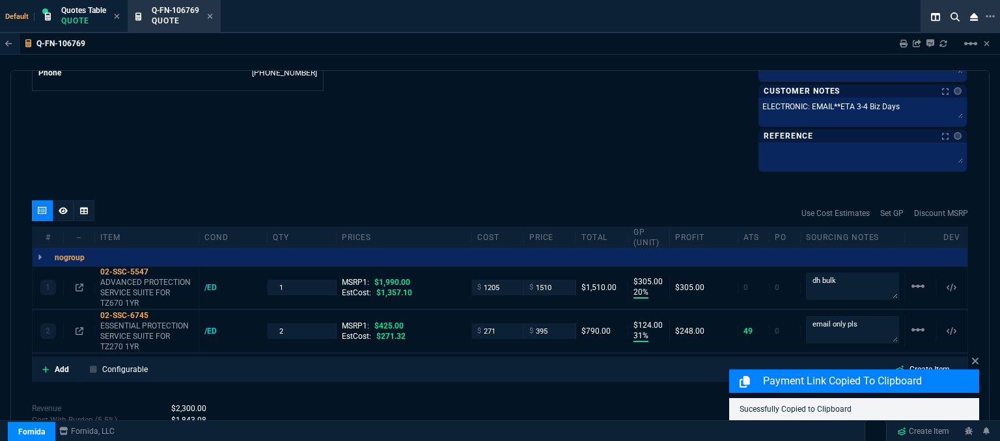
scroll to position [771, 0]
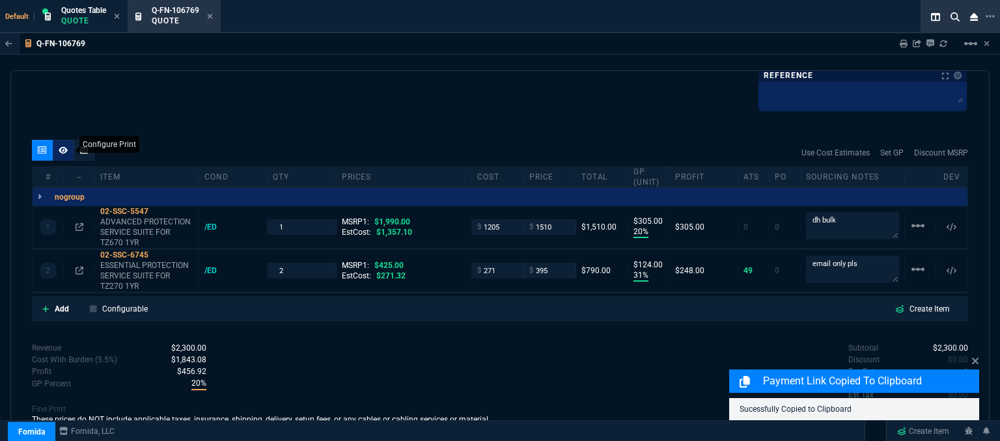
click at [65, 151] on icon at bounding box center [63, 150] width 9 height 8
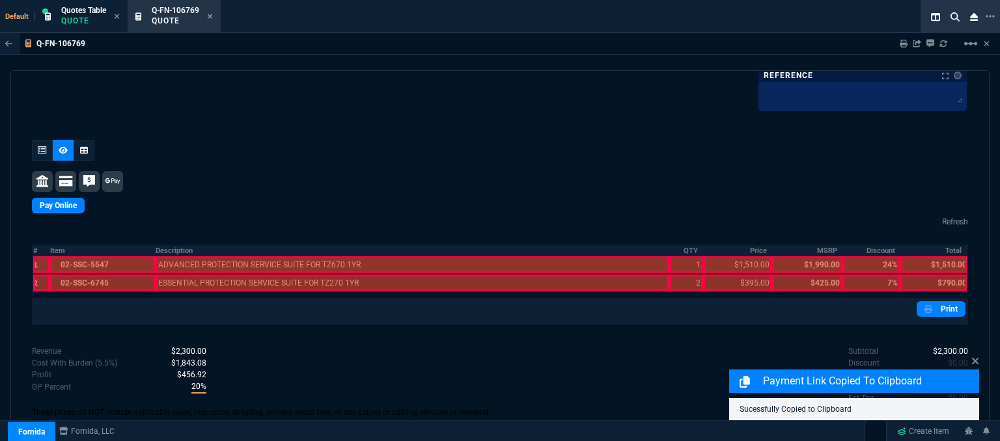
click at [103, 260] on div at bounding box center [102, 264] width 105 height 17
click at [103, 279] on div at bounding box center [102, 283] width 105 height 17
click at [205, 282] on div at bounding box center [413, 283] width 514 height 17
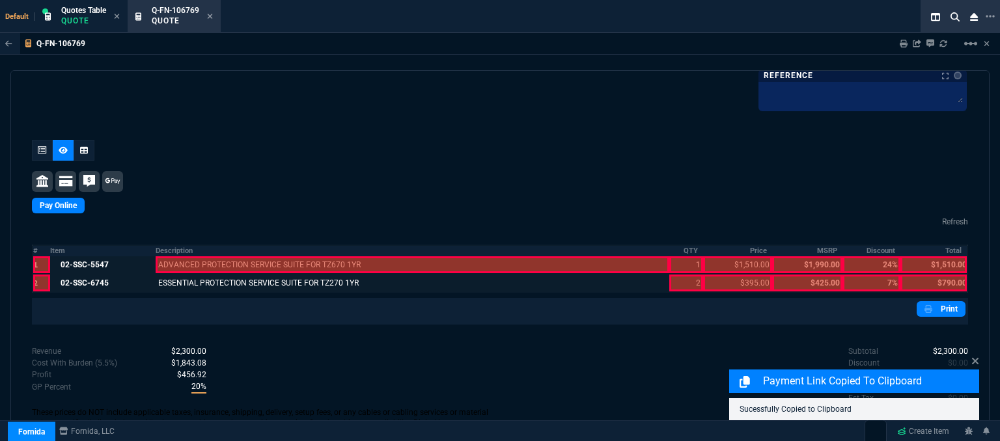
click at [206, 262] on div at bounding box center [413, 264] width 514 height 17
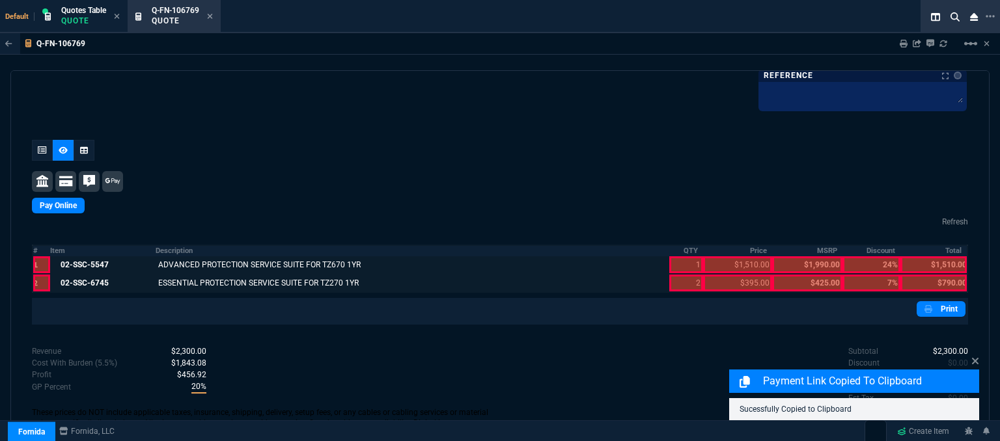
click at [671, 281] on div at bounding box center [685, 283] width 33 height 17
click at [673, 262] on div at bounding box center [685, 264] width 33 height 17
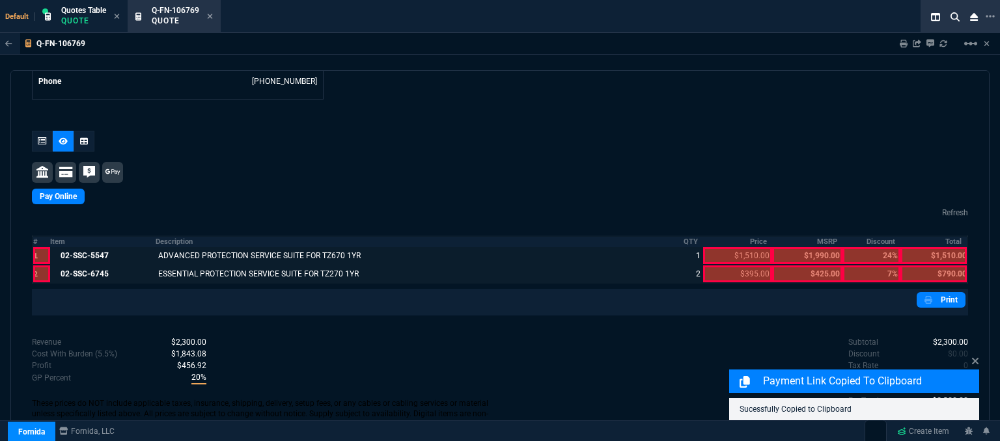
click at [747, 266] on div at bounding box center [737, 274] width 69 height 17
click at [741, 247] on div at bounding box center [737, 255] width 69 height 17
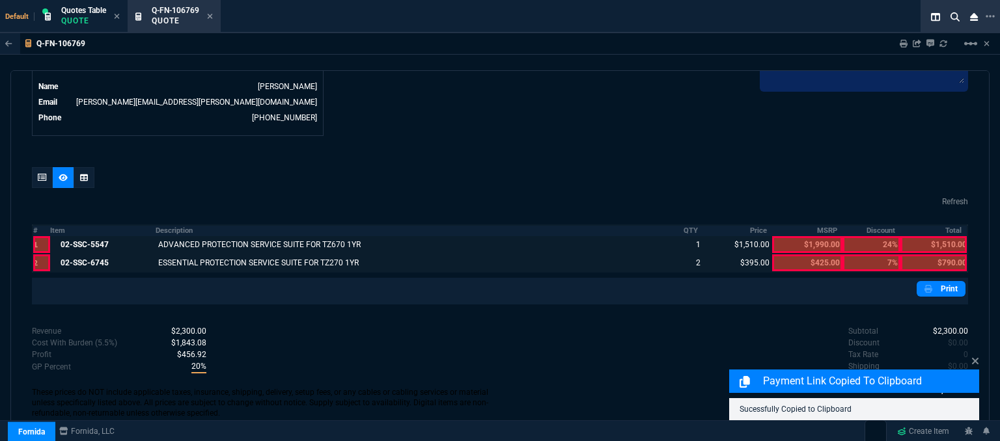
scroll to position [653, 0]
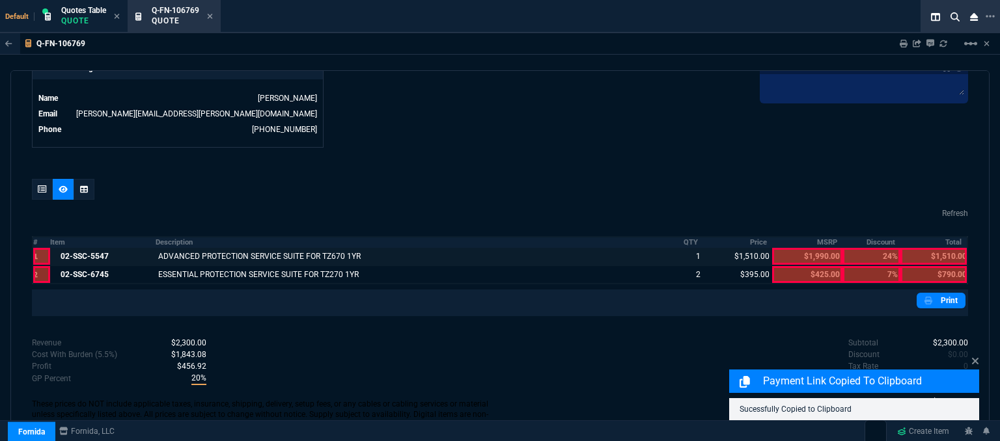
click at [929, 248] on div at bounding box center [933, 256] width 66 height 17
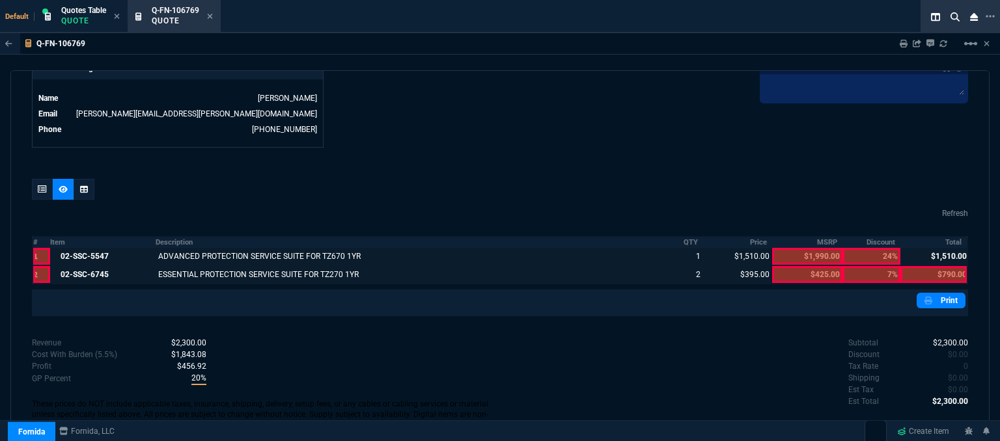
click at [931, 267] on div at bounding box center [933, 274] width 66 height 17
click at [937, 293] on link "Print" at bounding box center [940, 301] width 49 height 16
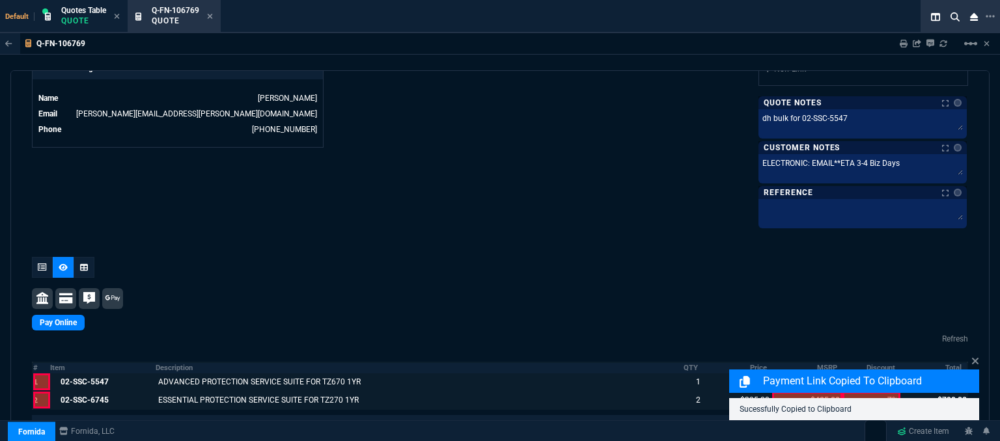
click at [942, 418] on link "Print" at bounding box center [940, 426] width 49 height 16
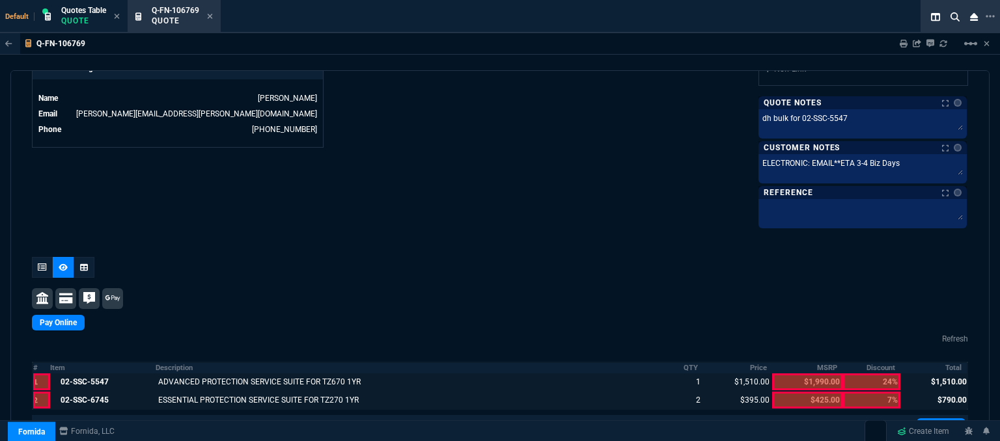
click at [211, 15] on icon at bounding box center [210, 16] width 6 height 8
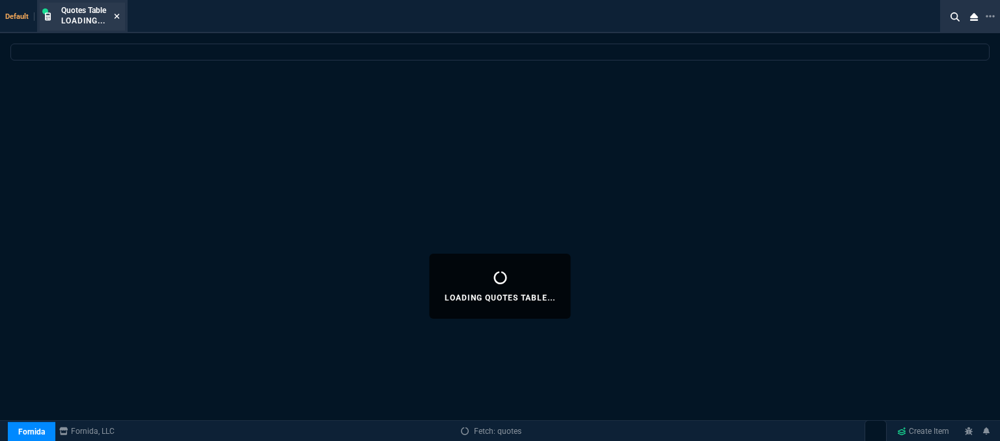
click at [117, 16] on icon at bounding box center [117, 16] width 5 height 5
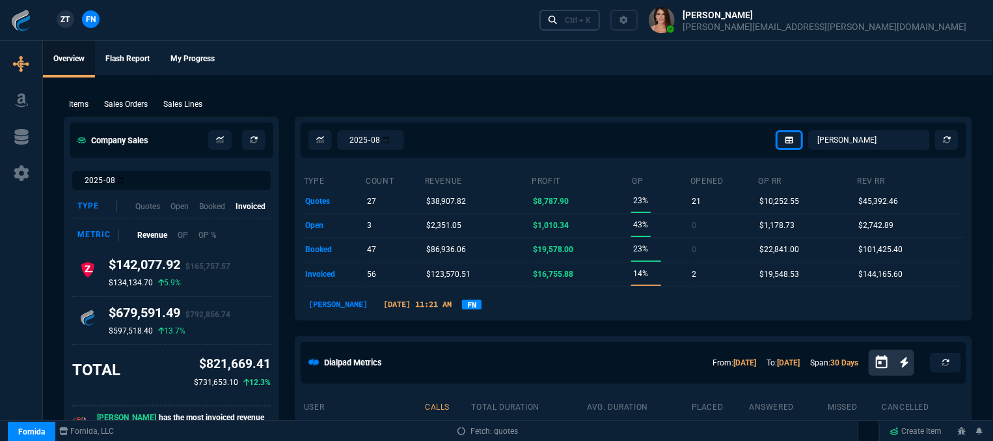
click at [591, 21] on div "Ctrl + K" at bounding box center [578, 20] width 26 height 10
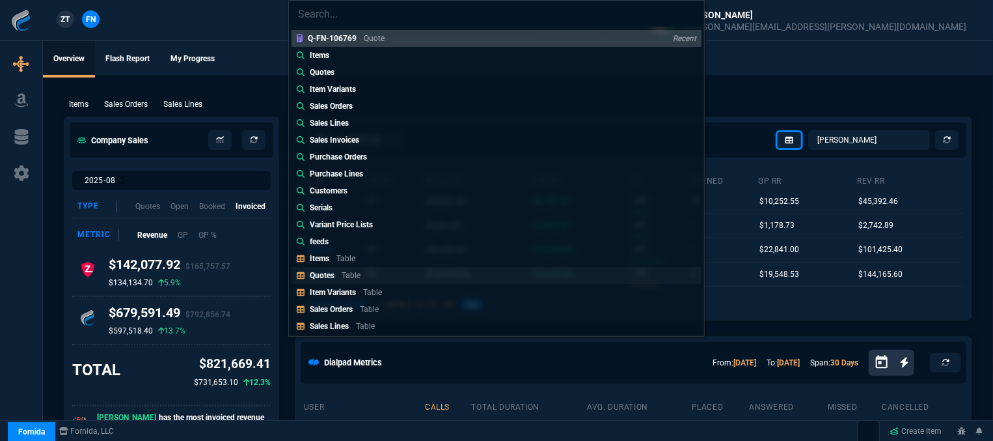
click at [374, 274] on link "Quotes Table" at bounding box center [497, 275] width 410 height 17
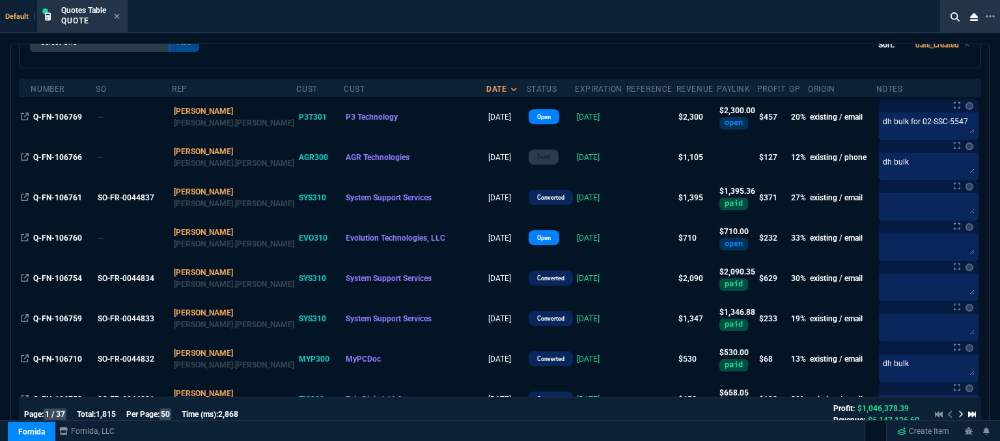
scroll to position [0, 0]
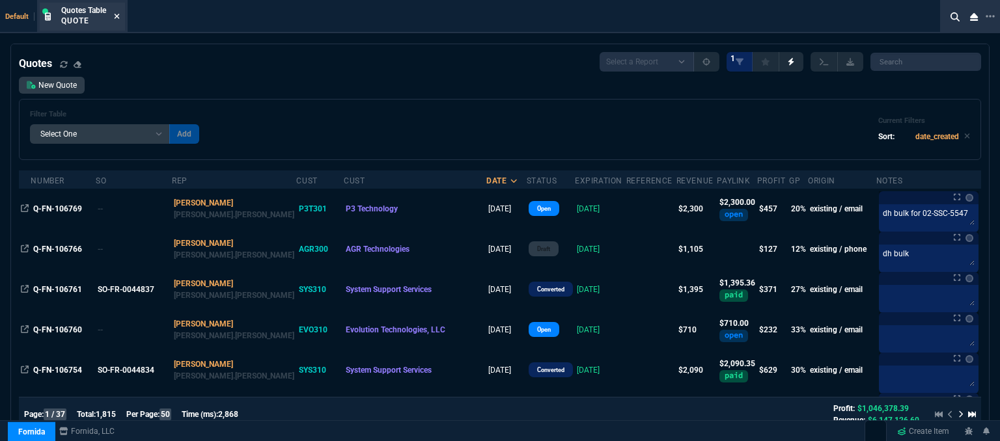
click at [117, 15] on icon at bounding box center [117, 16] width 6 height 8
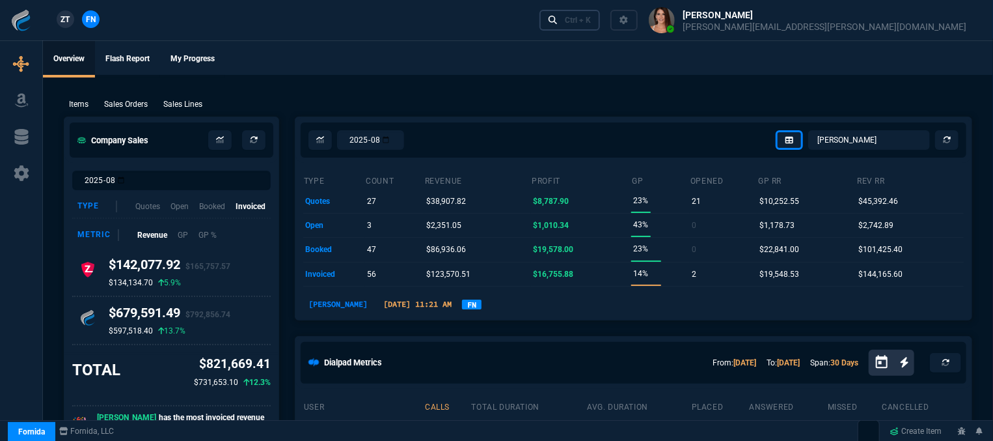
click at [591, 21] on div "Ctrl + K" at bounding box center [578, 20] width 26 height 10
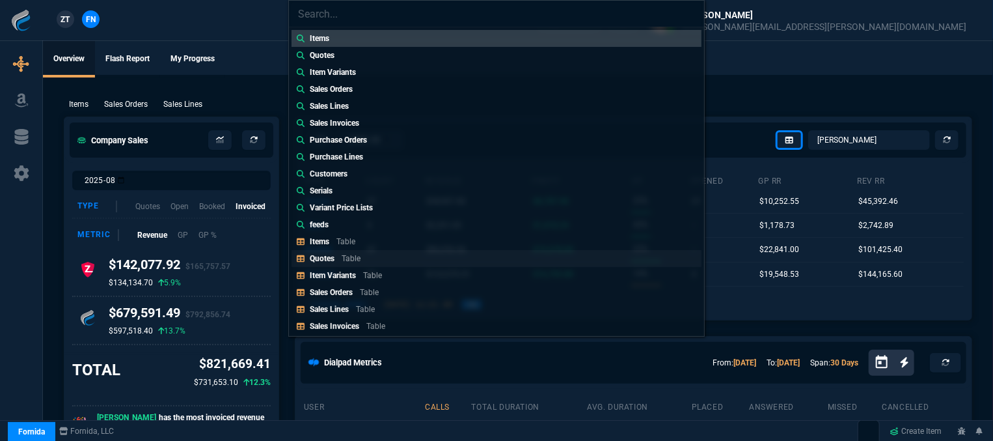
click at [353, 262] on p "Table" at bounding box center [351, 258] width 19 height 9
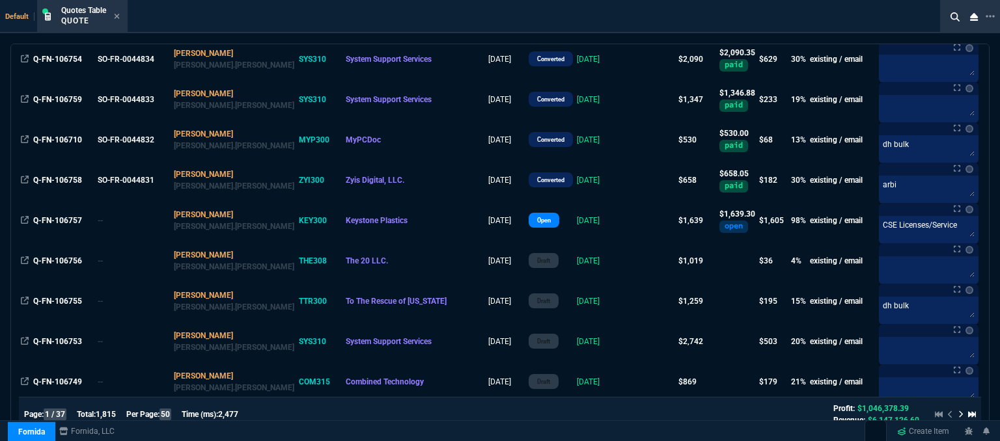
scroll to position [325, 0]
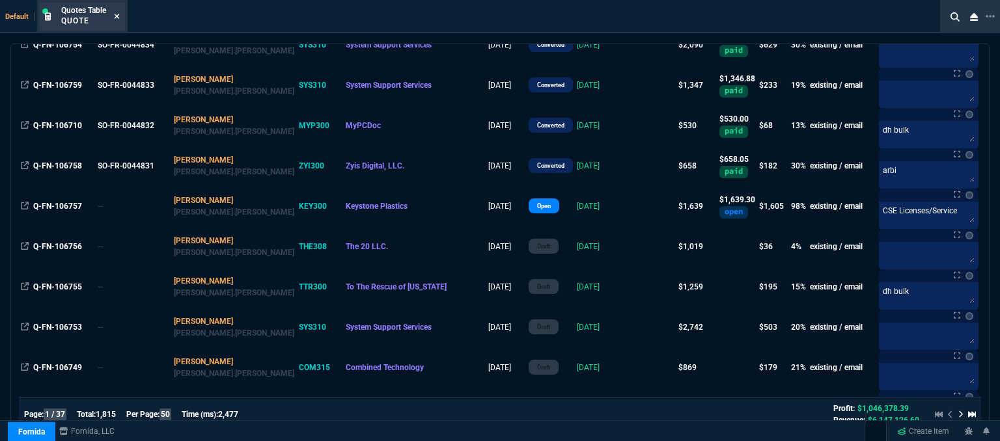
click at [117, 18] on icon at bounding box center [117, 16] width 6 height 8
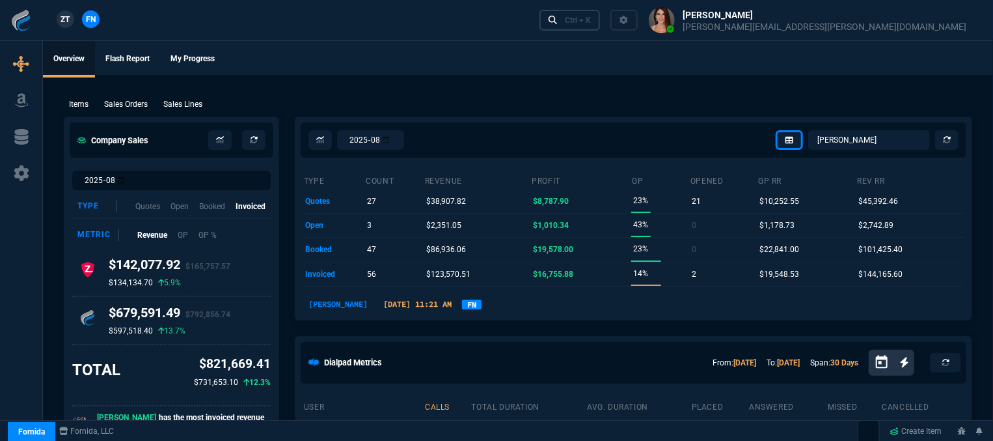
click at [601, 28] on link "Ctrl + K" at bounding box center [570, 20] width 61 height 20
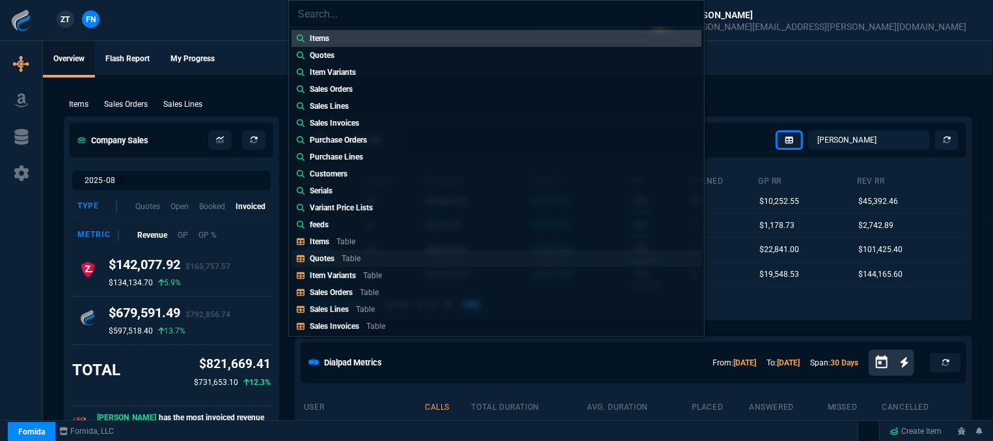
click at [331, 258] on p "Quotes" at bounding box center [322, 258] width 25 height 9
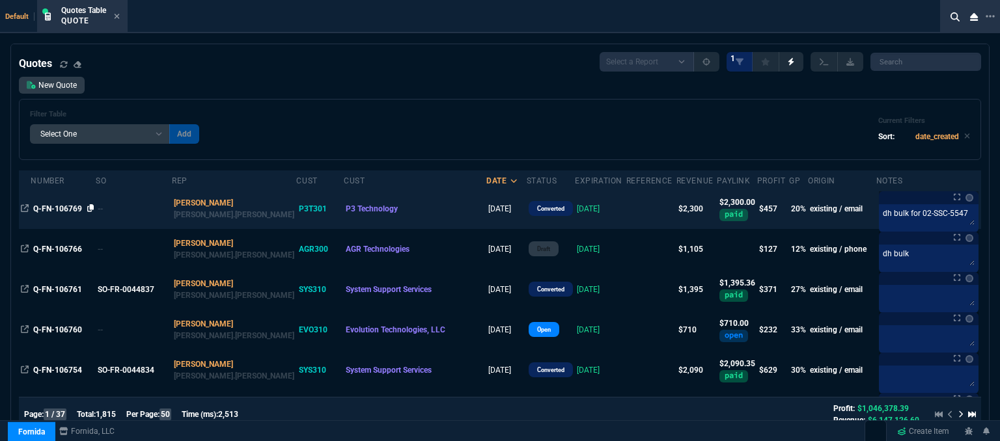
click at [87, 210] on icon at bounding box center [90, 208] width 7 height 8
click at [626, 215] on td at bounding box center [651, 209] width 50 height 40
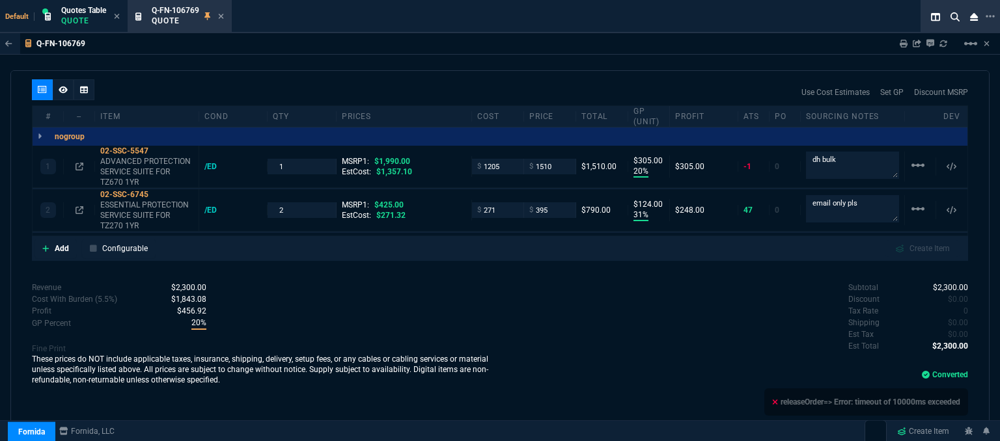
scroll to position [781, 0]
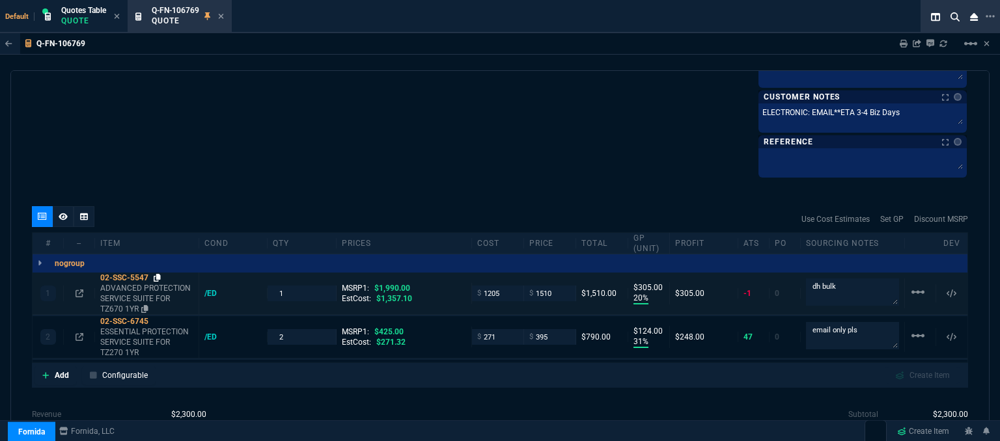
click at [157, 277] on icon at bounding box center [157, 278] width 7 height 8
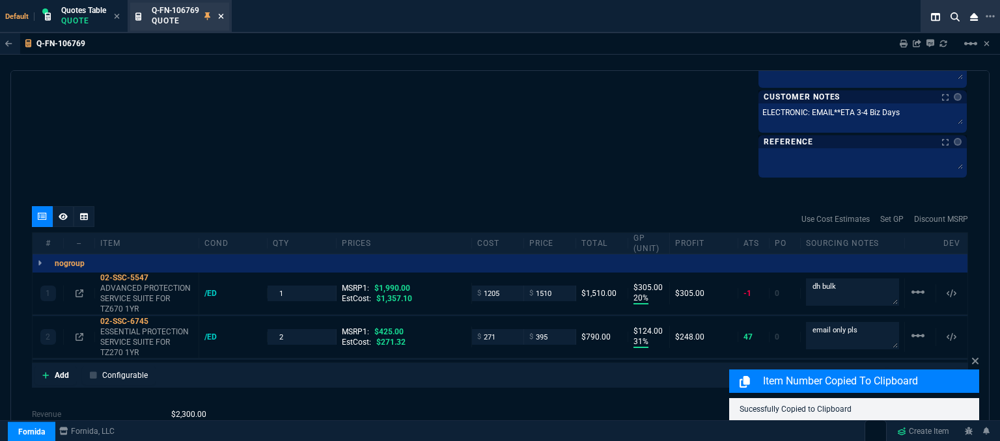
click at [222, 18] on icon at bounding box center [221, 16] width 6 height 8
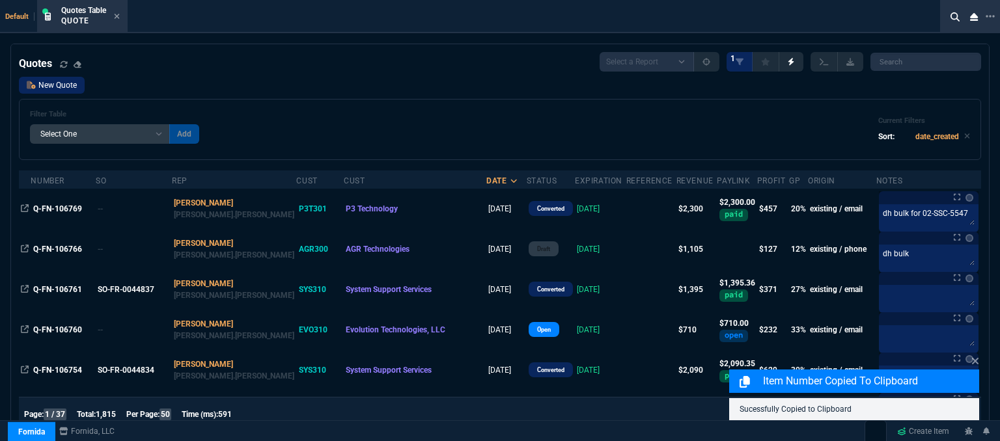
click at [63, 85] on link "New Quote" at bounding box center [52, 85] width 66 height 17
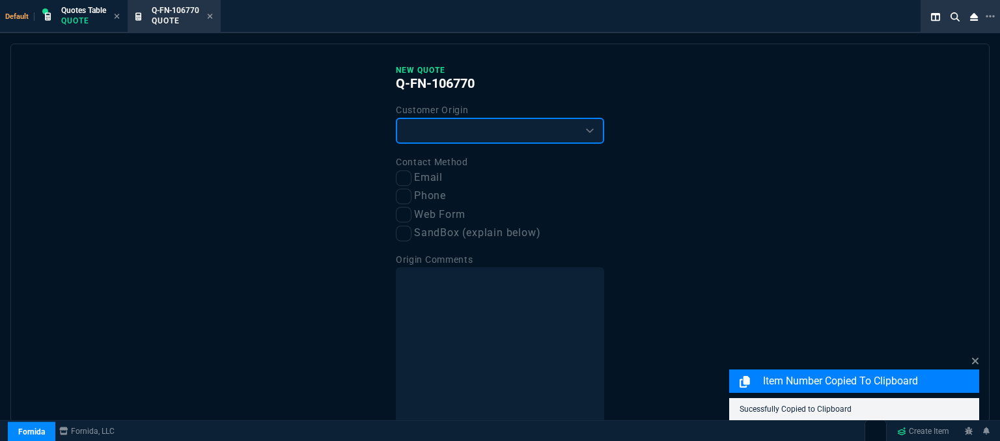
click at [449, 133] on select "Existing Customer Amazon Lead (first order) Website Lead (first order) Called (…" at bounding box center [500, 131] width 208 height 26
click at [396, 118] on select "Existing Customer Amazon Lead (first order) Website Lead (first order) Called (…" at bounding box center [500, 131] width 208 height 26
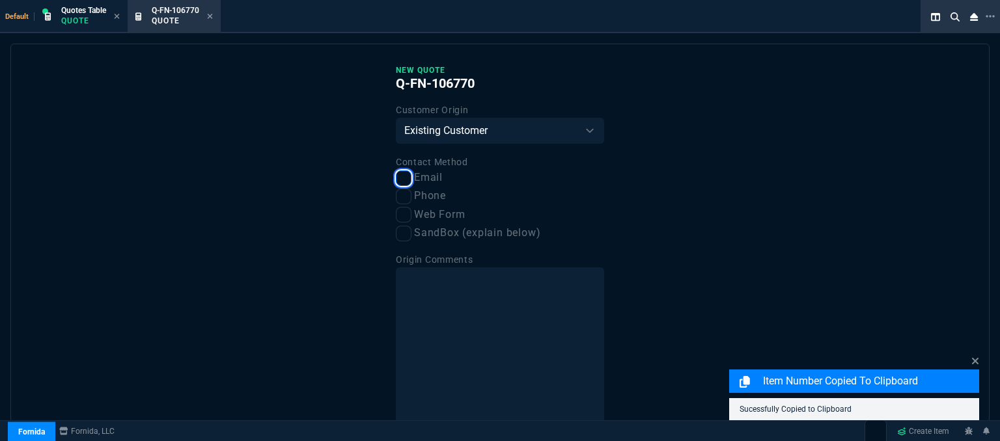
click at [400, 185] on input "Email" at bounding box center [404, 179] width 16 height 16
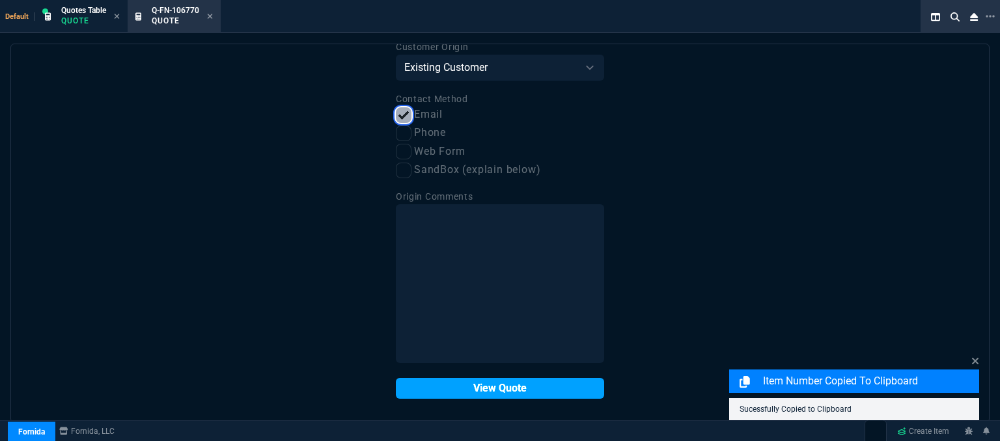
scroll to position [66, 0]
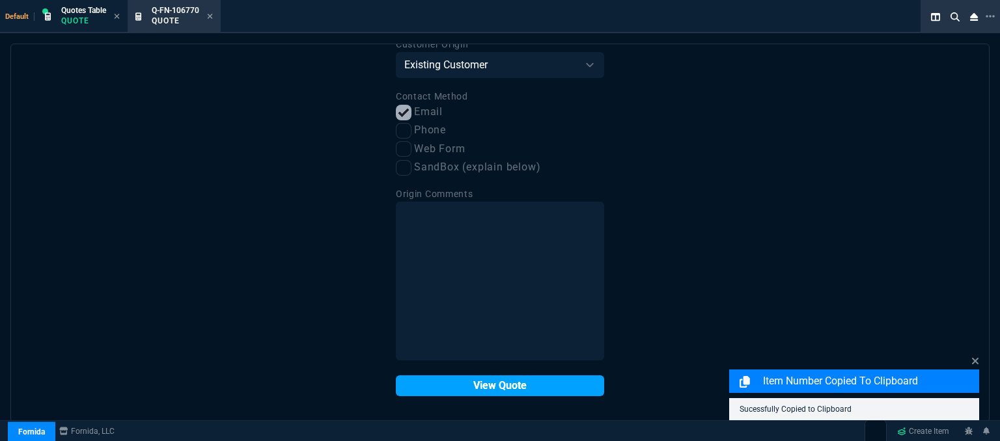
click at [471, 389] on button "View Quote" at bounding box center [500, 386] width 208 height 21
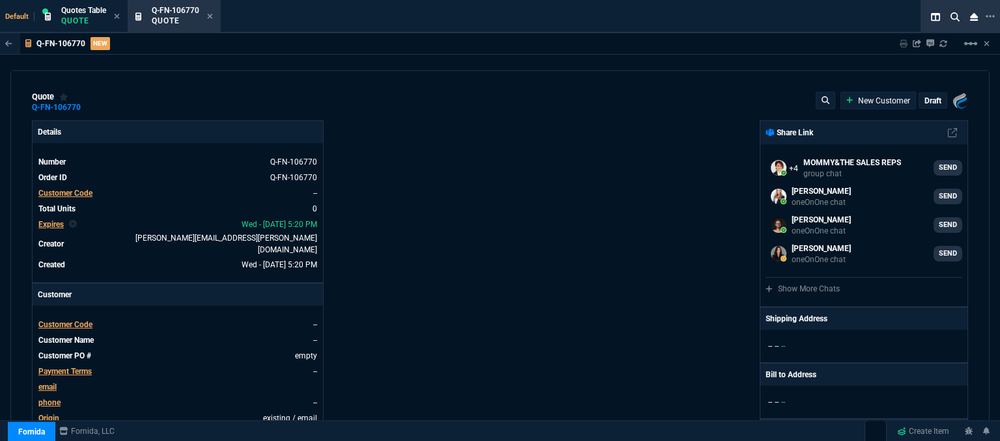
select select "12: [PERSON_NAME]"
click at [62, 320] on span "Customer Code" at bounding box center [65, 324] width 54 height 9
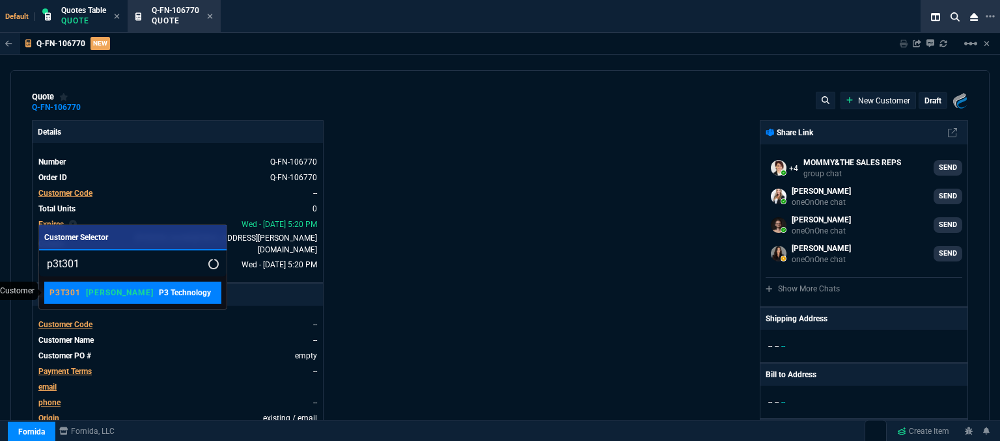
type input "p3t301"
click at [96, 288] on p "[PERSON_NAME]" at bounding box center [119, 293] width 67 height 10
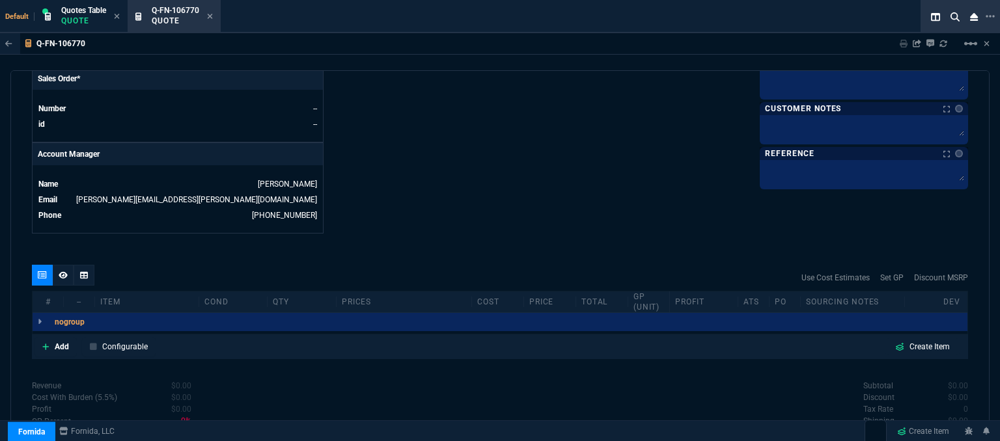
scroll to position [623, 0]
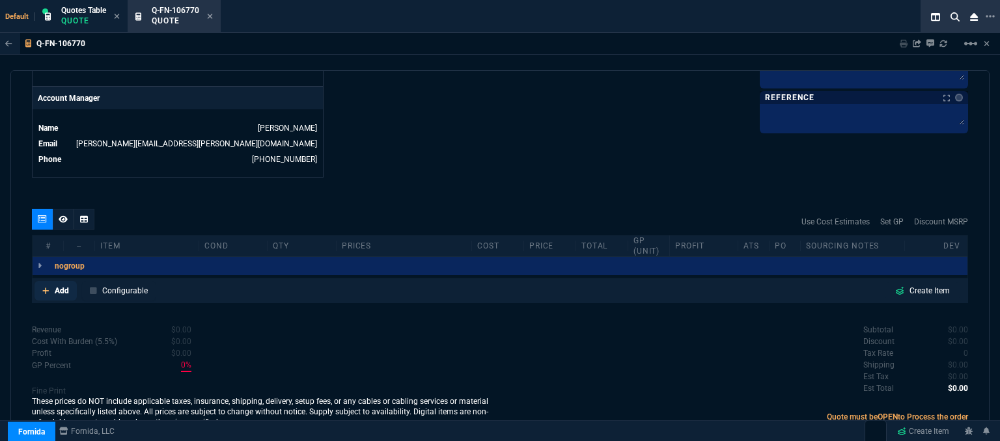
click at [46, 287] on icon at bounding box center [45, 291] width 7 height 8
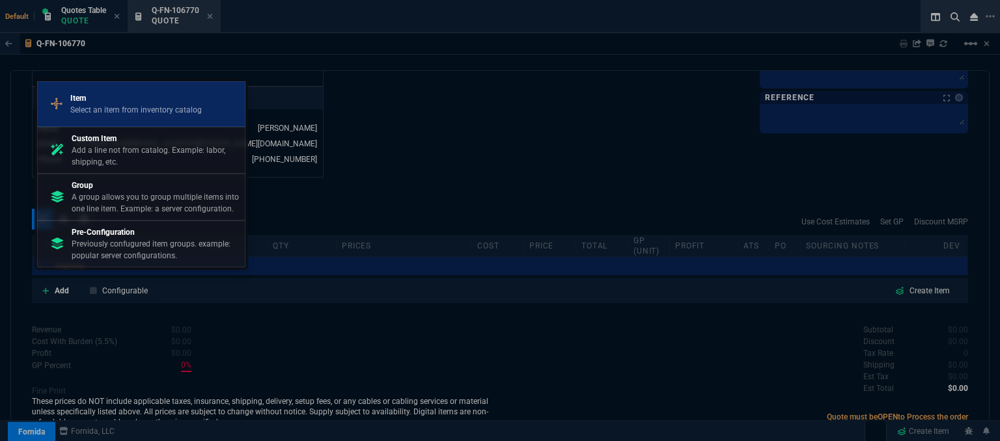
click at [122, 113] on p "Select an item from inventory catalog" at bounding box center [135, 110] width 131 height 12
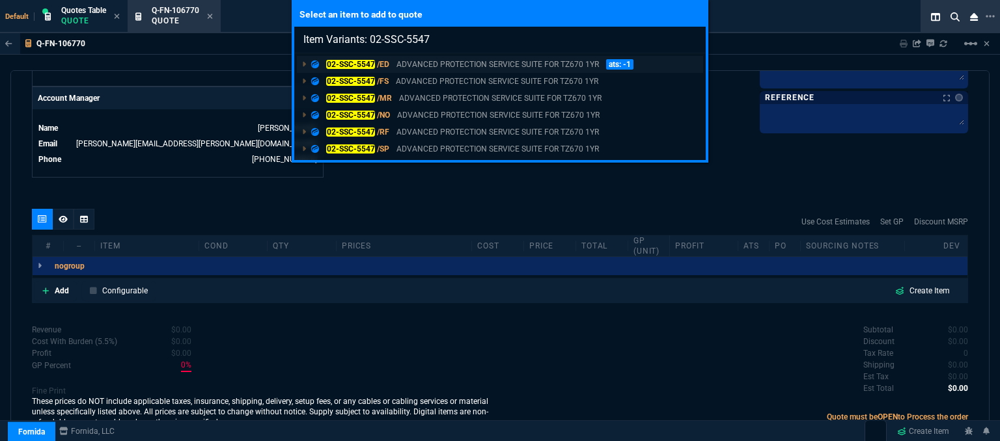
type input "Item Variants: 02-SSC-5547"
click at [509, 64] on p "ADVANCED PROTECTION SERVICE SUITE FOR TZ670 1YR" at bounding box center [497, 65] width 202 height 12
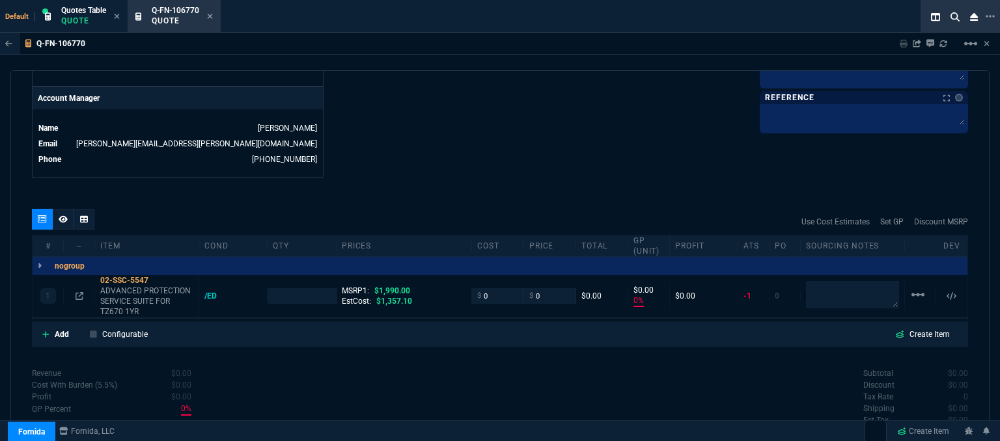
type input "0"
type input "100"
click at [494, 288] on input "0" at bounding box center [497, 295] width 41 height 15
type input "1343"
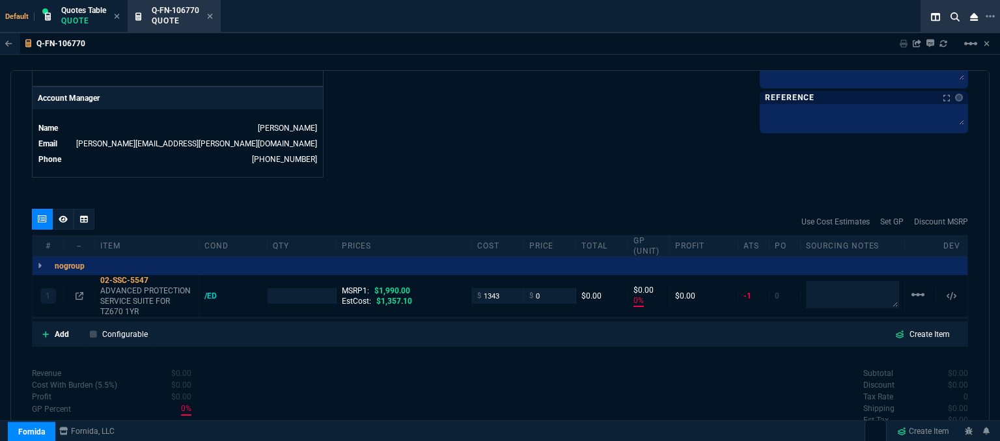
type input "1"
type input "1343"
type input "-100"
type input "-1343"
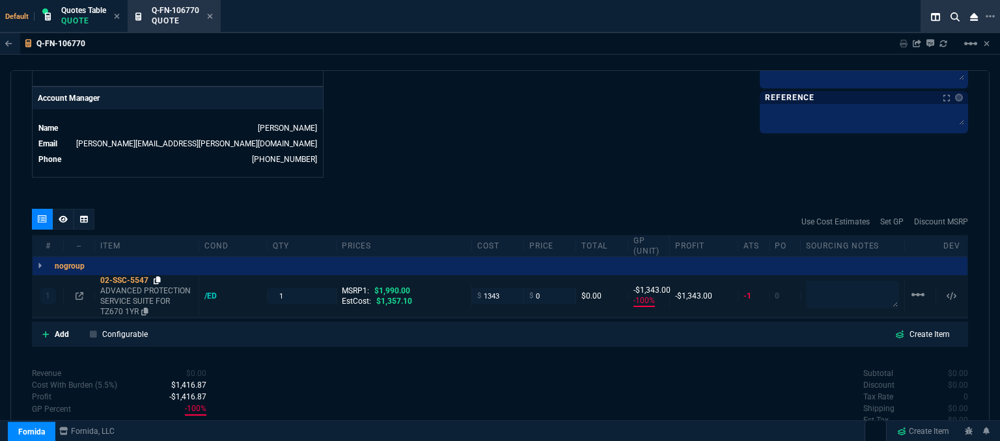
click at [157, 277] on icon at bounding box center [157, 281] width 7 height 8
click at [541, 288] on input "0" at bounding box center [549, 295] width 41 height 15
type input "1510"
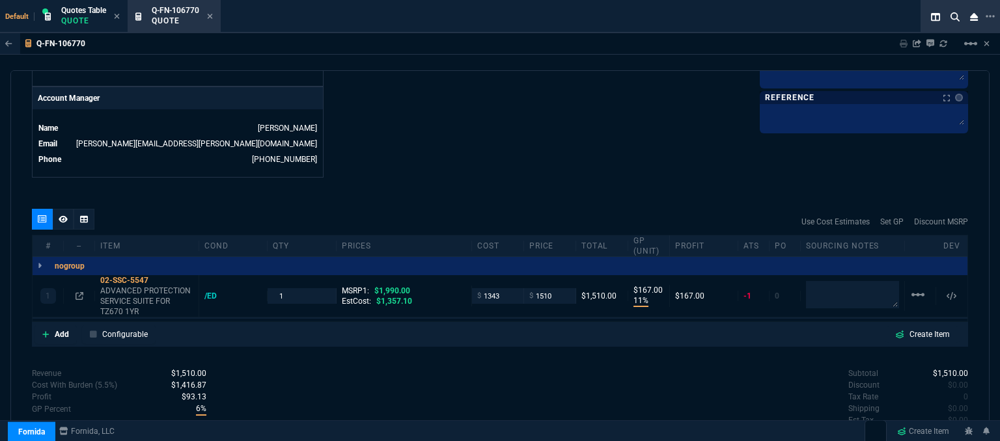
type input "11"
type input "167"
type input "24"
click at [553, 288] on input "1510" at bounding box center [549, 295] width 41 height 15
type input "1588"
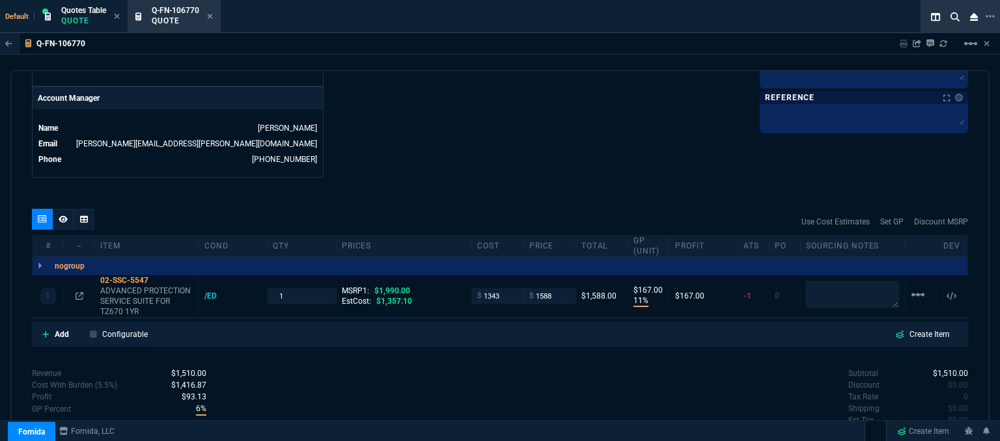
type input "1588"
type input "15"
type input "245"
type input "20"
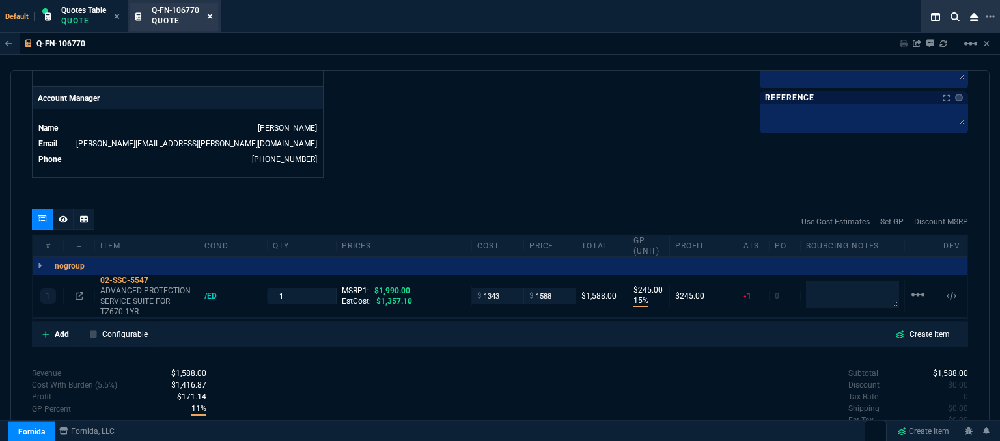
click at [208, 16] on icon at bounding box center [210, 16] width 6 height 8
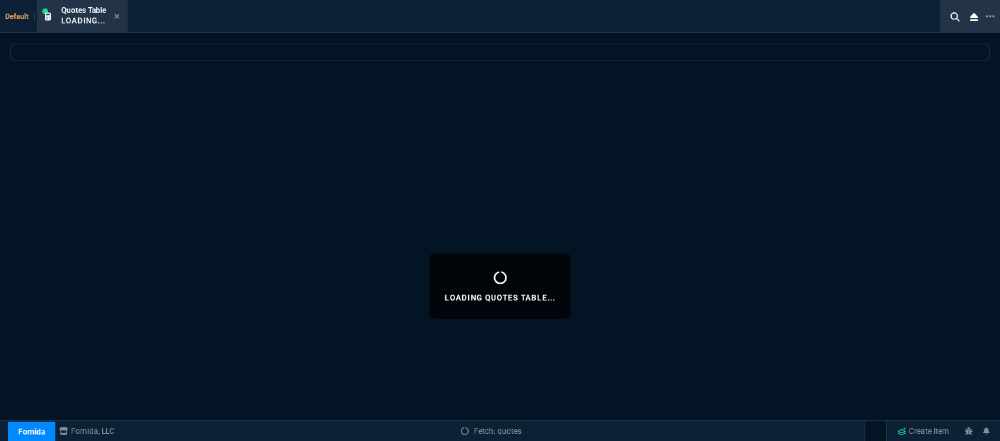
select select
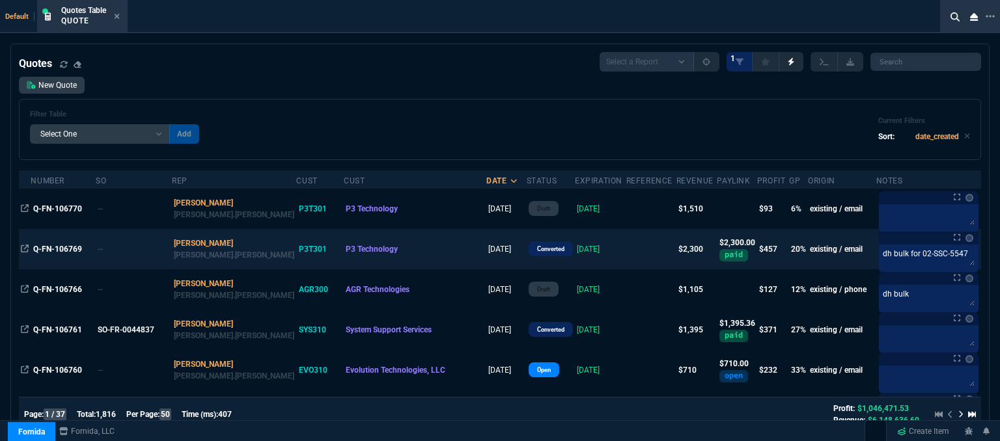
click at [626, 257] on td at bounding box center [651, 249] width 50 height 40
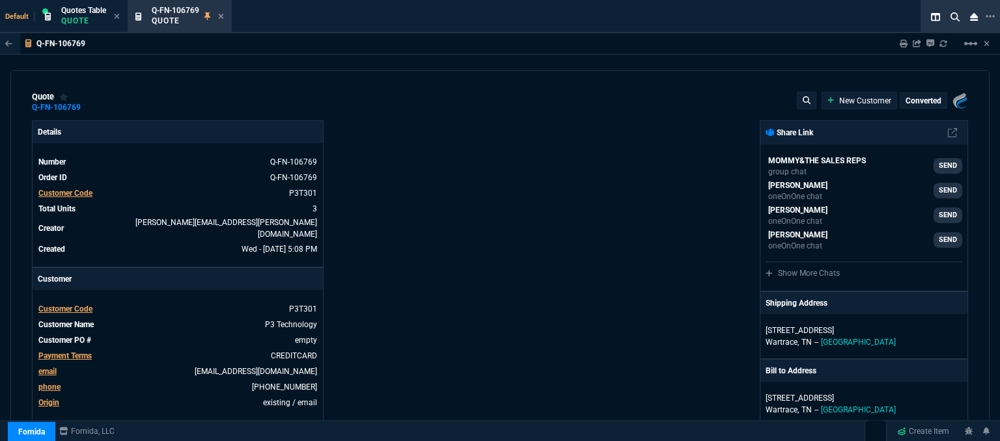
type input "1990"
type input "425"
type input "20"
type input "305"
type input "31"
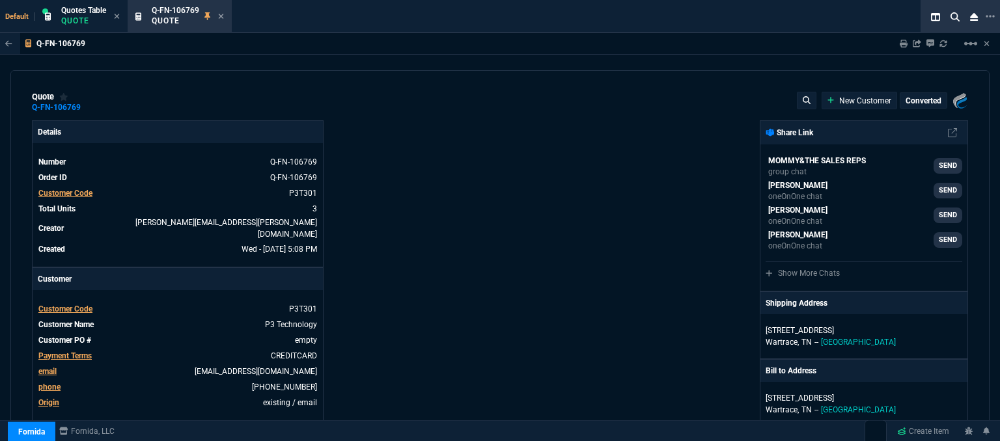
type input "124"
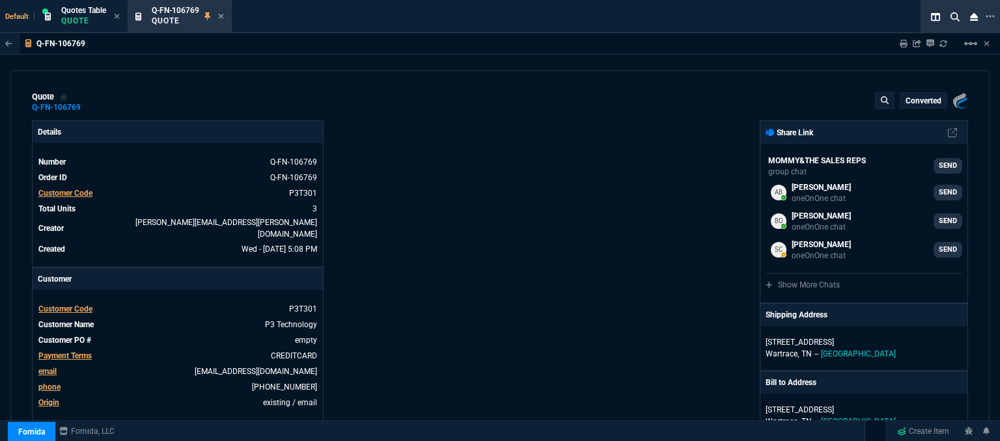
type input "24"
type input "7"
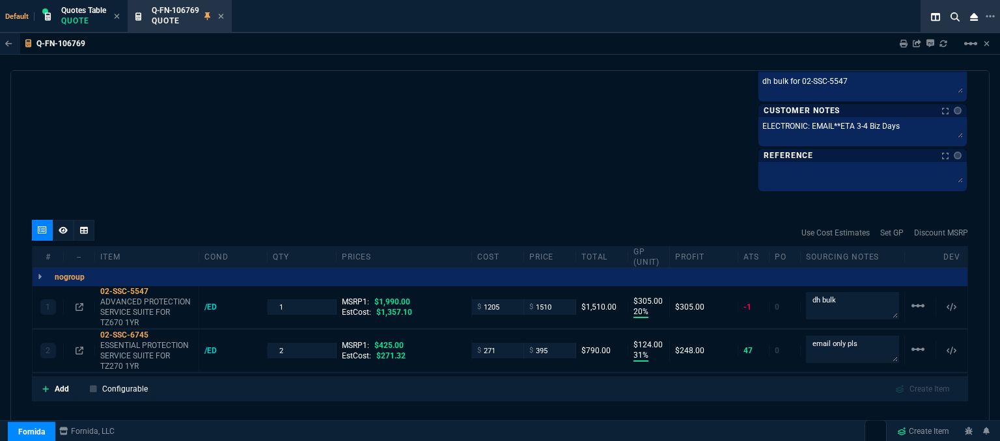
scroll to position [846, 0]
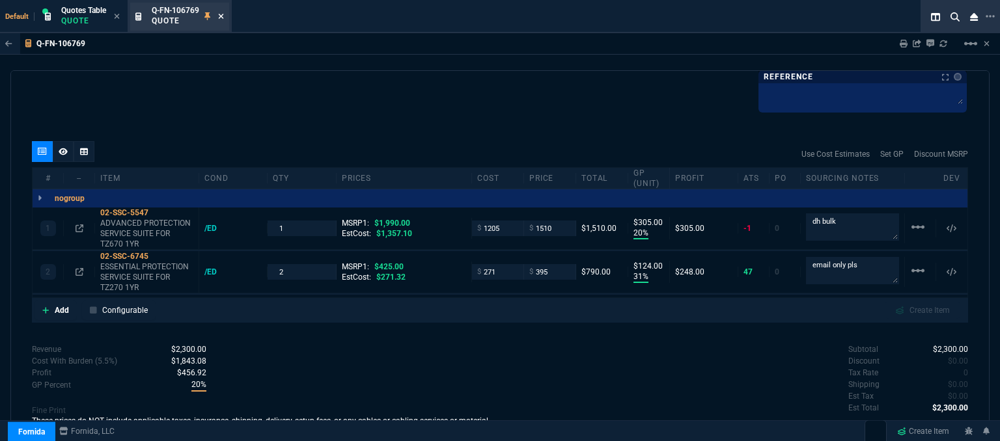
click at [224, 18] on icon at bounding box center [221, 16] width 5 height 5
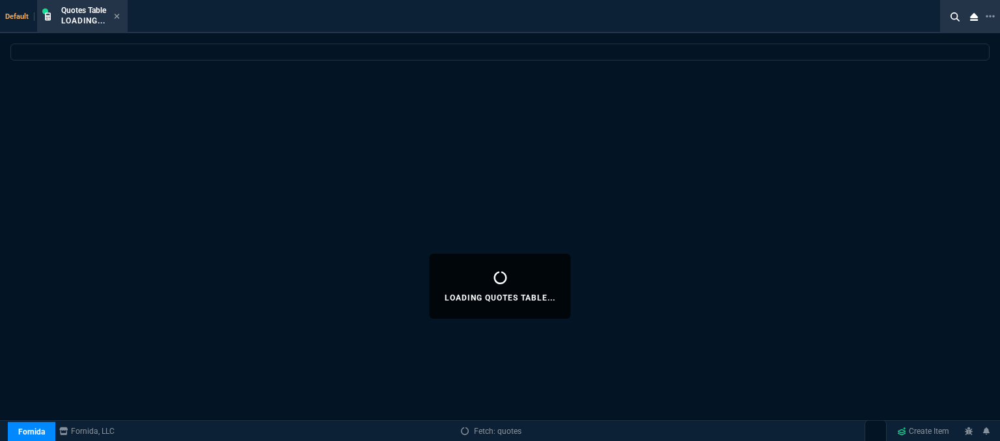
select select
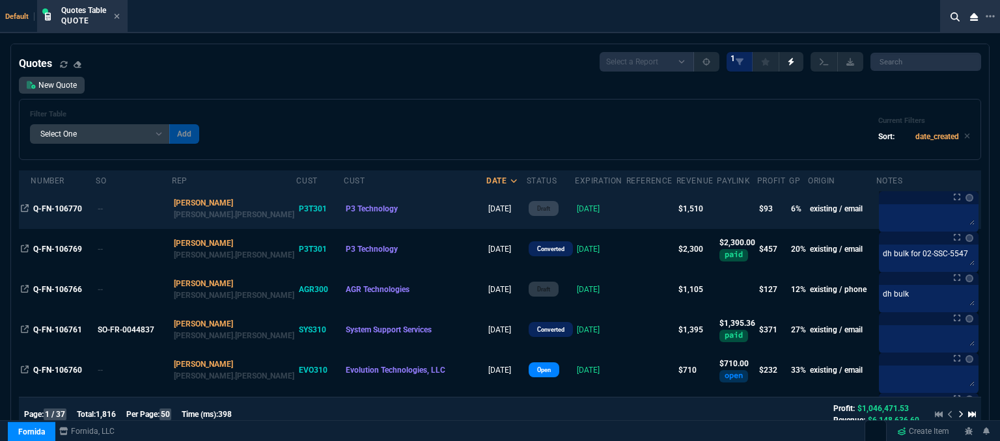
click at [626, 207] on td at bounding box center [651, 209] width 50 height 40
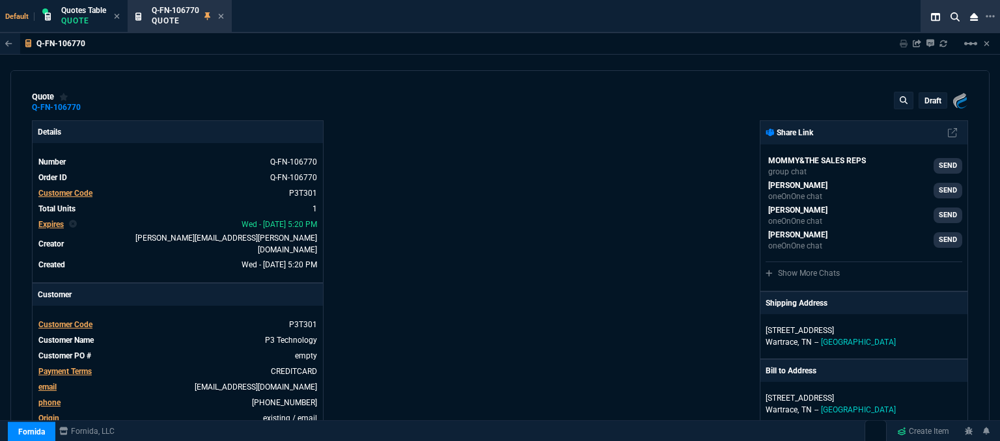
type input "15"
type input "245"
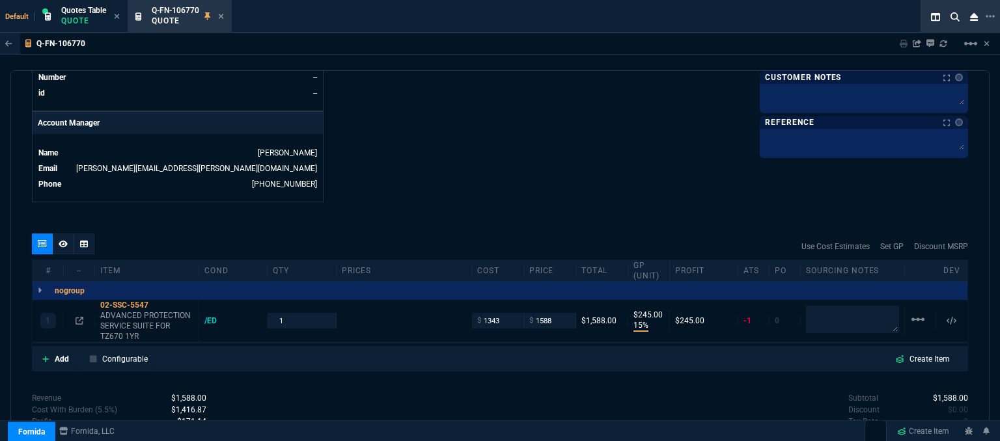
type input "1990"
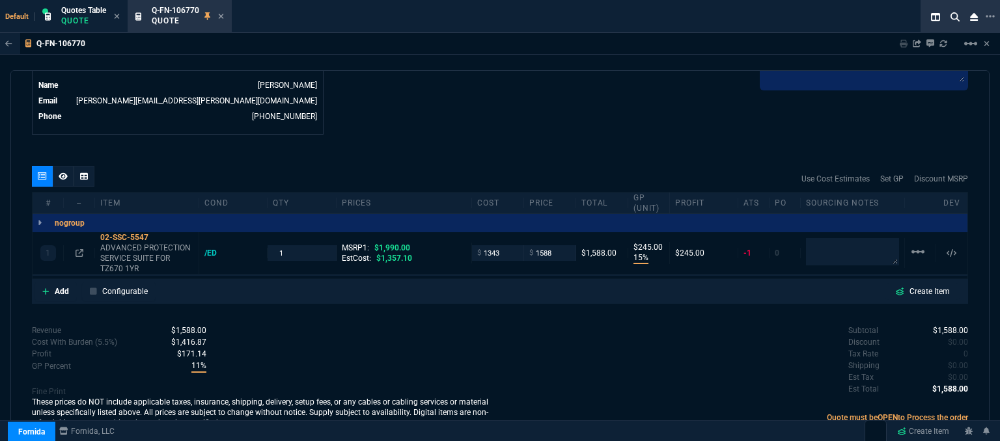
type input "20"
click at [553, 245] on input "1588" at bounding box center [549, 252] width 41 height 15
type input "1619"
click at [502, 126] on div "quote Q-FN-106770 P3 Technology draft Fornida, LLC 2609 Technology Dr Suite 300…" at bounding box center [499, 257] width 979 height 375
type input "1619"
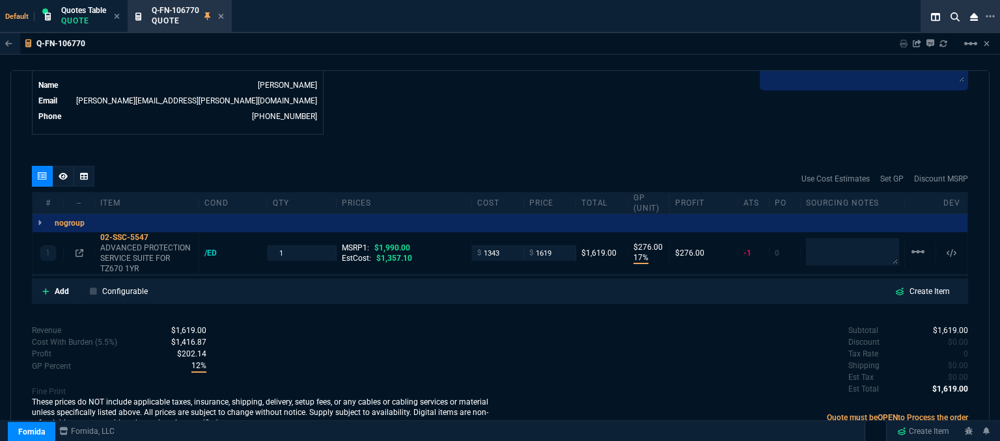
type input "17"
type input "276"
type input "19"
click at [558, 245] on input "1619" at bounding box center [549, 252] width 41 height 15
type input "1644"
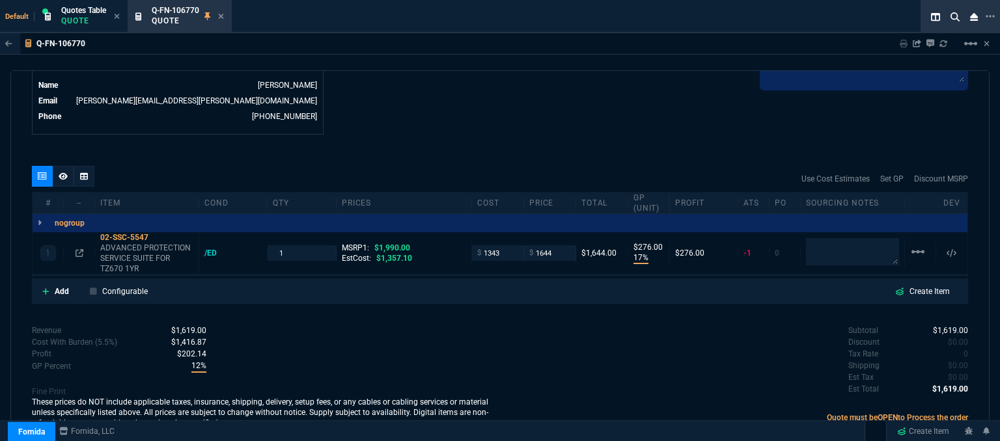
type input "1644"
type input "18"
type input "301"
type input "17"
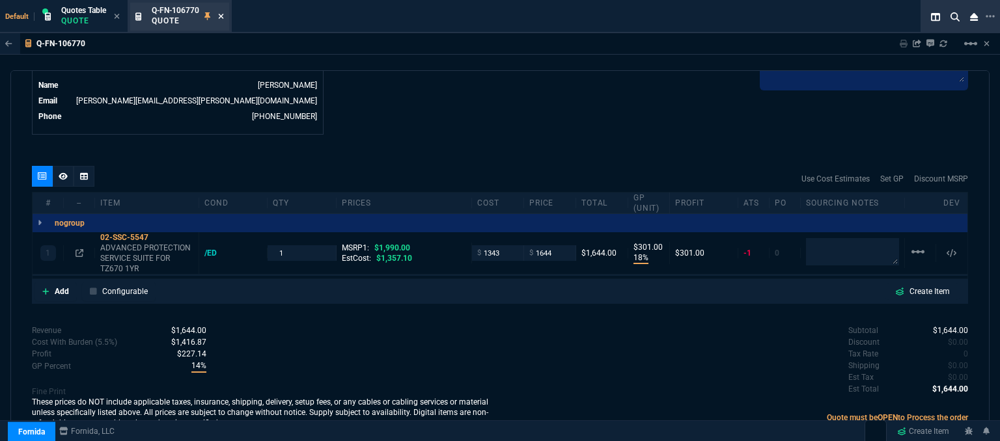
click at [224, 16] on icon at bounding box center [221, 16] width 6 height 8
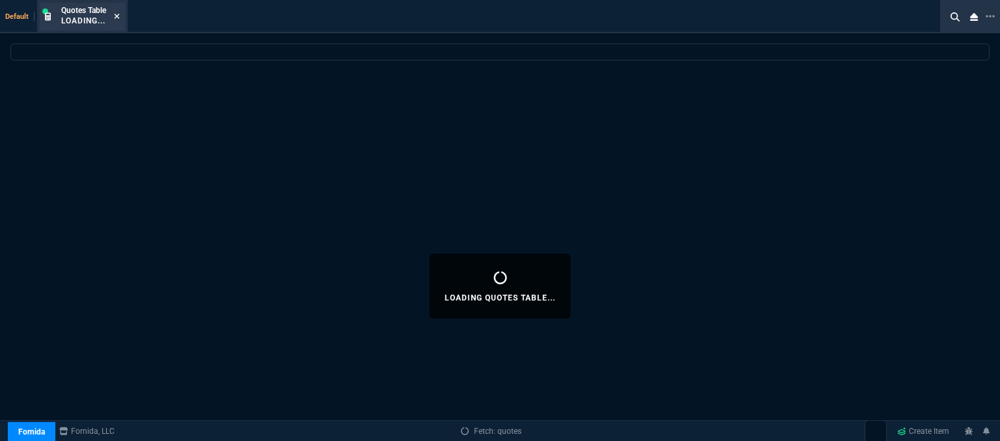
select select
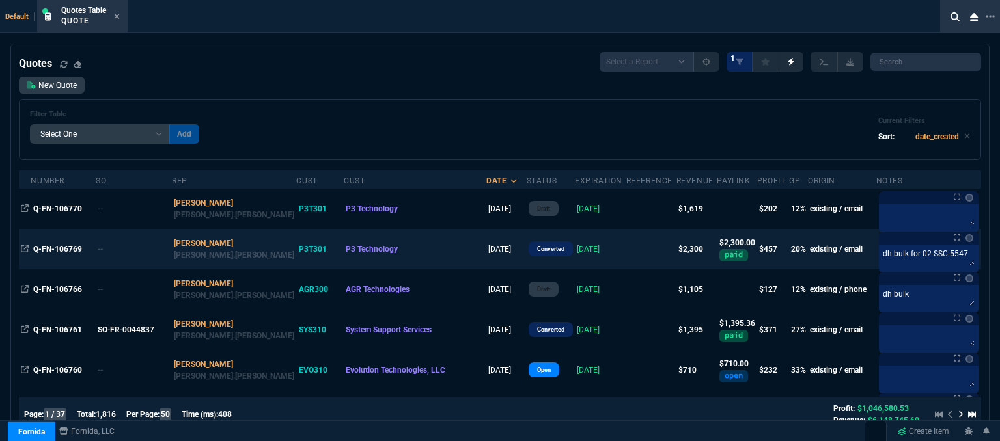
click at [626, 248] on td at bounding box center [651, 249] width 50 height 40
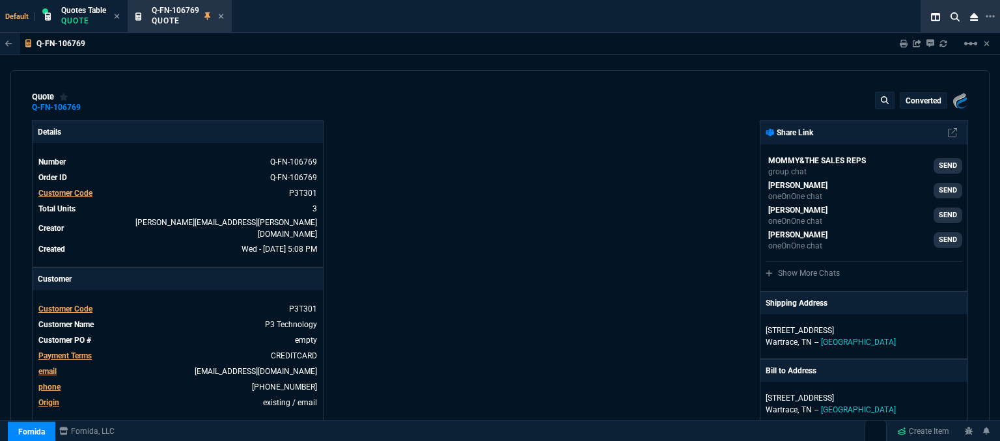
type input "1990"
type input "425"
type input "20"
type input "305"
type input "31"
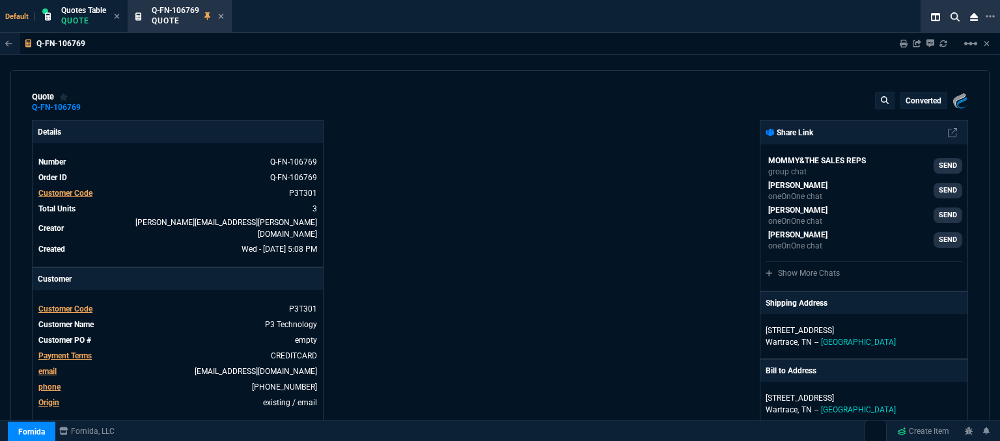
type input "124"
type input "24"
type input "7"
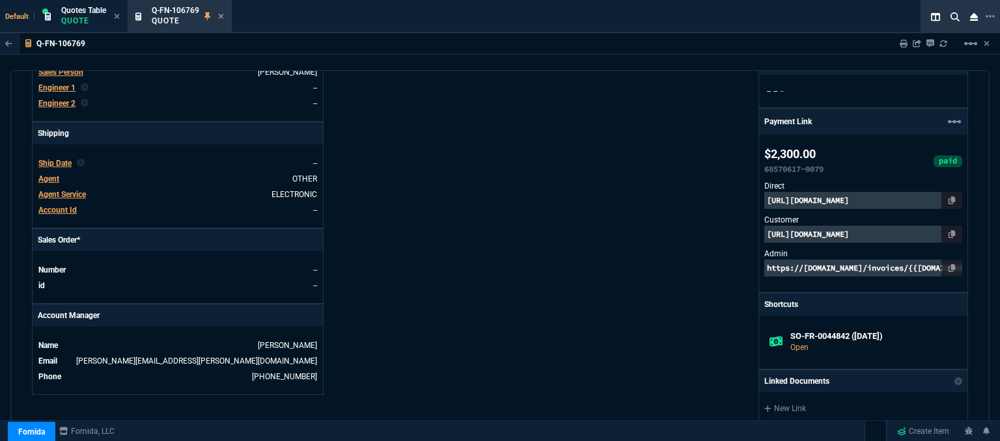
scroll to position [716, 0]
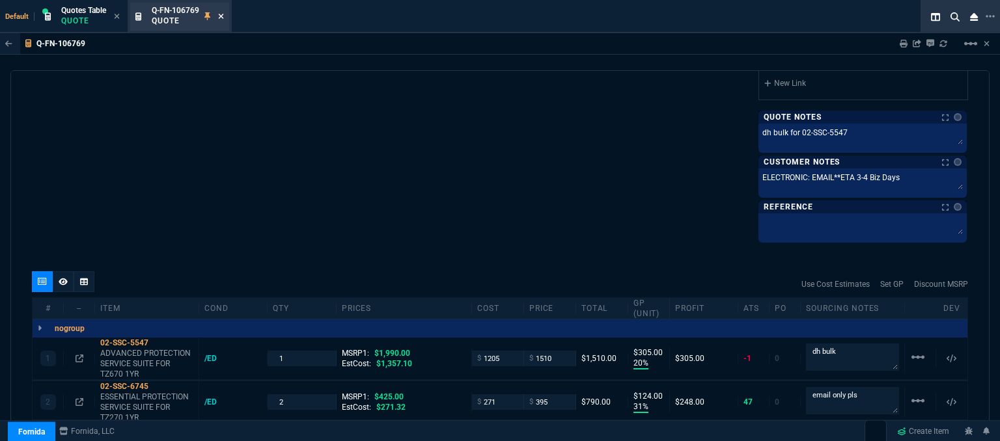
click at [219, 16] on icon at bounding box center [221, 16] width 6 height 8
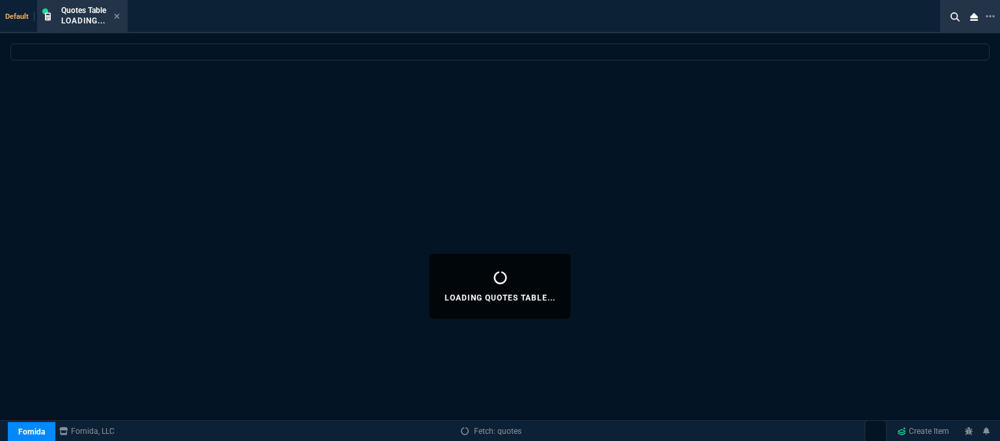
select select
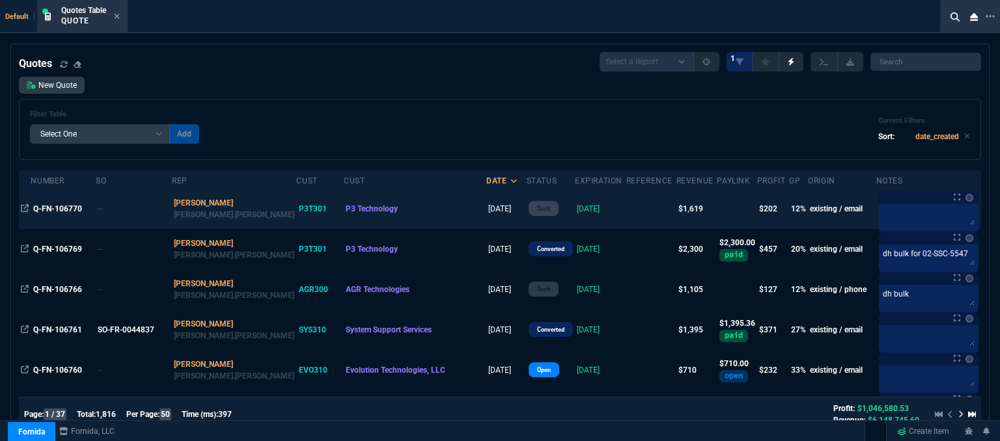
click at [626, 217] on td at bounding box center [651, 209] width 50 height 40
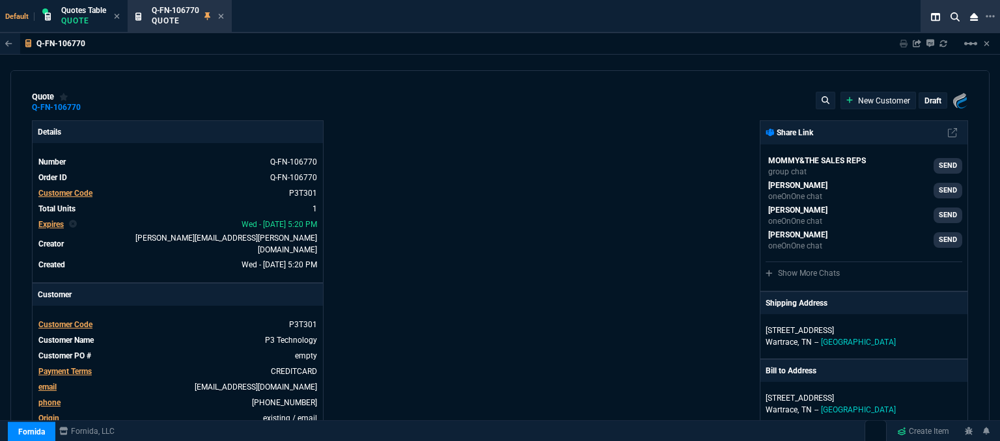
type input "1990"
type input "18"
type input "301"
type input "17"
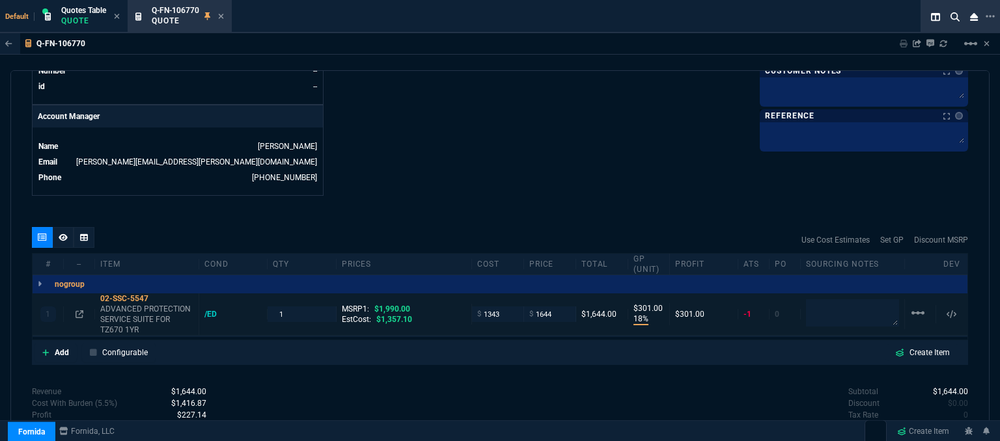
scroll to position [666, 0]
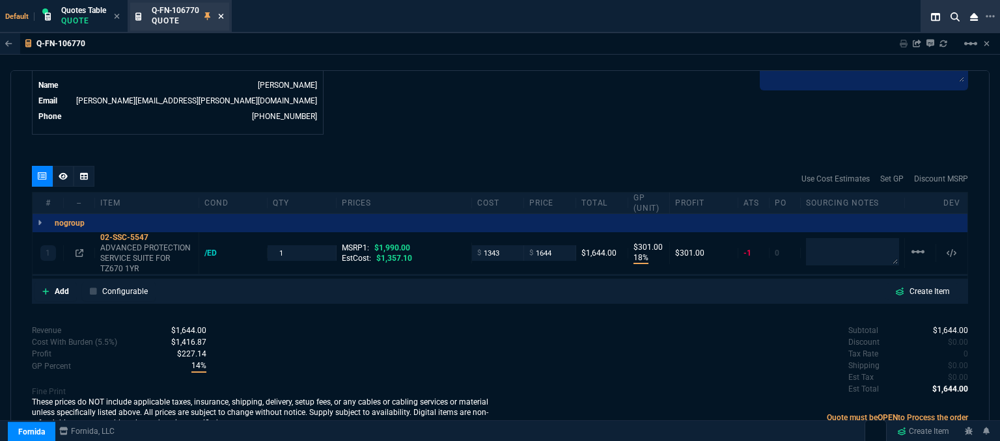
click at [223, 16] on icon at bounding box center [221, 16] width 5 height 5
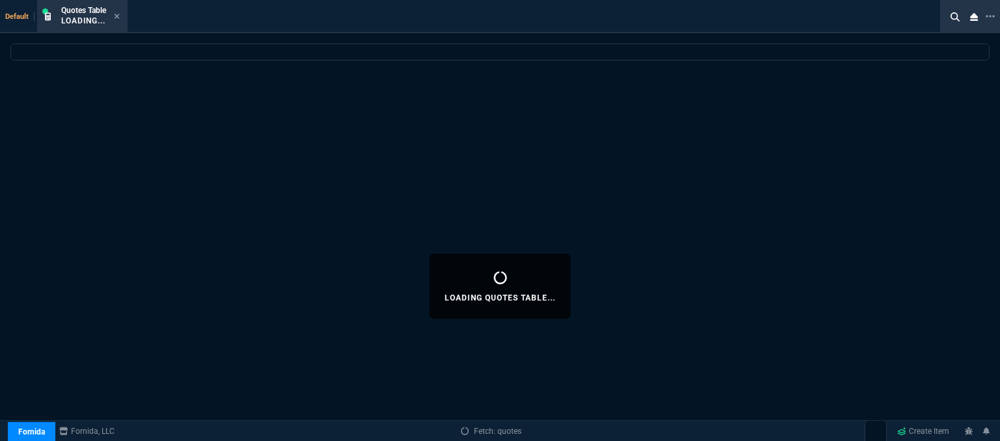
select select
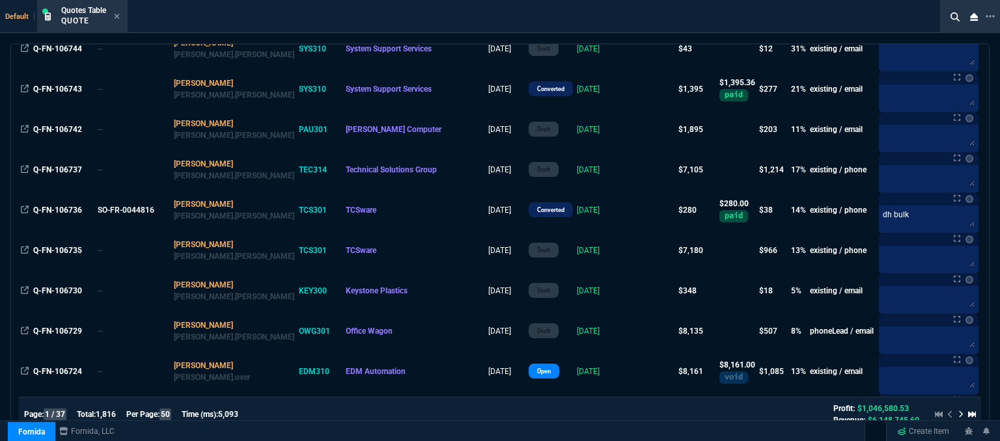
scroll to position [1041, 0]
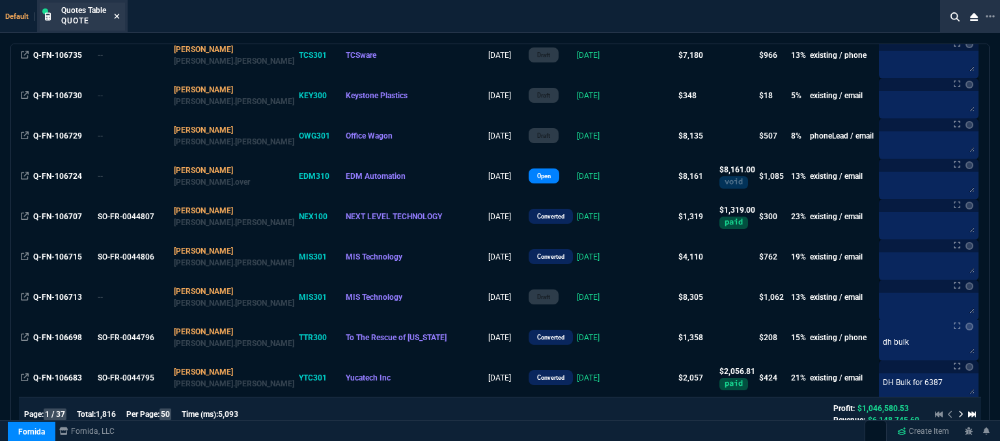
click at [115, 16] on icon at bounding box center [117, 16] width 6 height 8
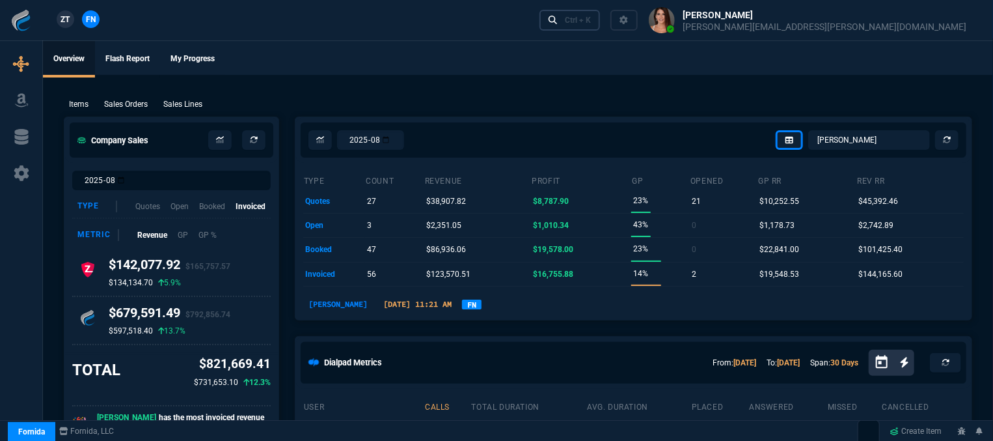
click at [601, 27] on link "Ctrl + K" at bounding box center [570, 20] width 61 height 20
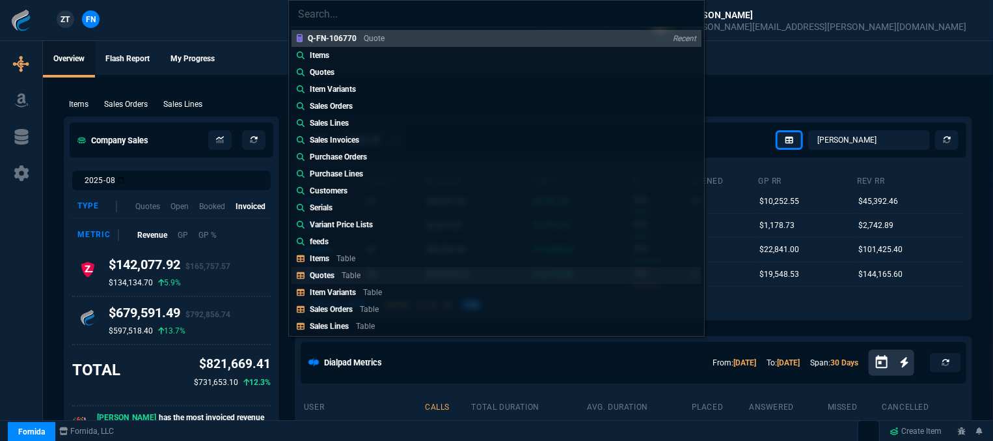
click at [406, 274] on link "Quotes Table" at bounding box center [497, 275] width 410 height 17
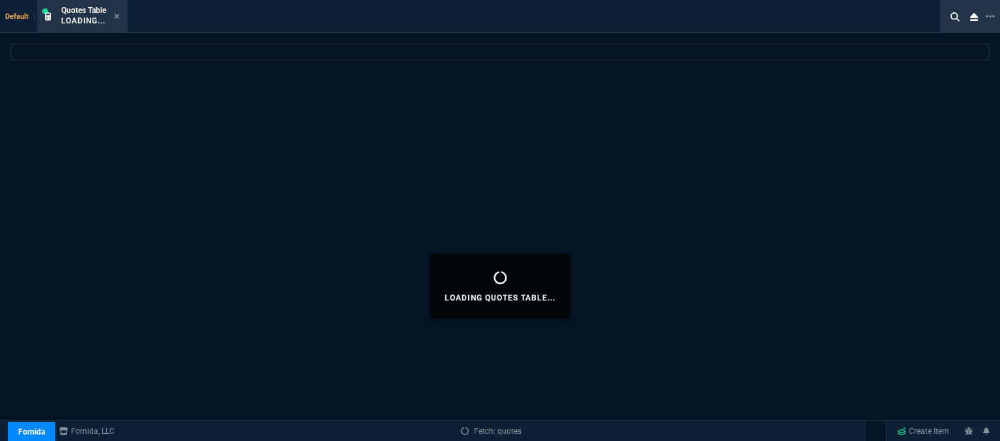
select select
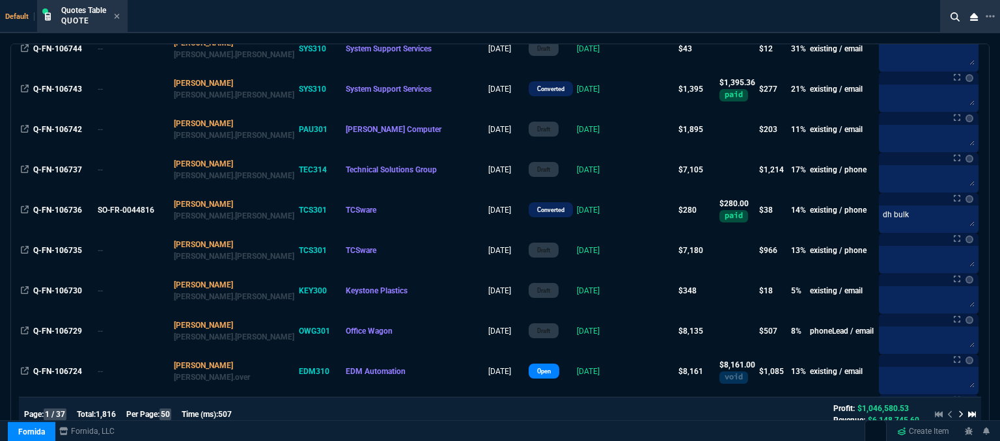
scroll to position [976, 0]
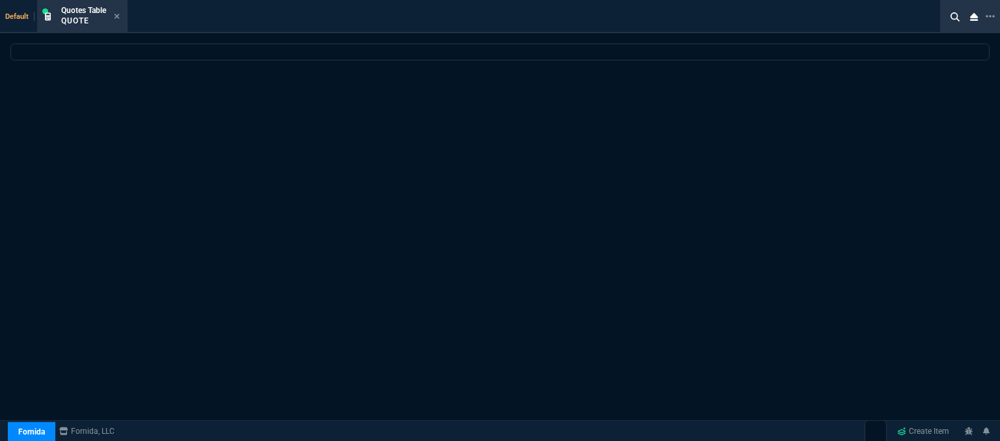
select select "12: [PERSON_NAME]"
select select
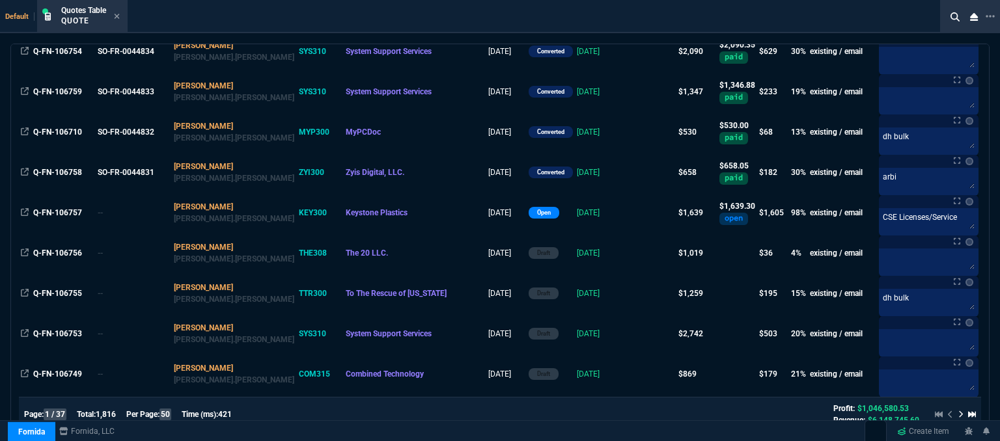
scroll to position [390, 0]
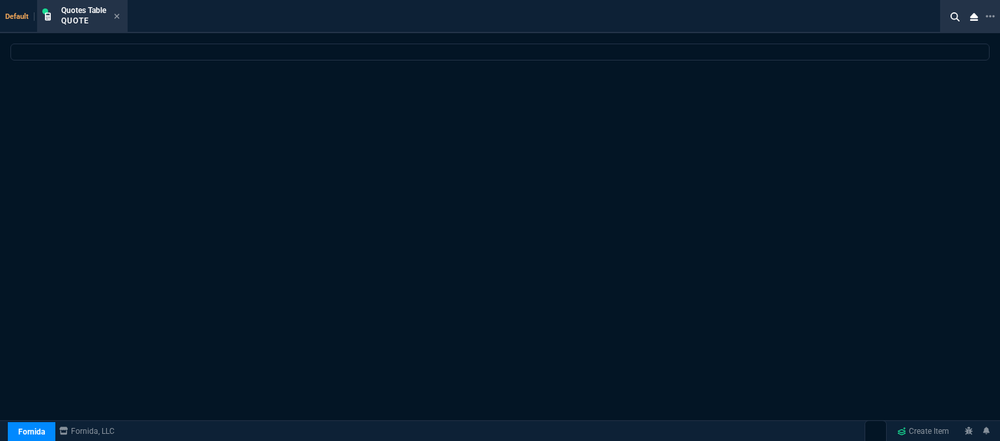
select select "12: [PERSON_NAME]"
select select
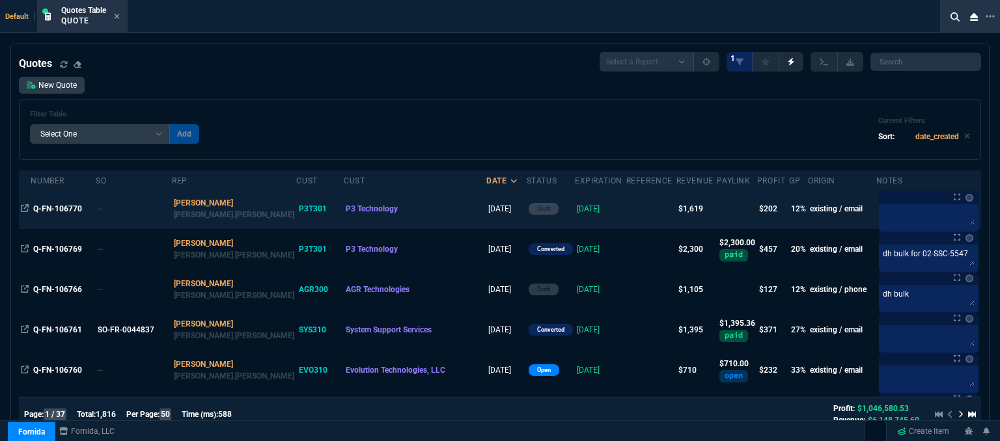
click at [626, 209] on td at bounding box center [651, 209] width 50 height 40
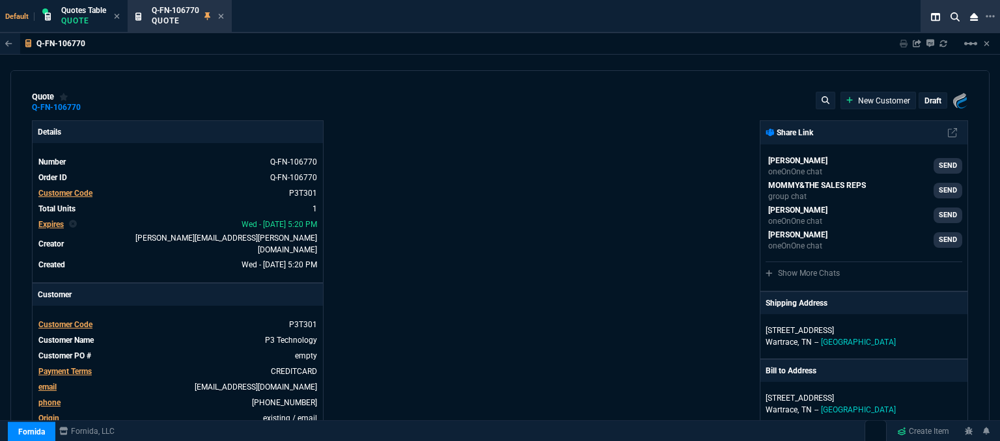
type input "1990"
type input "18"
type input "301"
type input "17"
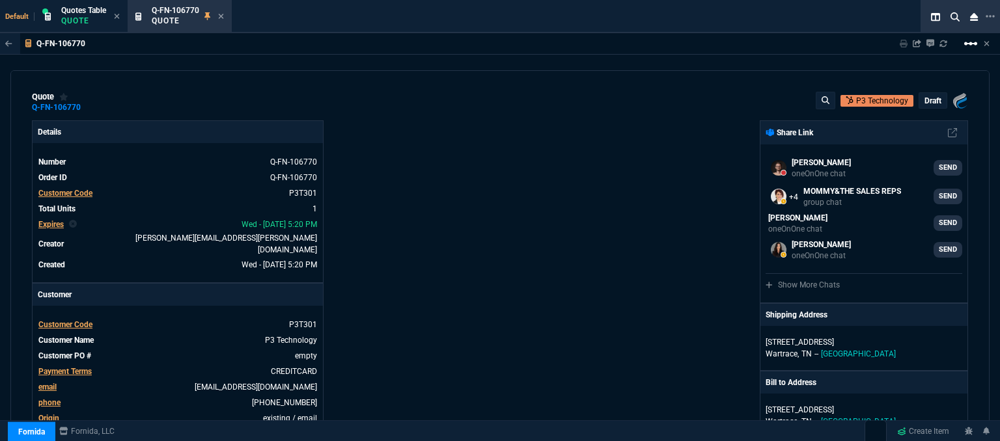
click at [974, 41] on mat-icon "linear_scale" at bounding box center [971, 44] width 16 height 16
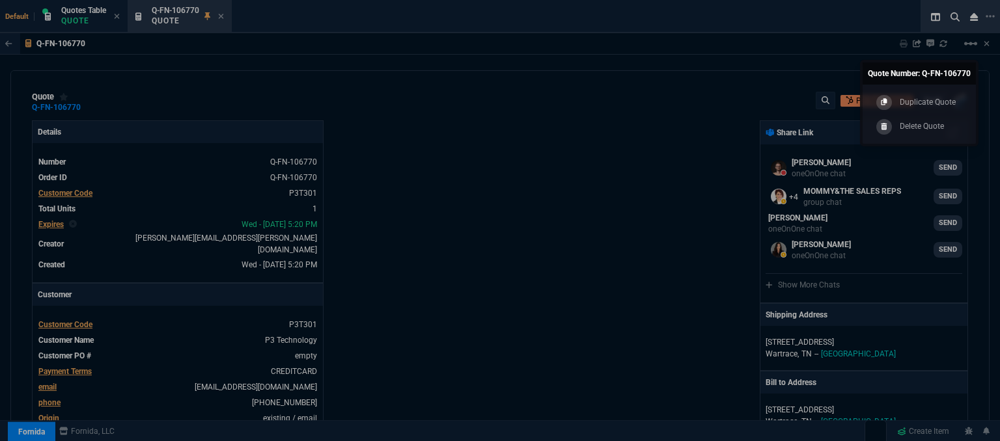
drag, startPoint x: 927, startPoint y: 126, endPoint x: 554, endPoint y: 35, distance: 384.4
click at [927, 126] on p "Delete Quote" at bounding box center [921, 126] width 44 height 12
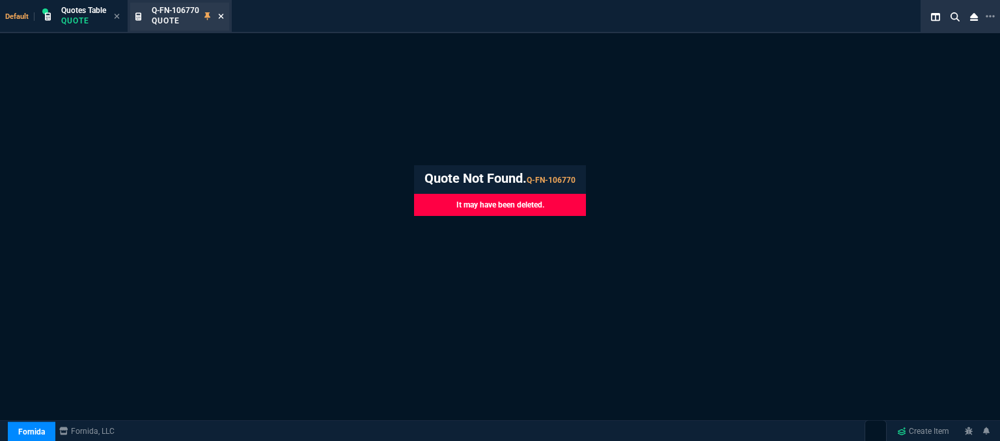
click at [223, 13] on icon at bounding box center [221, 16] width 6 height 8
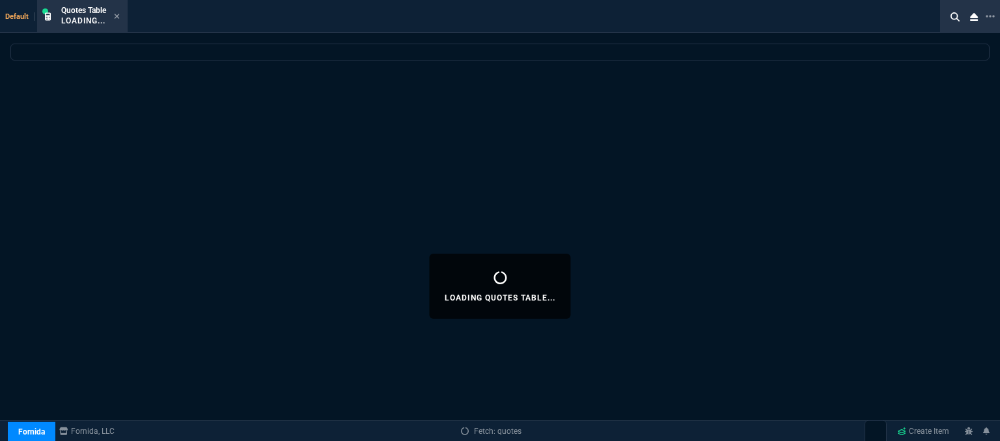
select select
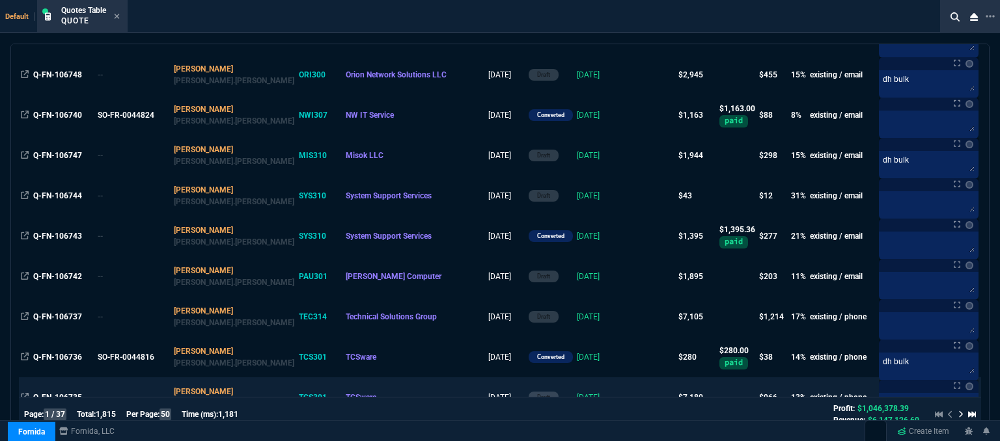
scroll to position [651, 0]
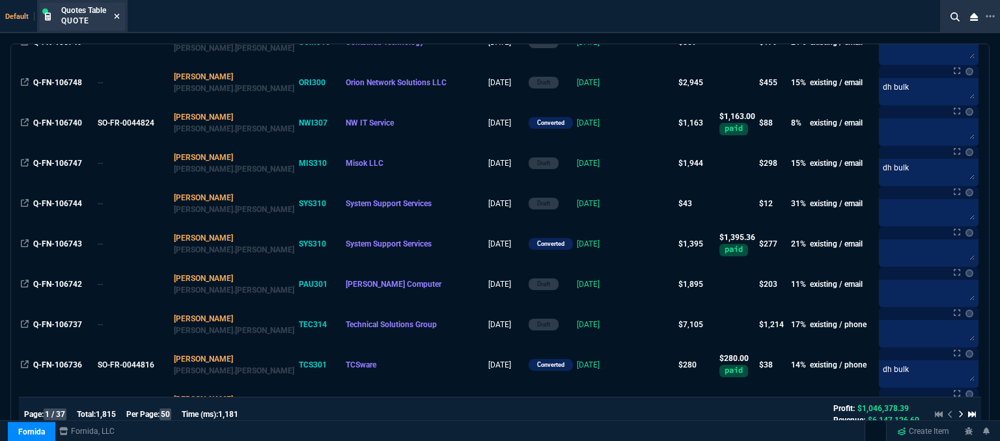
click at [116, 13] on icon at bounding box center [117, 16] width 6 height 8
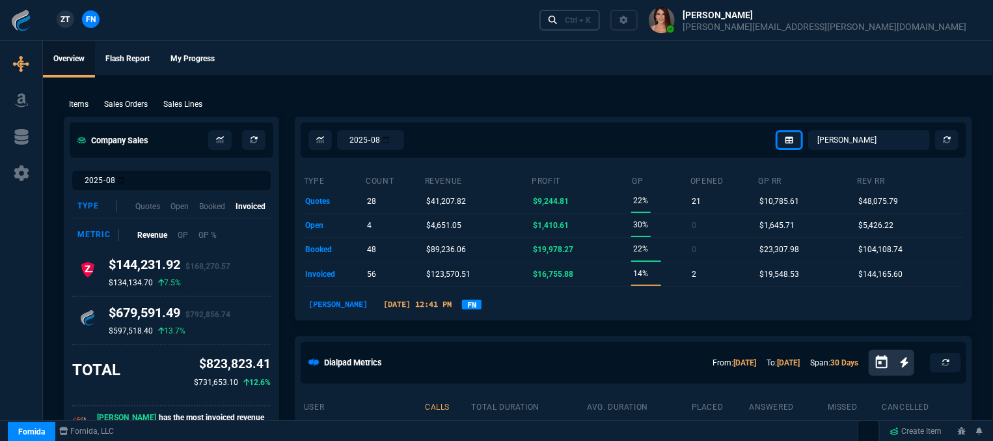
click at [591, 23] on div "Ctrl + K" at bounding box center [578, 20] width 26 height 10
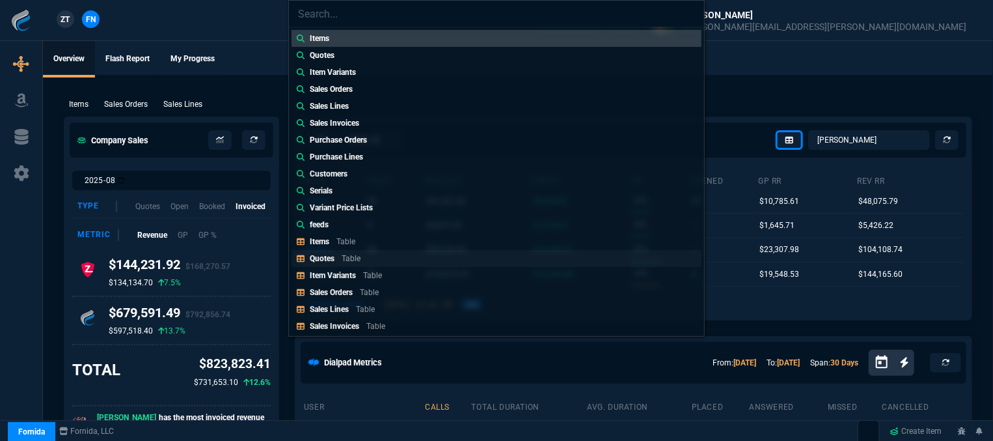
click at [359, 260] on p "Table" at bounding box center [351, 258] width 19 height 9
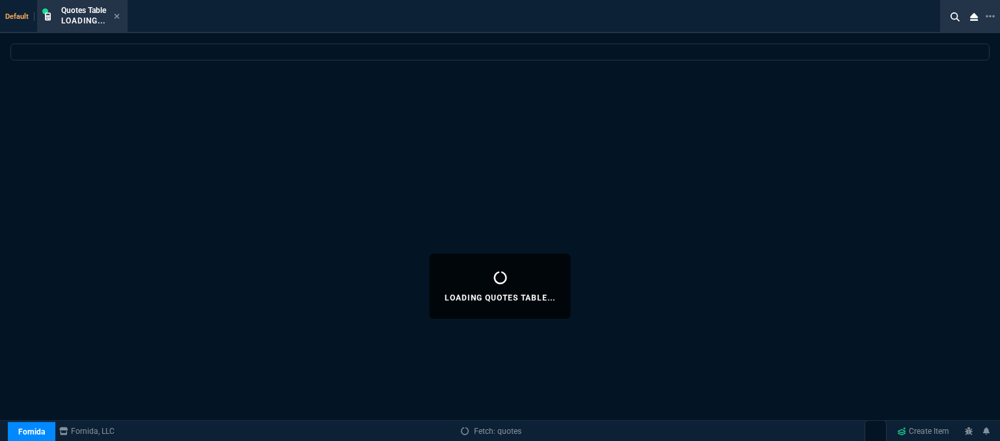
select select
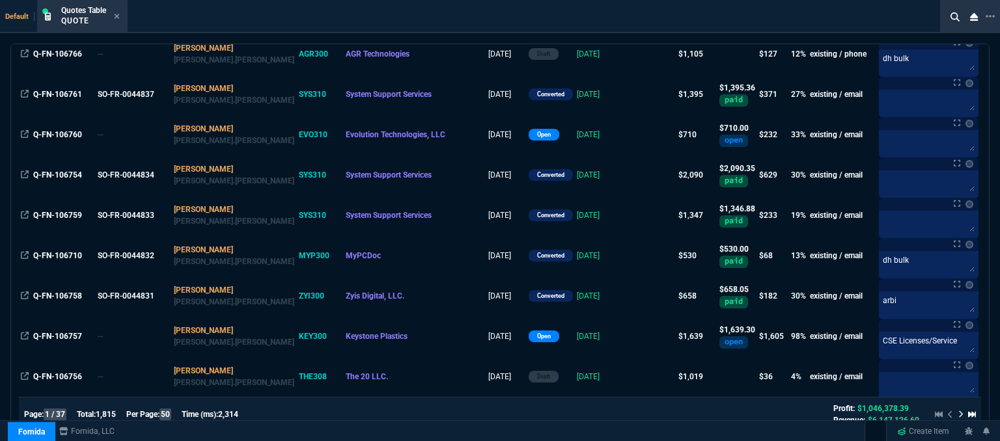
scroll to position [0, 0]
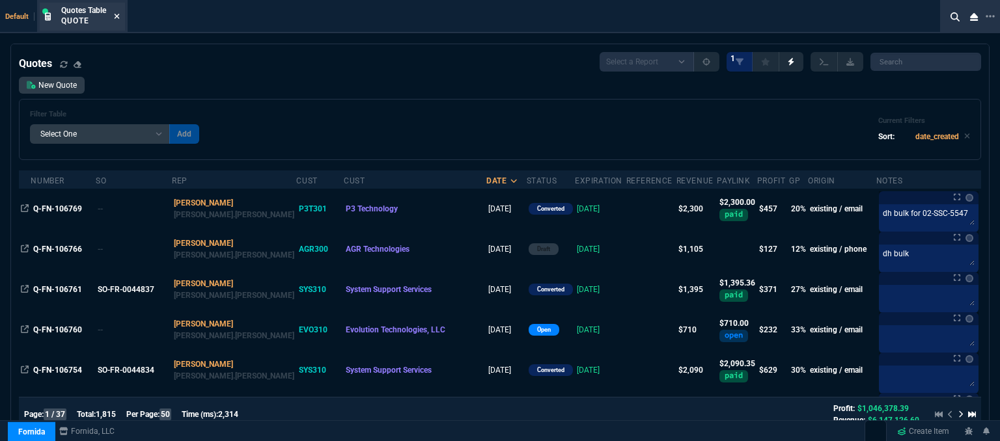
click at [118, 13] on icon at bounding box center [117, 16] width 6 height 8
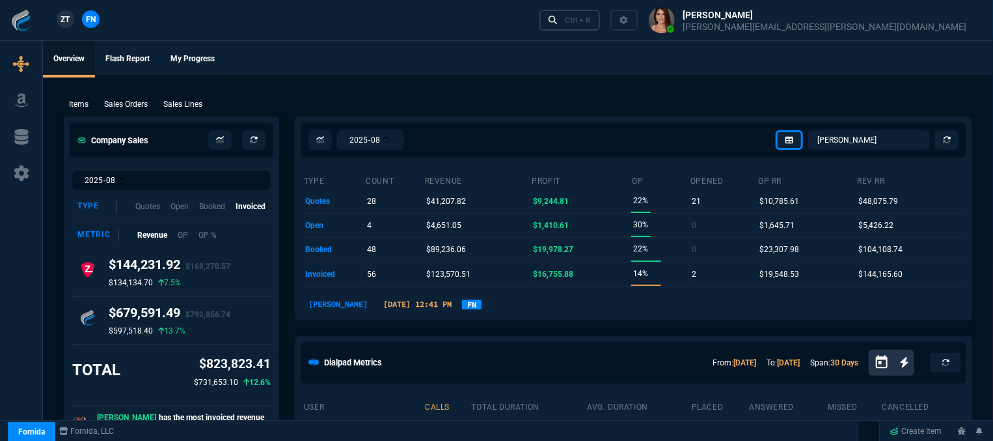
click at [591, 19] on div "Ctrl + K" at bounding box center [578, 20] width 26 height 10
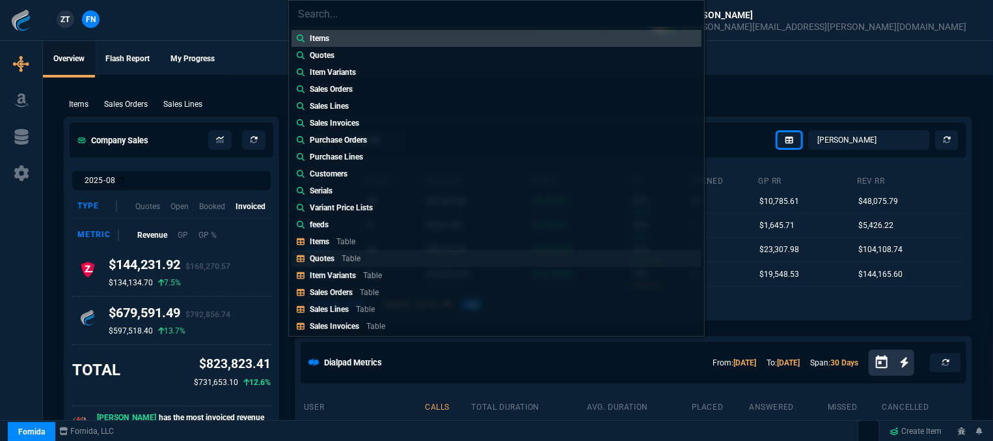
click at [383, 259] on link "Quotes Table" at bounding box center [497, 258] width 410 height 17
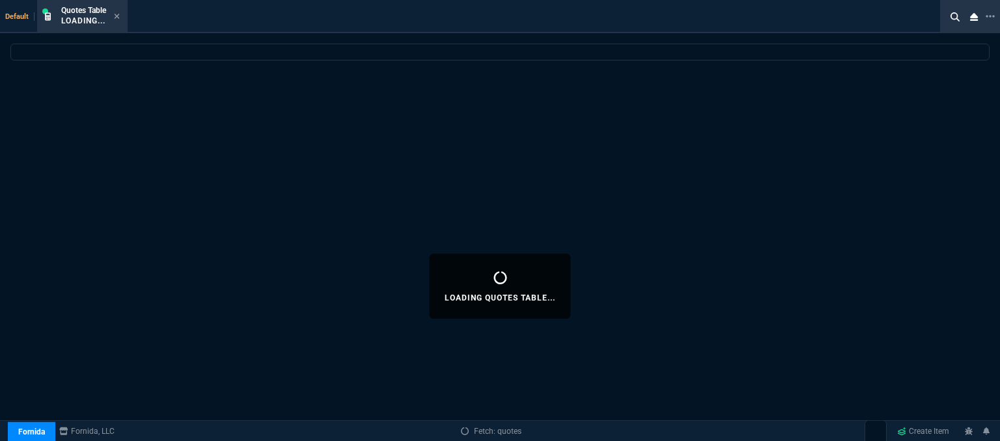
select select
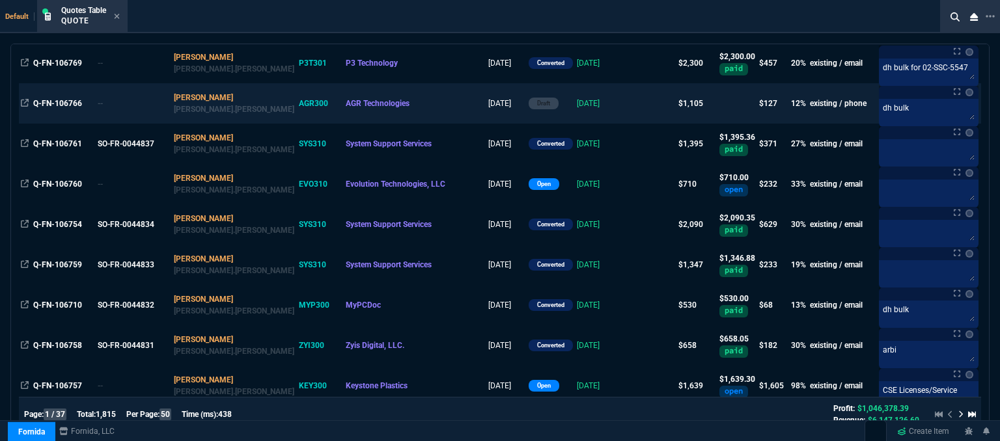
scroll to position [195, 0]
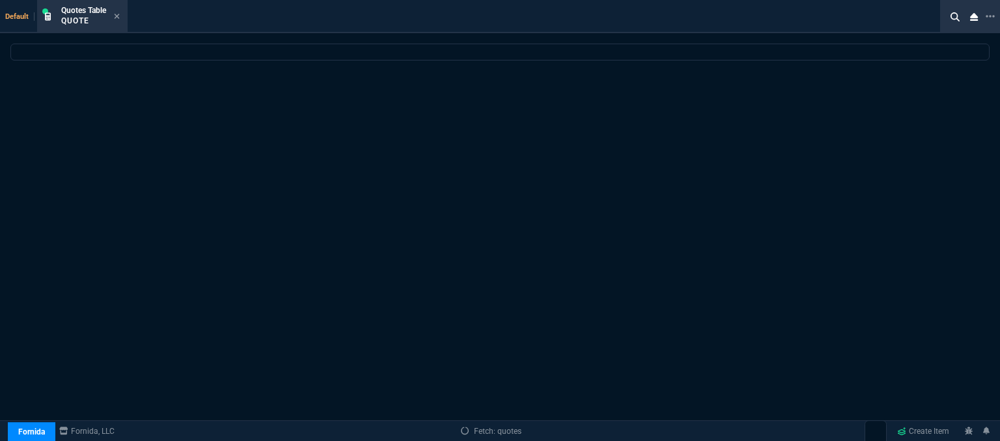
select select "12: [PERSON_NAME]"
select select
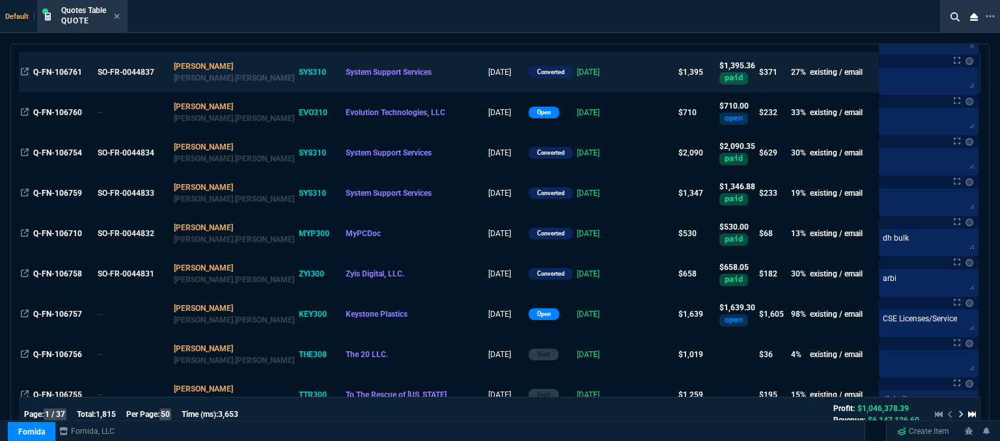
scroll to position [325, 0]
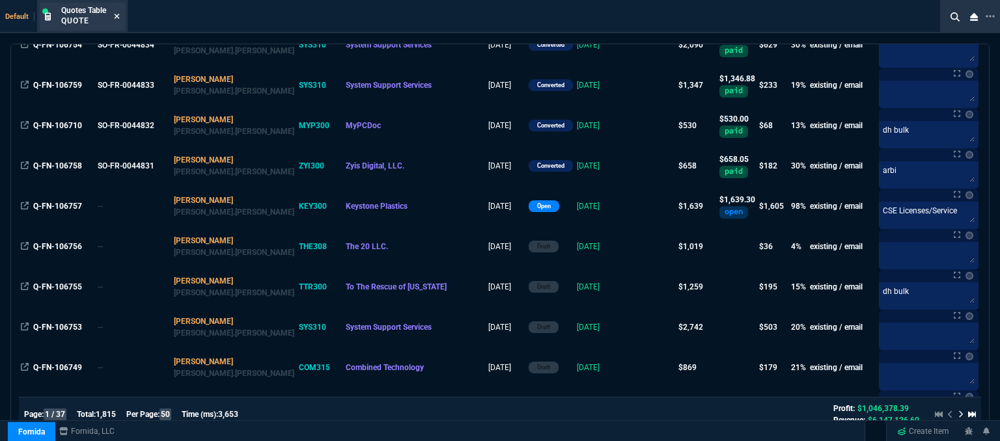
click at [116, 15] on icon at bounding box center [117, 16] width 5 height 5
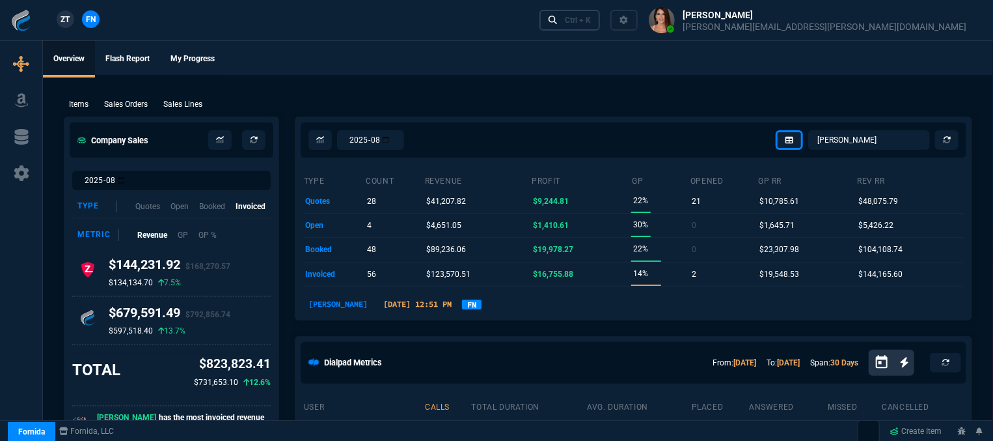
click at [601, 24] on link "Ctrl + K" at bounding box center [570, 20] width 61 height 20
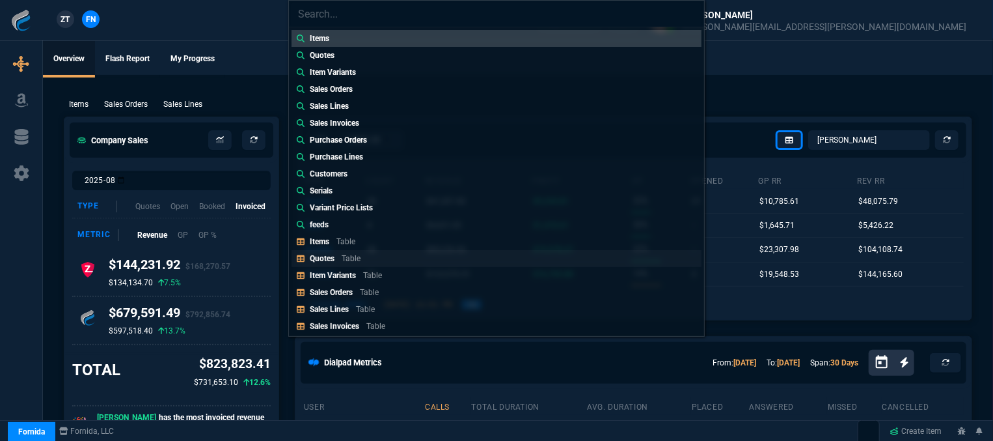
click at [385, 258] on link "Quotes Table" at bounding box center [497, 258] width 410 height 17
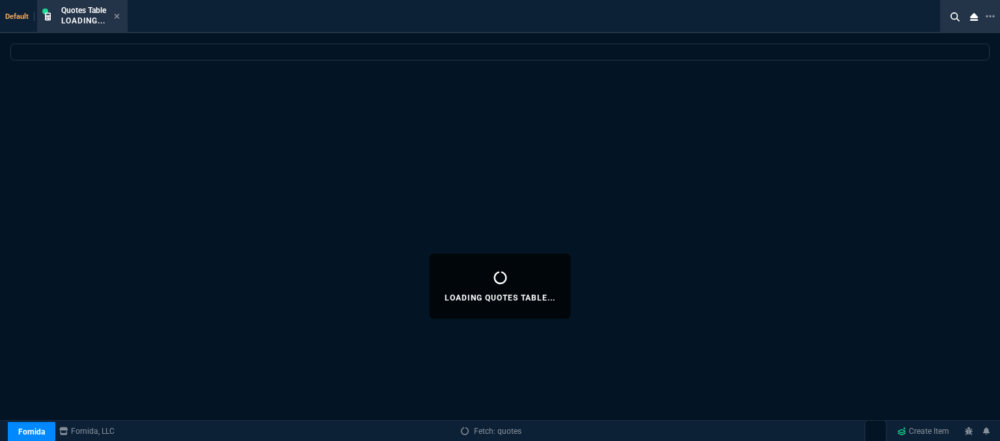
select select
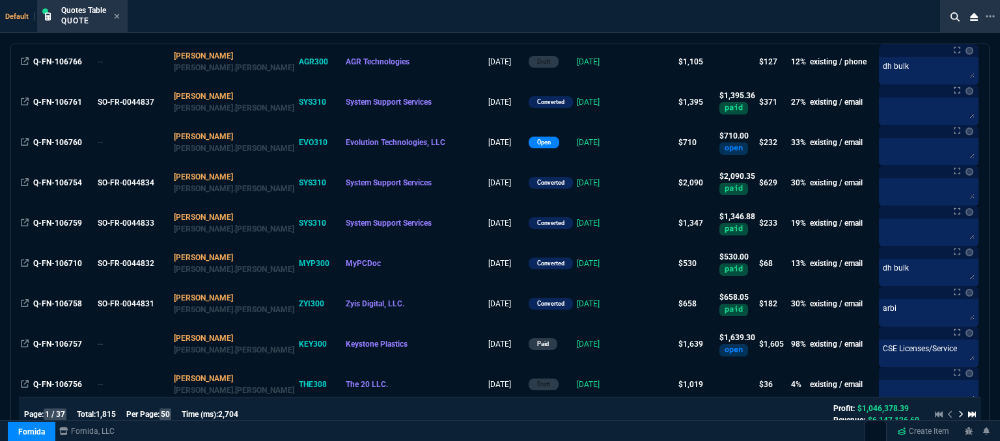
scroll to position [195, 0]
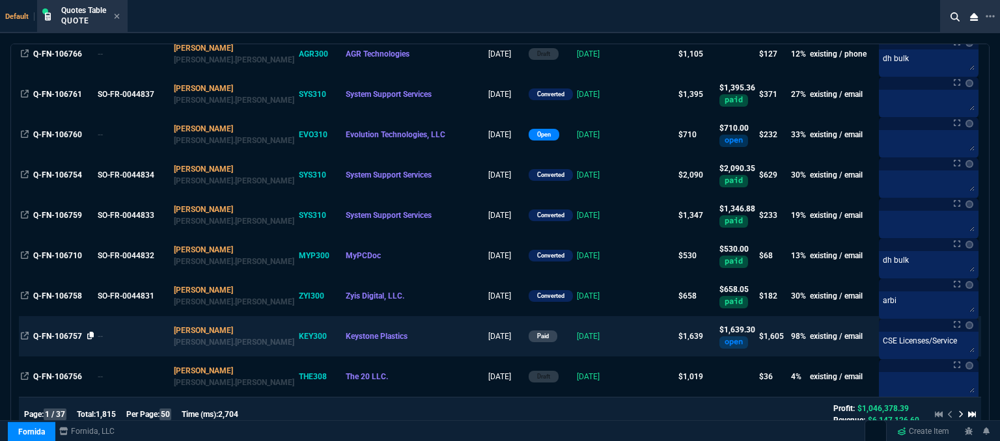
click at [87, 338] on icon at bounding box center [90, 336] width 7 height 8
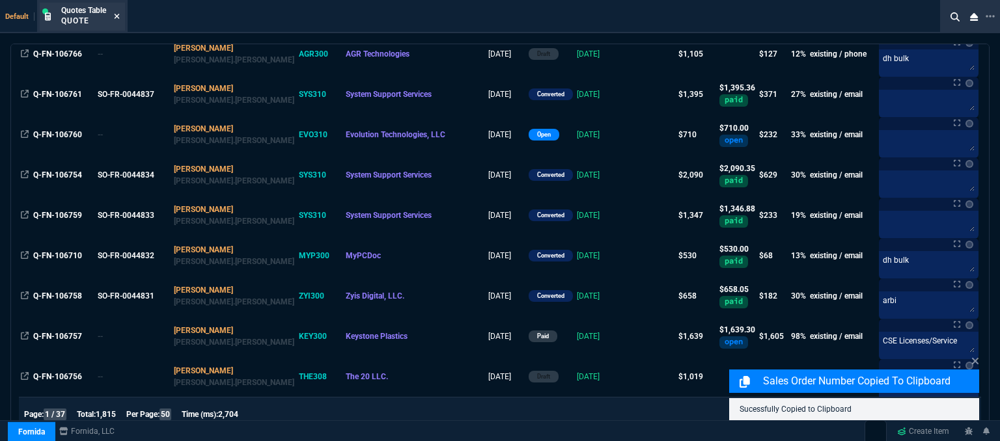
click at [115, 16] on icon at bounding box center [117, 16] width 6 height 8
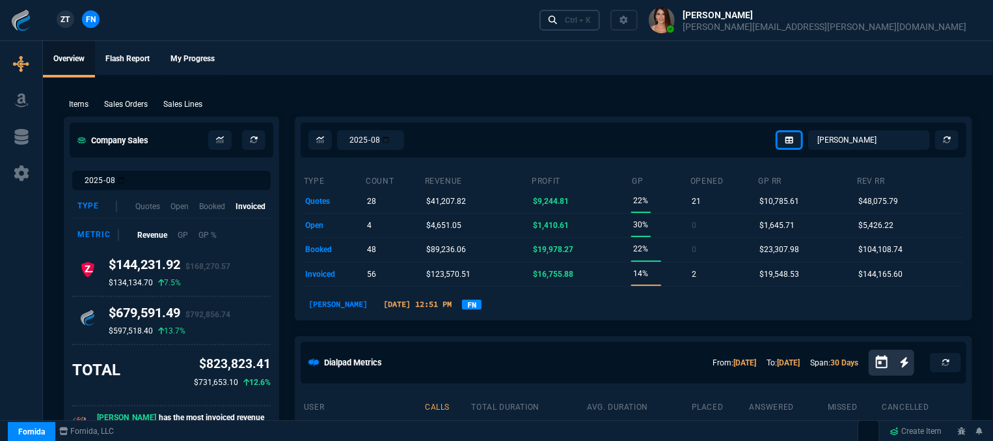
click at [591, 21] on div "Ctrl + K" at bounding box center [578, 20] width 26 height 10
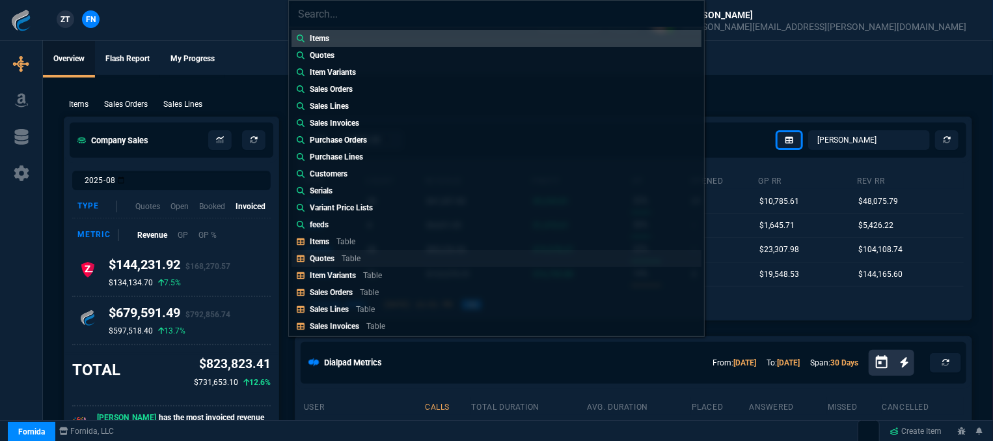
click at [322, 253] on div "Quotes Table" at bounding box center [338, 259] width 56 height 12
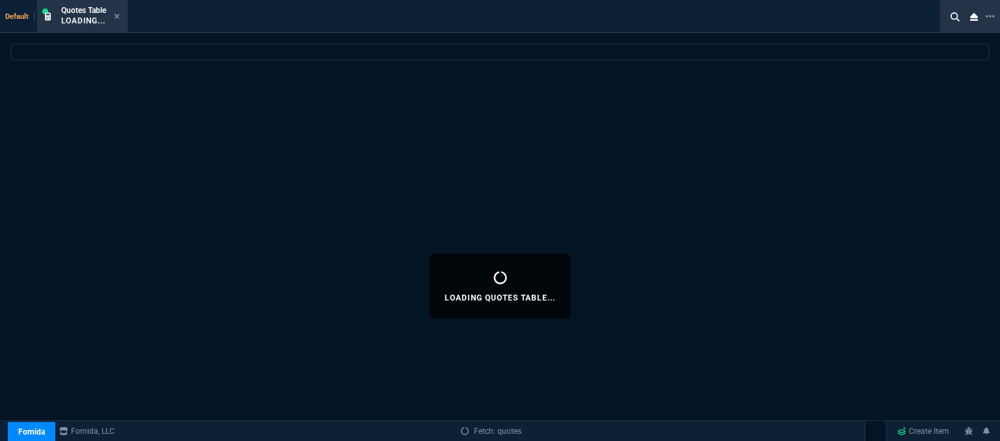
select select
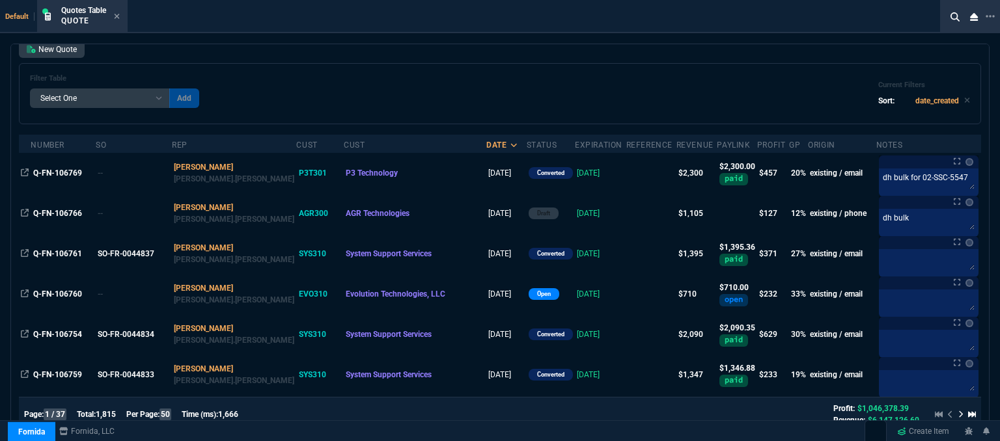
scroll to position [0, 0]
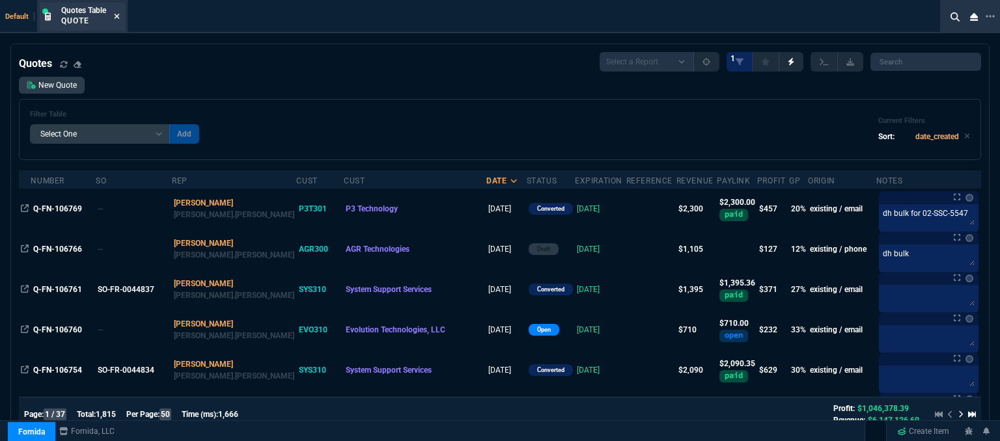
click at [118, 12] on icon at bounding box center [117, 16] width 6 height 8
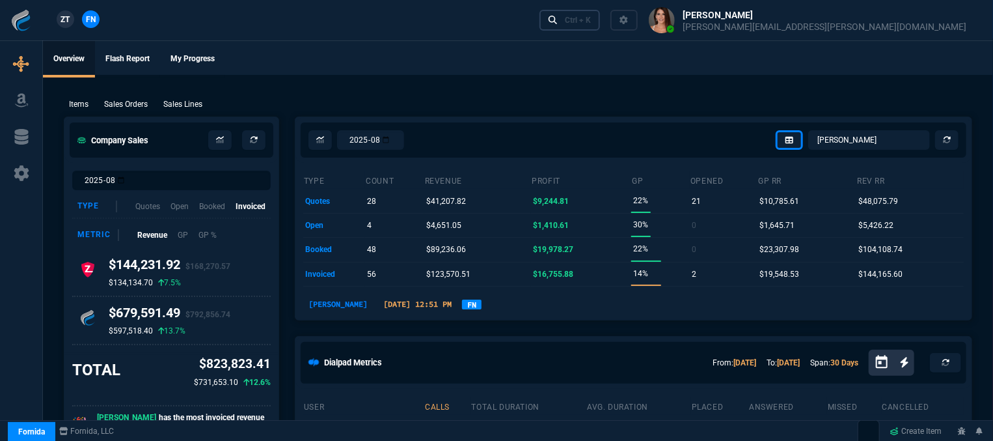
click at [591, 17] on div "Ctrl + K" at bounding box center [578, 20] width 26 height 10
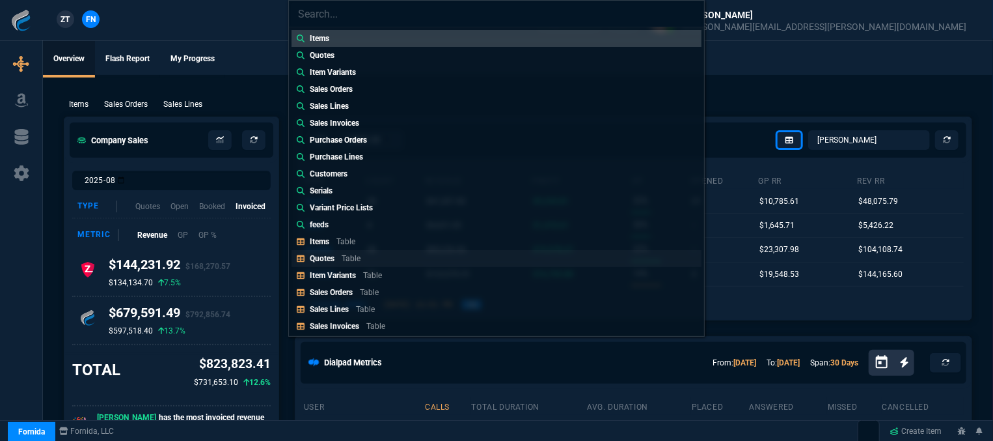
click at [330, 258] on p "Quotes" at bounding box center [322, 258] width 25 height 9
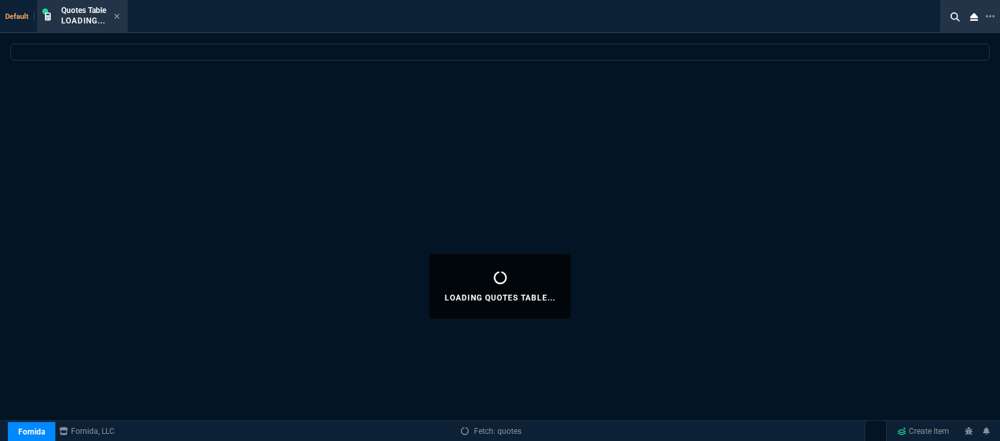
select select
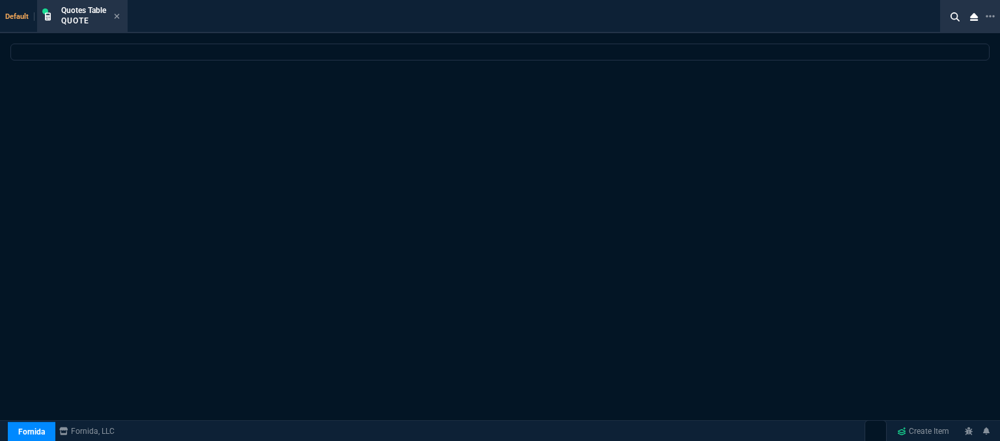
select select "12: [PERSON_NAME]"
select select
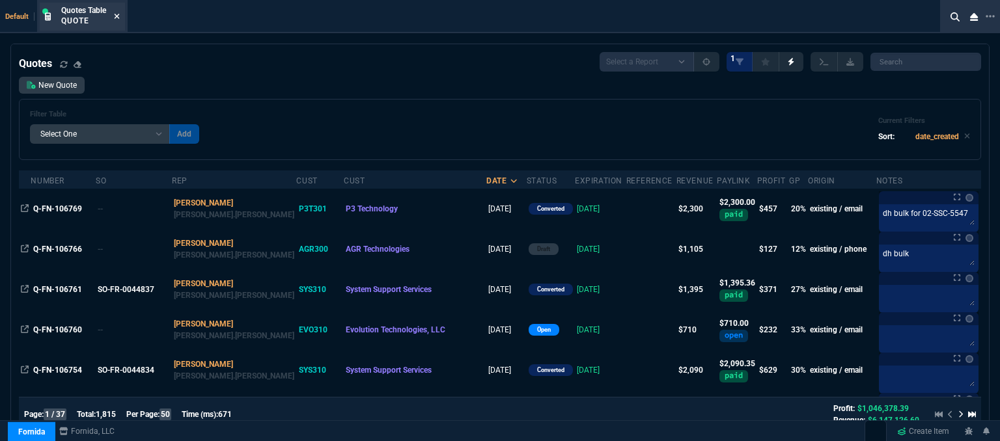
click at [117, 16] on icon at bounding box center [117, 16] width 5 height 5
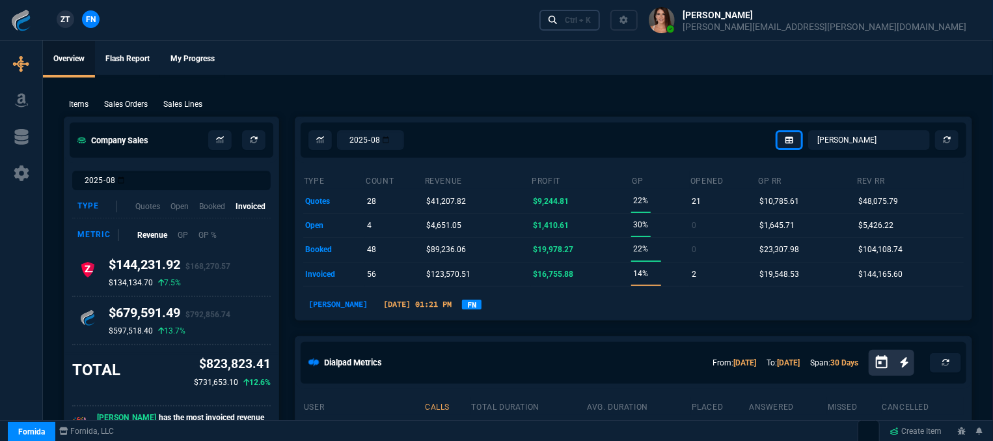
click at [591, 22] on div "Ctrl + K" at bounding box center [578, 20] width 26 height 10
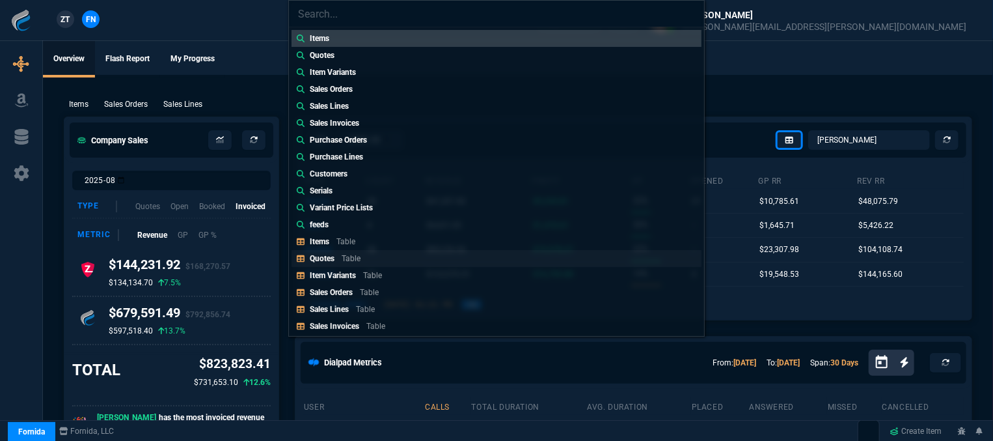
click at [344, 260] on p "Table" at bounding box center [351, 258] width 19 height 9
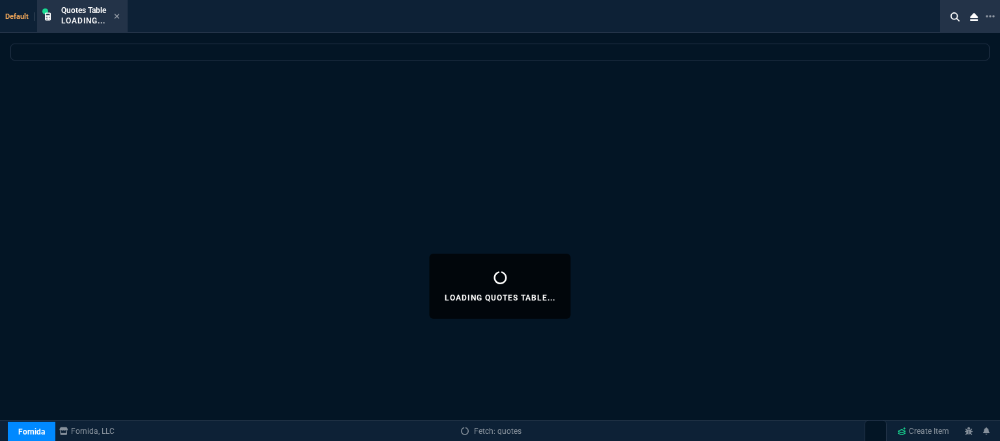
select select
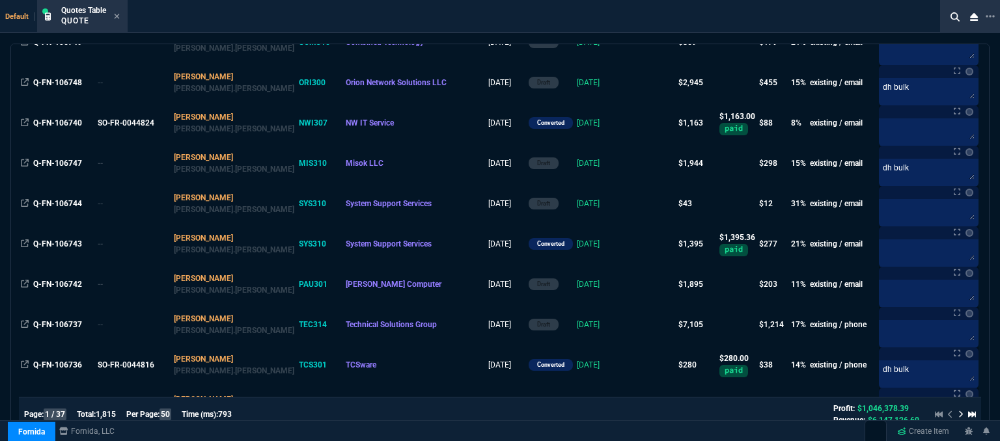
scroll to position [846, 0]
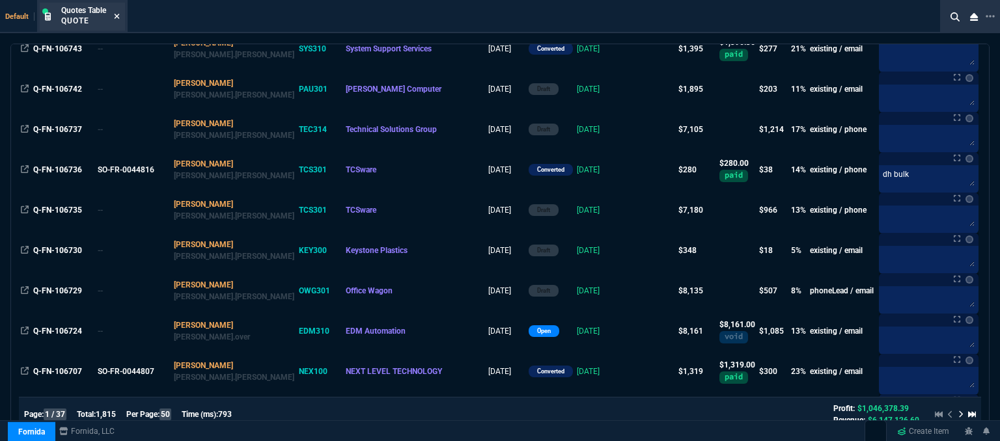
click at [117, 18] on icon at bounding box center [117, 16] width 6 height 8
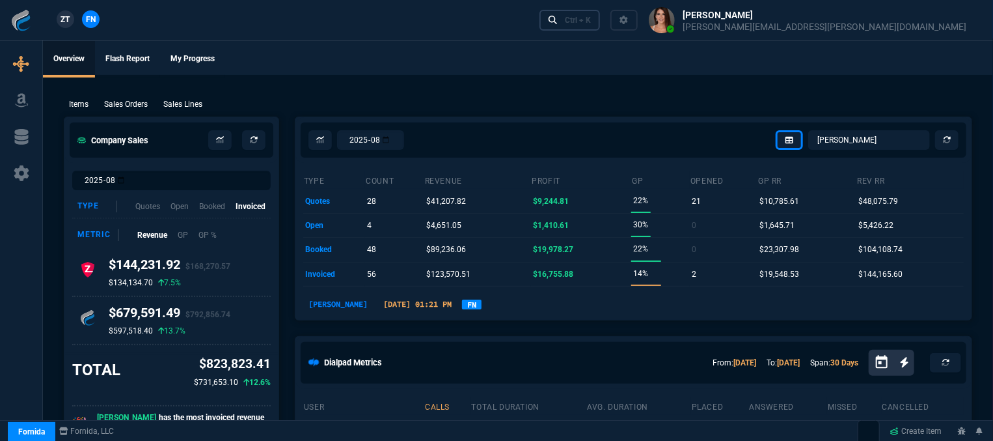
click at [591, 22] on div "Ctrl + K" at bounding box center [578, 20] width 26 height 10
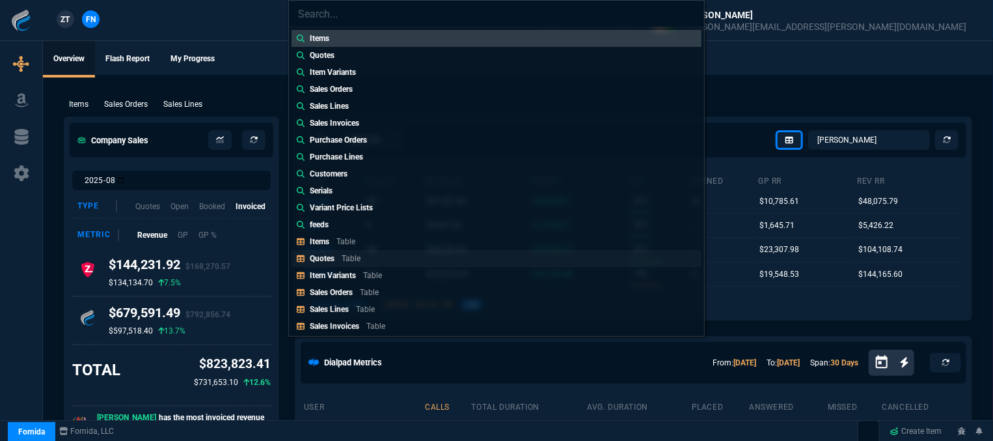
click at [364, 261] on div "Quotes Table" at bounding box center [338, 259] width 56 height 12
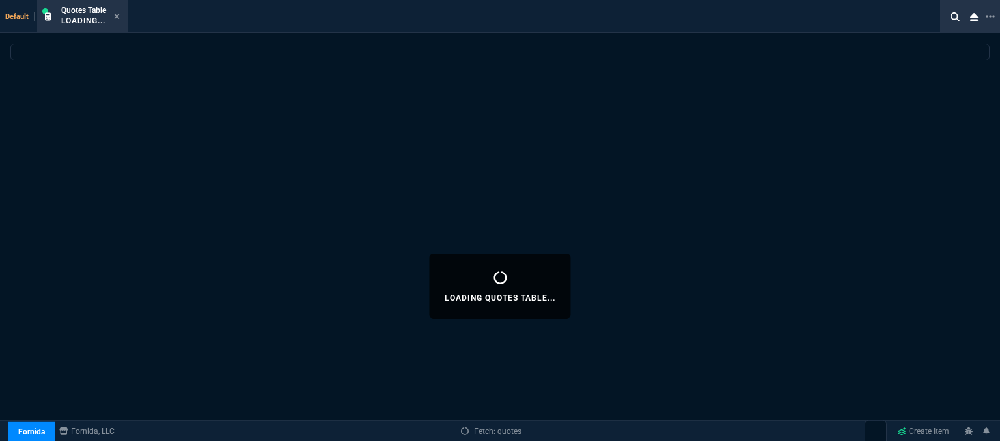
select select
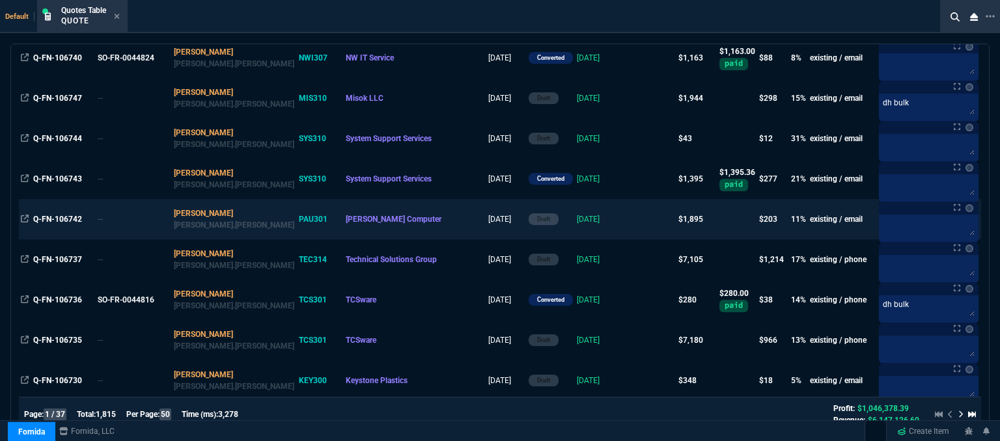
scroll to position [911, 0]
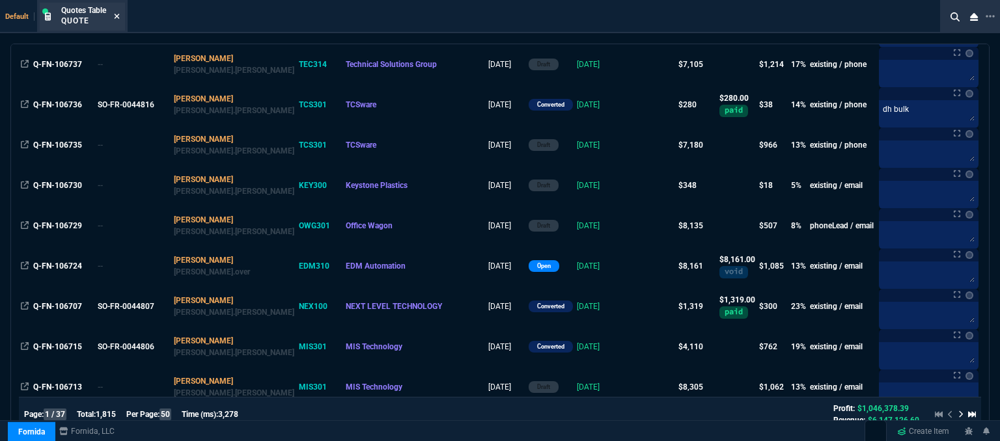
click at [116, 19] on icon at bounding box center [117, 16] width 6 height 8
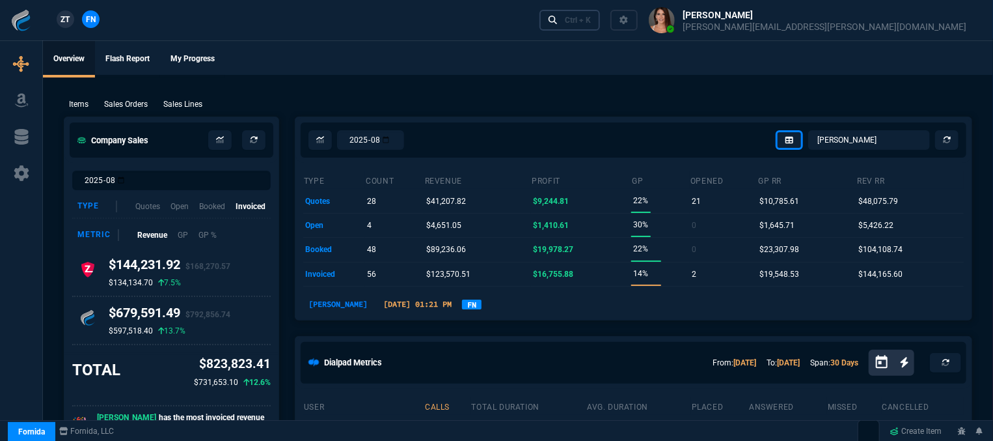
click at [591, 18] on div "Ctrl + K" at bounding box center [578, 20] width 26 height 10
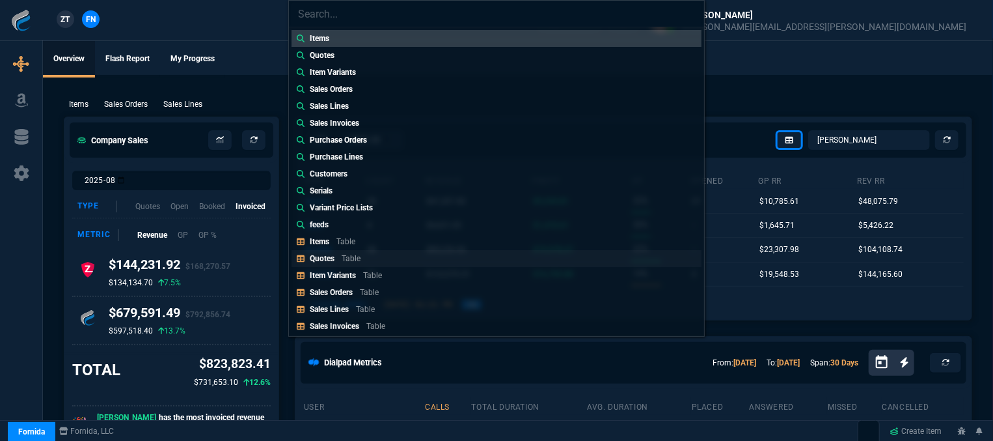
click at [359, 258] on p "Table" at bounding box center [351, 258] width 19 height 9
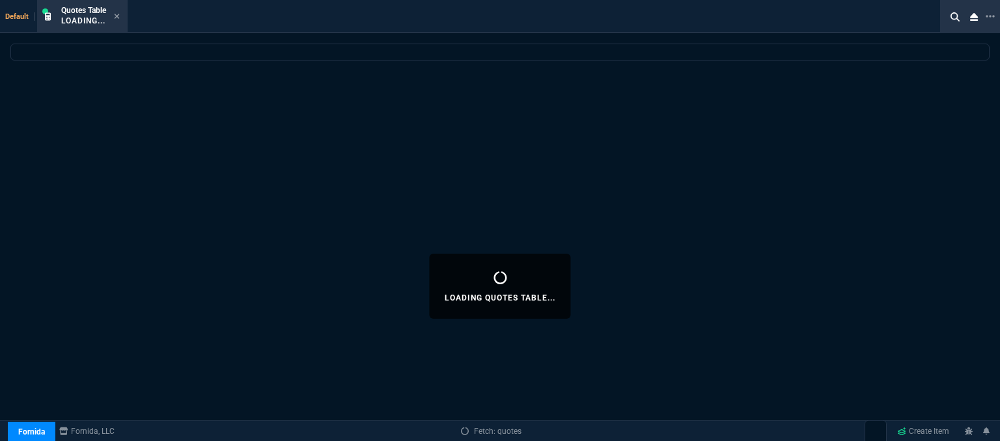
select select
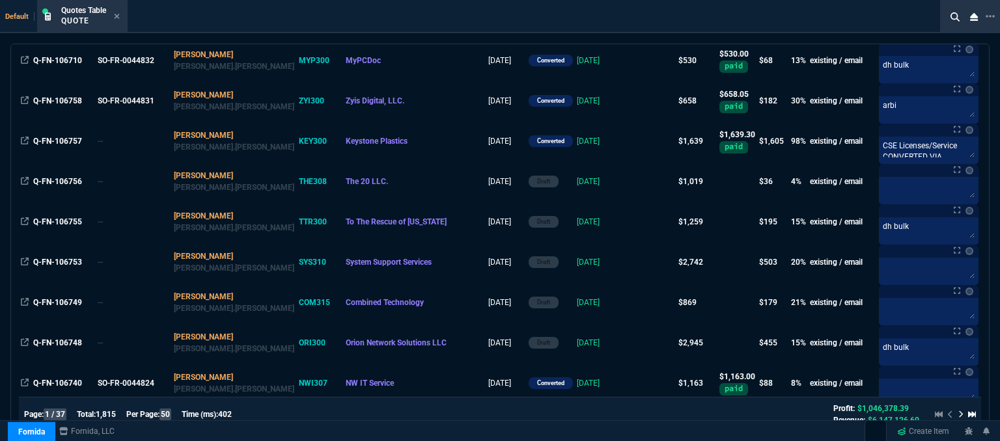
scroll to position [325, 0]
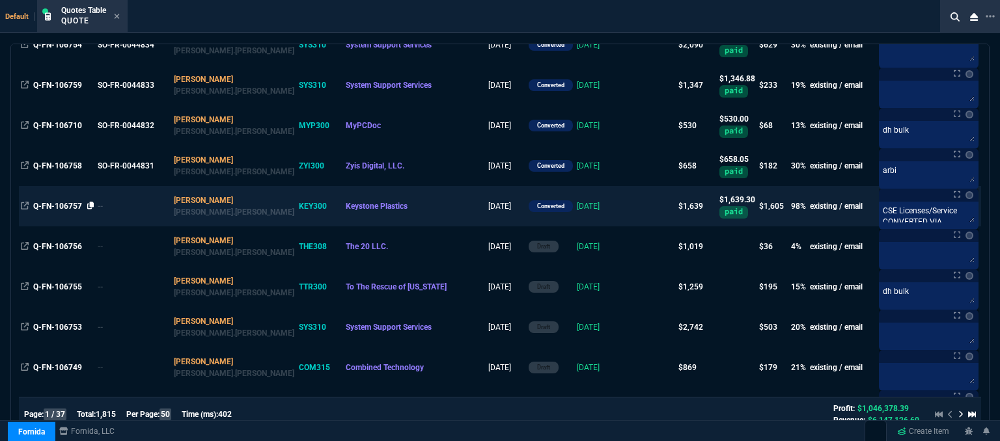
click at [92, 206] on icon at bounding box center [90, 206] width 7 height 8
